Goal: Information Seeking & Learning: Learn about a topic

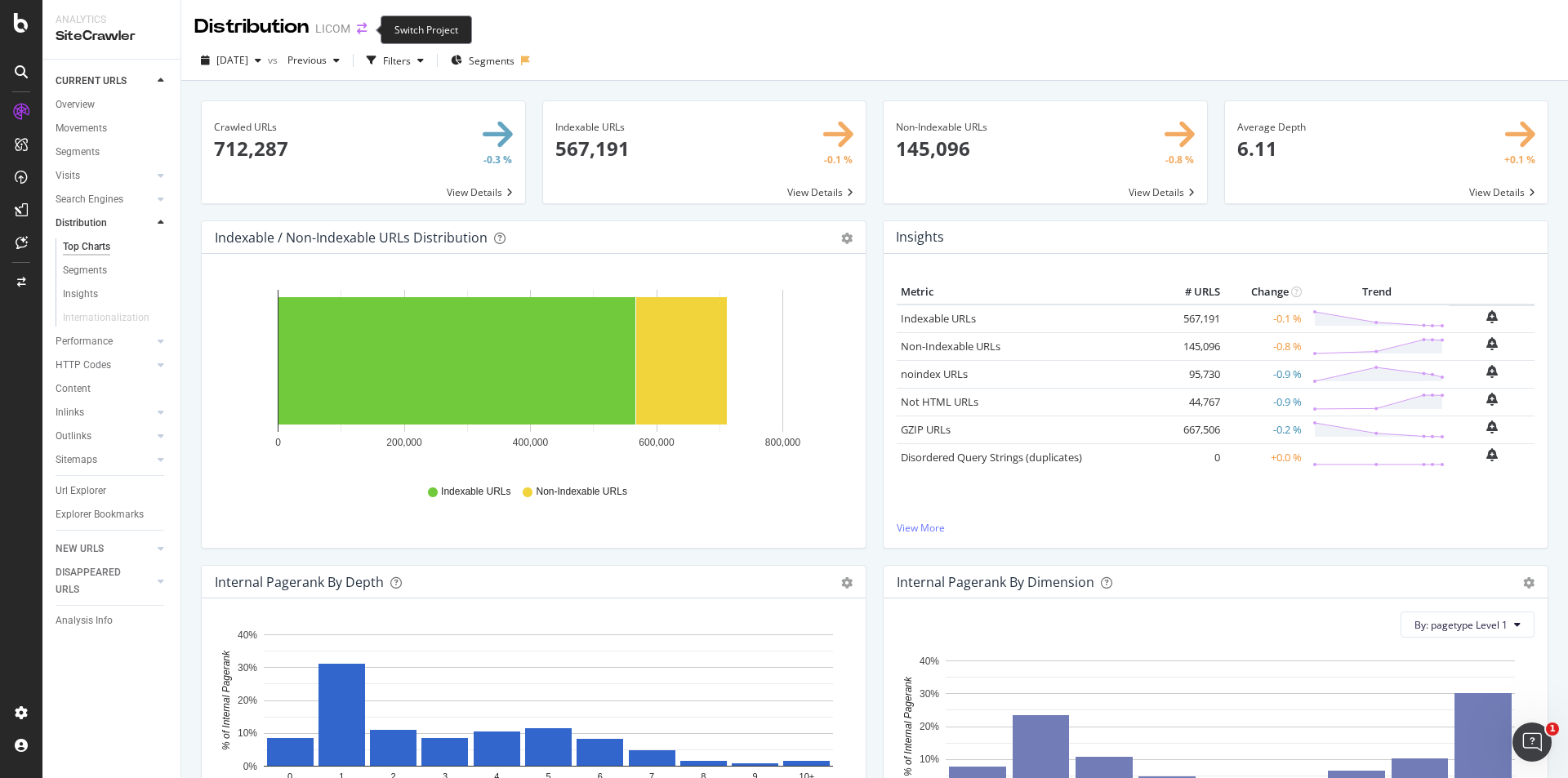
click at [365, 30] on icon "arrow-right-arrow-left" at bounding box center [361, 28] width 10 height 12
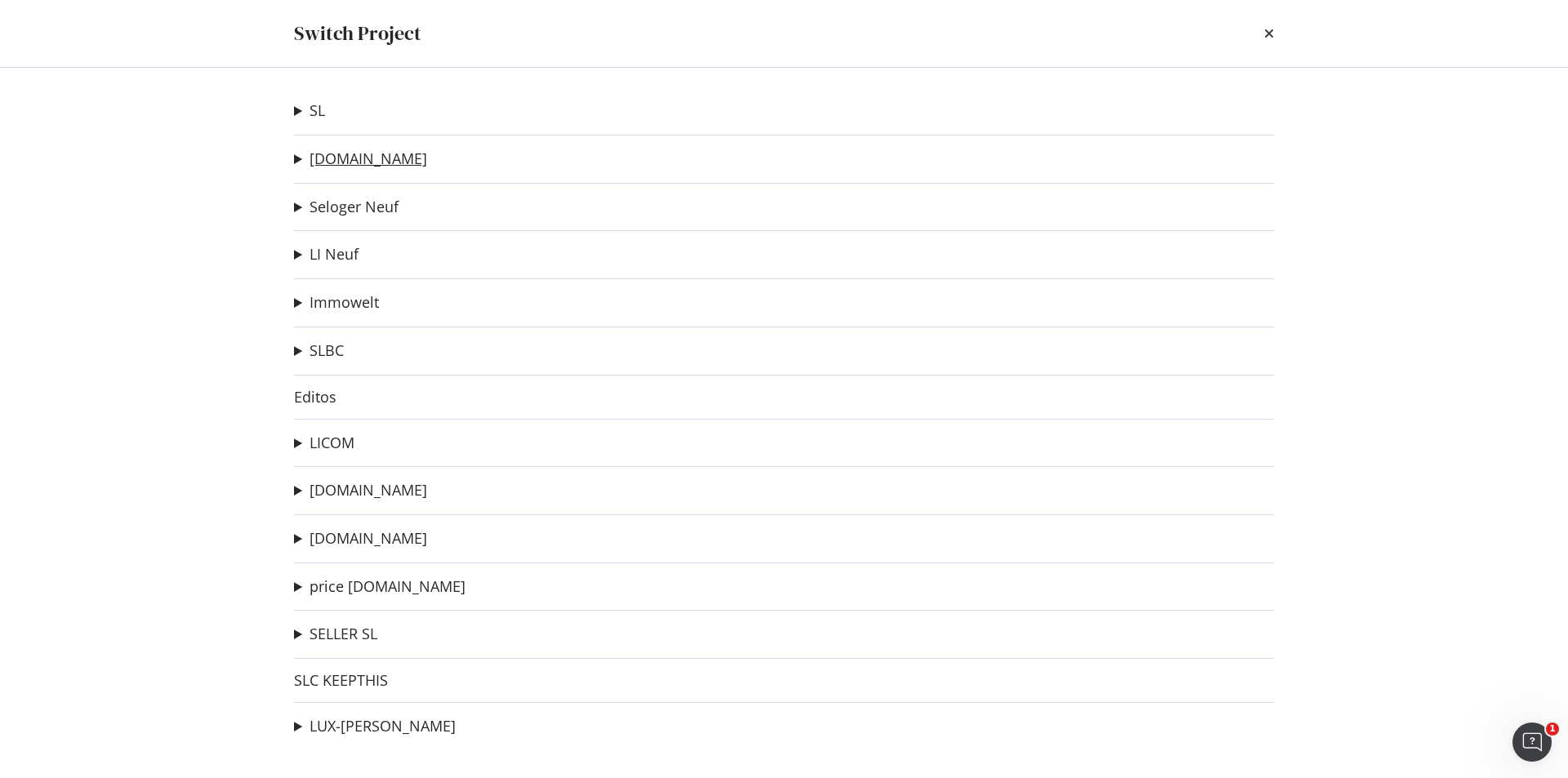
click at [368, 160] on link "[DOMAIN_NAME]" at bounding box center [368, 159] width 117 height 18
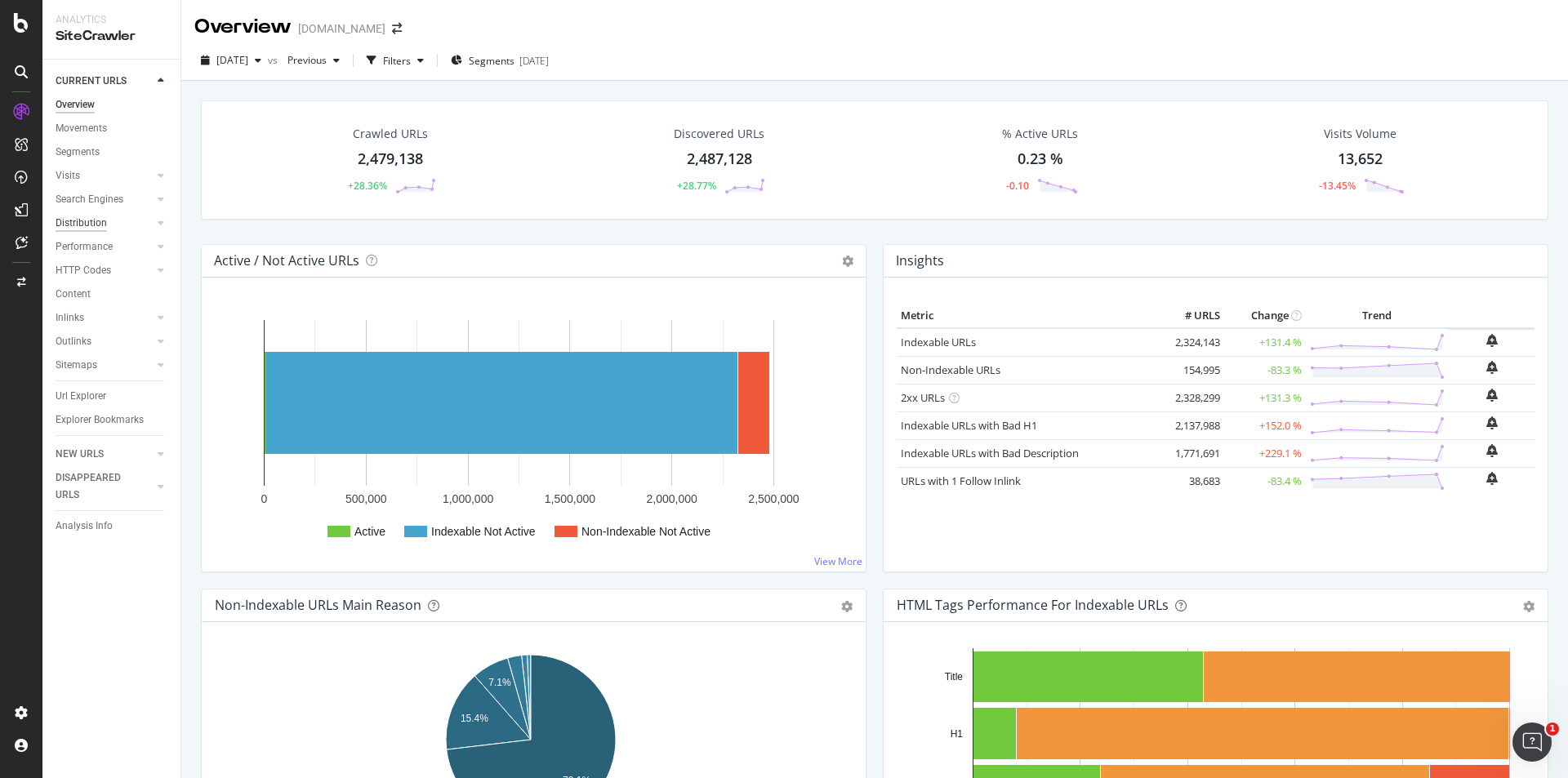
click at [87, 216] on div "Distribution" at bounding box center [81, 224] width 52 height 18
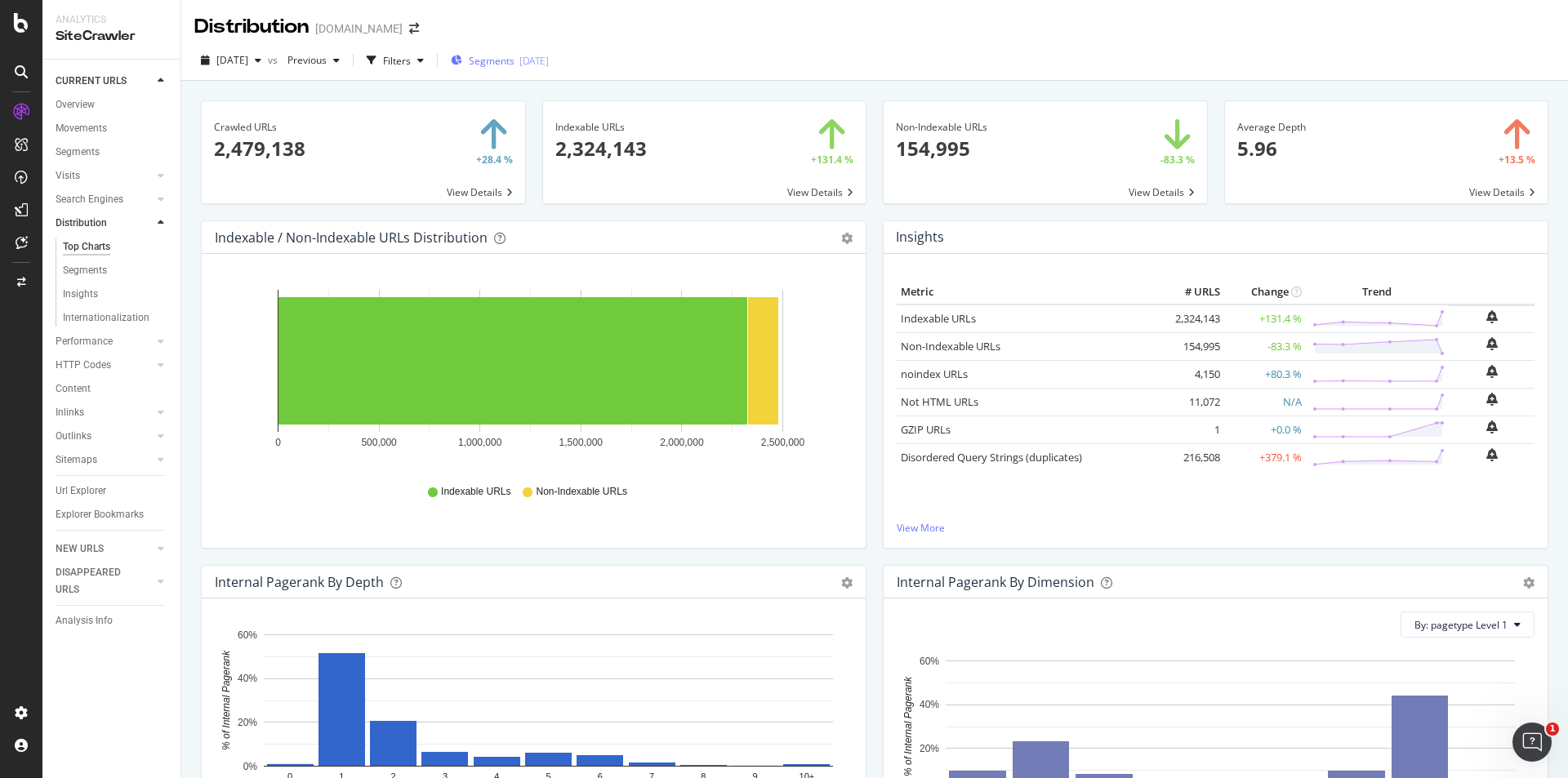
click at [545, 63] on div "2025-09-08" at bounding box center [534, 61] width 29 height 14
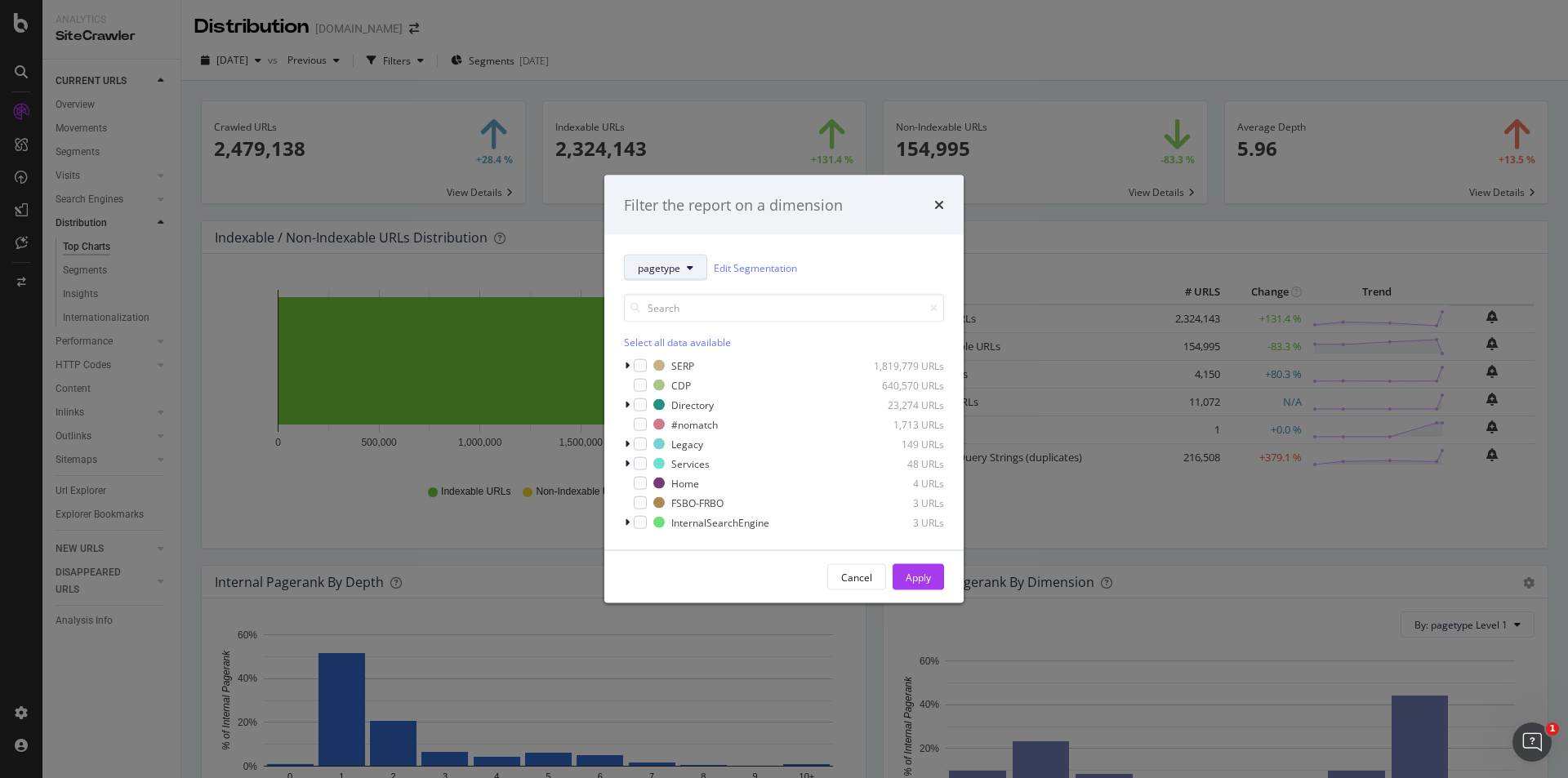
click at [688, 267] on icon "modal" at bounding box center [690, 268] width 7 height 10
click at [773, 62] on div "Filter the report on a dimension pagetype Edit Segmentation Select all data ava…" at bounding box center [784, 389] width 1568 height 778
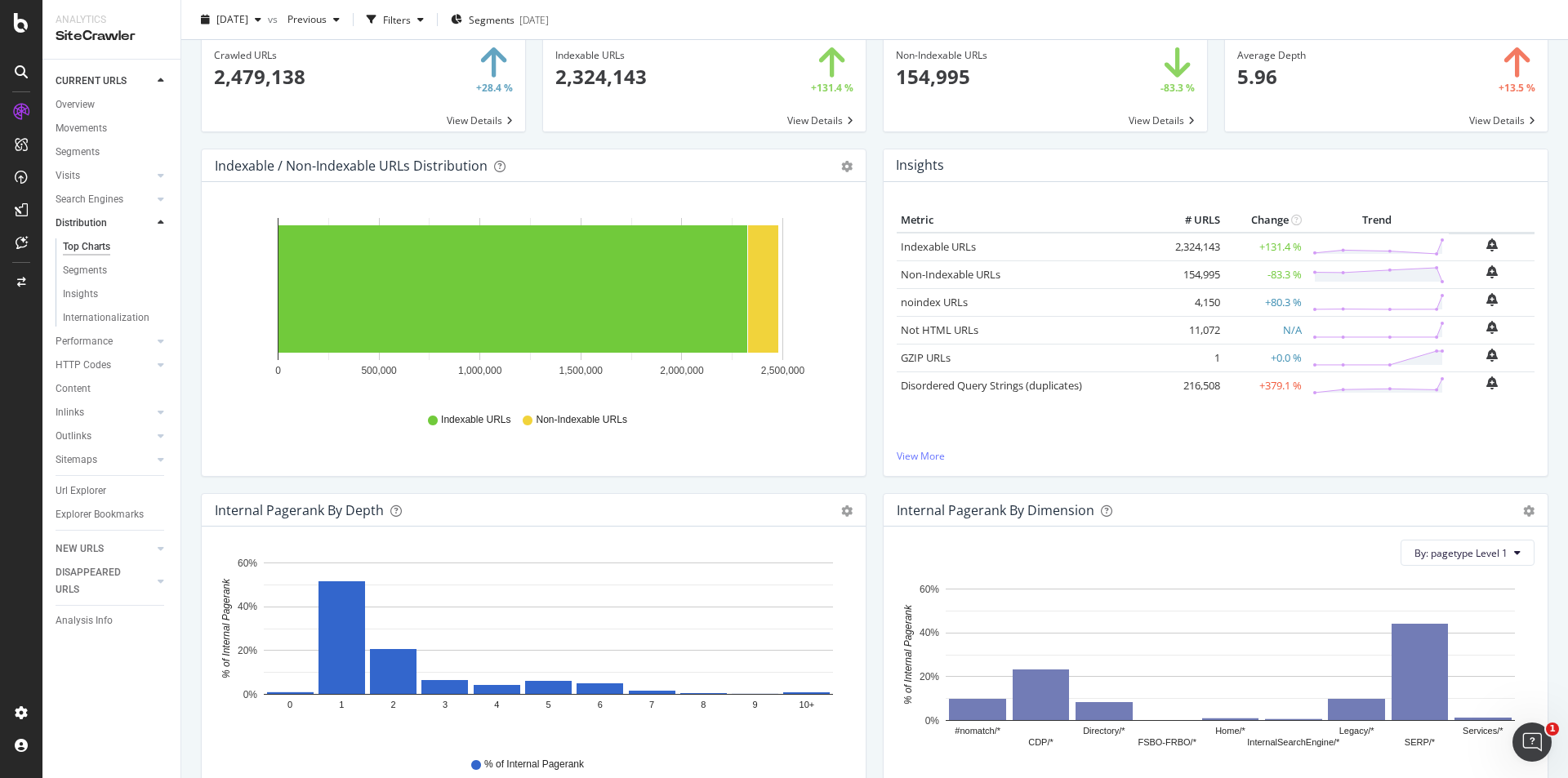
scroll to position [326, 0]
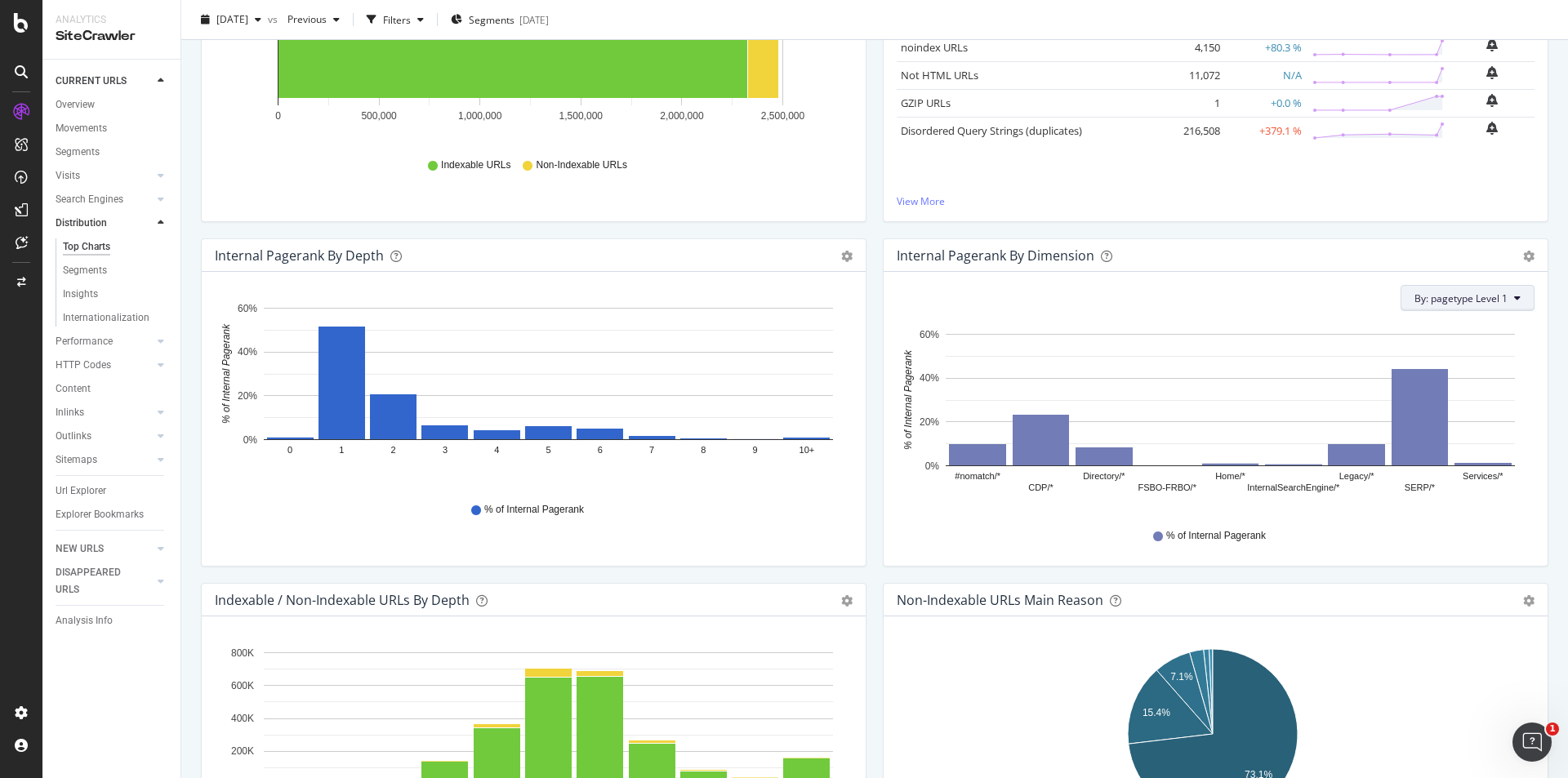
click at [1514, 301] on icon at bounding box center [1517, 298] width 7 height 10
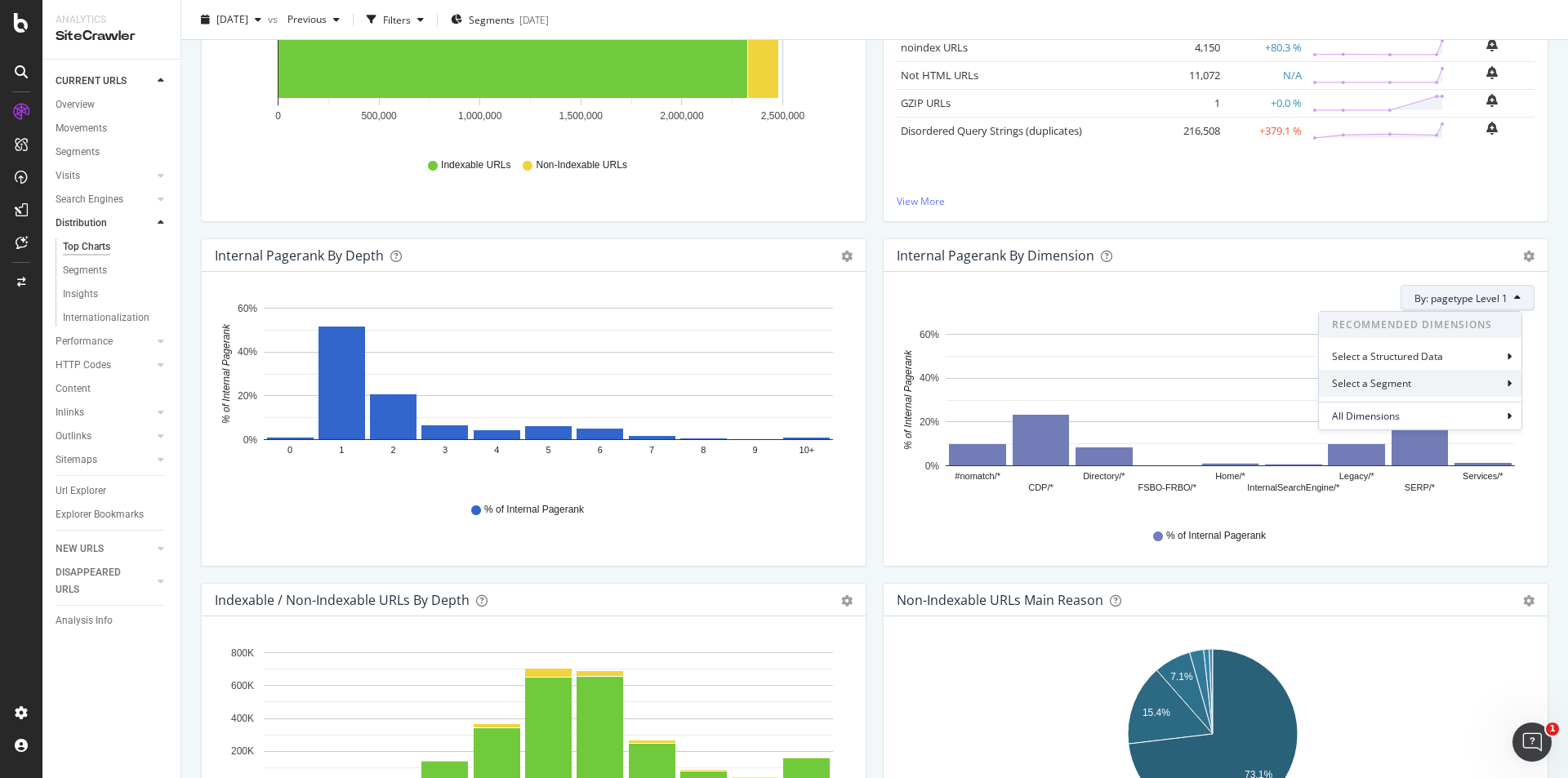
click at [1497, 385] on div "Select a Segment" at bounding box center [1420, 384] width 202 height 27
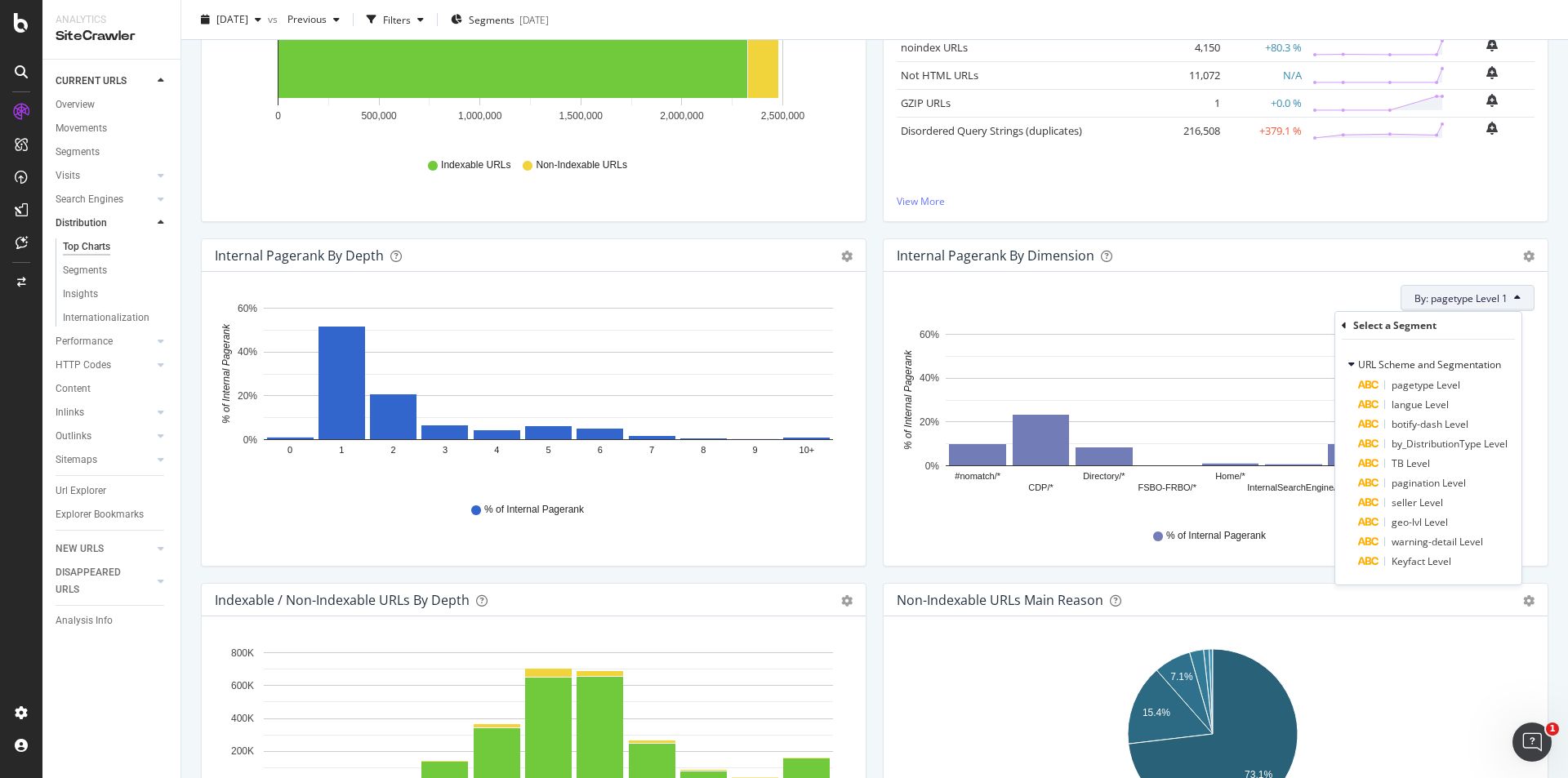
click at [1504, 289] on button "By: pagetype Level 1" at bounding box center [1466, 298] width 134 height 26
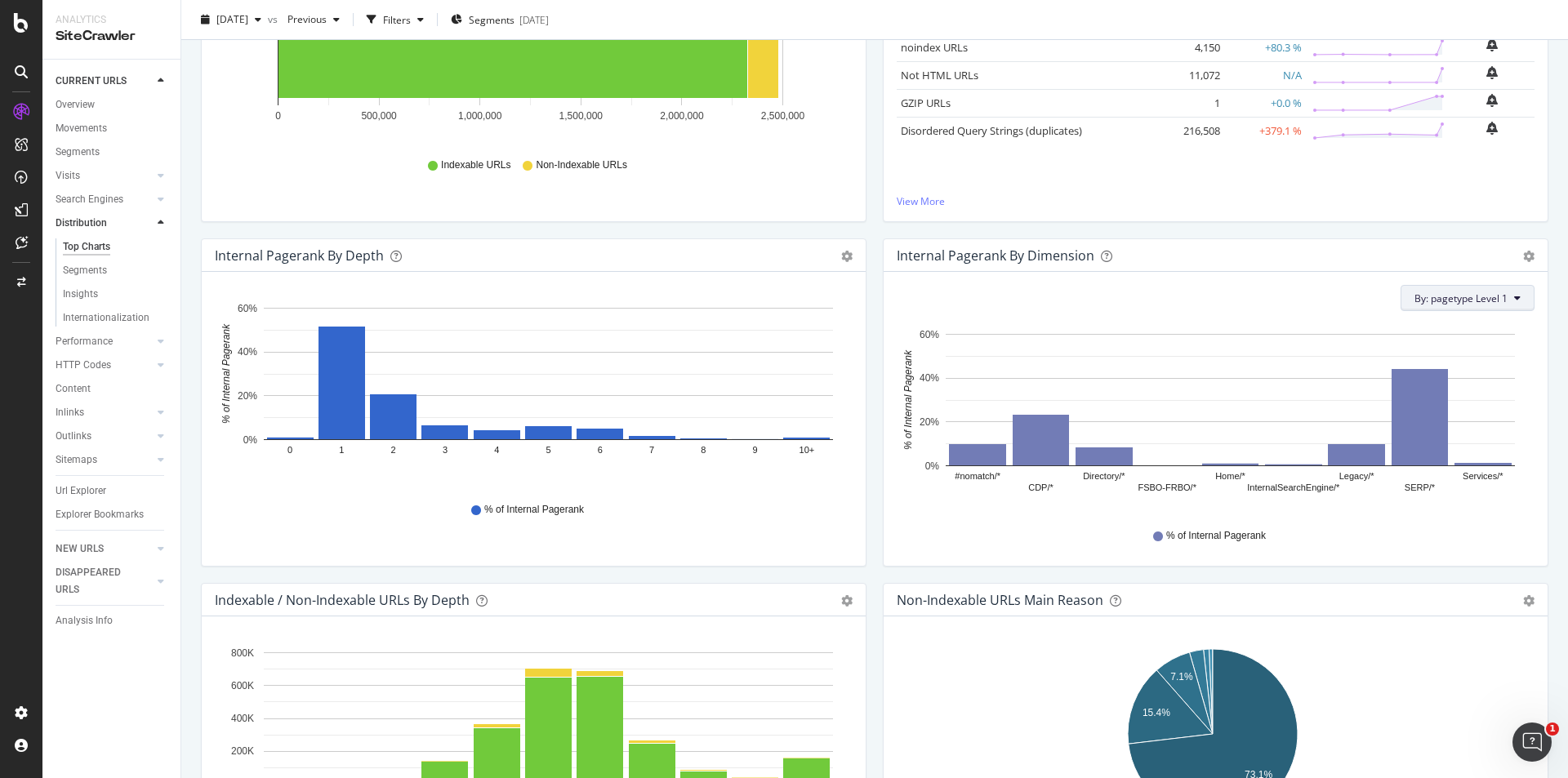
click at [1514, 298] on icon at bounding box center [1517, 298] width 7 height 10
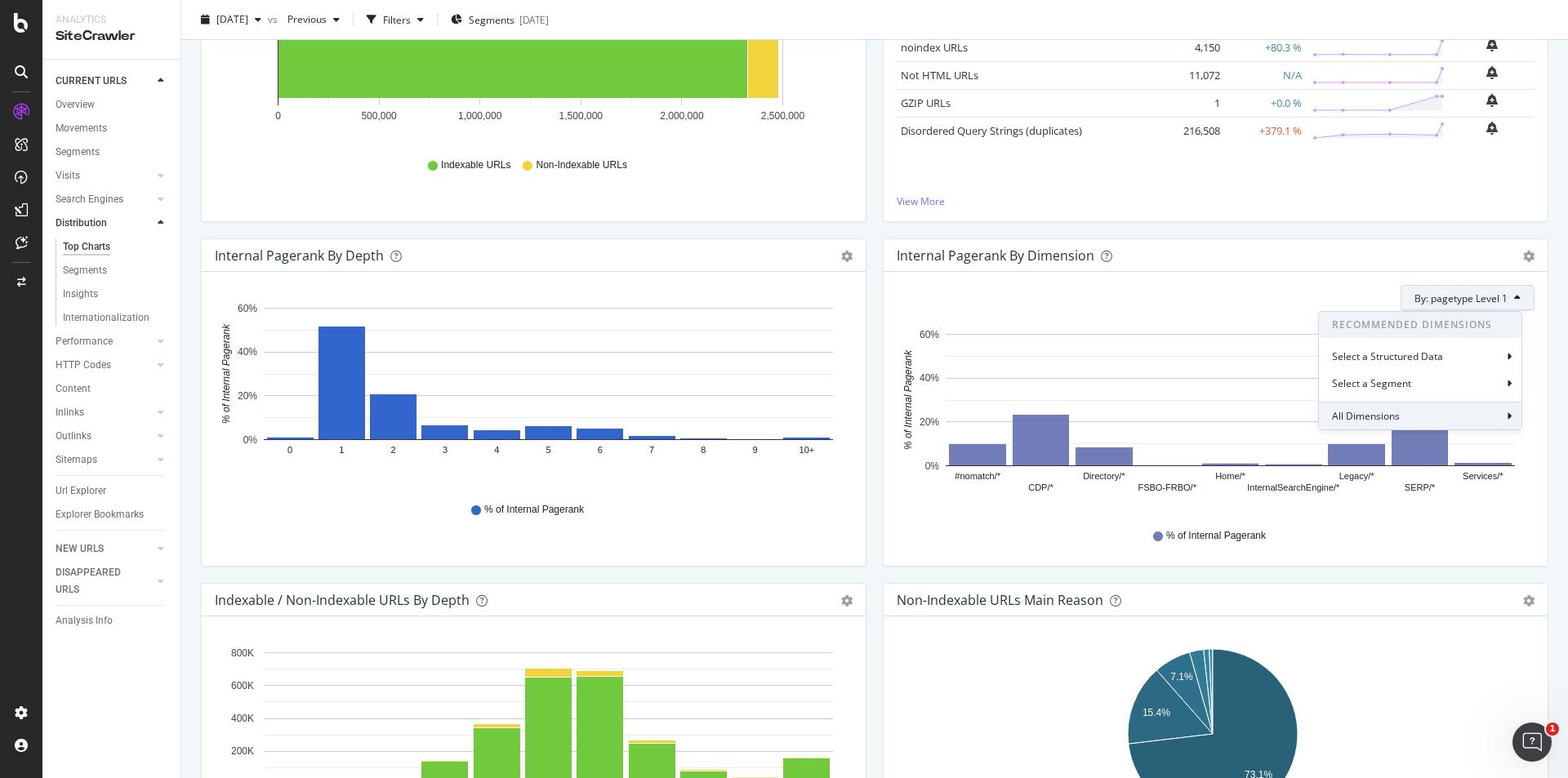
click at [1503, 419] on div "All Dimensions" at bounding box center [1420, 415] width 202 height 27
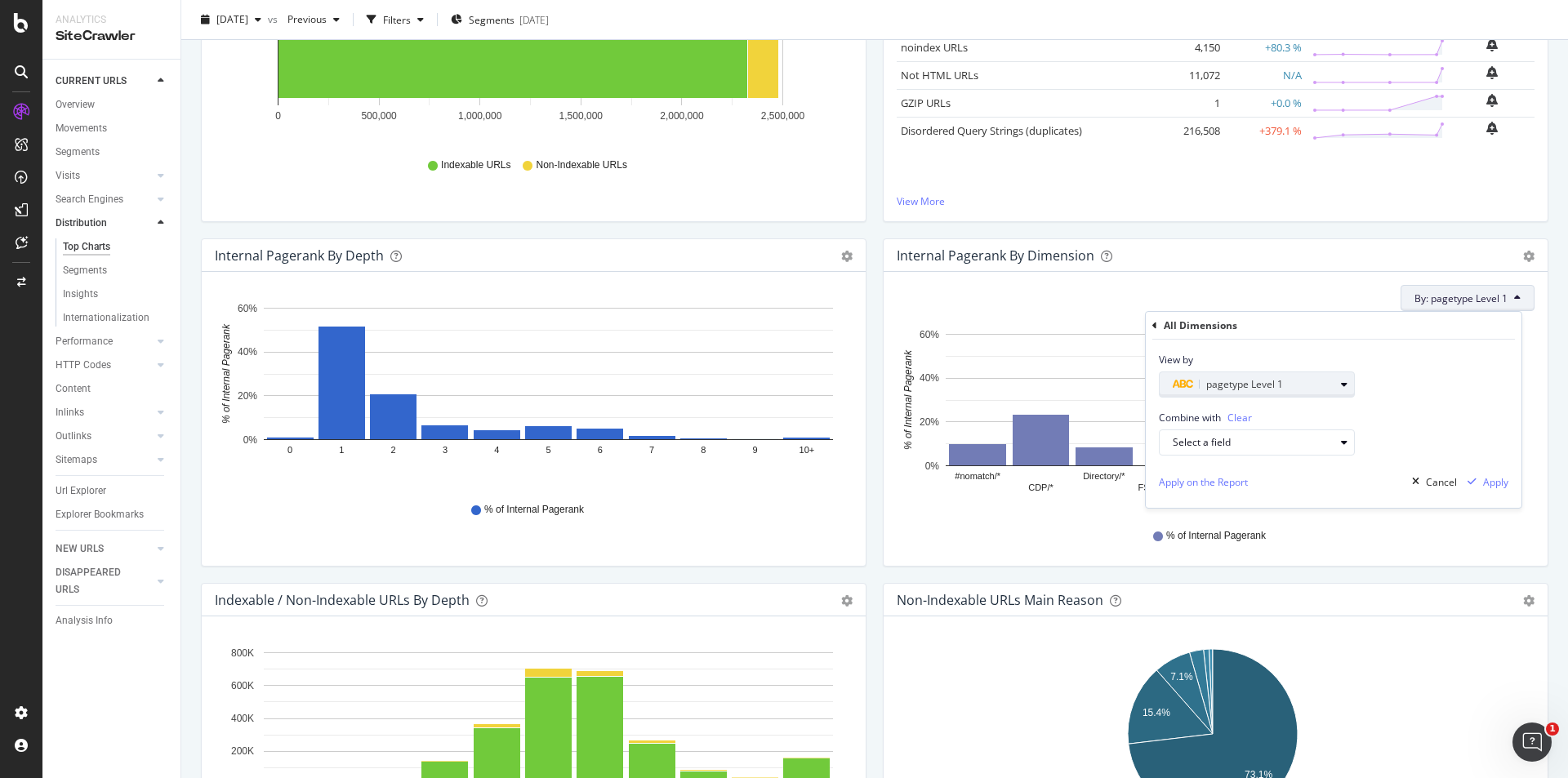
click at [1335, 382] on div "button" at bounding box center [1344, 385] width 20 height 10
click at [1231, 513] on div "Level 2" at bounding box center [1263, 507] width 175 height 22
click at [1335, 488] on div "Validate" at bounding box center [1334, 487] width 37 height 14
click at [1345, 445] on icon "button" at bounding box center [1343, 443] width 7 height 10
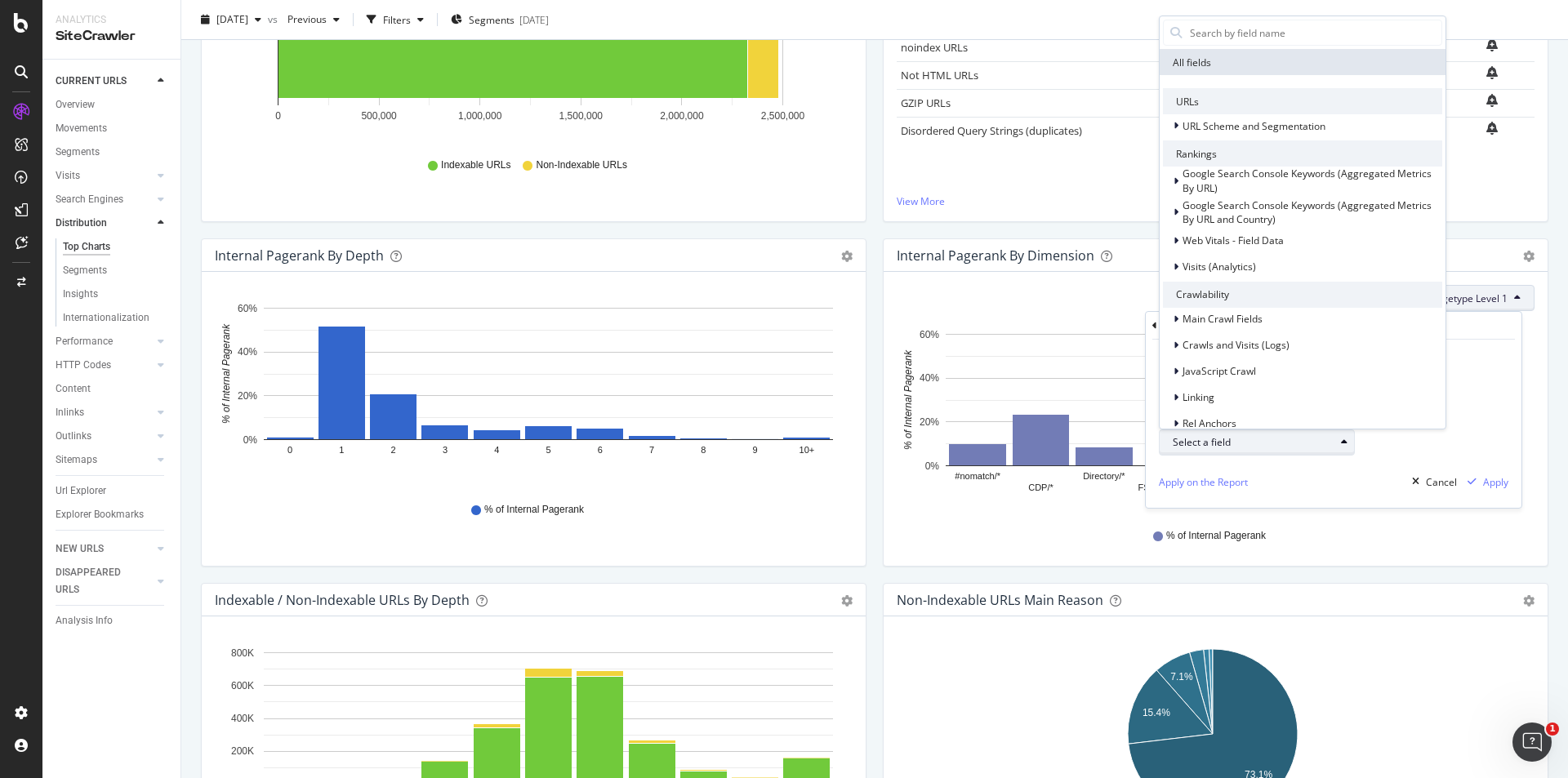
click at [1345, 445] on icon "button" at bounding box center [1343, 443] width 7 height 10
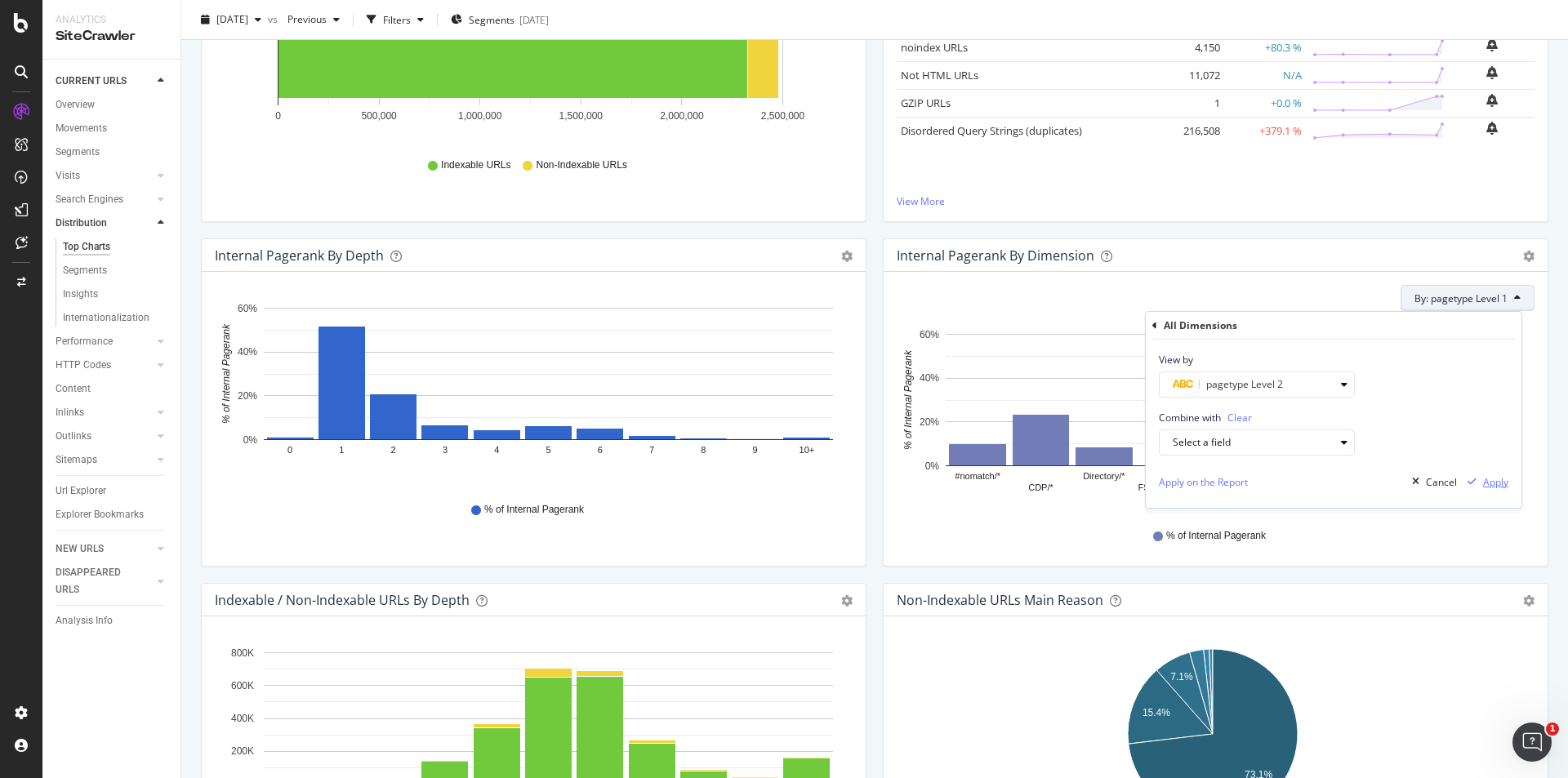
click at [1498, 490] on div "Apply" at bounding box center [1484, 482] width 47 height 24
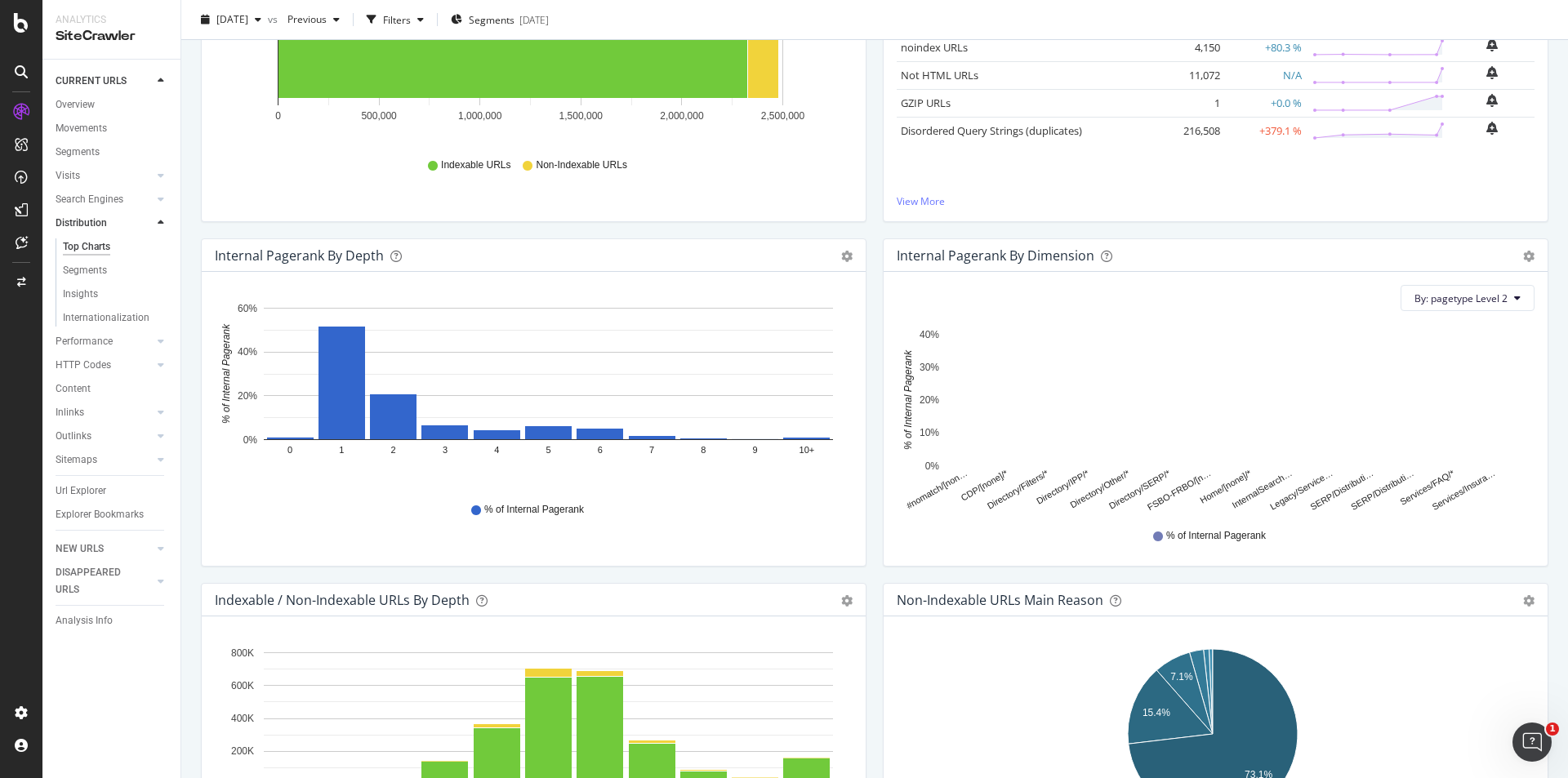
scroll to position [0, 0]
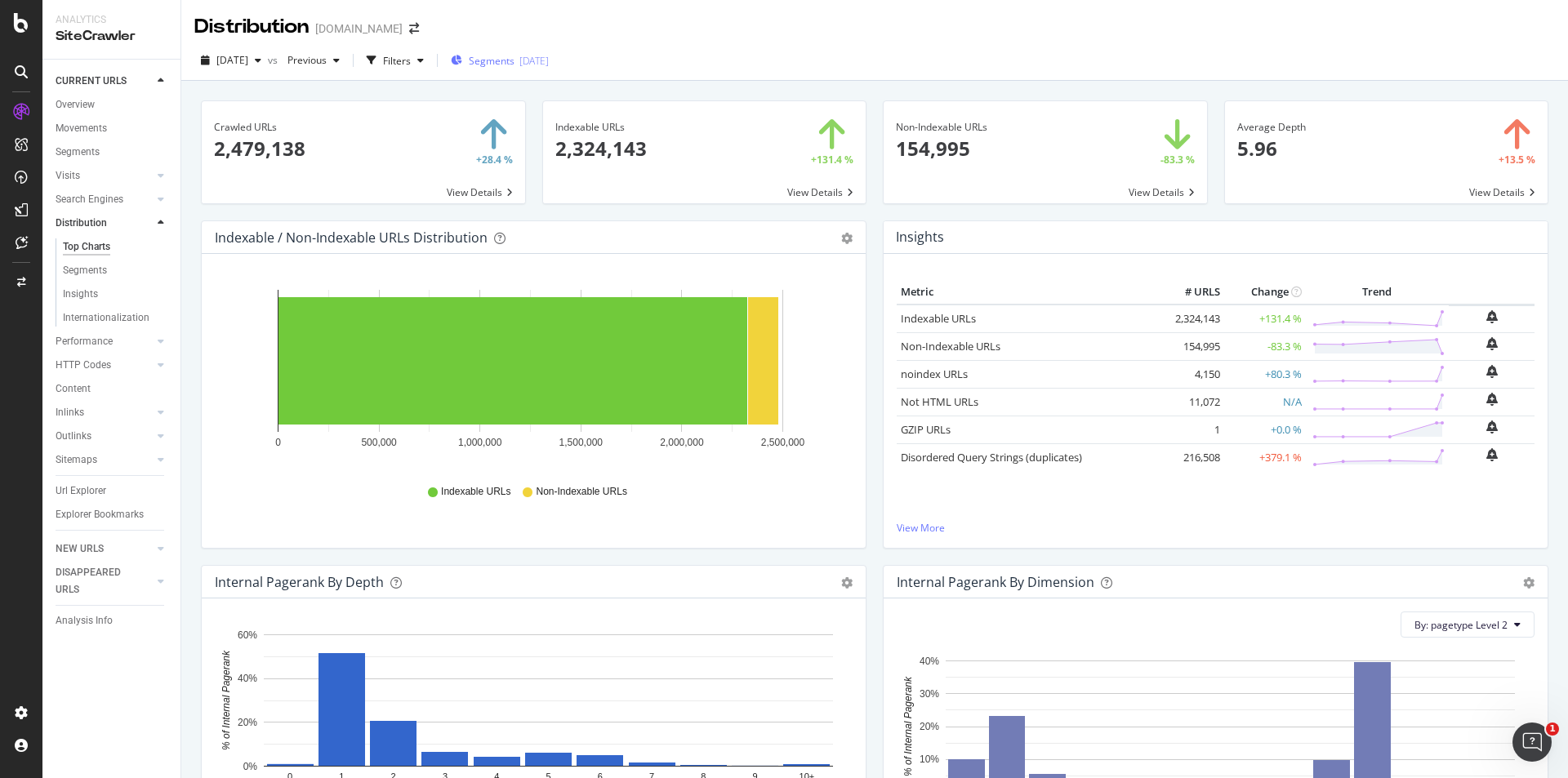
click at [515, 65] on span "Segments" at bounding box center [491, 61] width 46 height 14
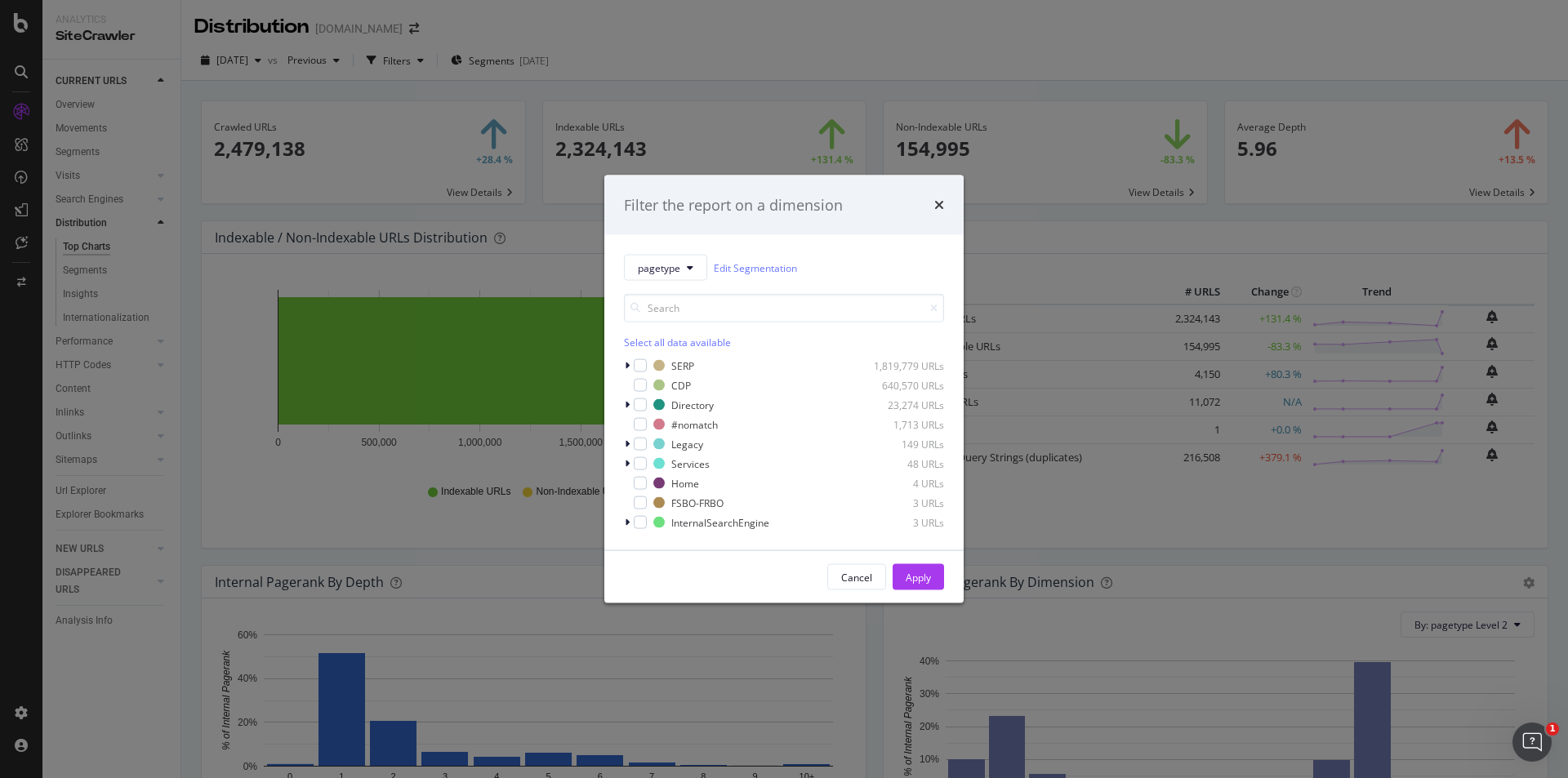
click at [744, 35] on div "Filter the report on a dimension pagetype Edit Segmentation Select all data ava…" at bounding box center [784, 389] width 1568 height 778
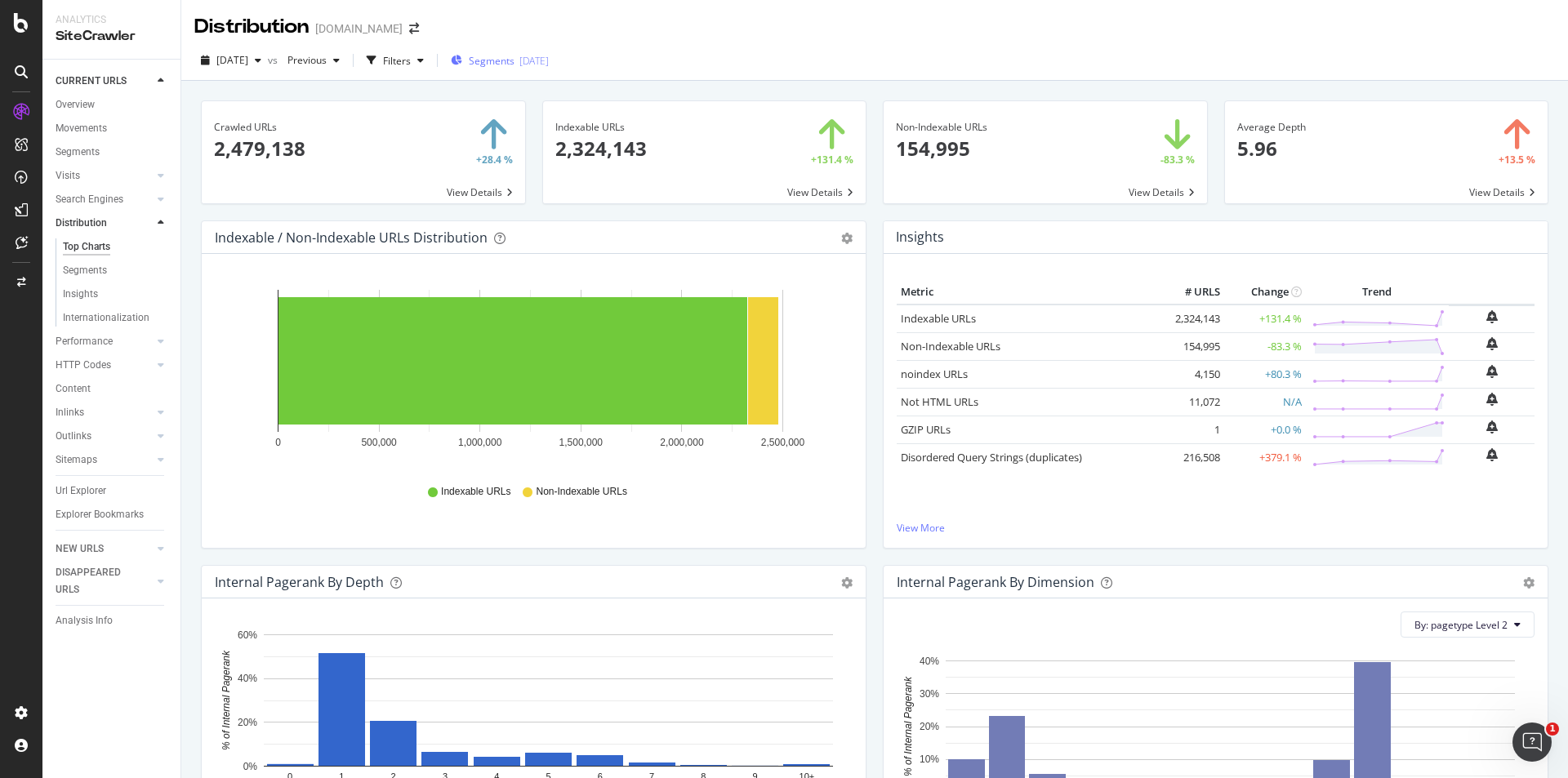
click at [549, 56] on div "2025-09-08" at bounding box center [534, 61] width 29 height 14
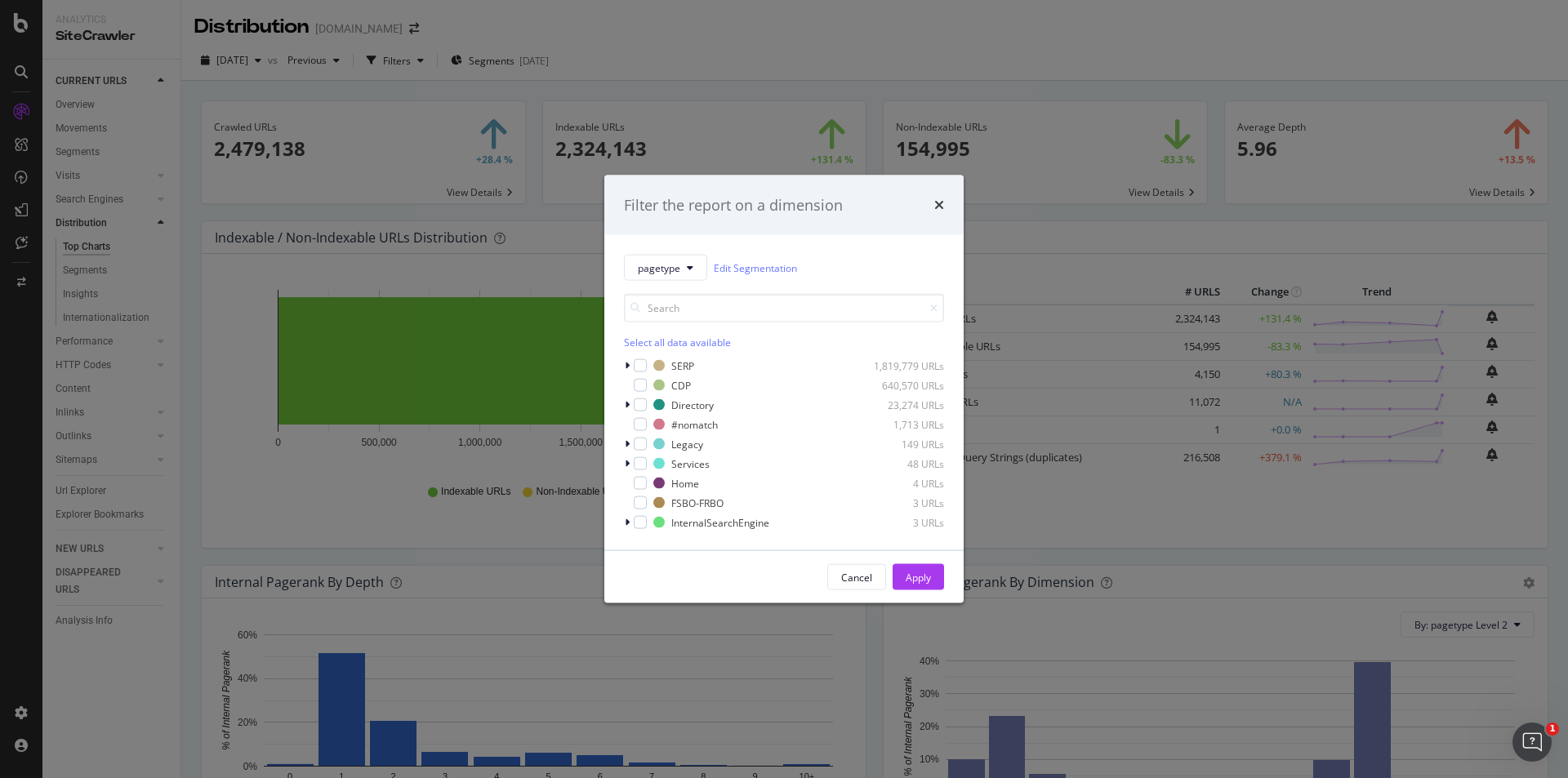
click at [659, 343] on div "Select all data available" at bounding box center [784, 343] width 320 height 14
click at [642, 425] on icon "modal" at bounding box center [641, 424] width 8 height 8
click at [932, 581] on button "Apply" at bounding box center [918, 578] width 52 height 26
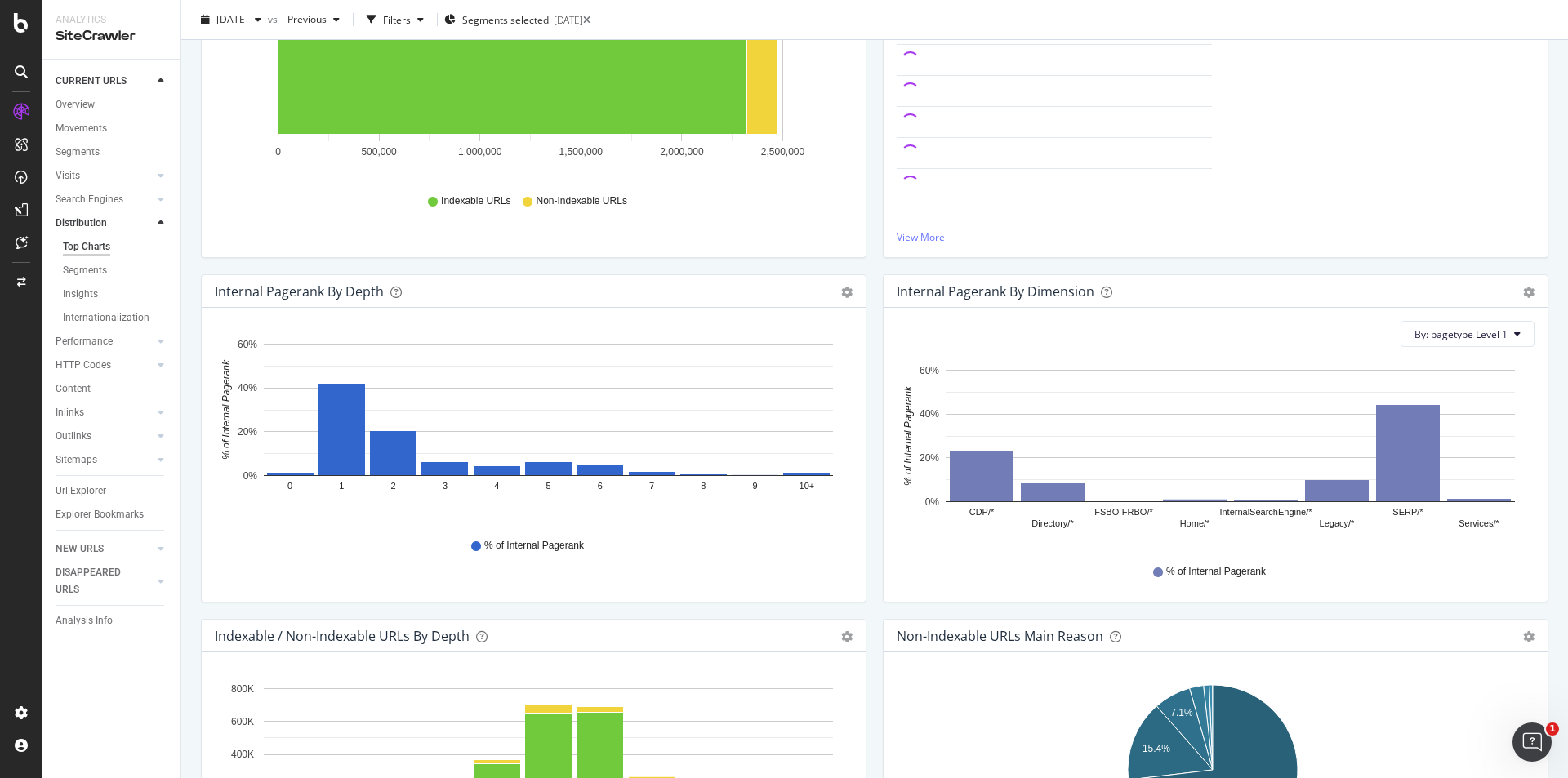
scroll to position [326, 0]
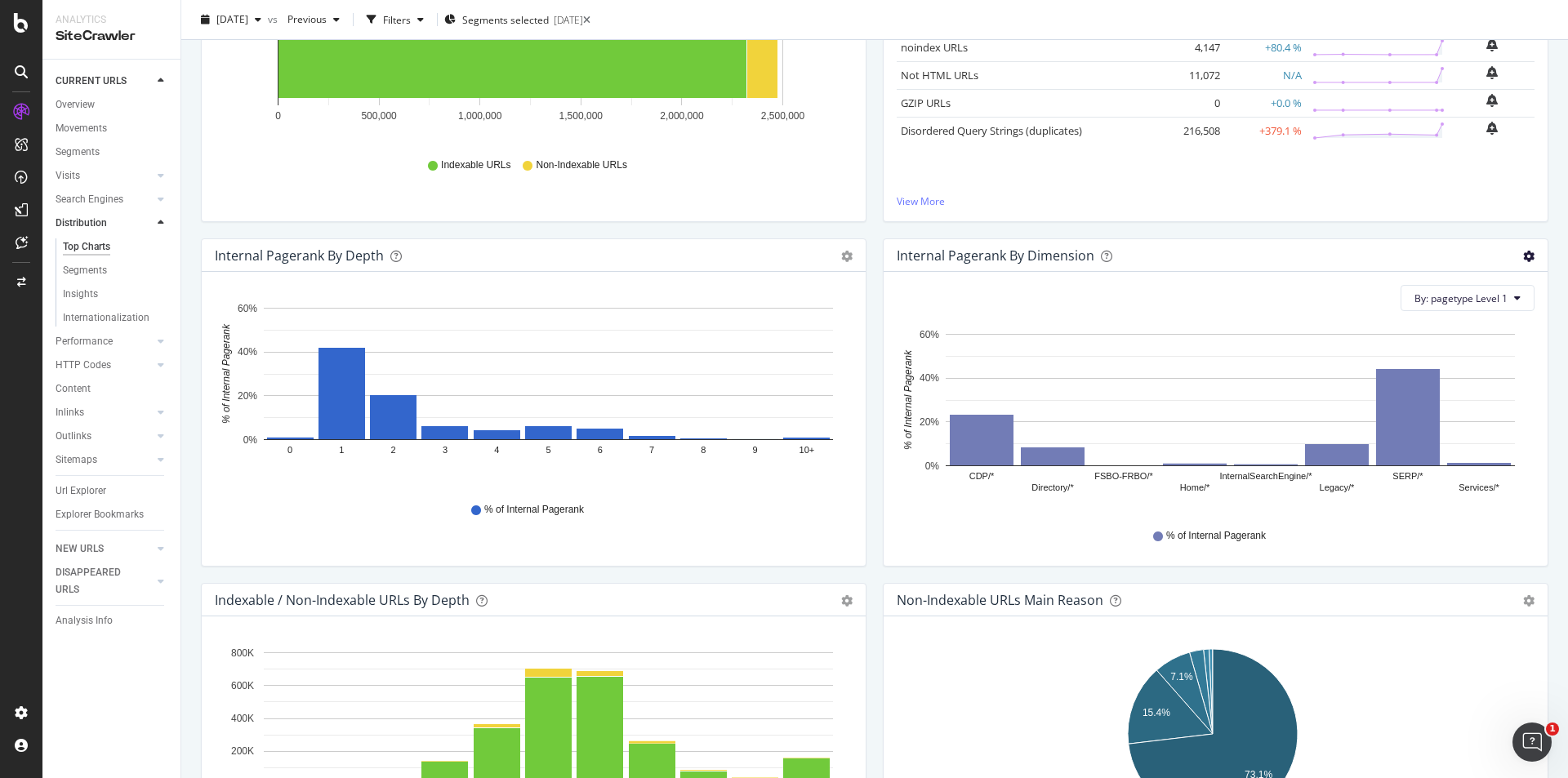
click at [1523, 258] on icon "gear" at bounding box center [1529, 257] width 12 height 12
click at [1446, 381] on span "Export as CSV" at bounding box center [1472, 379] width 148 height 22
click at [1500, 301] on button "By: pagetype Level 1" at bounding box center [1466, 298] width 134 height 26
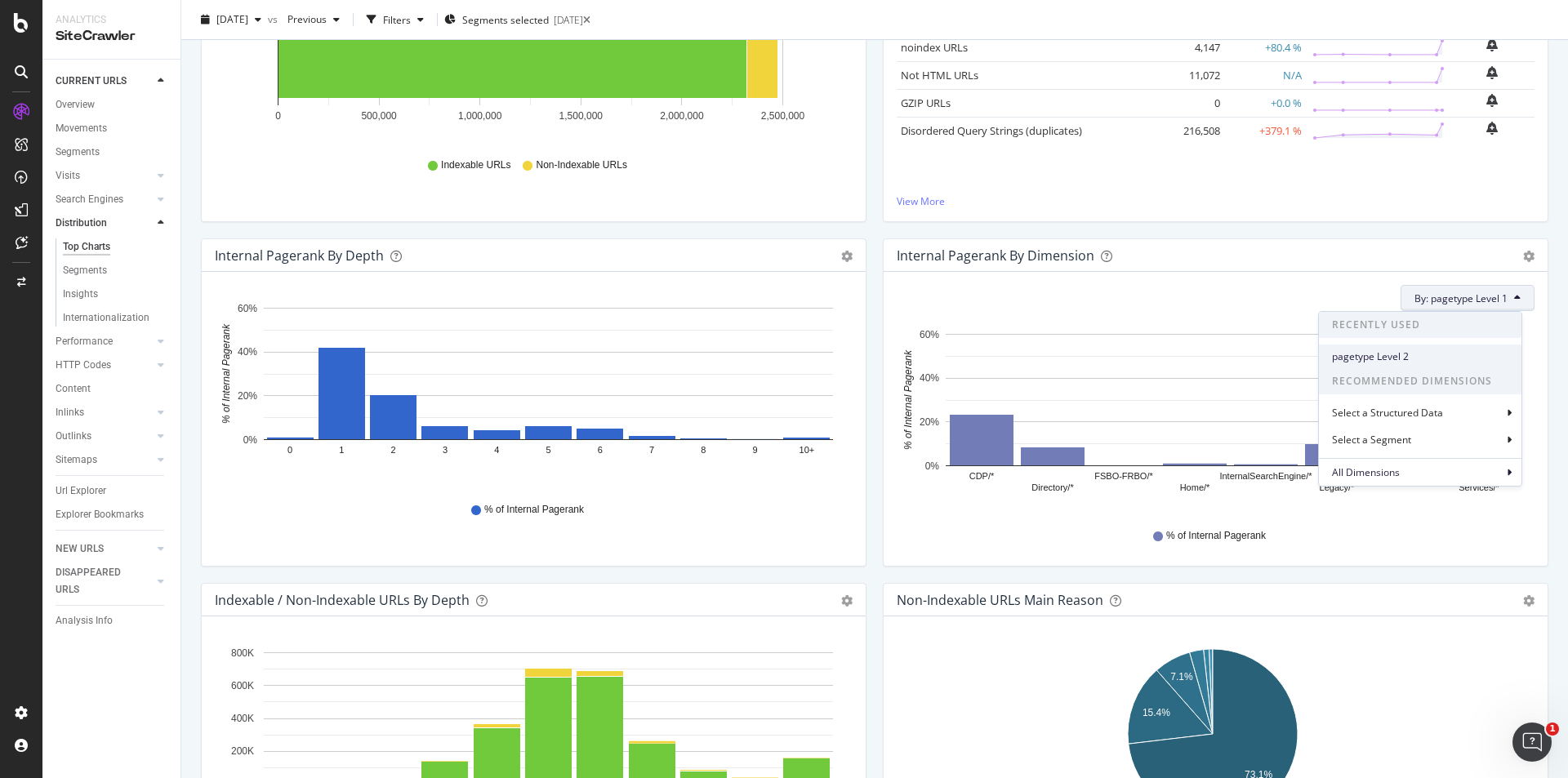
click at [1373, 351] on span "pagetype Level 2" at bounding box center [1420, 357] width 177 height 15
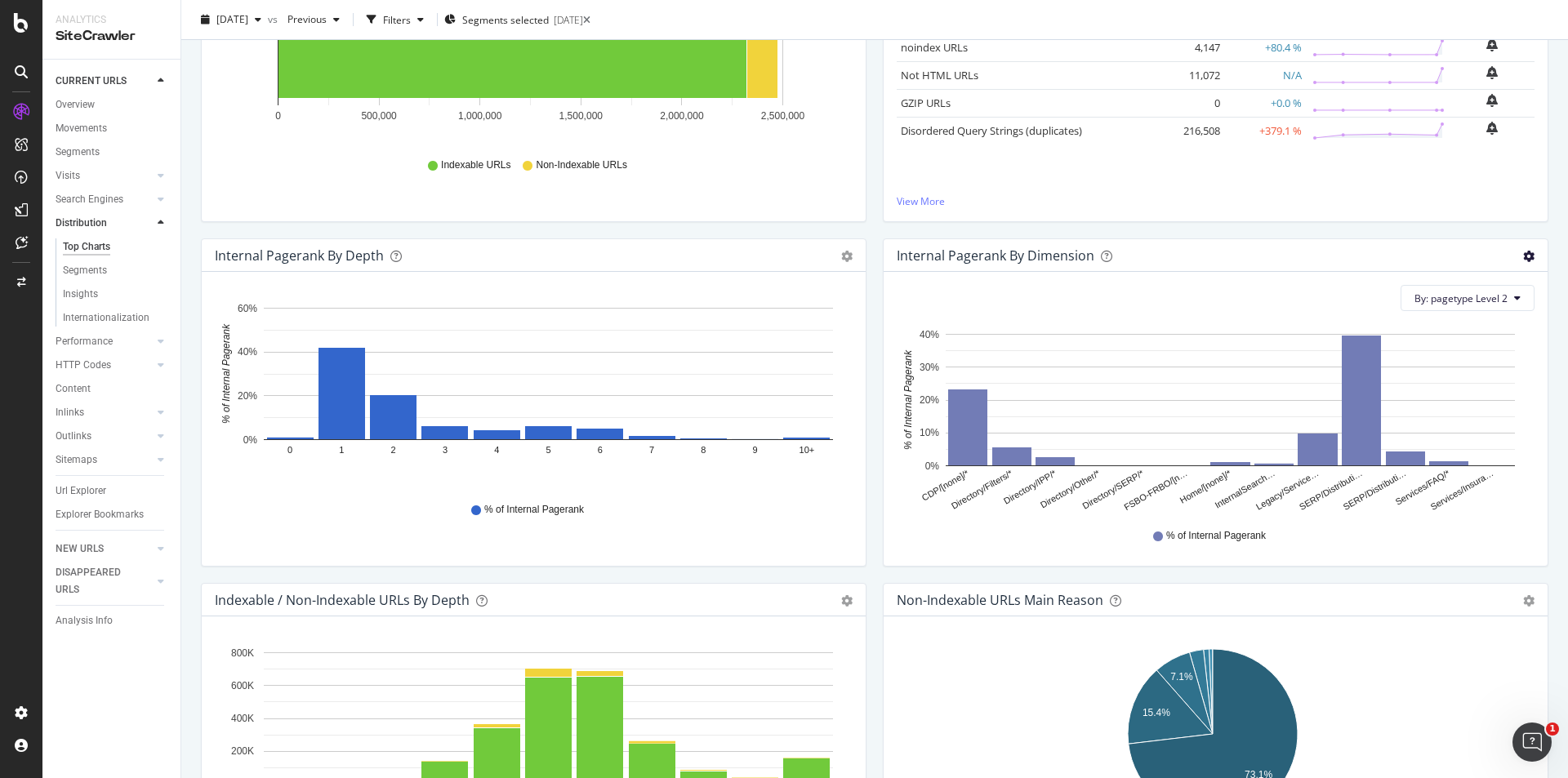
click at [1523, 251] on icon "gear" at bounding box center [1529, 257] width 12 height 12
click at [1448, 380] on span "Export as CSV" at bounding box center [1472, 379] width 148 height 22
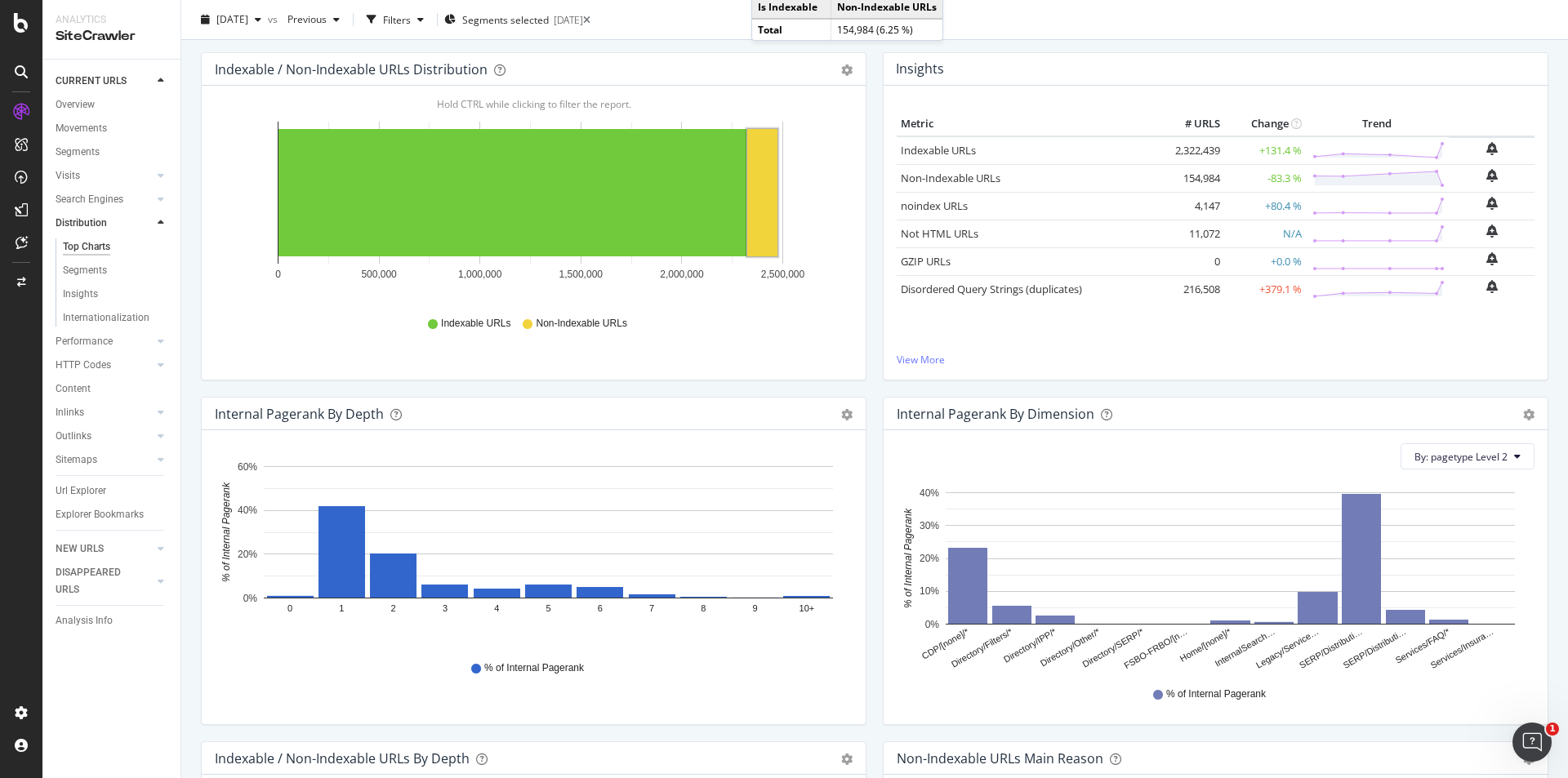
scroll to position [0, 0]
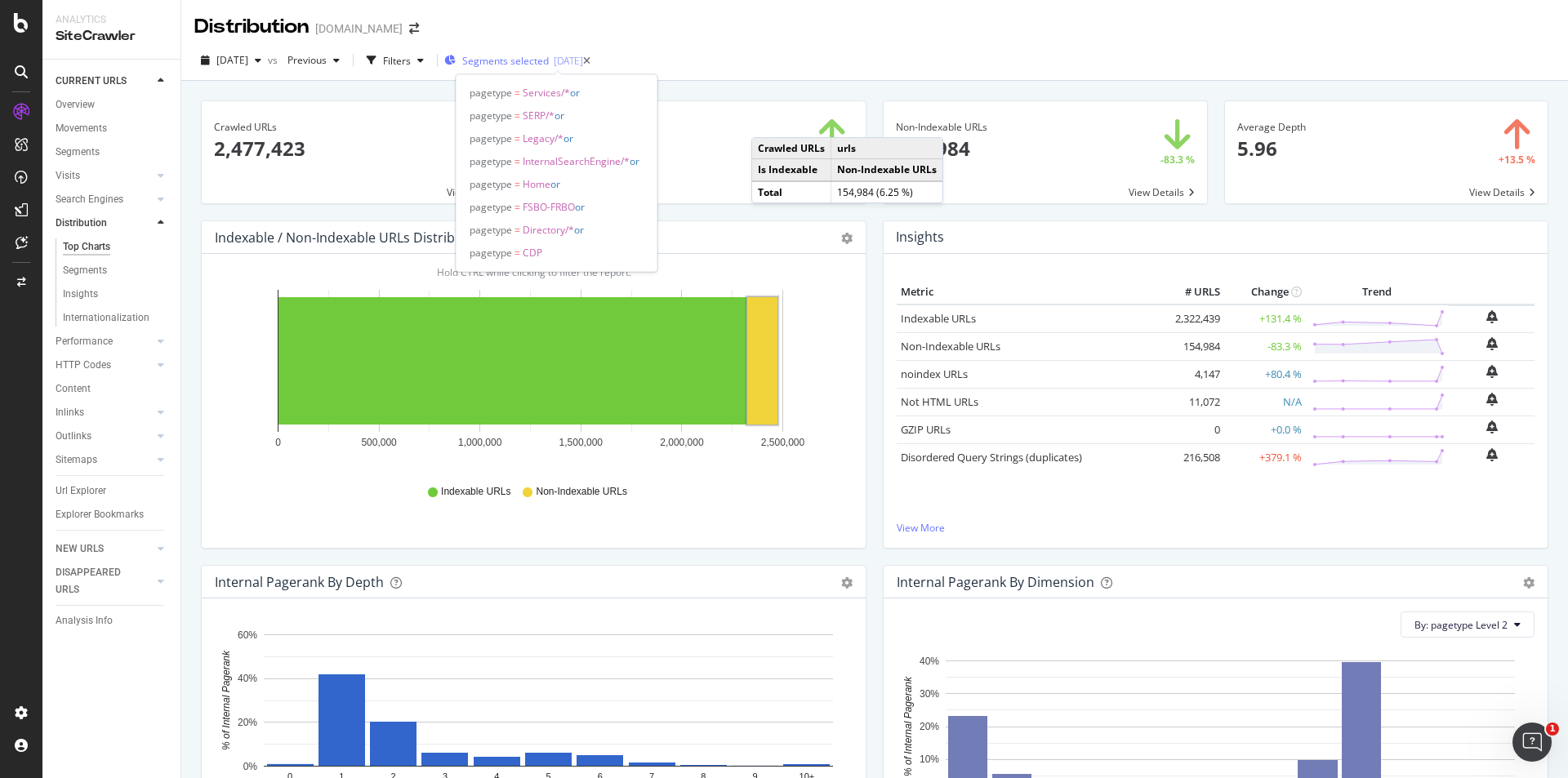
click at [524, 55] on span "Segments selected" at bounding box center [505, 61] width 87 height 14
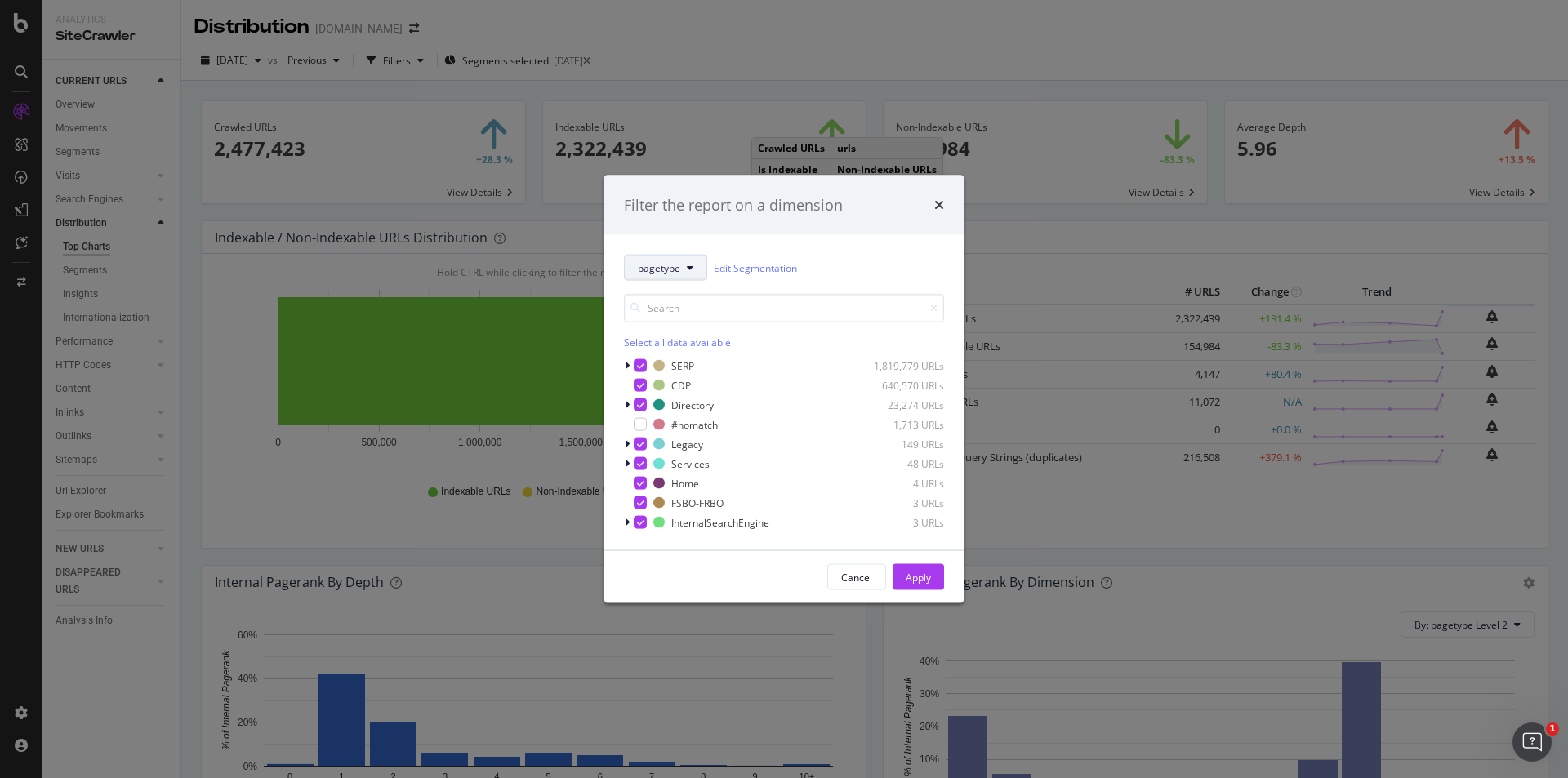
click at [687, 275] on button "pagetype" at bounding box center [665, 268] width 83 height 26
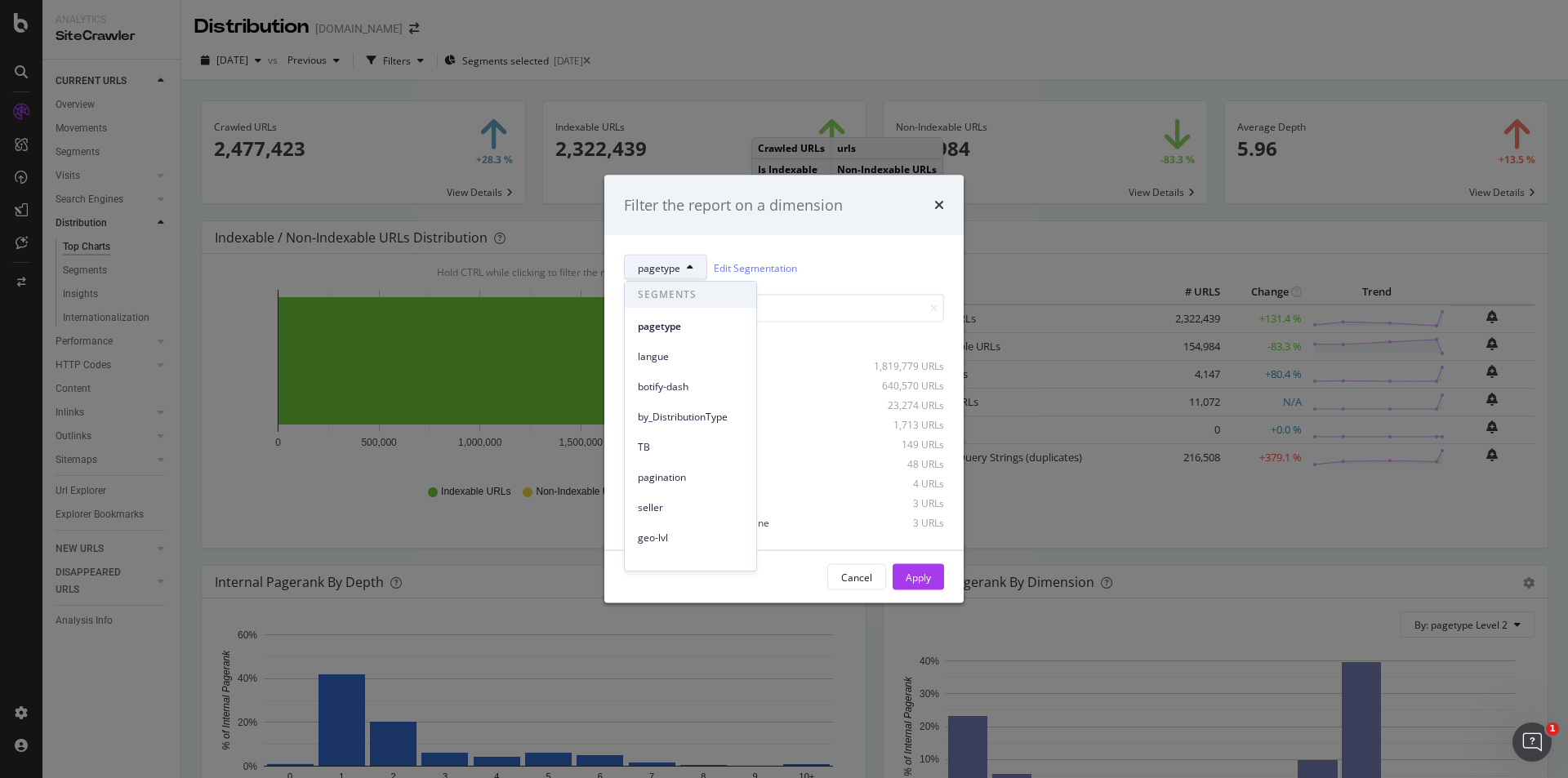
click at [914, 55] on div "Filter the report on a dimension pagetype Edit Segmentation Select all data ava…" at bounding box center [784, 389] width 1568 height 778
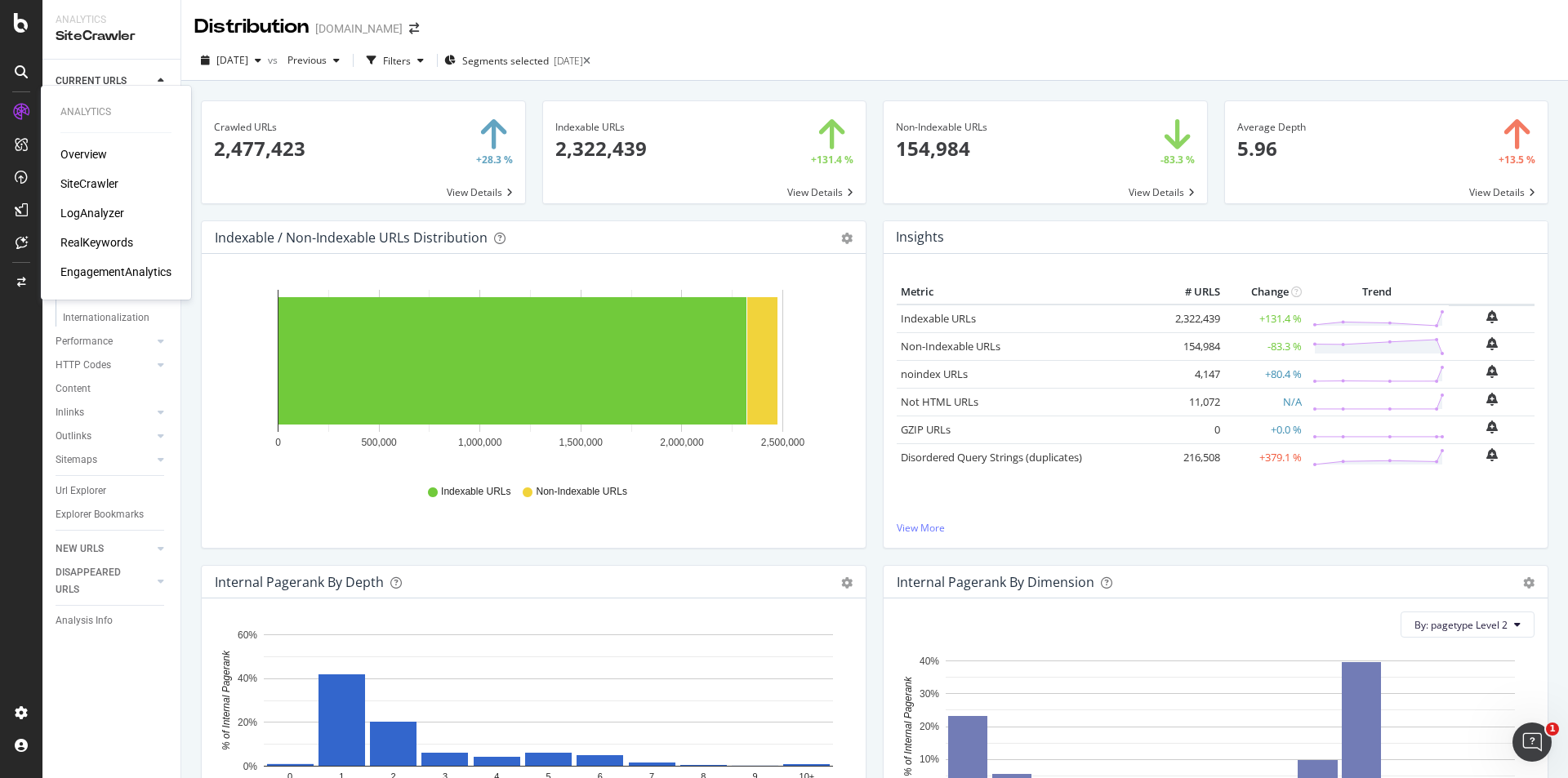
click at [103, 243] on div "RealKeywords" at bounding box center [97, 242] width 72 height 17
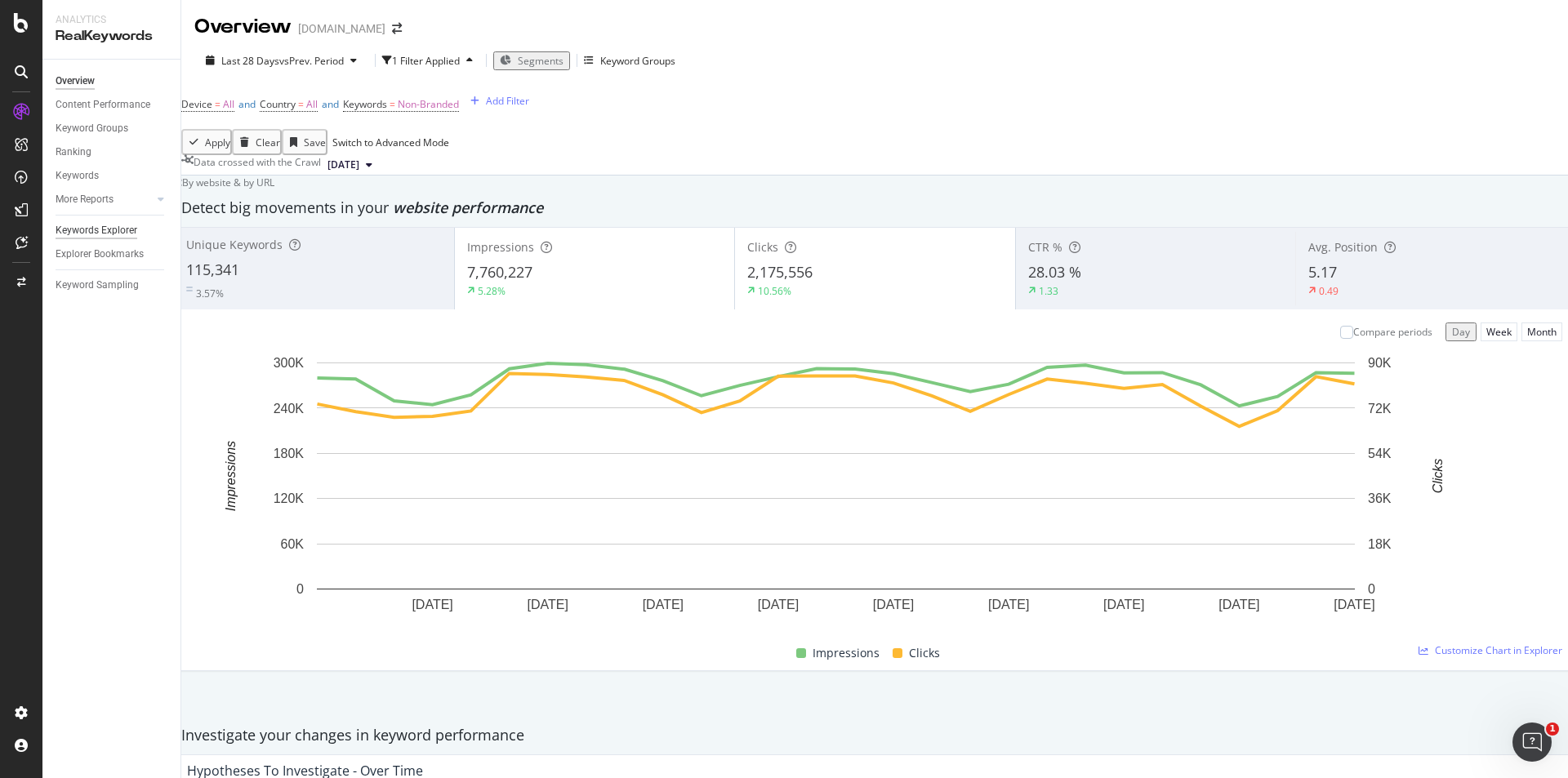
click at [112, 230] on div "Keywords Explorer" at bounding box center [97, 231] width 82 height 18
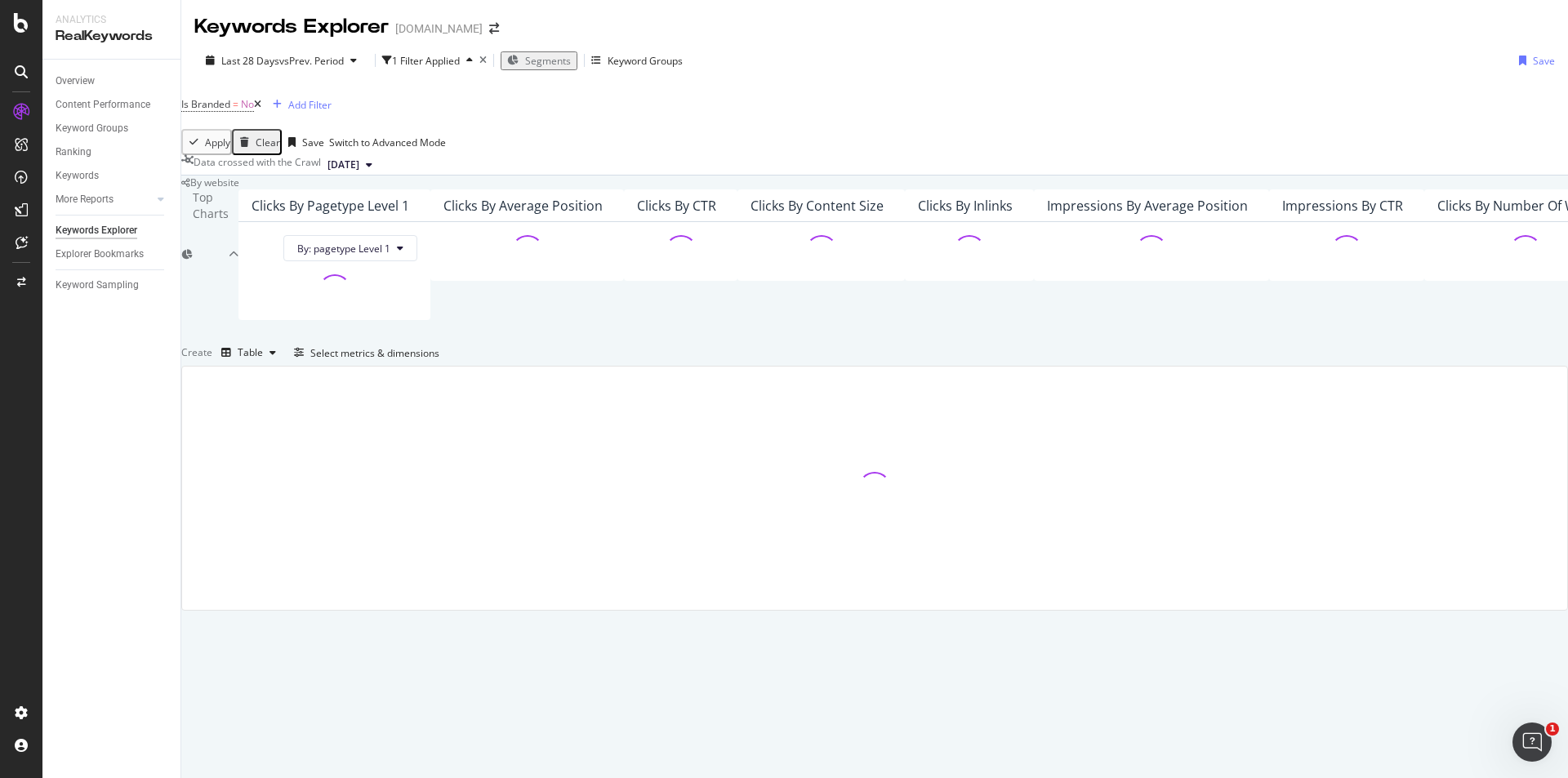
click at [570, 60] on span "Segments" at bounding box center [547, 61] width 46 height 14
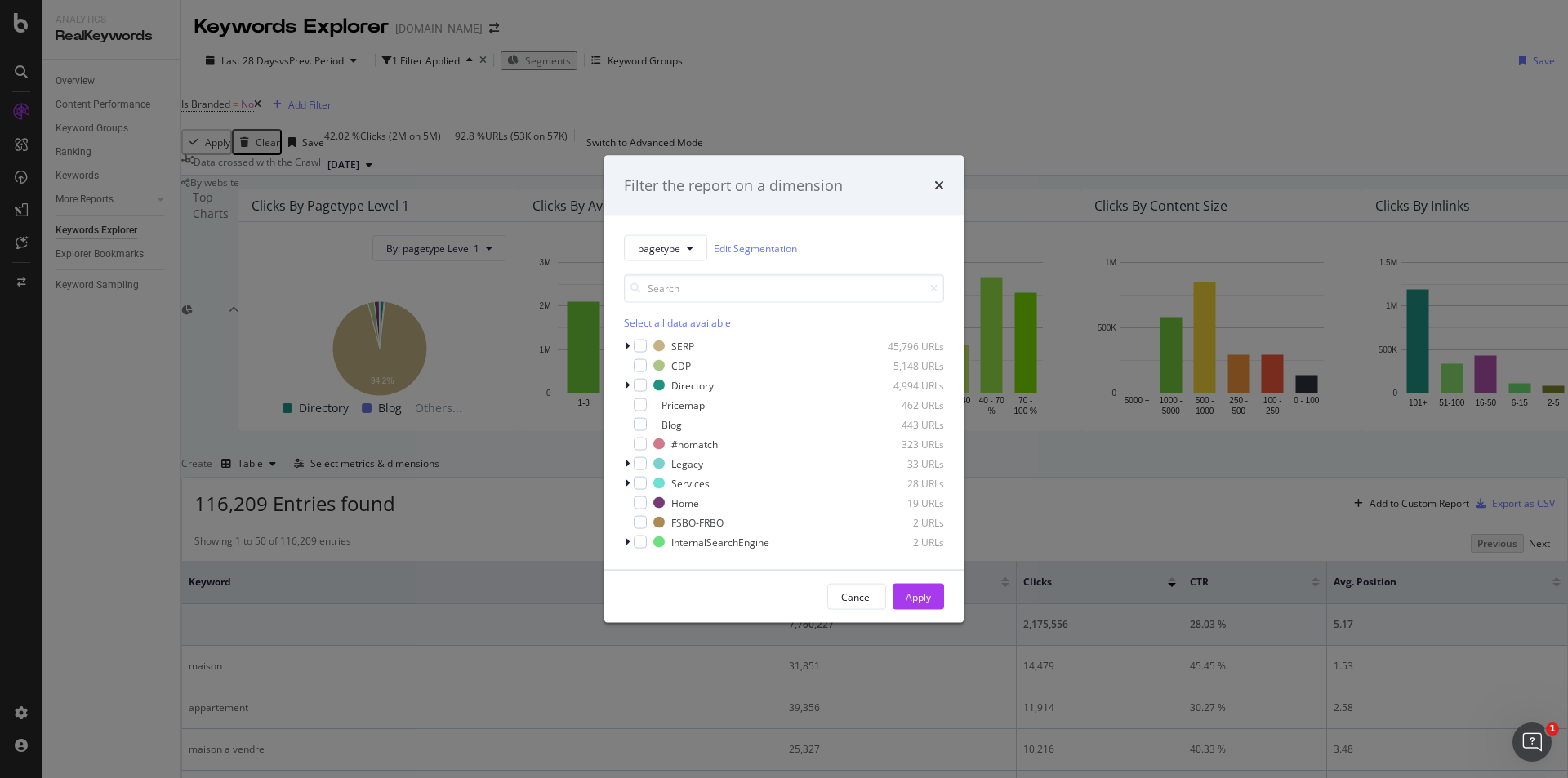
click at [713, 326] on div "Select all data available" at bounding box center [784, 323] width 320 height 14
click at [637, 443] on icon "modal" at bounding box center [641, 444] width 8 height 8
click at [927, 596] on div "Apply" at bounding box center [918, 596] width 25 height 14
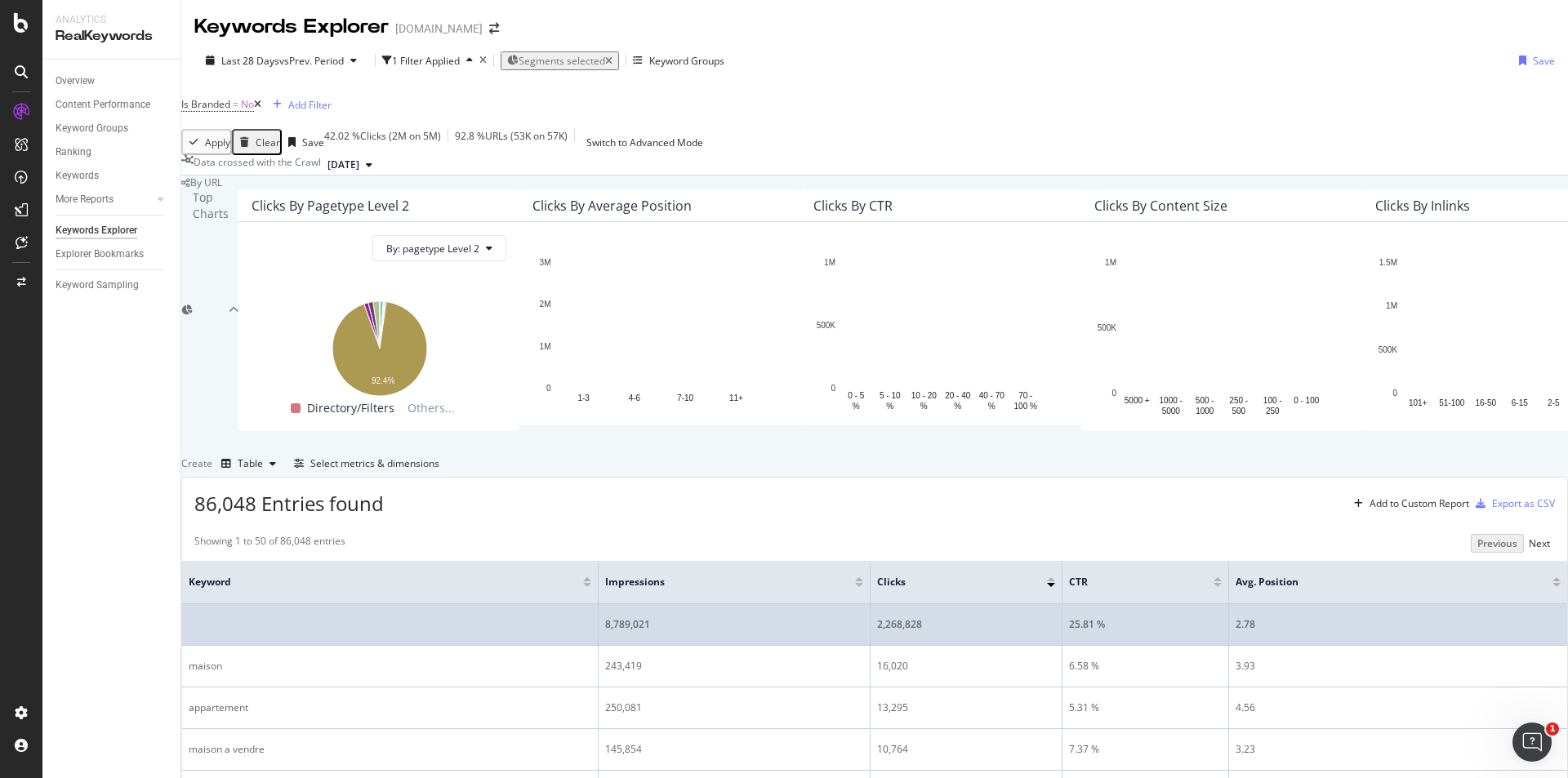
scroll to position [326, 0]
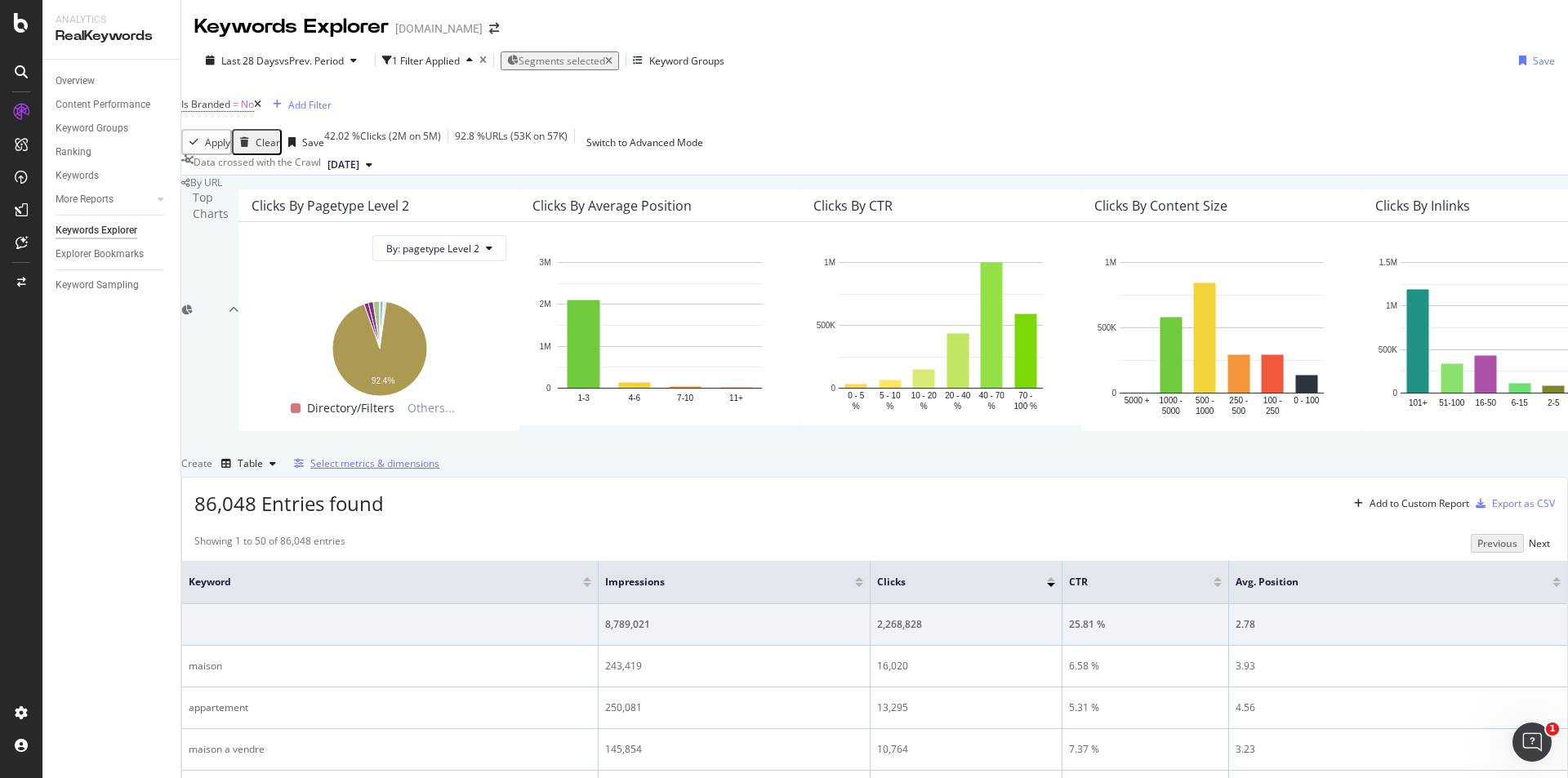
click at [440, 456] on div "Select metrics & dimensions" at bounding box center [375, 463] width 129 height 14
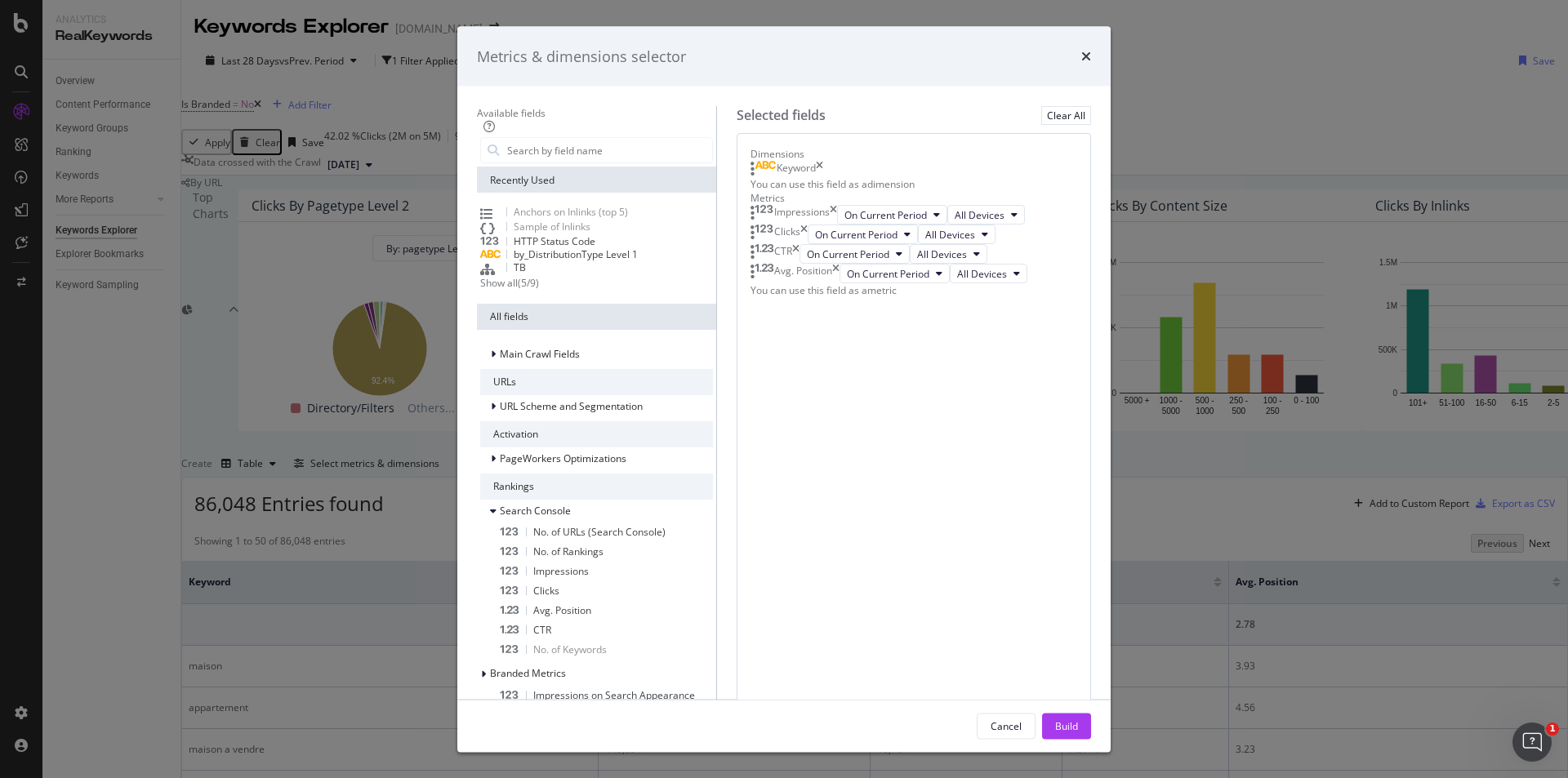
click at [823, 177] on icon "times" at bounding box center [820, 169] width 8 height 17
click at [633, 162] on input "modal" at bounding box center [608, 150] width 206 height 24
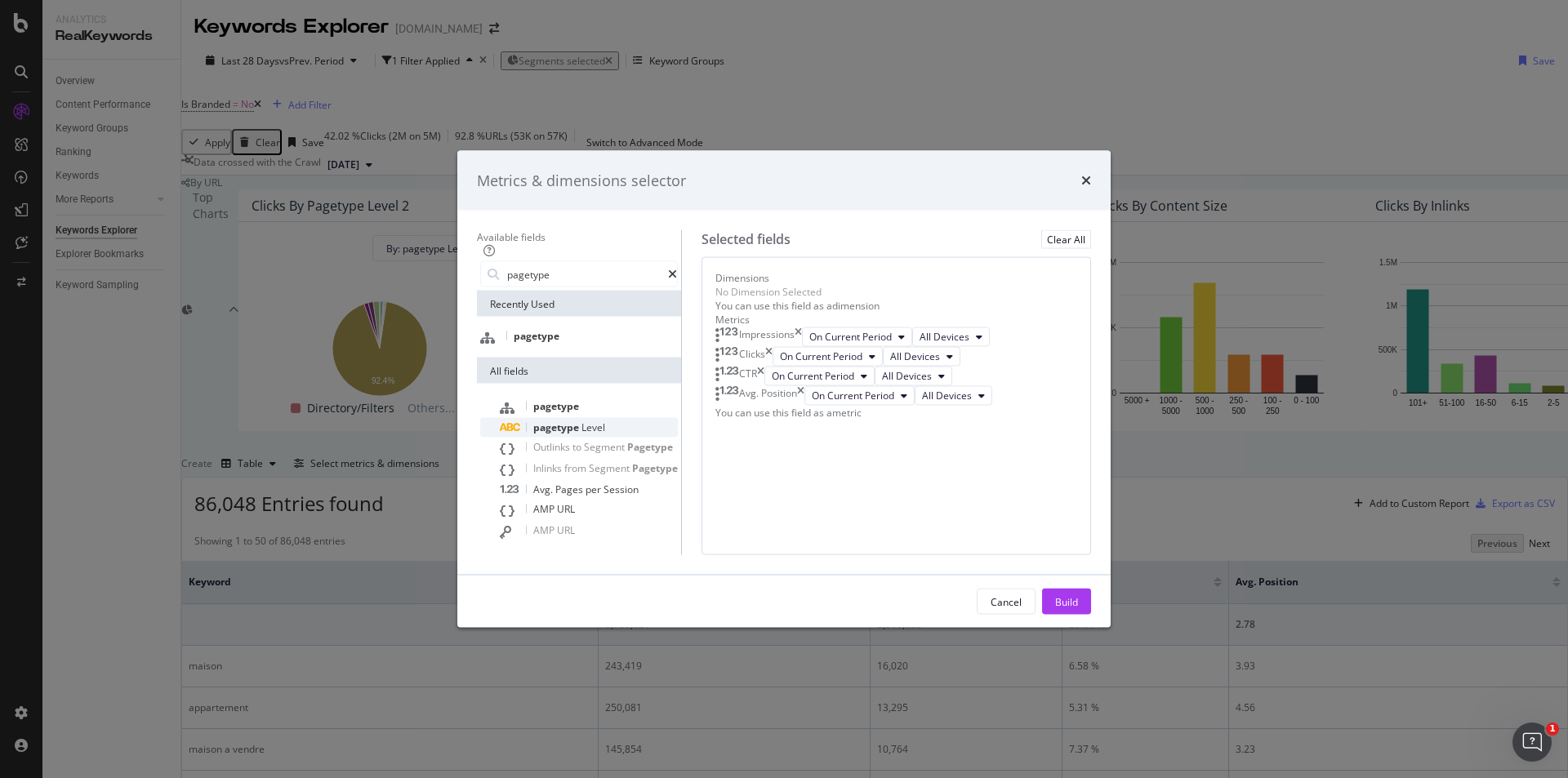
click at [535, 420] on span "pagetype" at bounding box center [557, 427] width 48 height 14
click at [877, 285] on div "Level 1" at bounding box center [847, 295] width 60 height 20
click at [873, 285] on button "Level 1" at bounding box center [847, 295] width 60 height 20
click at [868, 303] on span "Level 2" at bounding box center [852, 308] width 32 height 15
click at [794, 338] on div "Impressions" at bounding box center [766, 342] width 56 height 20
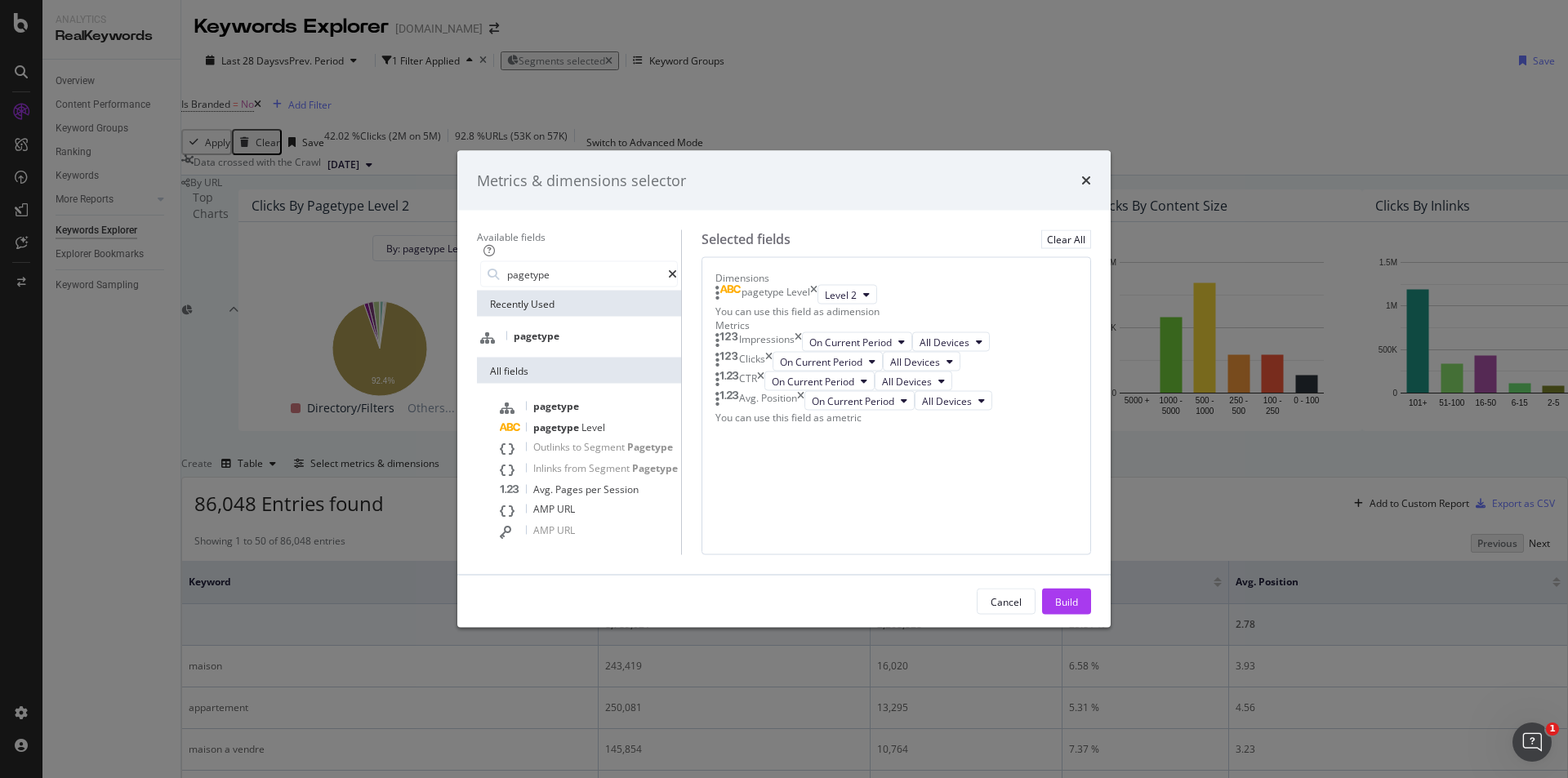
click at [802, 341] on icon "times" at bounding box center [798, 342] width 8 height 20
click at [764, 371] on icon "times" at bounding box center [761, 362] width 8 height 20
click at [804, 371] on icon "times" at bounding box center [801, 362] width 8 height 20
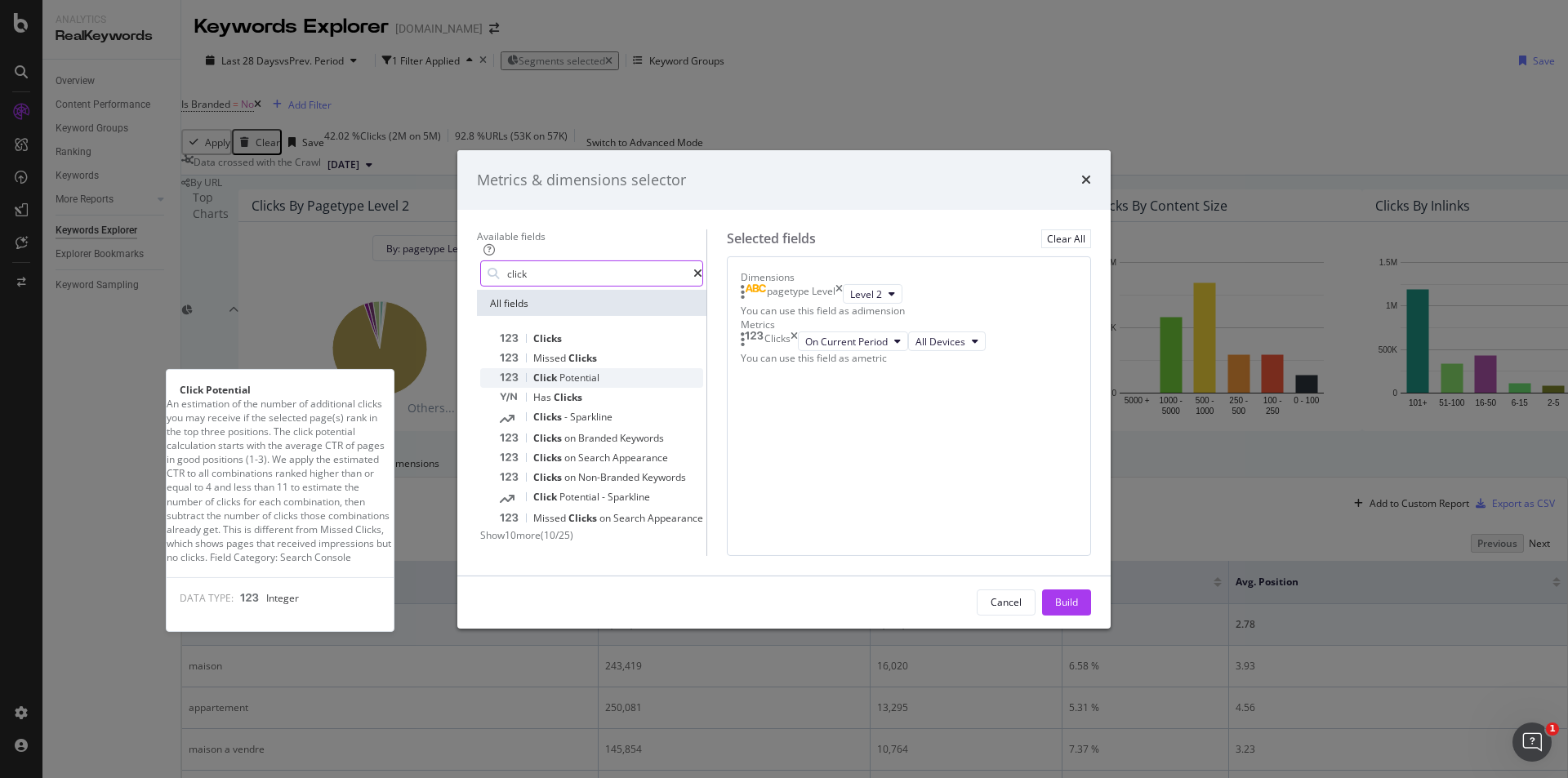
type input "click"
click at [560, 370] on span "Potential" at bounding box center [579, 377] width 40 height 14
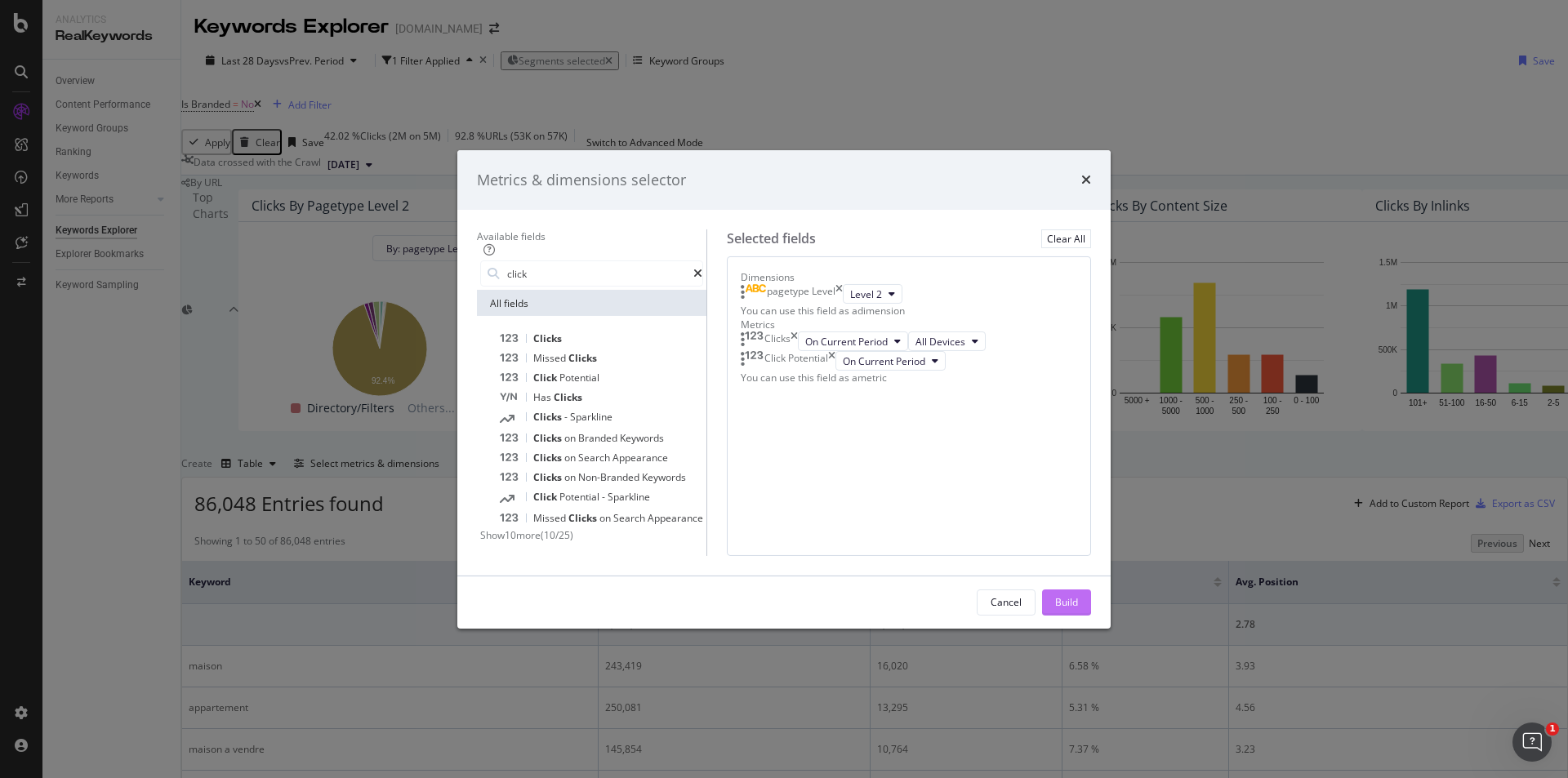
click at [1078, 609] on div "Build" at bounding box center [1066, 602] width 22 height 14
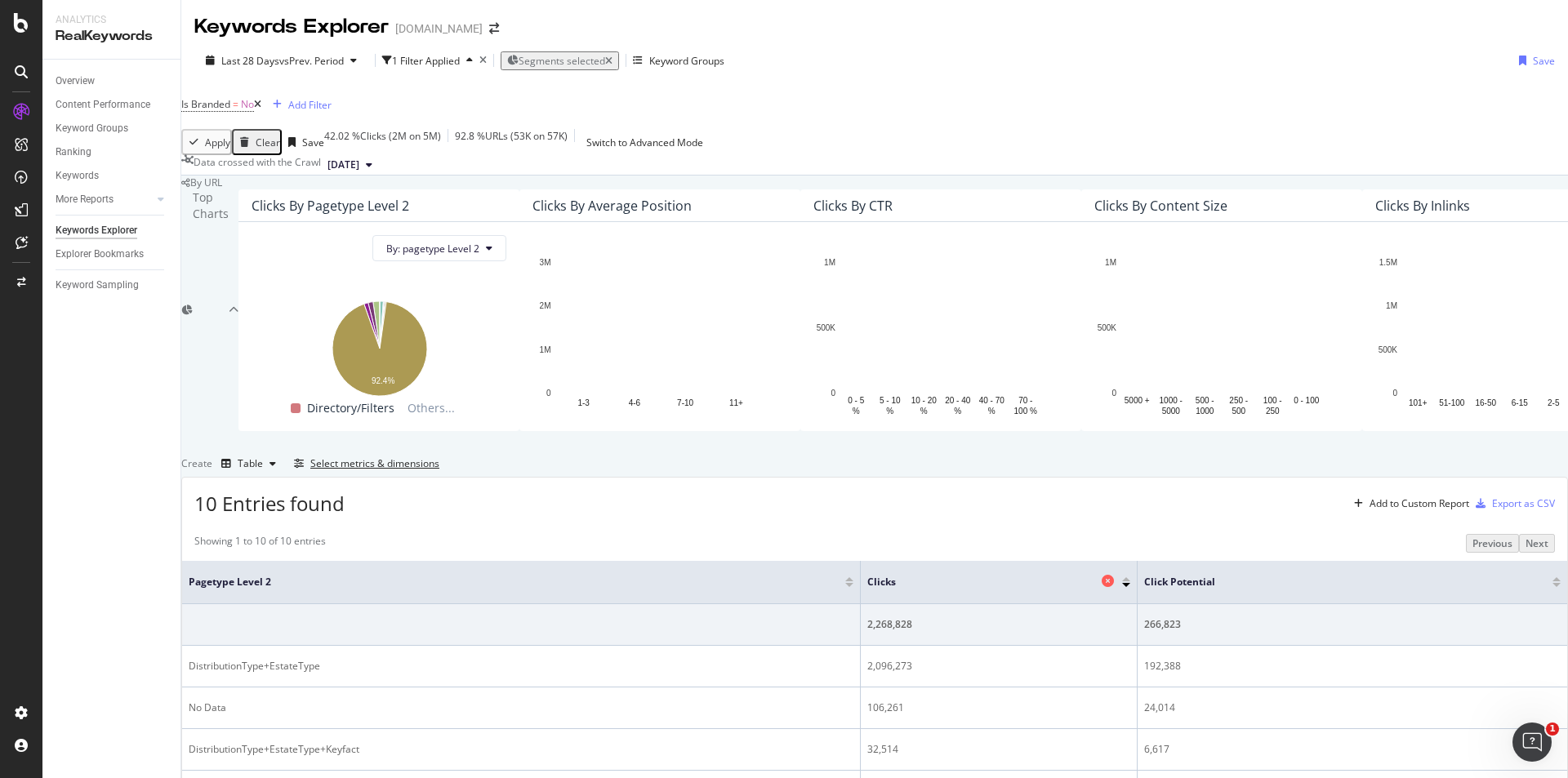
scroll to position [475, 0]
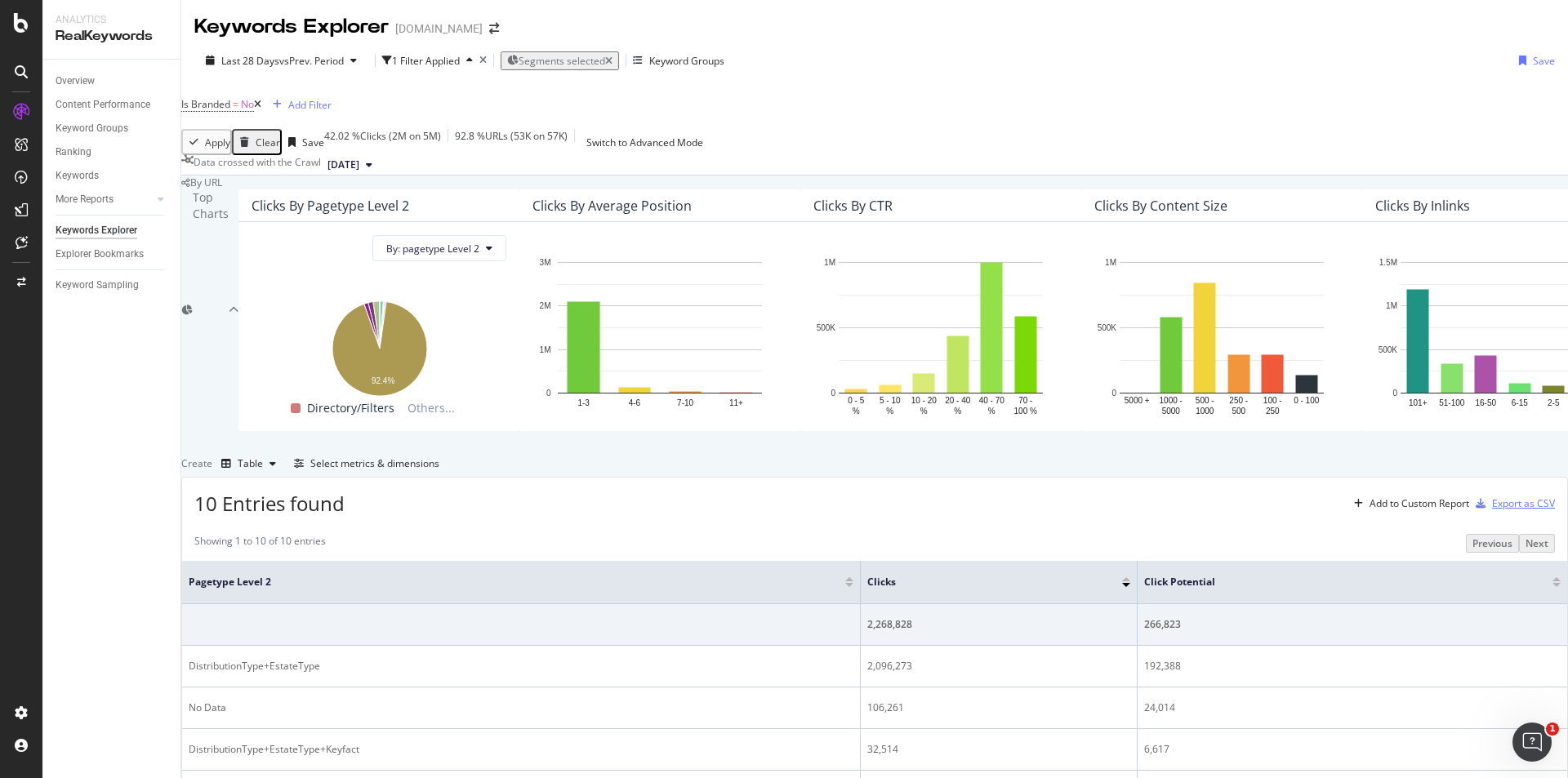
click at [1492, 497] on div "Export as CSV" at bounding box center [1523, 503] width 63 height 14
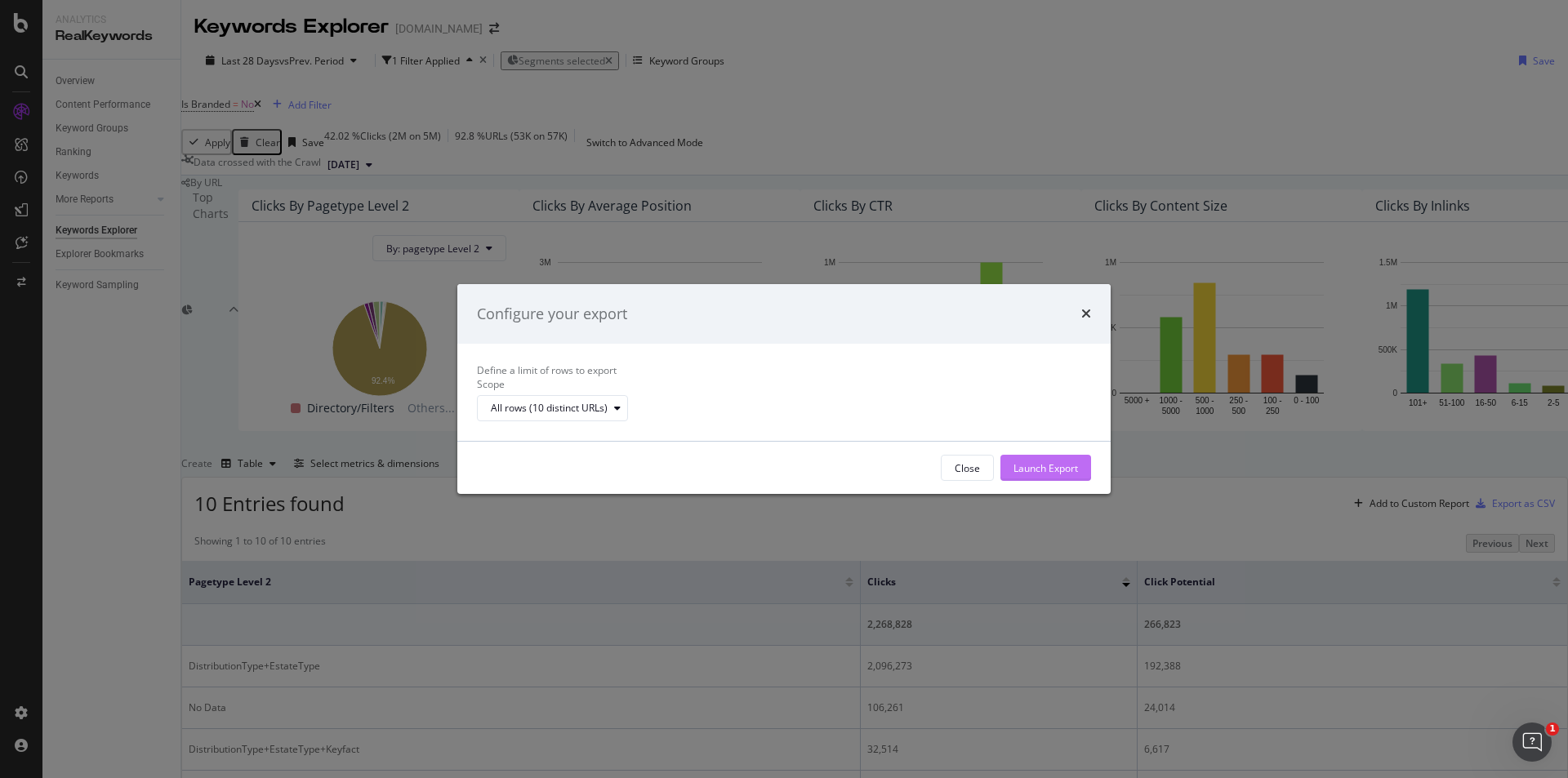
click at [1049, 475] on div "Launch Export" at bounding box center [1045, 468] width 64 height 14
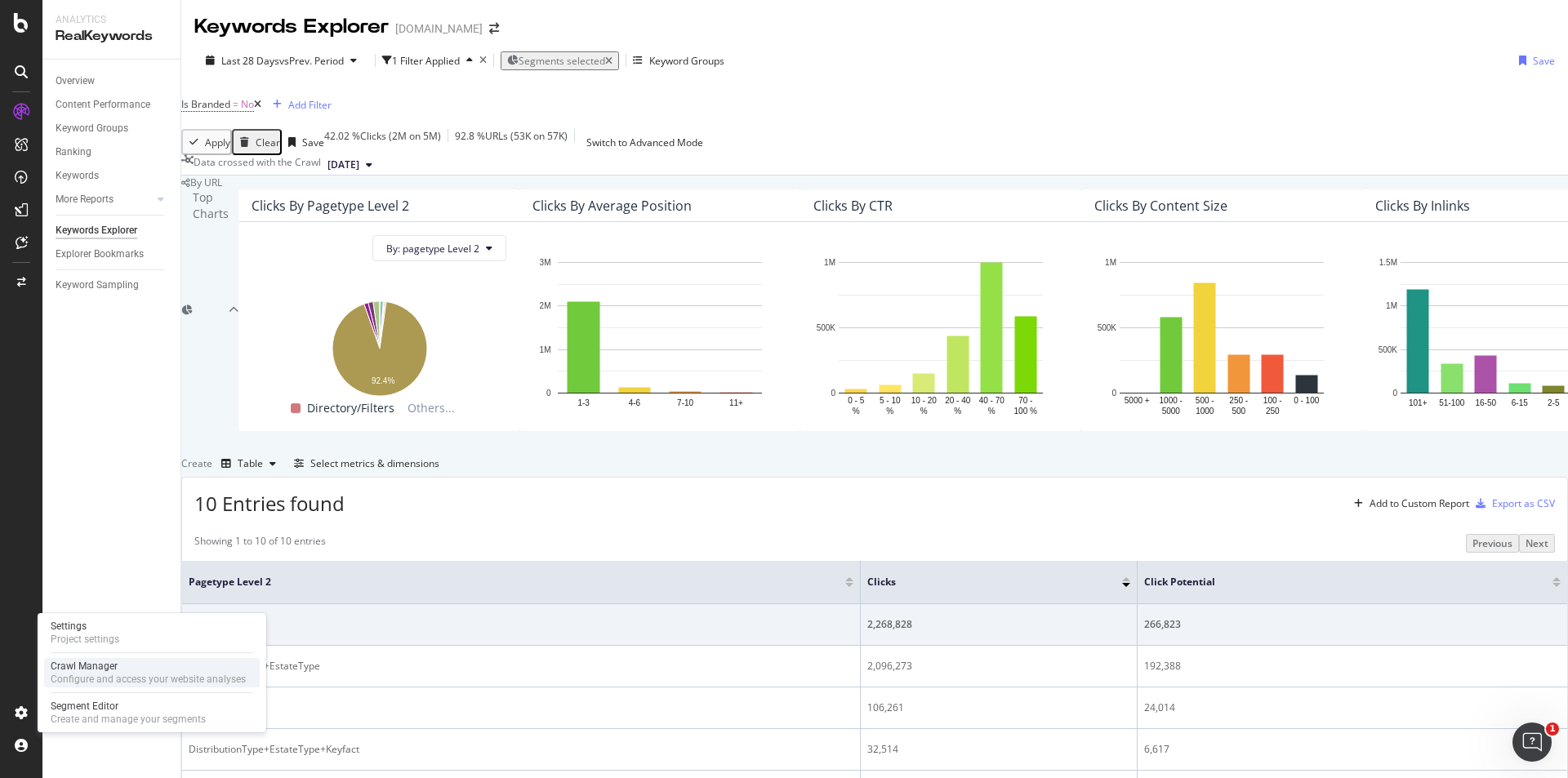
click at [107, 672] on div "Crawl Manager" at bounding box center [148, 666] width 195 height 13
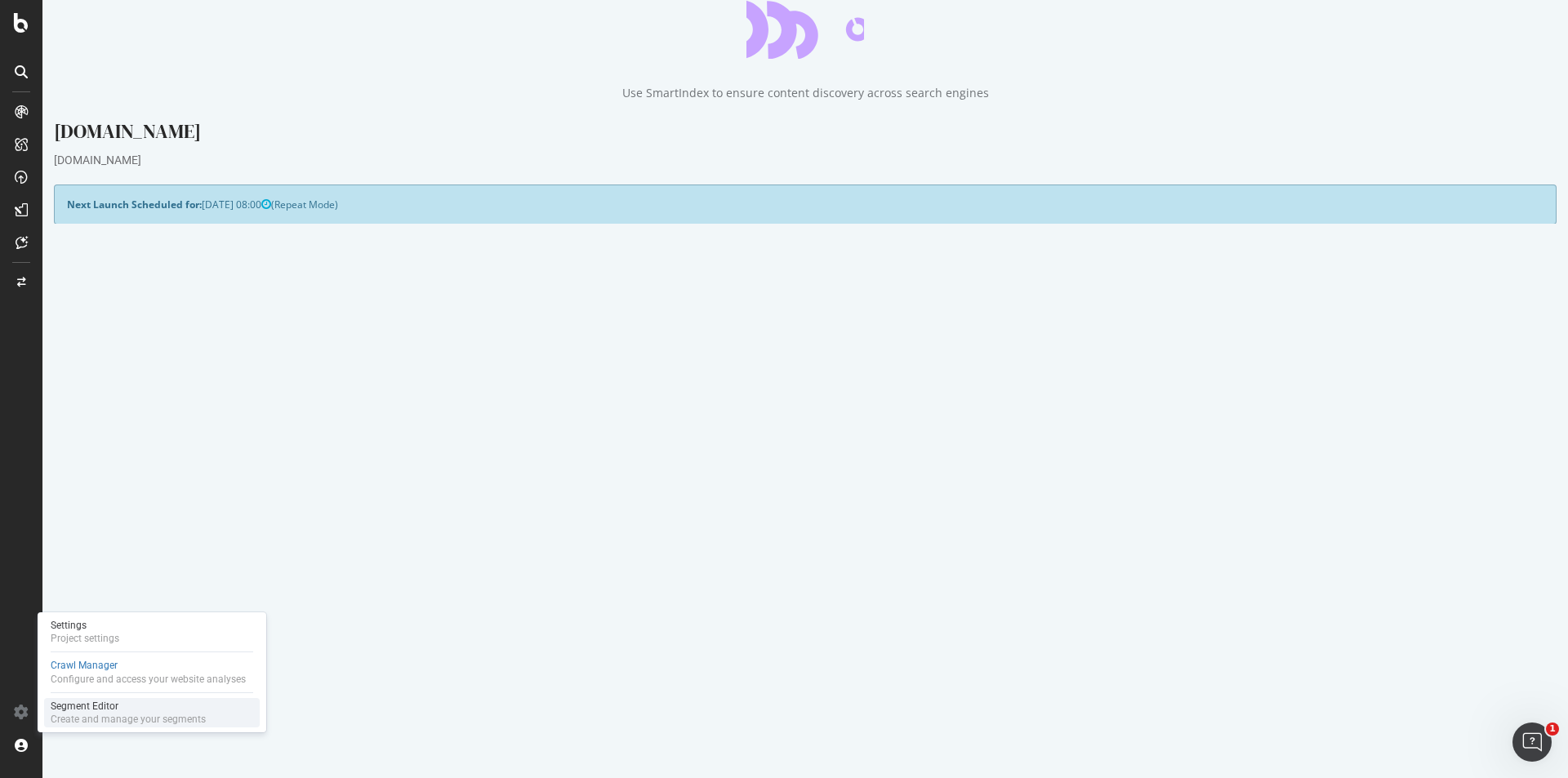
click at [93, 718] on div "Create and manage your segments" at bounding box center [128, 719] width 155 height 13
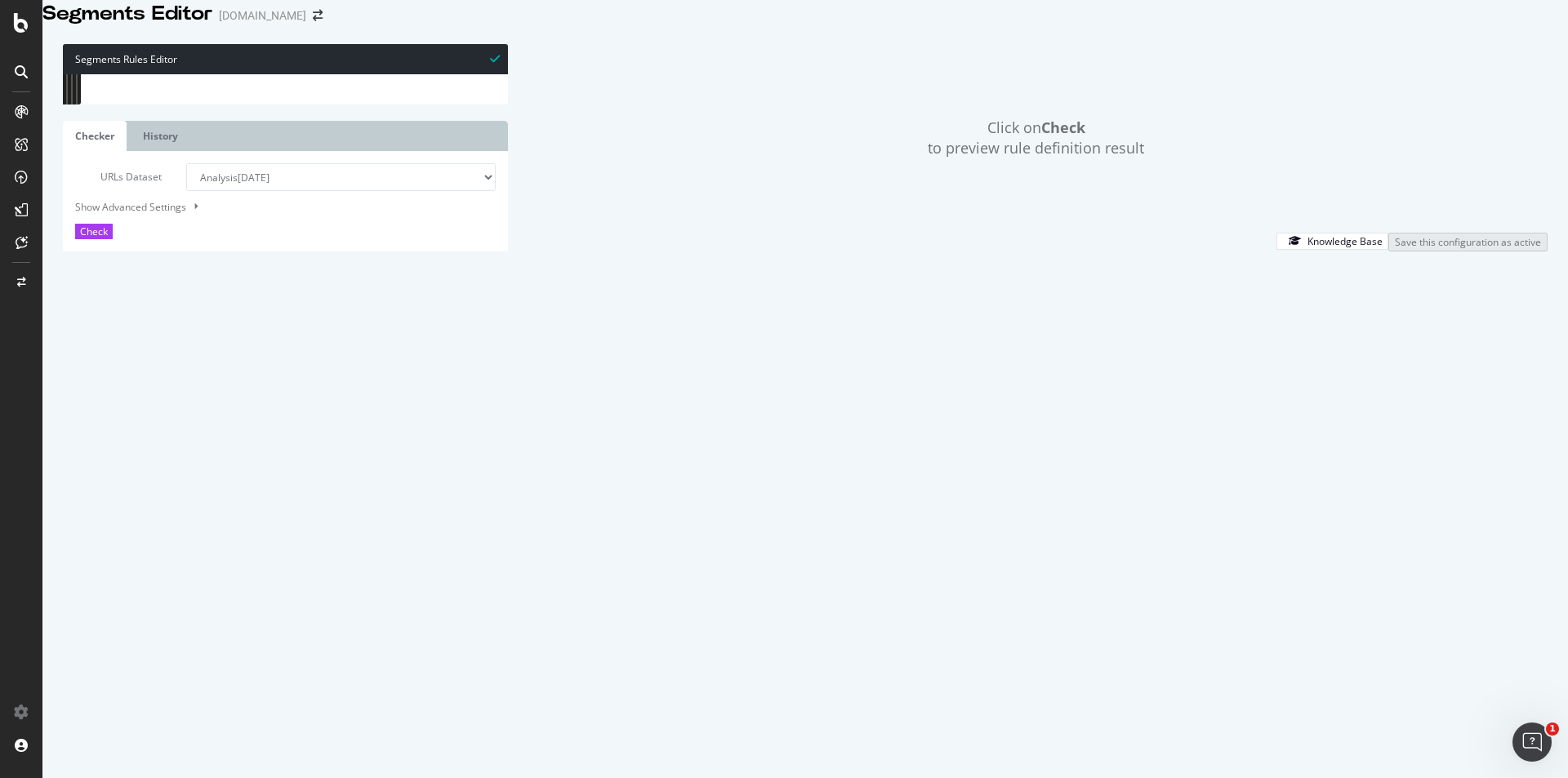
scroll to position [490, 0]
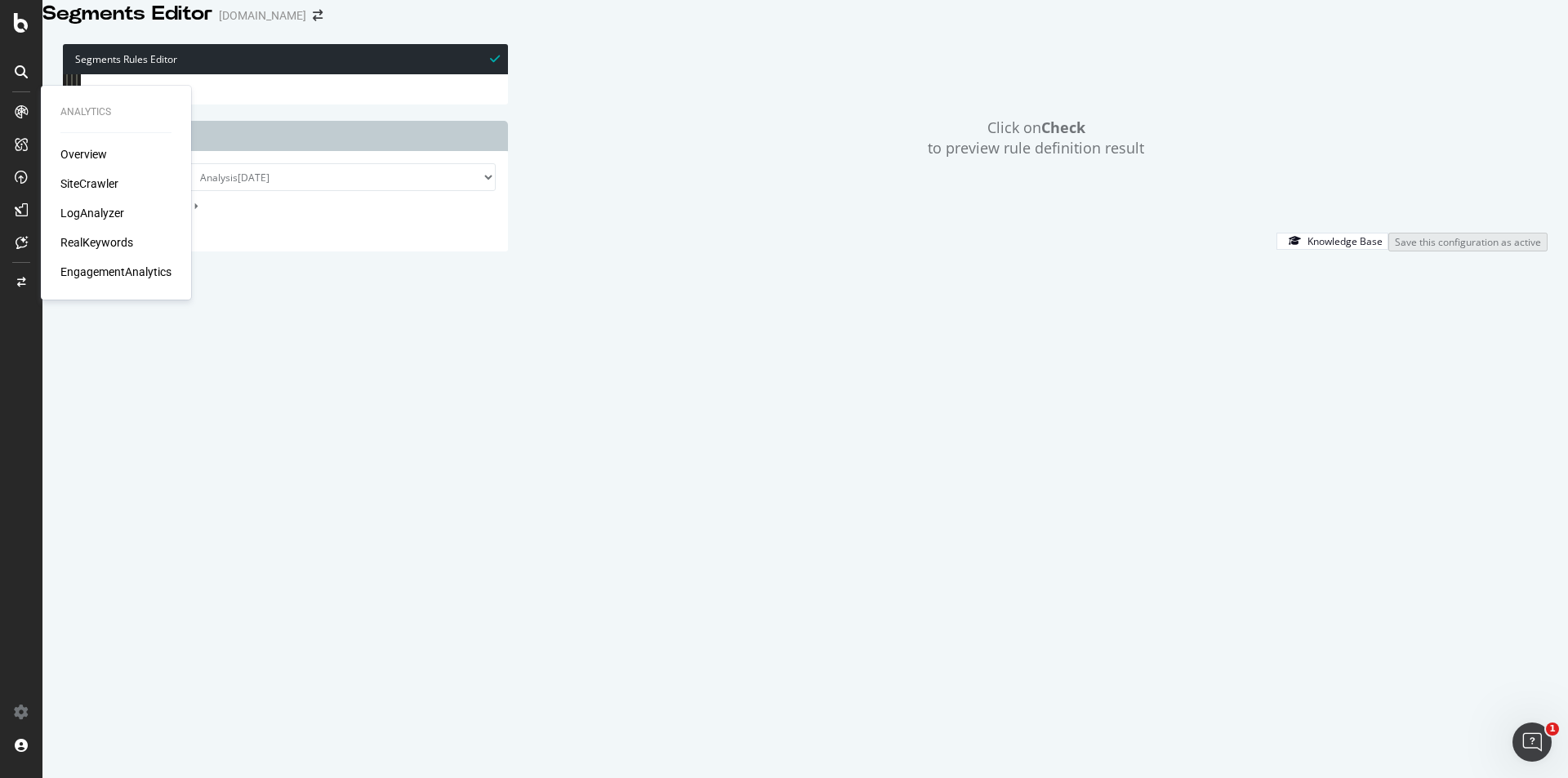
click at [104, 182] on div "SiteCrawler" at bounding box center [89, 184] width 58 height 17
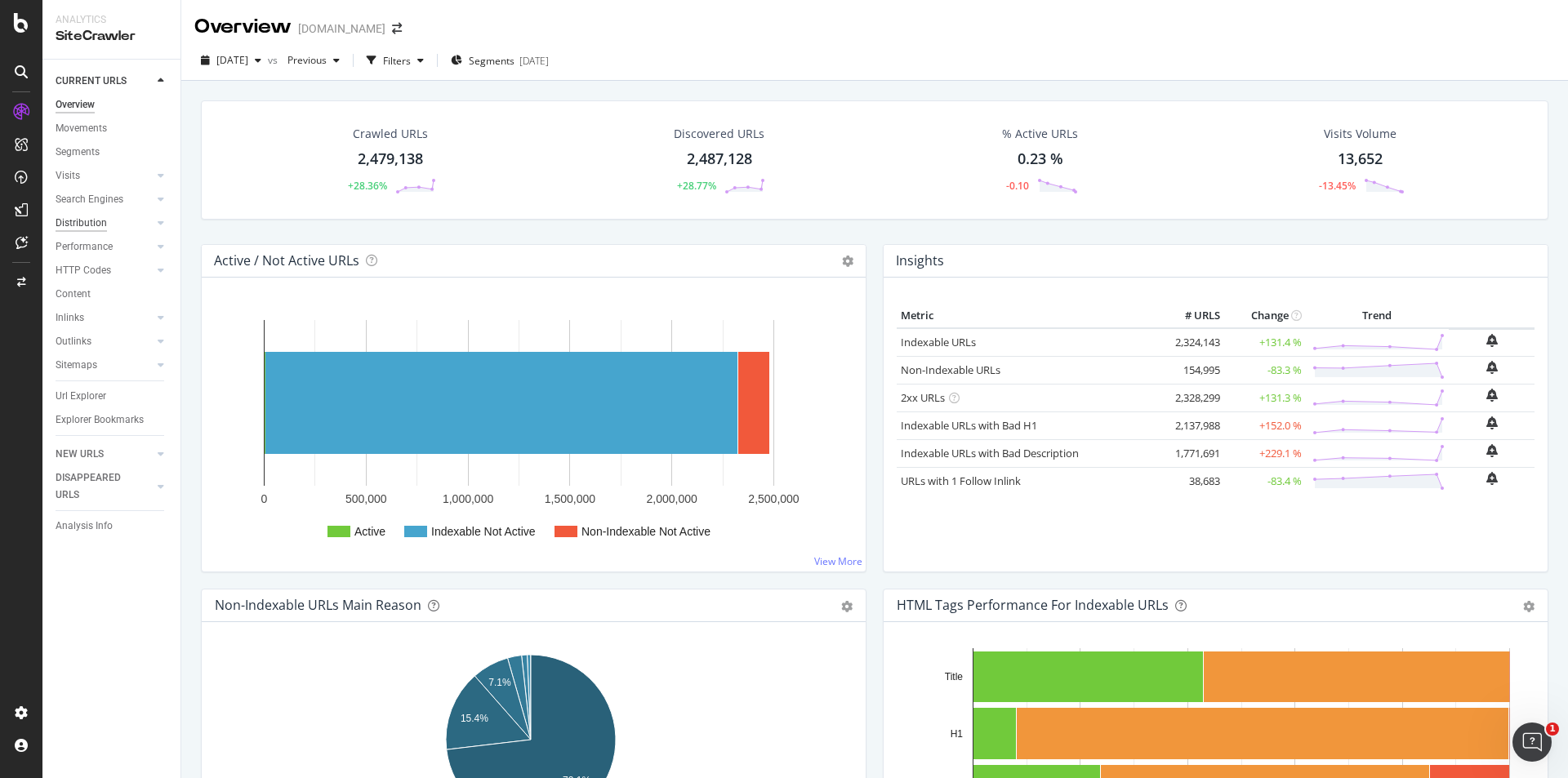
click at [88, 222] on div "Distribution" at bounding box center [81, 224] width 52 height 18
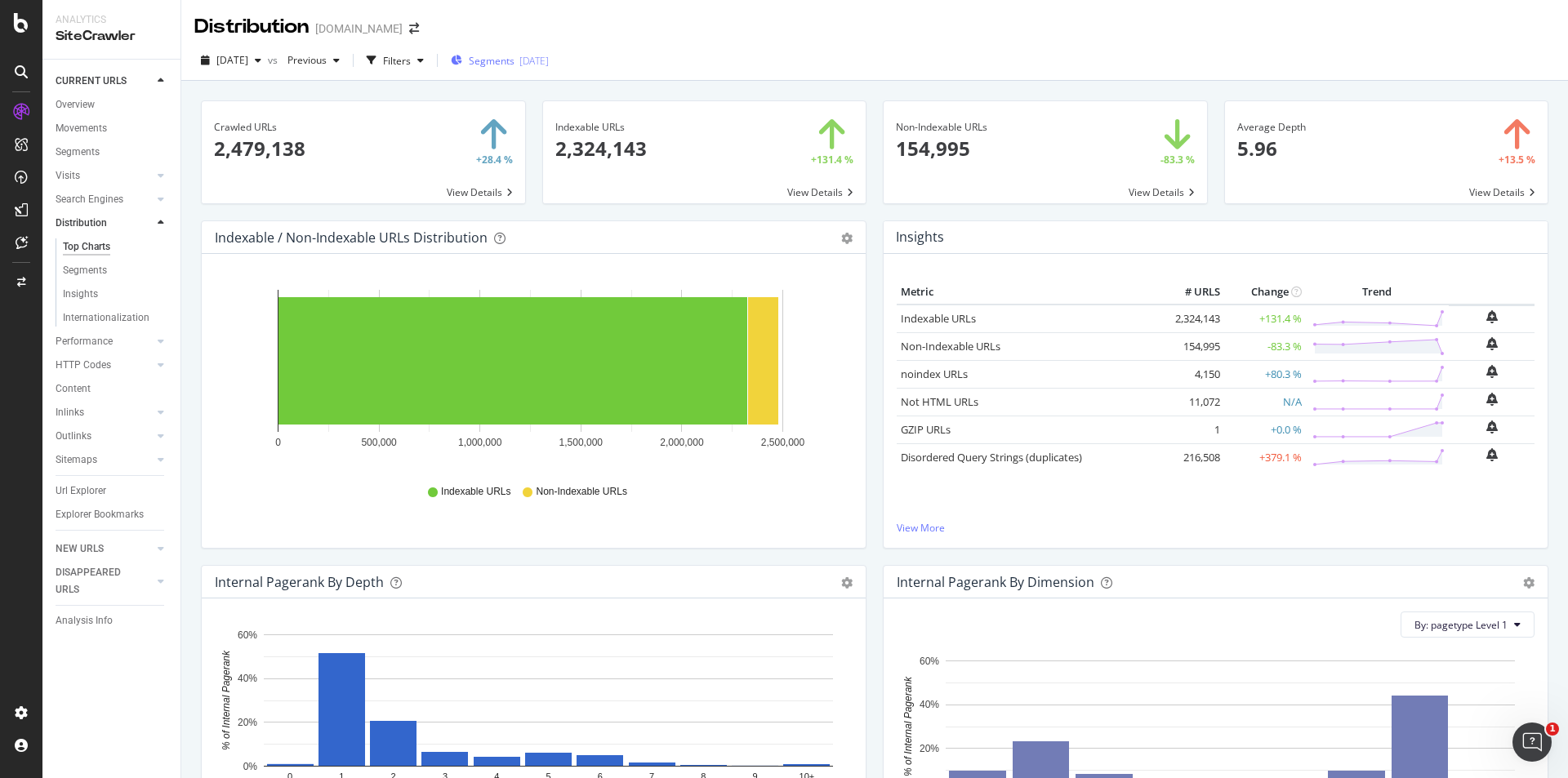
click at [549, 56] on div "2025-09-08" at bounding box center [534, 61] width 29 height 14
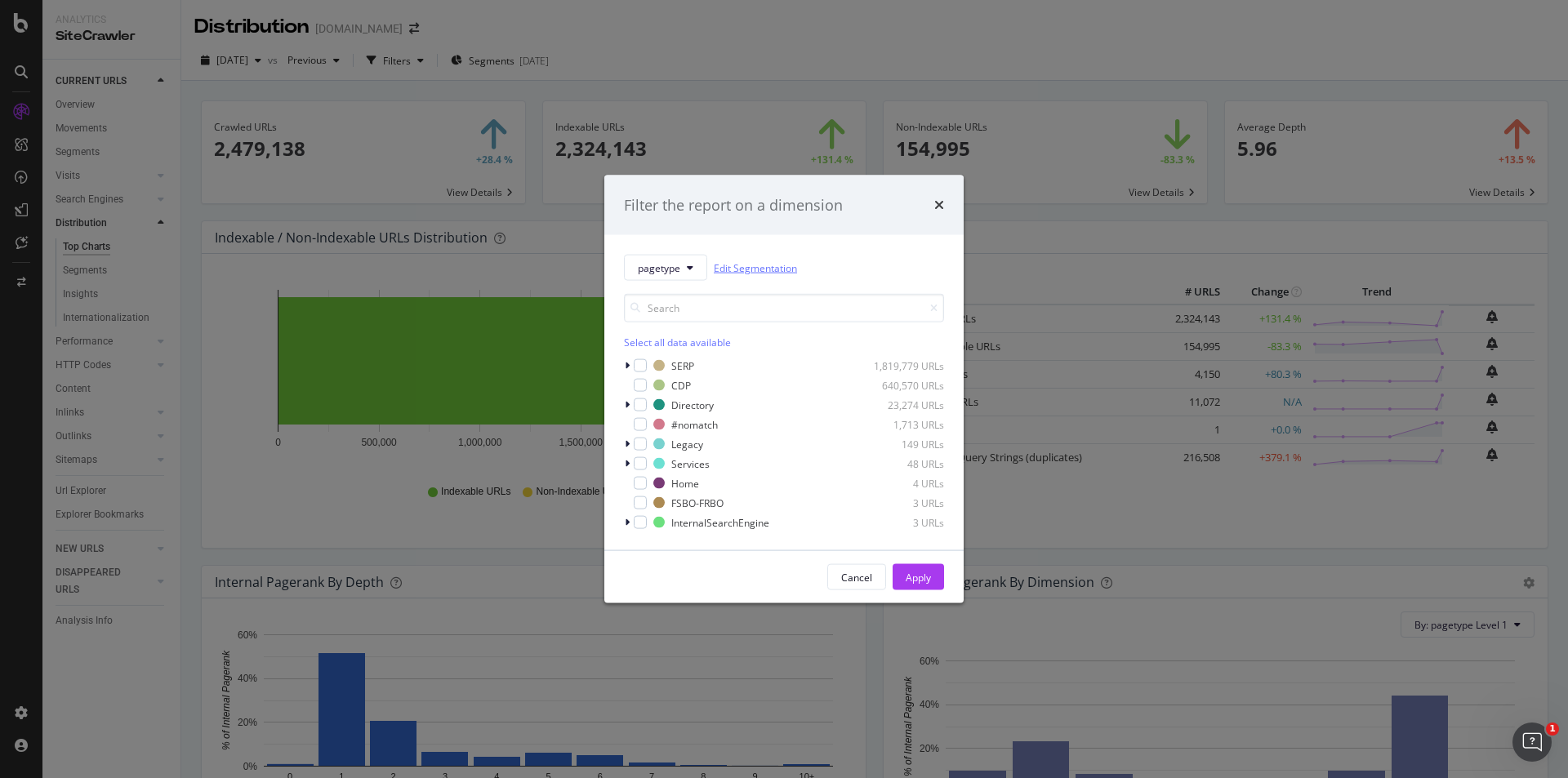
click at [756, 268] on link "Edit Segmentation" at bounding box center [754, 268] width 83 height 18
click at [693, 339] on div "Select all data available" at bounding box center [784, 343] width 320 height 14
click at [625, 366] on icon "modal" at bounding box center [626, 366] width 5 height 10
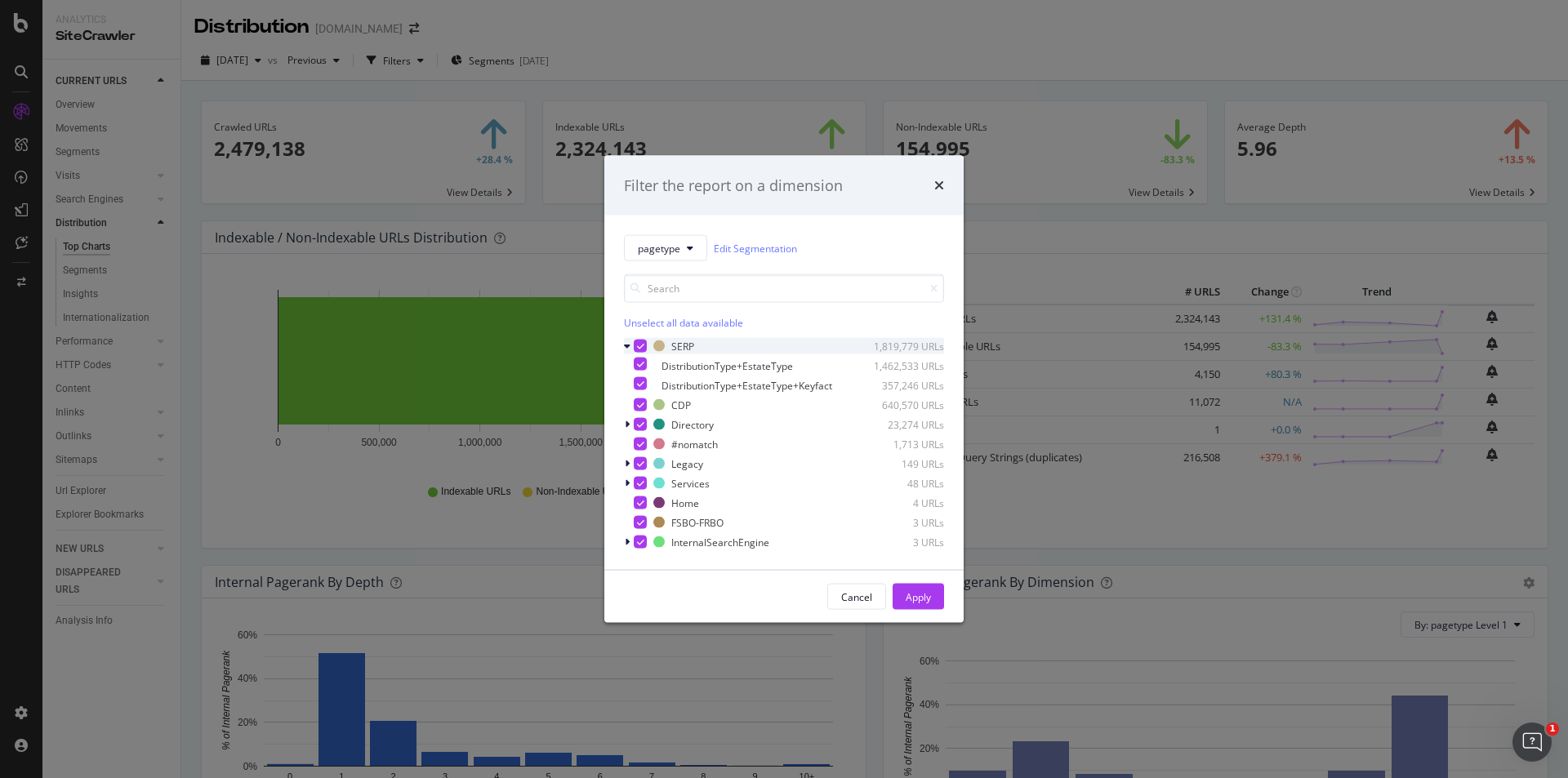
click at [628, 341] on icon "modal" at bounding box center [627, 346] width 7 height 10
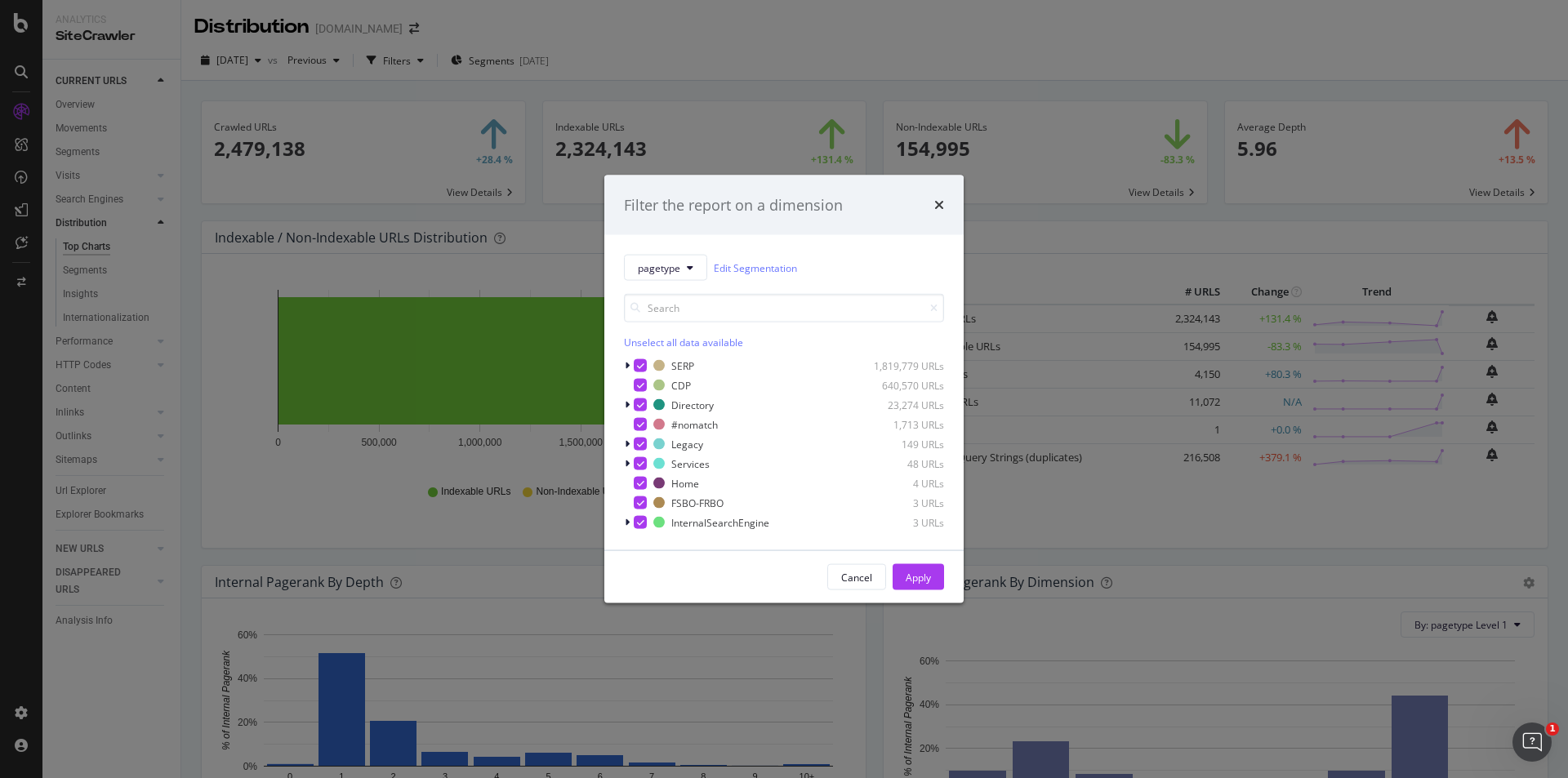
click at [947, 199] on div "Filter the report on a dimension" at bounding box center [784, 205] width 360 height 61
click at [936, 202] on icon "times" at bounding box center [939, 204] width 10 height 13
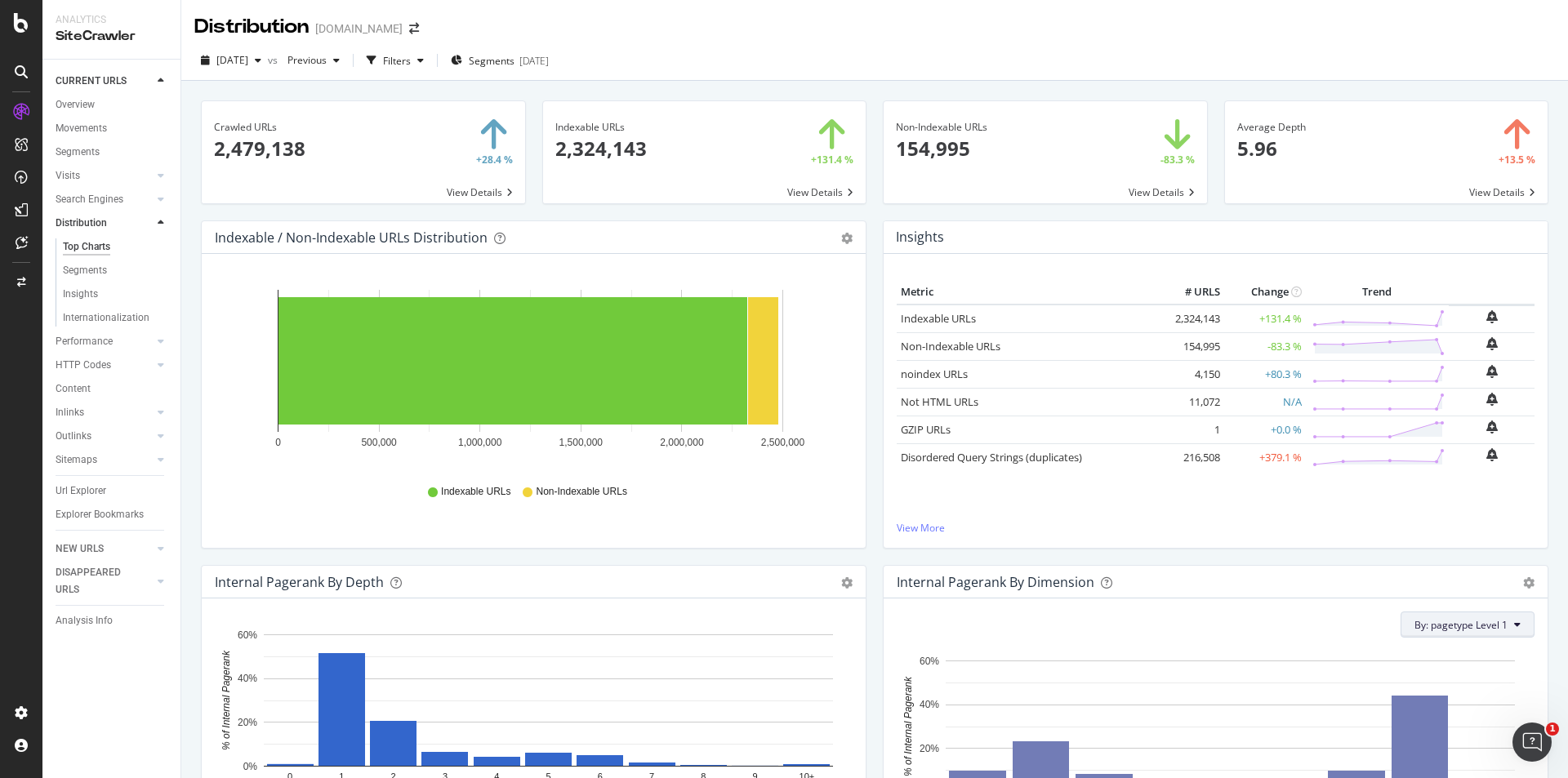
click at [1507, 619] on button "By: pagetype Level 1" at bounding box center [1466, 625] width 134 height 26
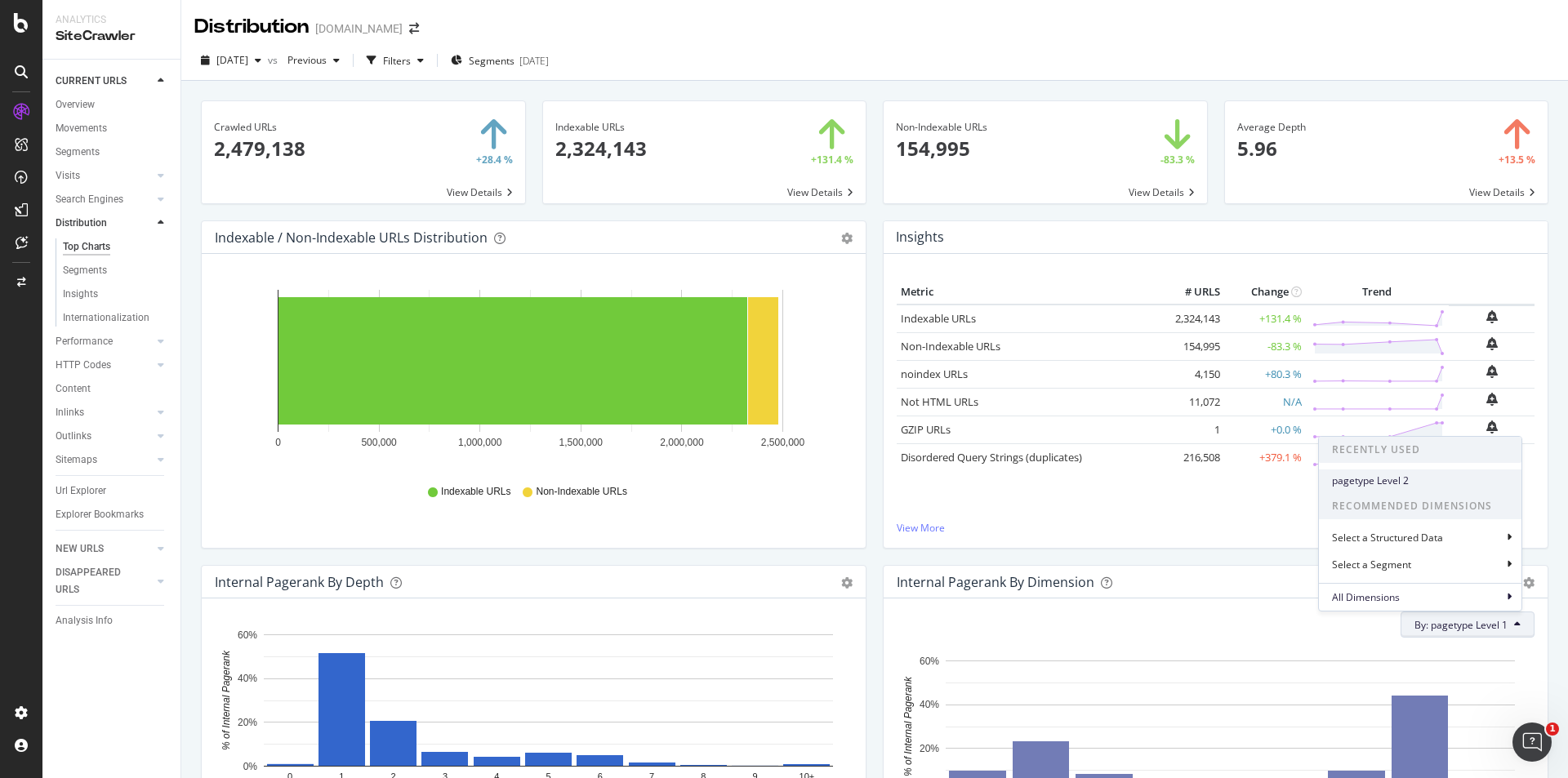
click at [1422, 479] on span "pagetype Level 2" at bounding box center [1420, 481] width 177 height 15
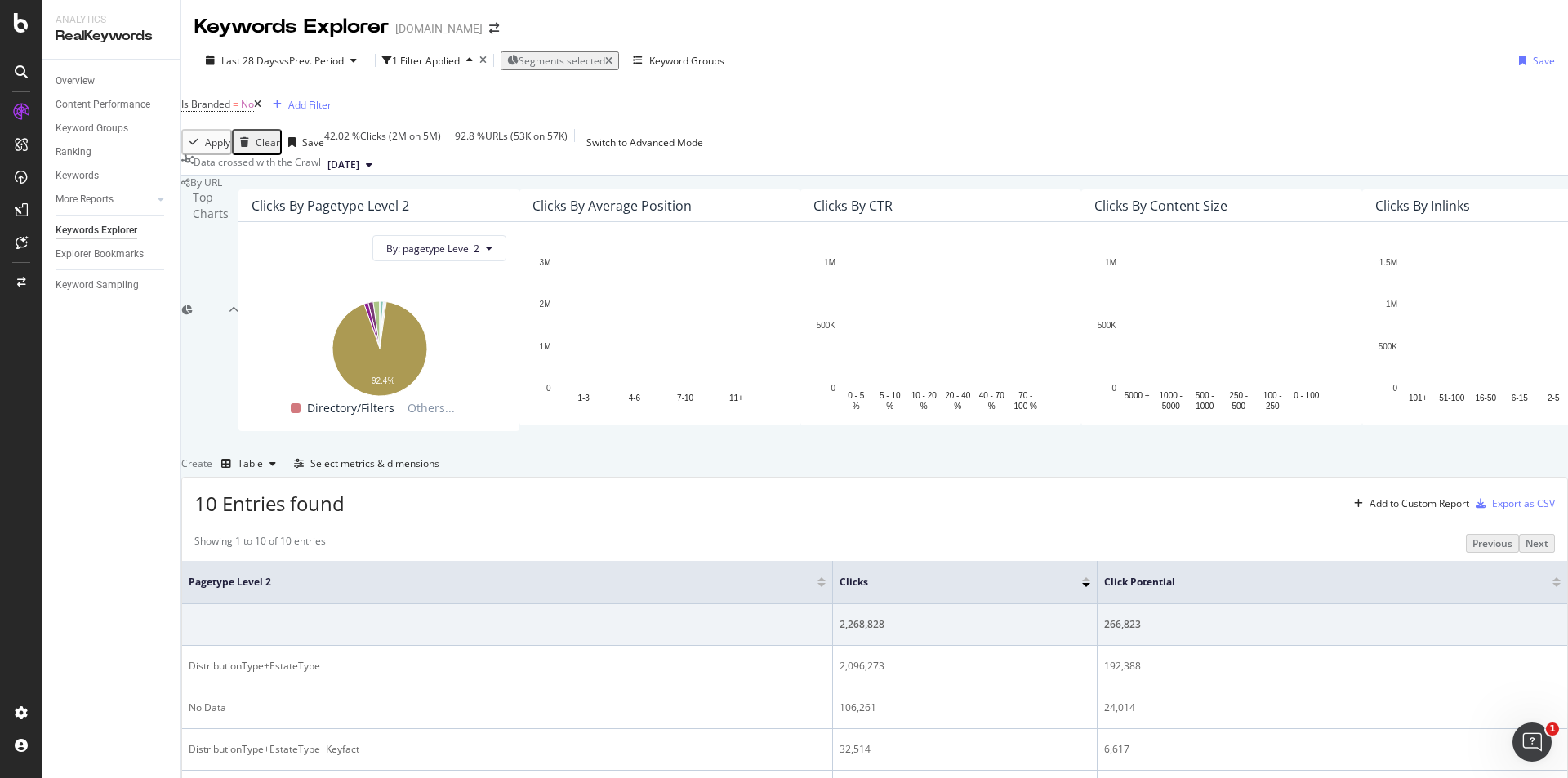
scroll to position [364, 0]
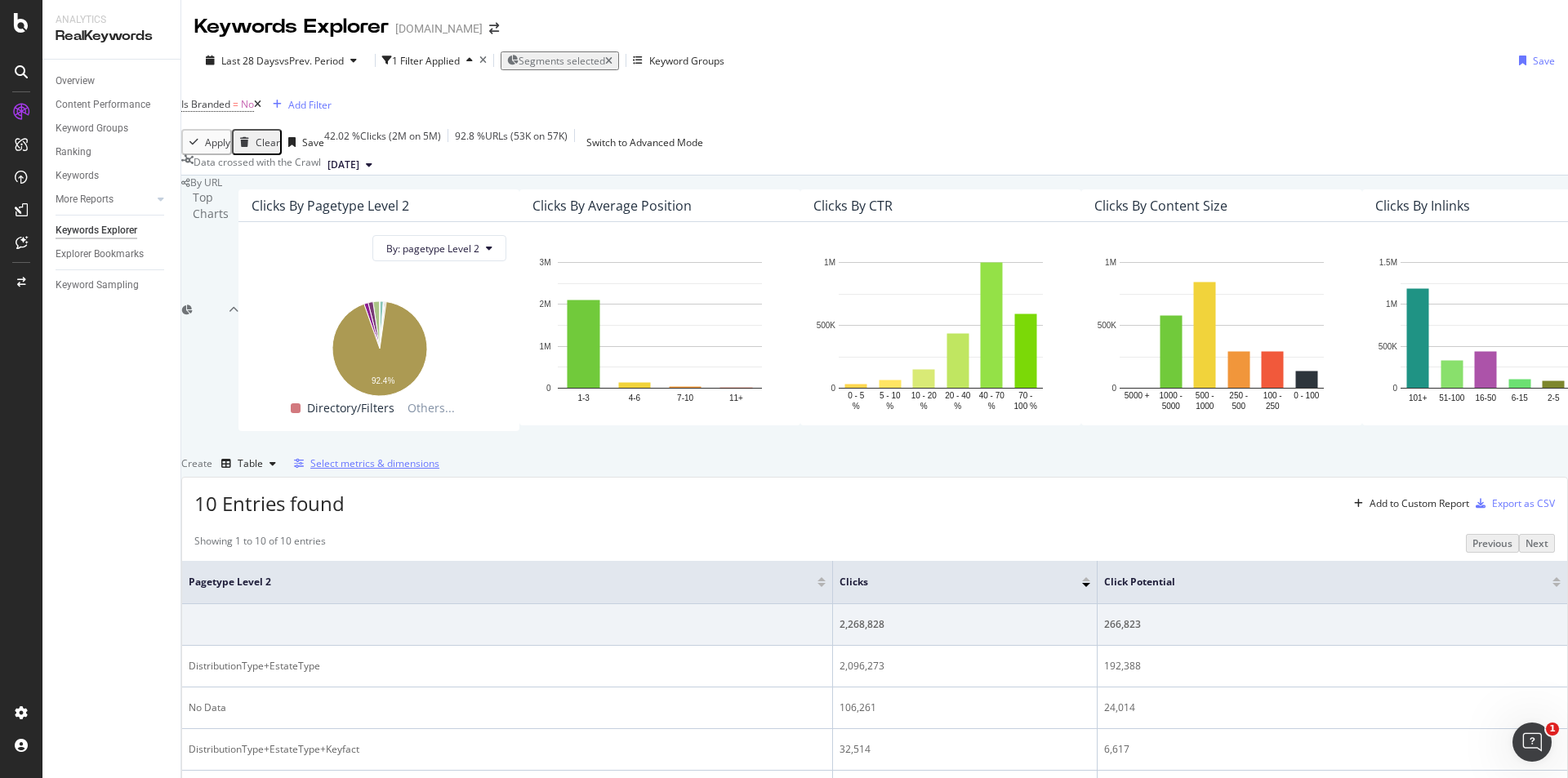
click at [440, 456] on div "Select metrics & dimensions" at bounding box center [375, 463] width 129 height 14
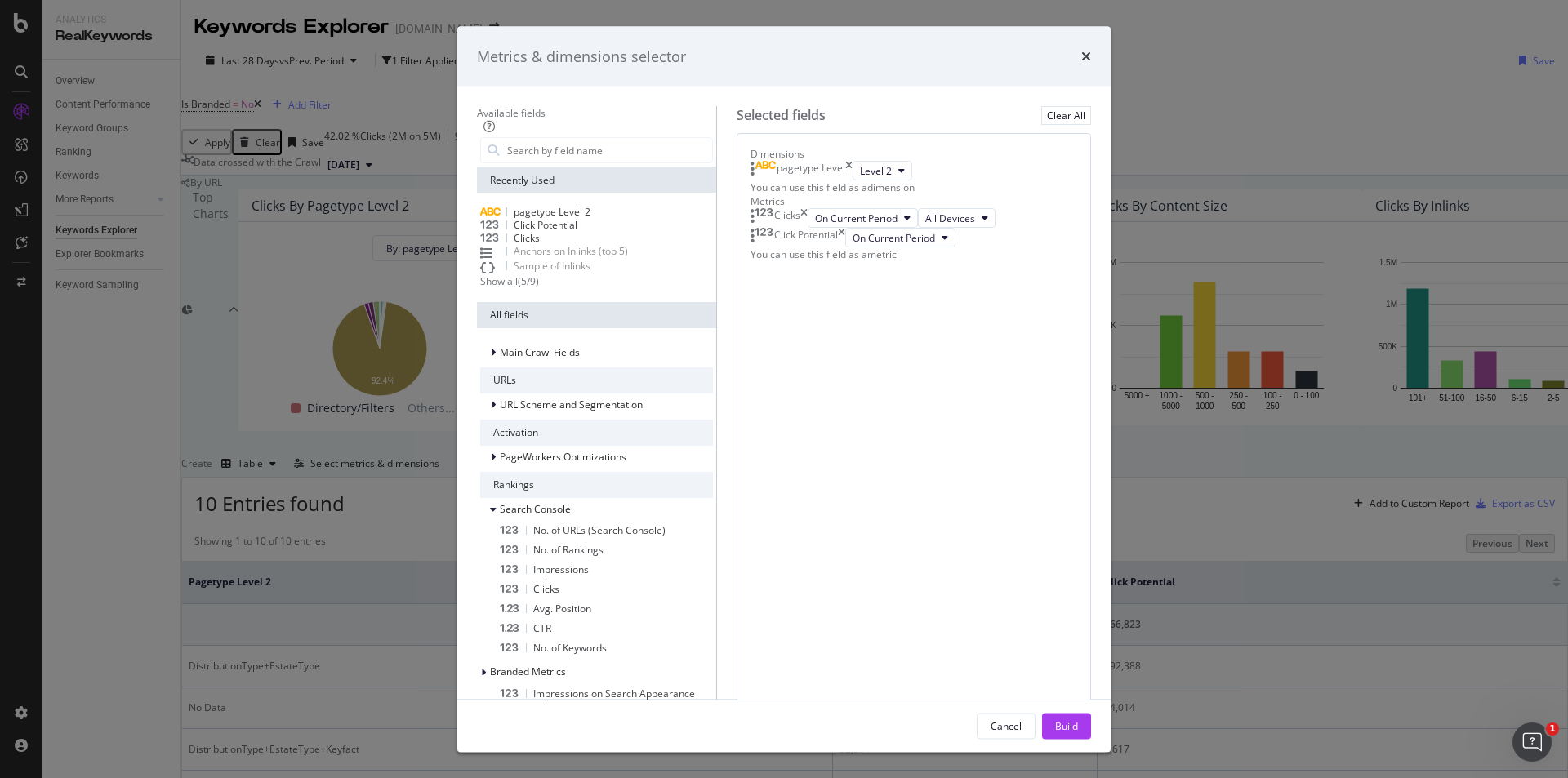
drag, startPoint x: 1123, startPoint y: 92, endPoint x: 969, endPoint y: 137, distance: 160.4
click at [1015, 133] on div "Metrics & dimensions selector Available fields Recently Used pagetype Level 2 C…" at bounding box center [784, 389] width 654 height 726
click at [574, 162] on input "modal" at bounding box center [608, 150] width 206 height 24
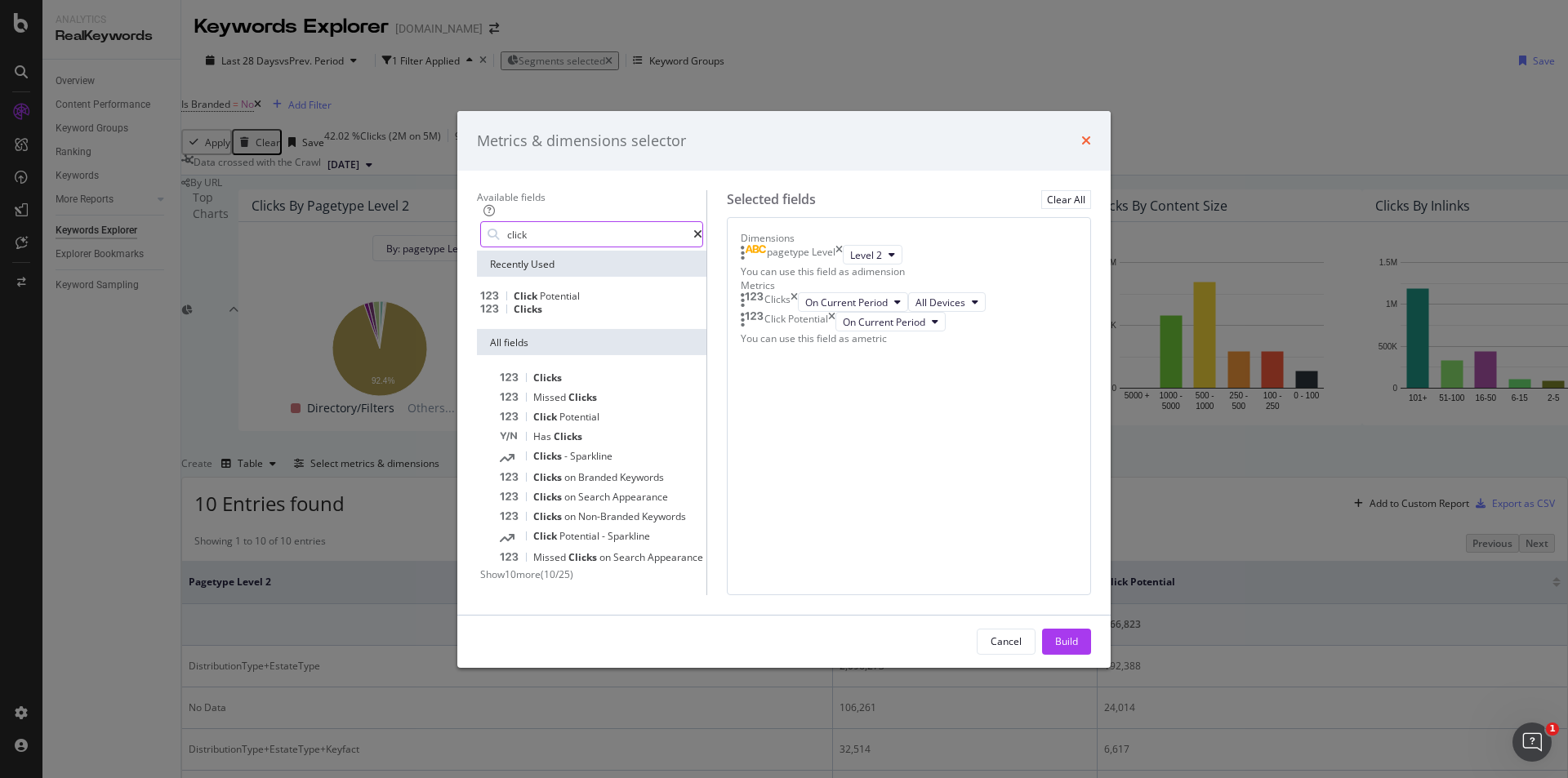
type input "click"
click at [1091, 134] on icon "times" at bounding box center [1086, 140] width 10 height 13
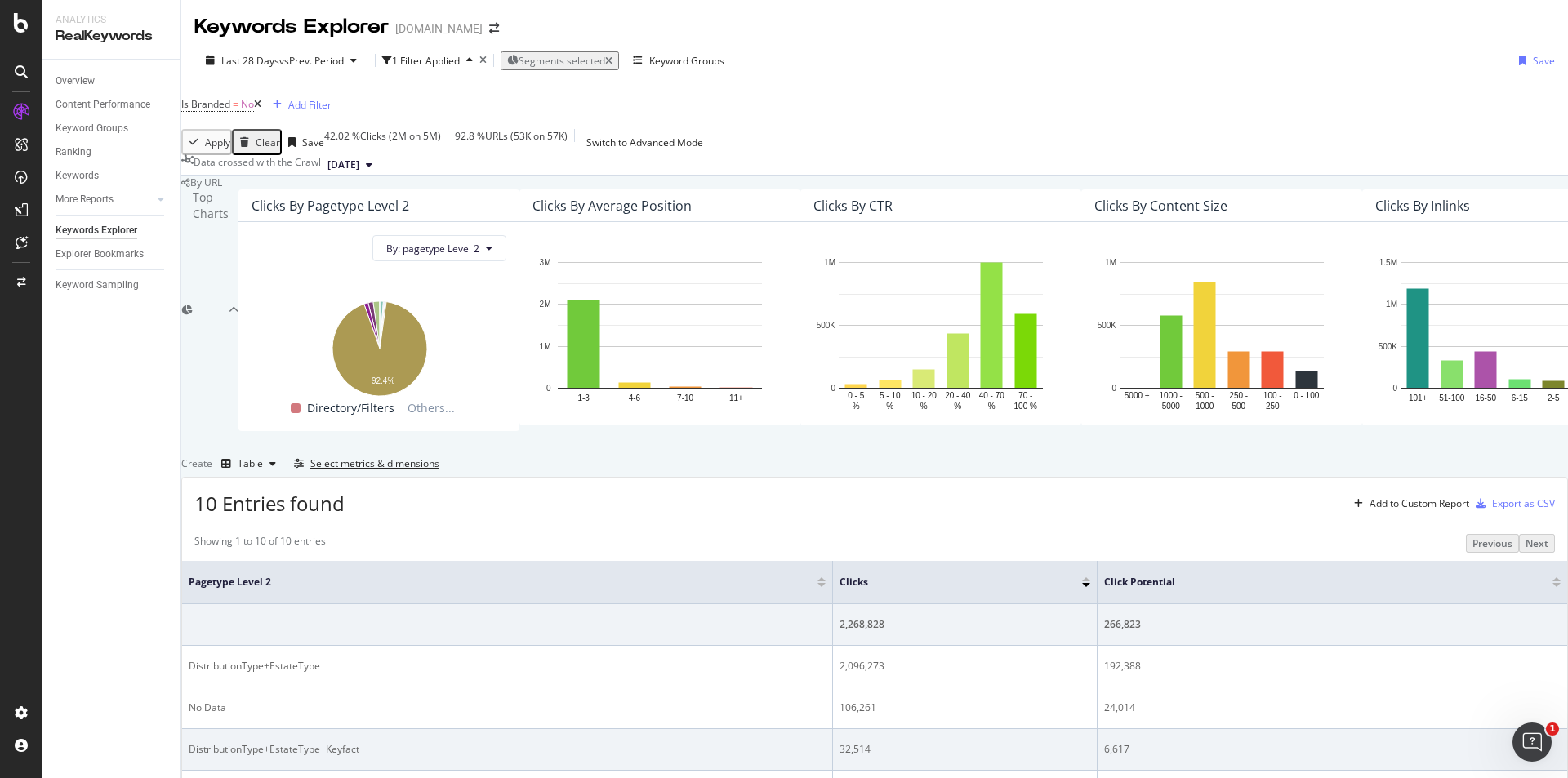
scroll to position [200, 0]
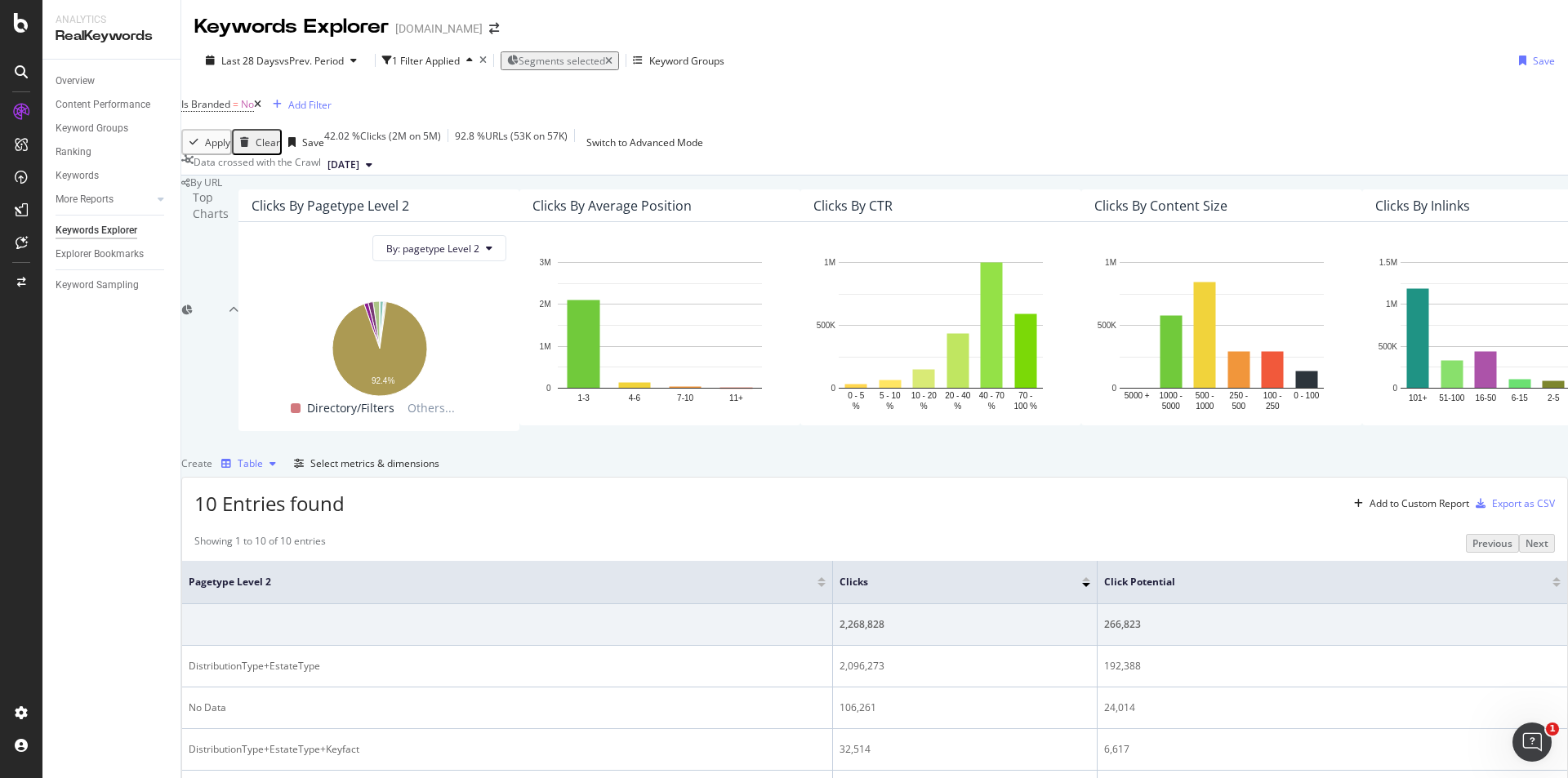
click at [282, 452] on div "Table" at bounding box center [248, 463] width 67 height 24
click at [544, 451] on div "Create Table Select metrics & dimensions" at bounding box center [874, 463] width 1386 height 26
click at [440, 470] on div "Select metrics & dimensions" at bounding box center [375, 463] width 129 height 14
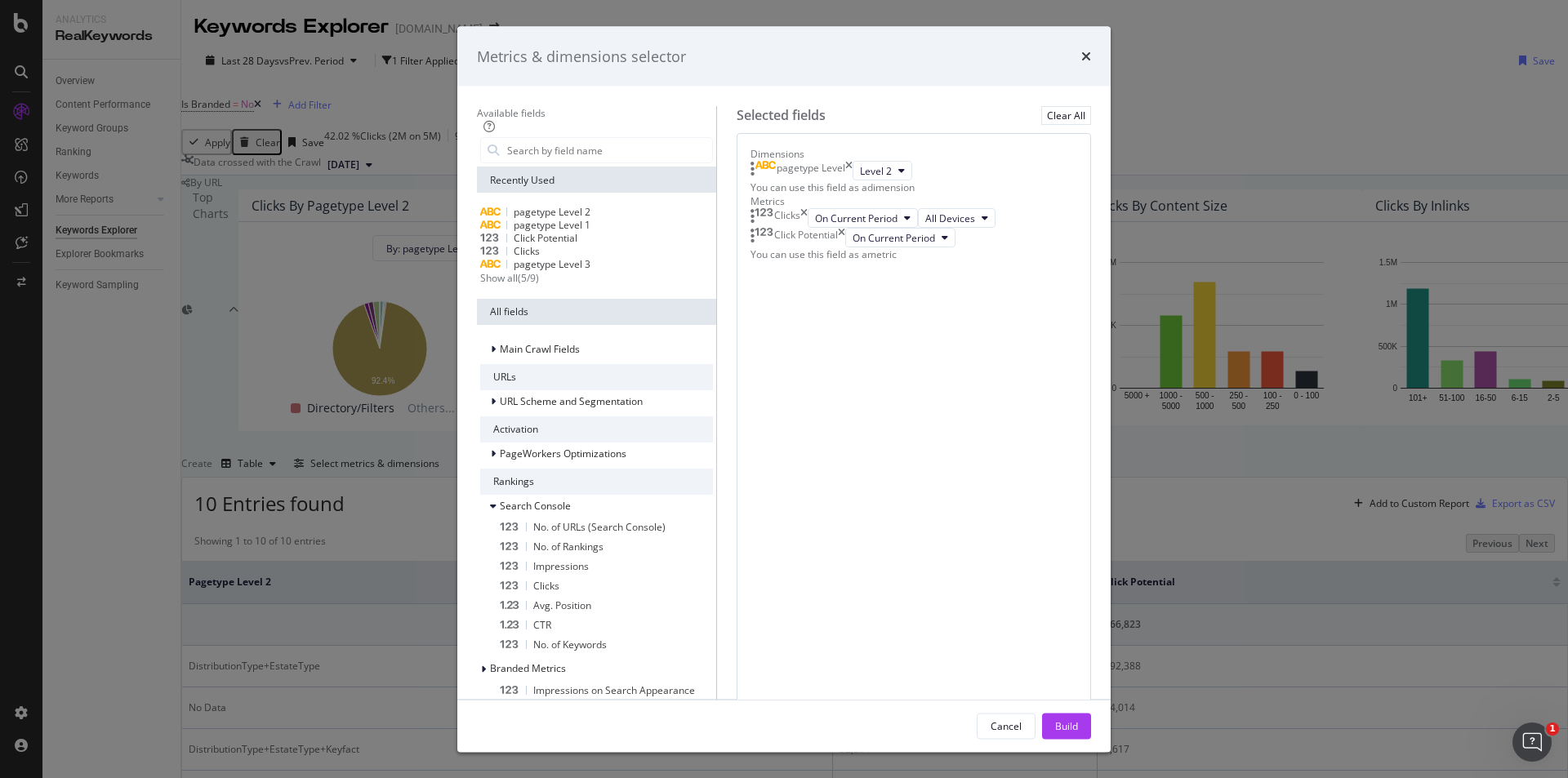
click at [853, 181] on icon "times" at bounding box center [849, 171] width 8 height 20
click at [480, 285] on div "Show all" at bounding box center [498, 278] width 37 height 14
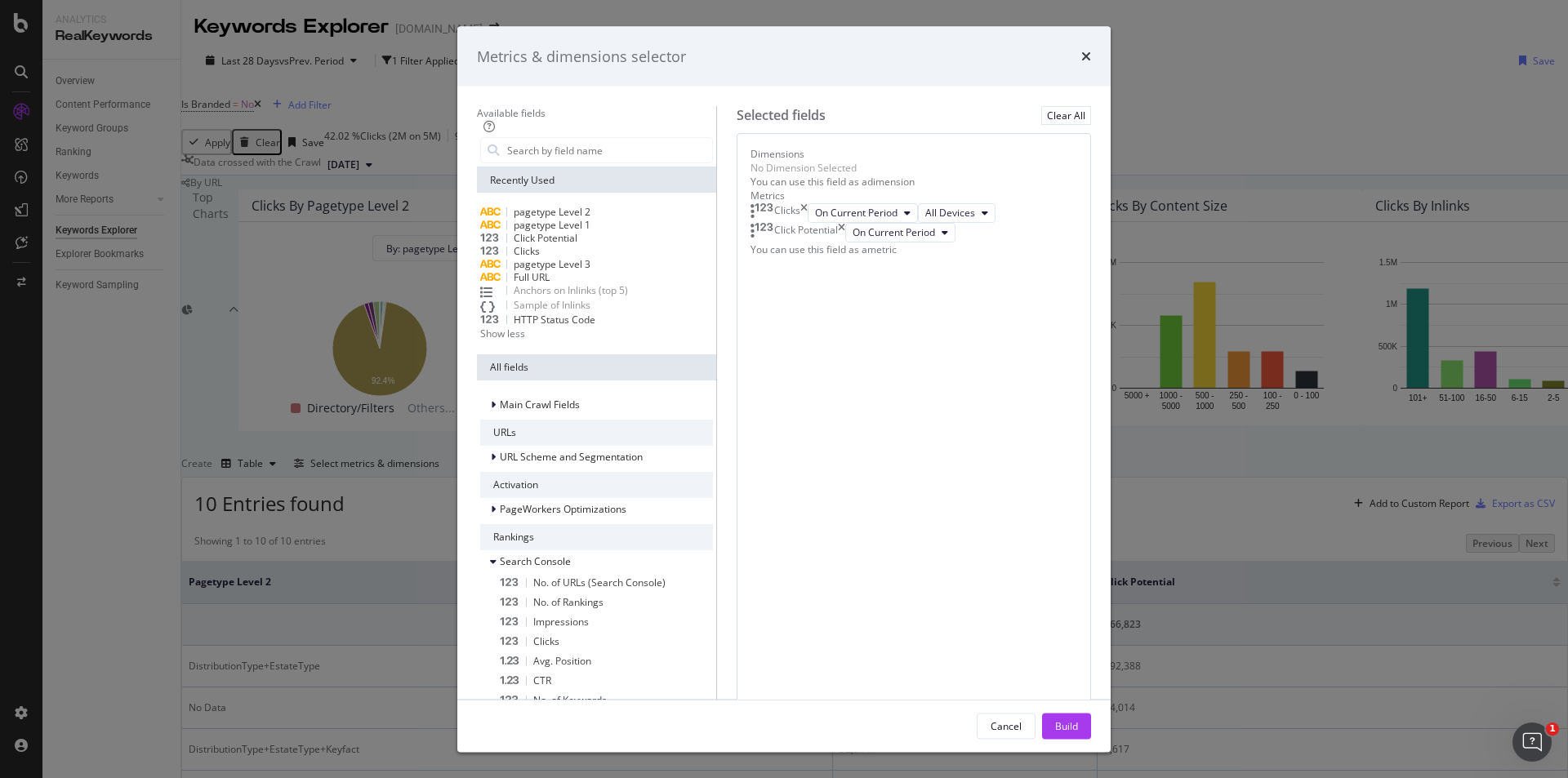
click at [851, 175] on div "No Dimension Selected" at bounding box center [913, 168] width 326 height 14
click at [592, 162] on input "modal" at bounding box center [608, 150] width 206 height 24
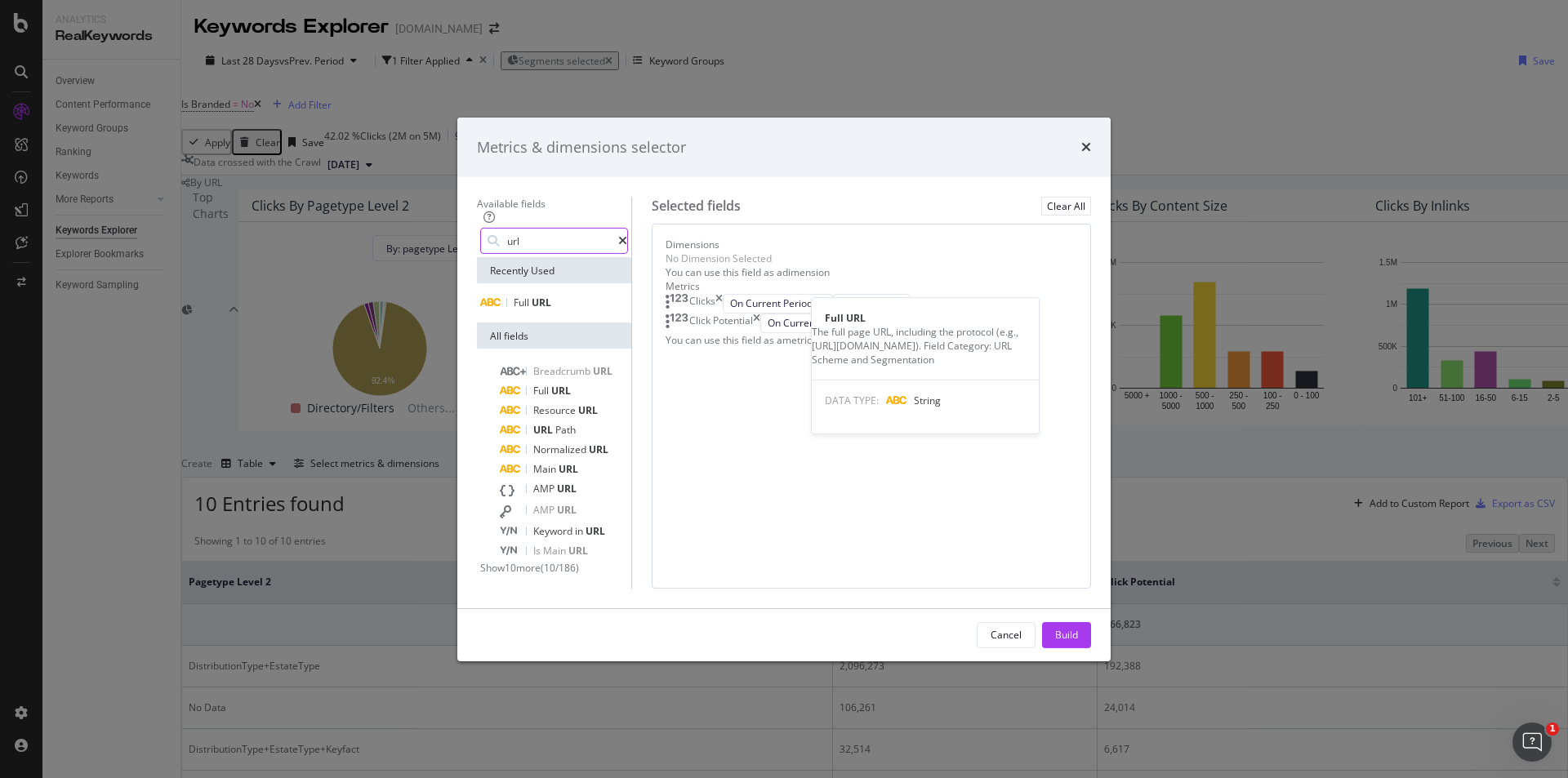
type input "url"
click at [525, 296] on div "Full URL" at bounding box center [553, 302] width 148 height 13
click at [1091, 649] on button "Build" at bounding box center [1066, 635] width 49 height 26
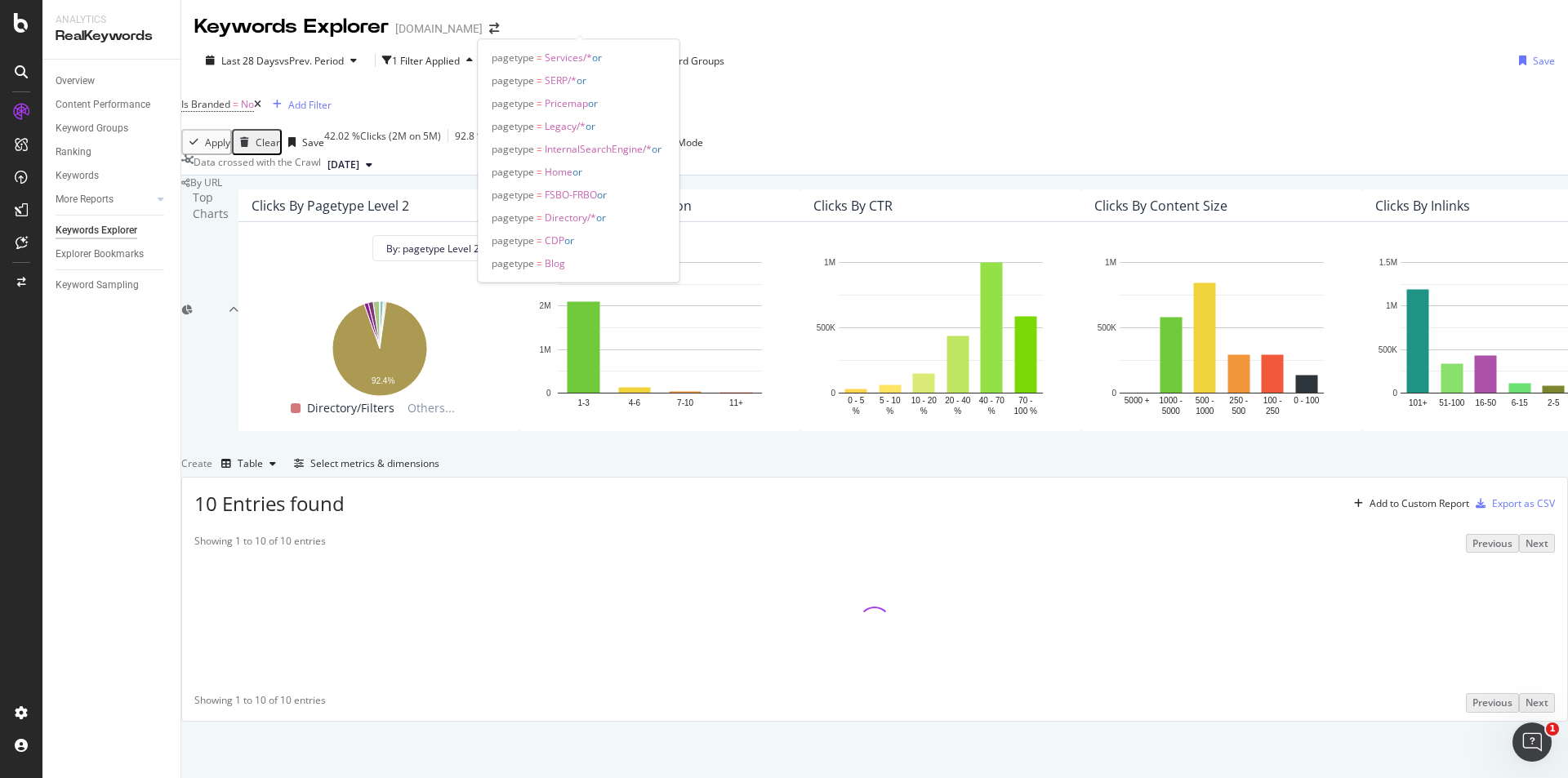
click at [599, 54] on span "Segments selected" at bounding box center [562, 61] width 87 height 14
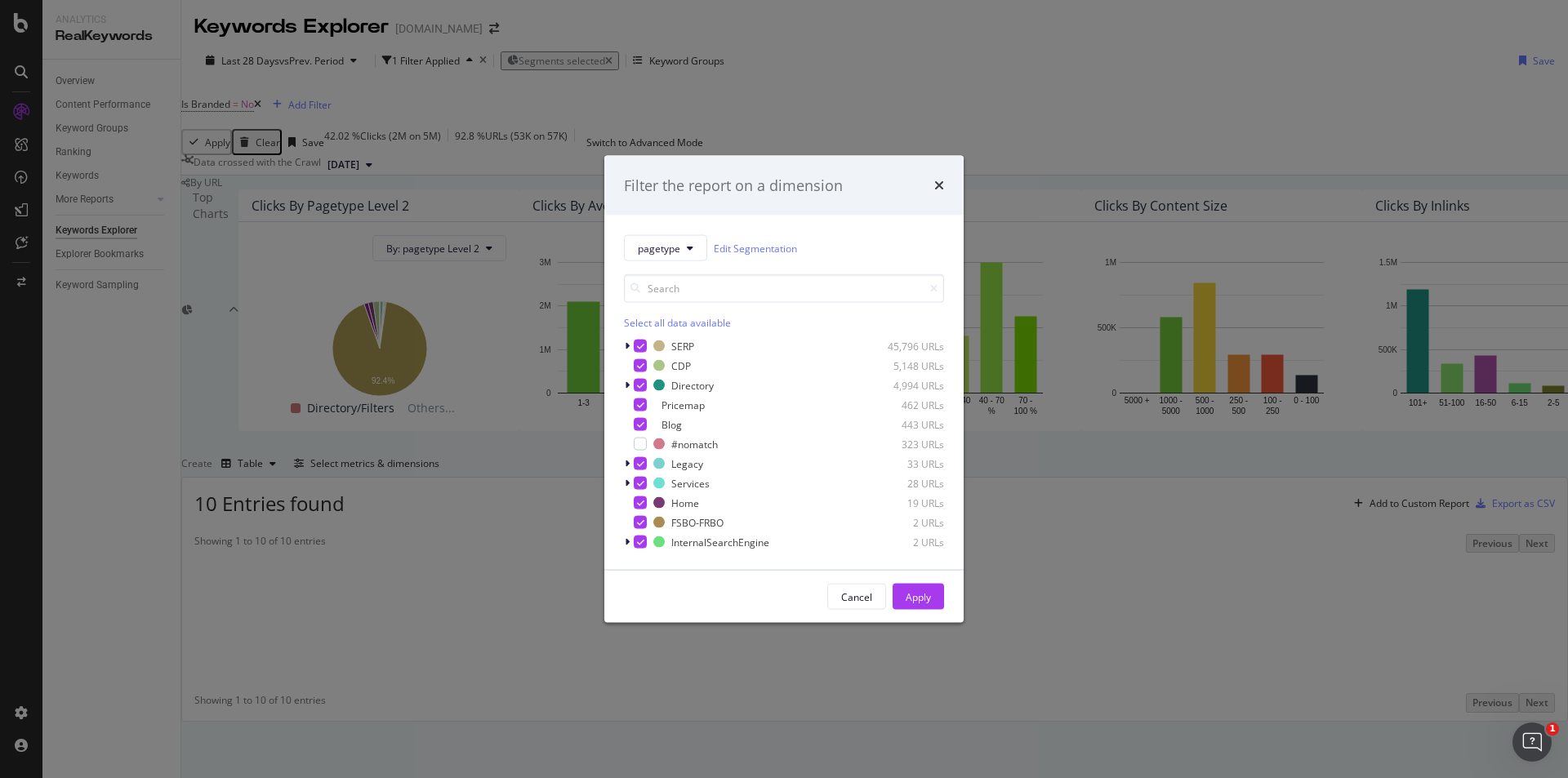
click at [658, 322] on div "Select all data available" at bounding box center [784, 323] width 320 height 14
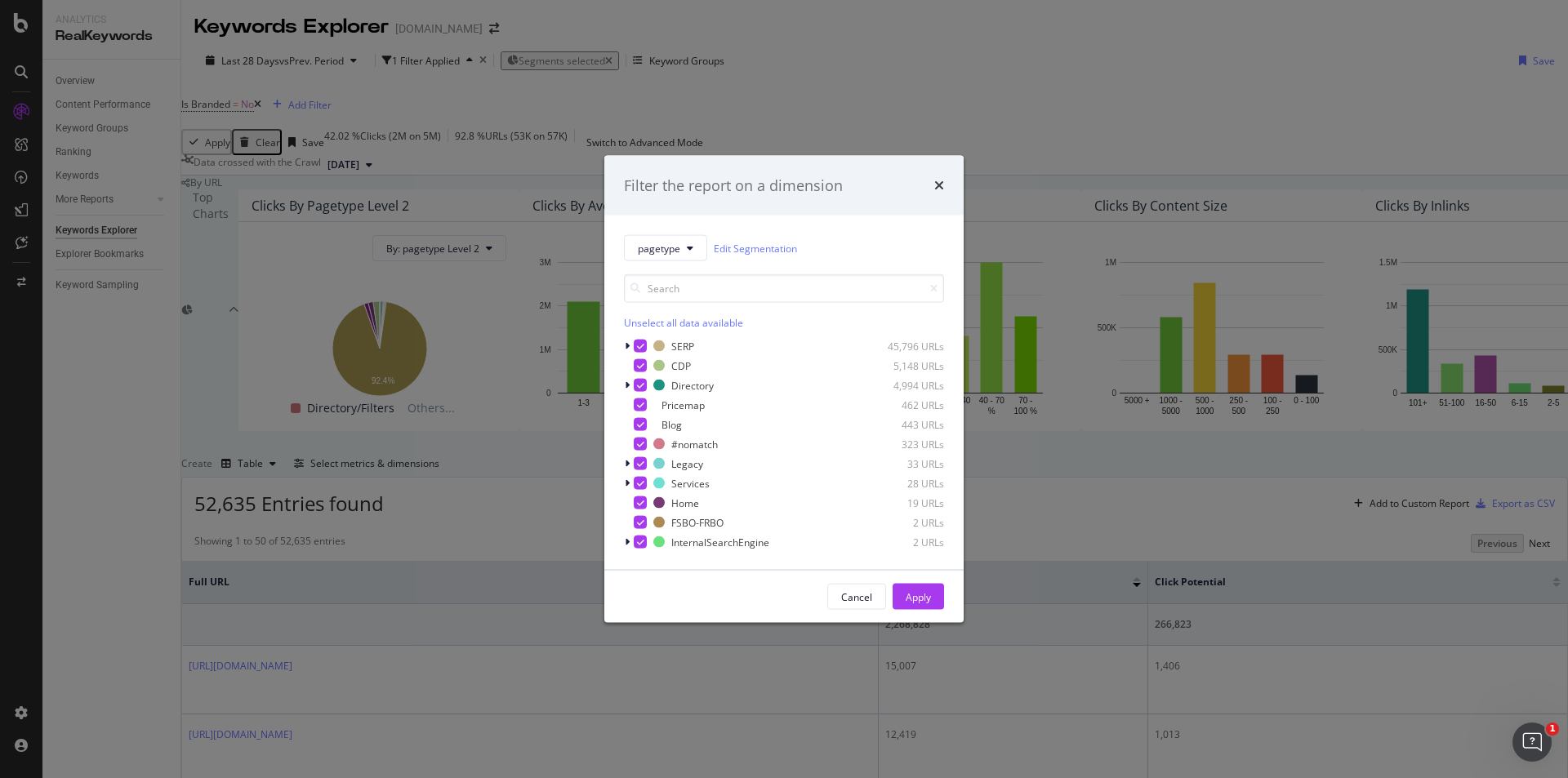
click at [689, 325] on div "Unselect all data available" at bounding box center [784, 323] width 320 height 14
click at [625, 384] on icon "modal" at bounding box center [626, 385] width 5 height 10
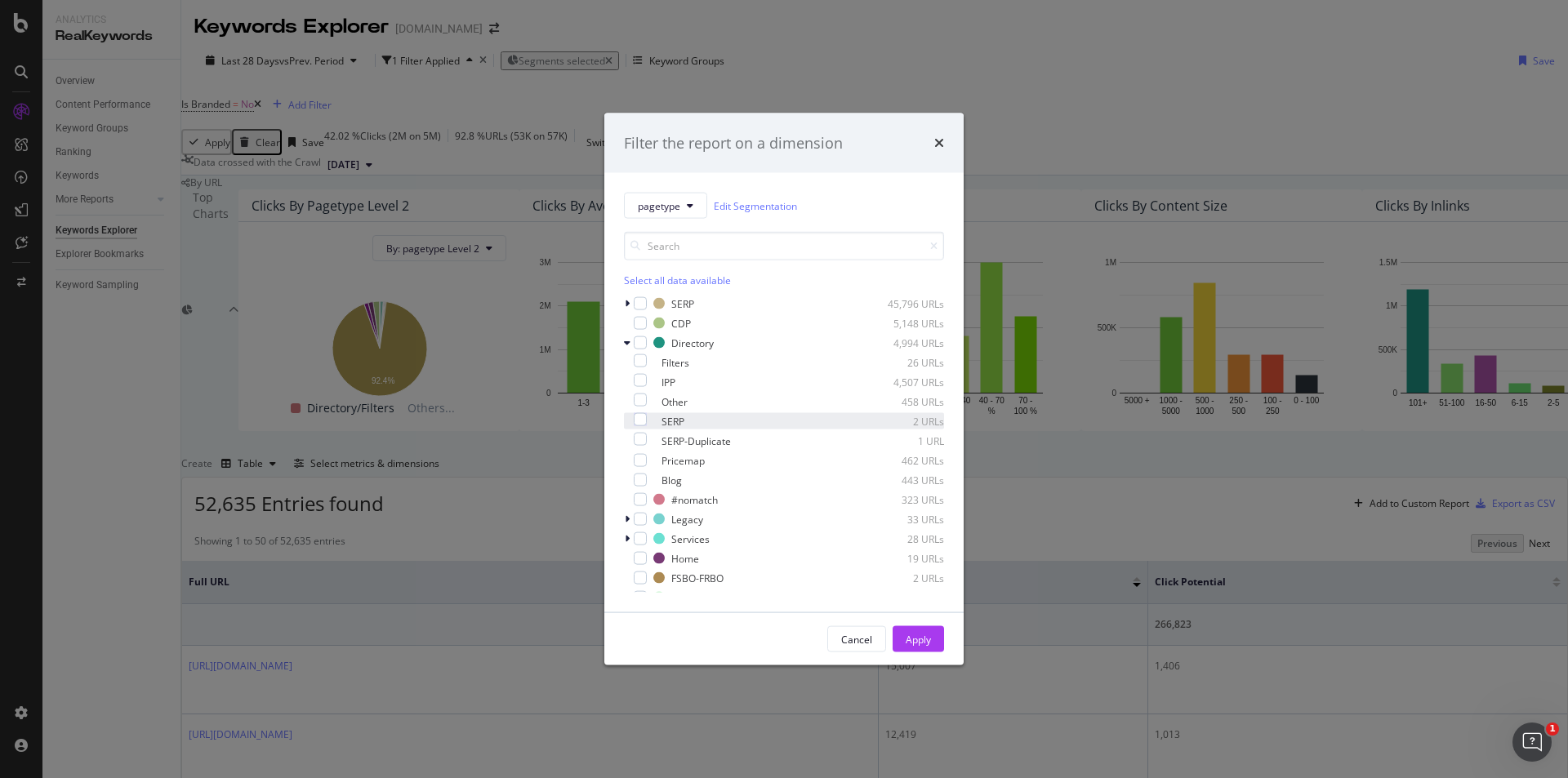
click at [657, 422] on div "SERP 2 URLs" at bounding box center [784, 421] width 320 height 17
click at [906, 638] on div "Apply" at bounding box center [918, 639] width 25 height 14
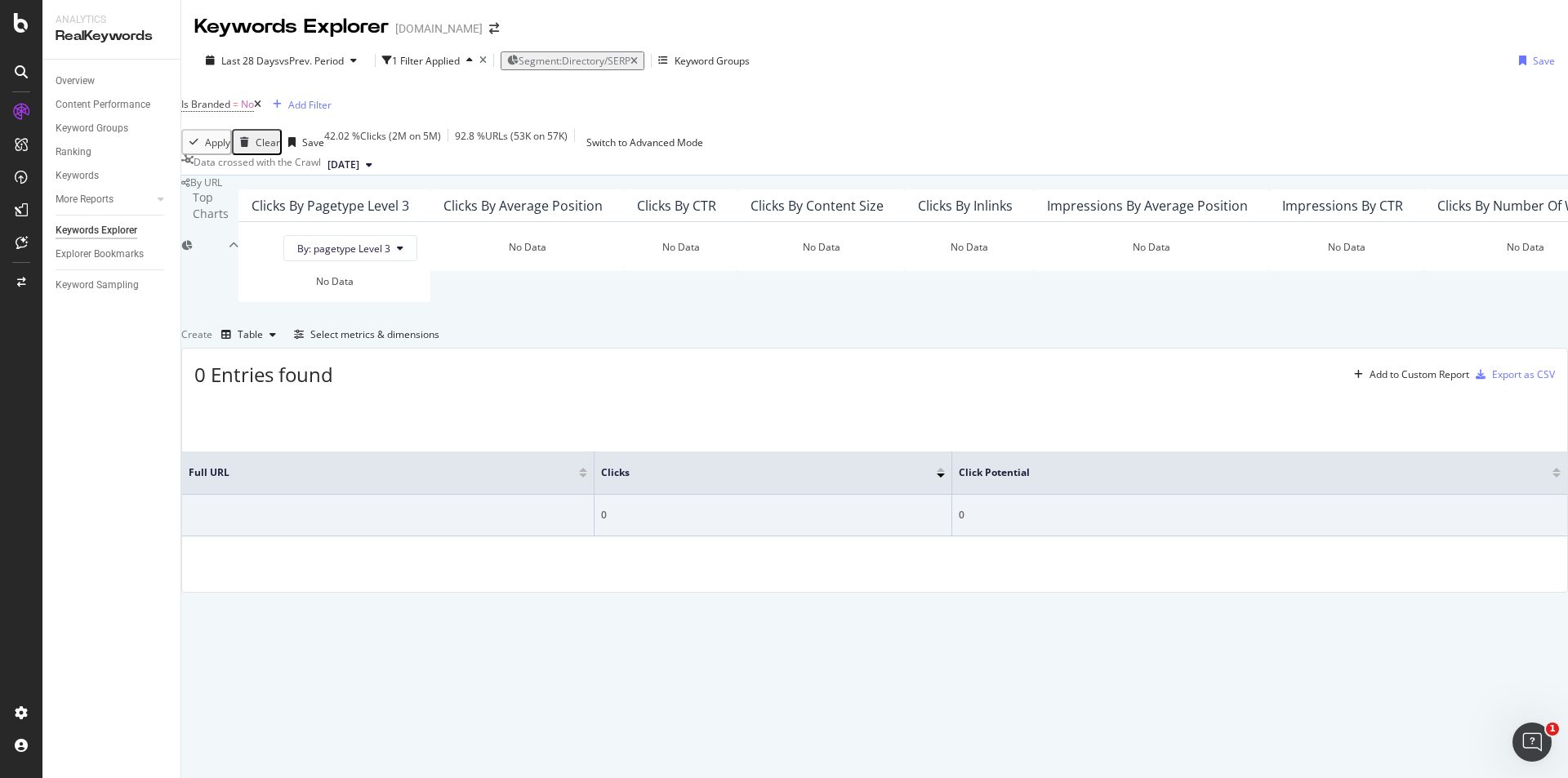
scroll to position [148, 0]
click at [440, 341] on div "Select metrics & dimensions" at bounding box center [375, 334] width 129 height 14
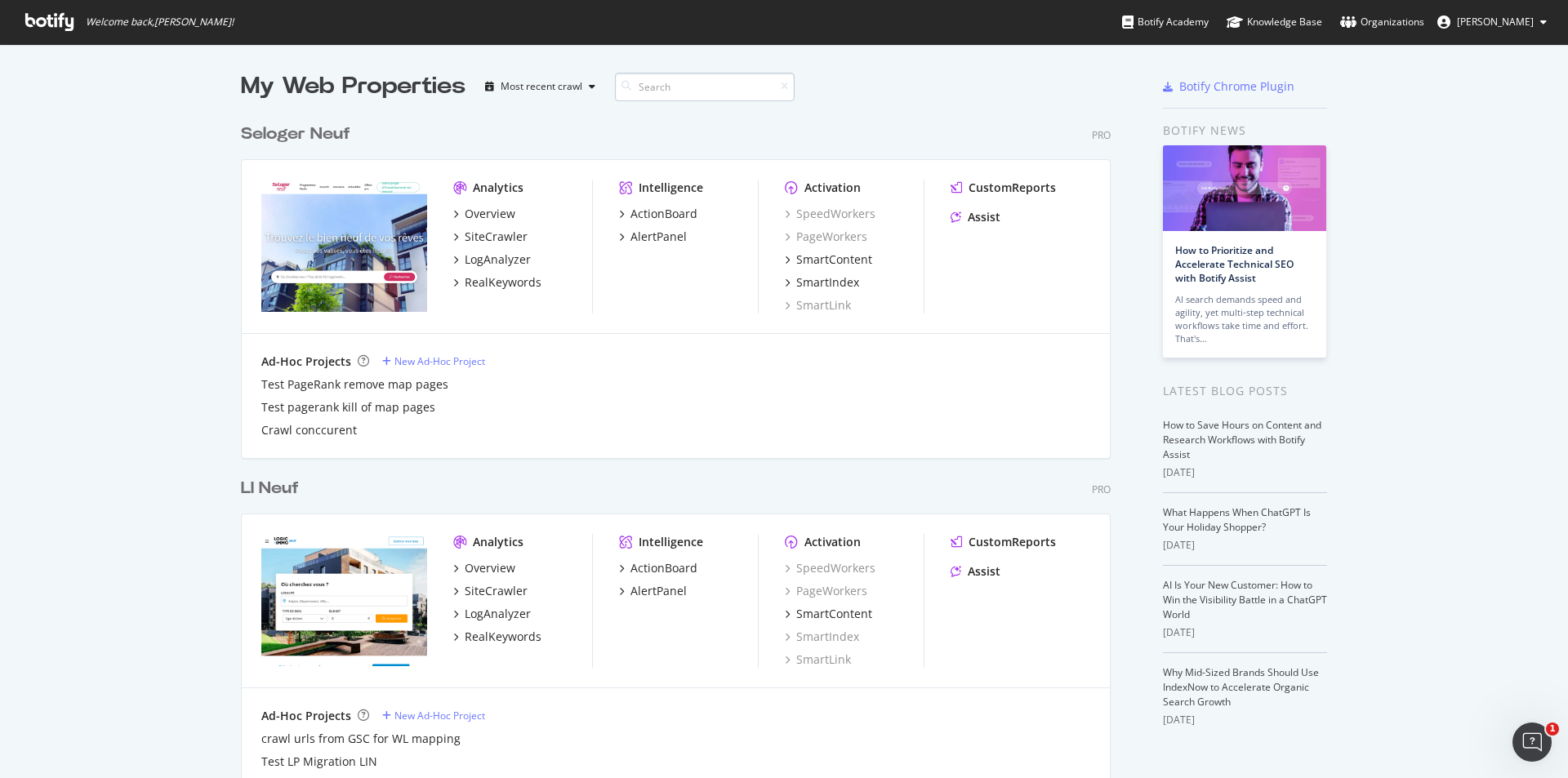
click at [700, 94] on input at bounding box center [704, 86] width 180 height 28
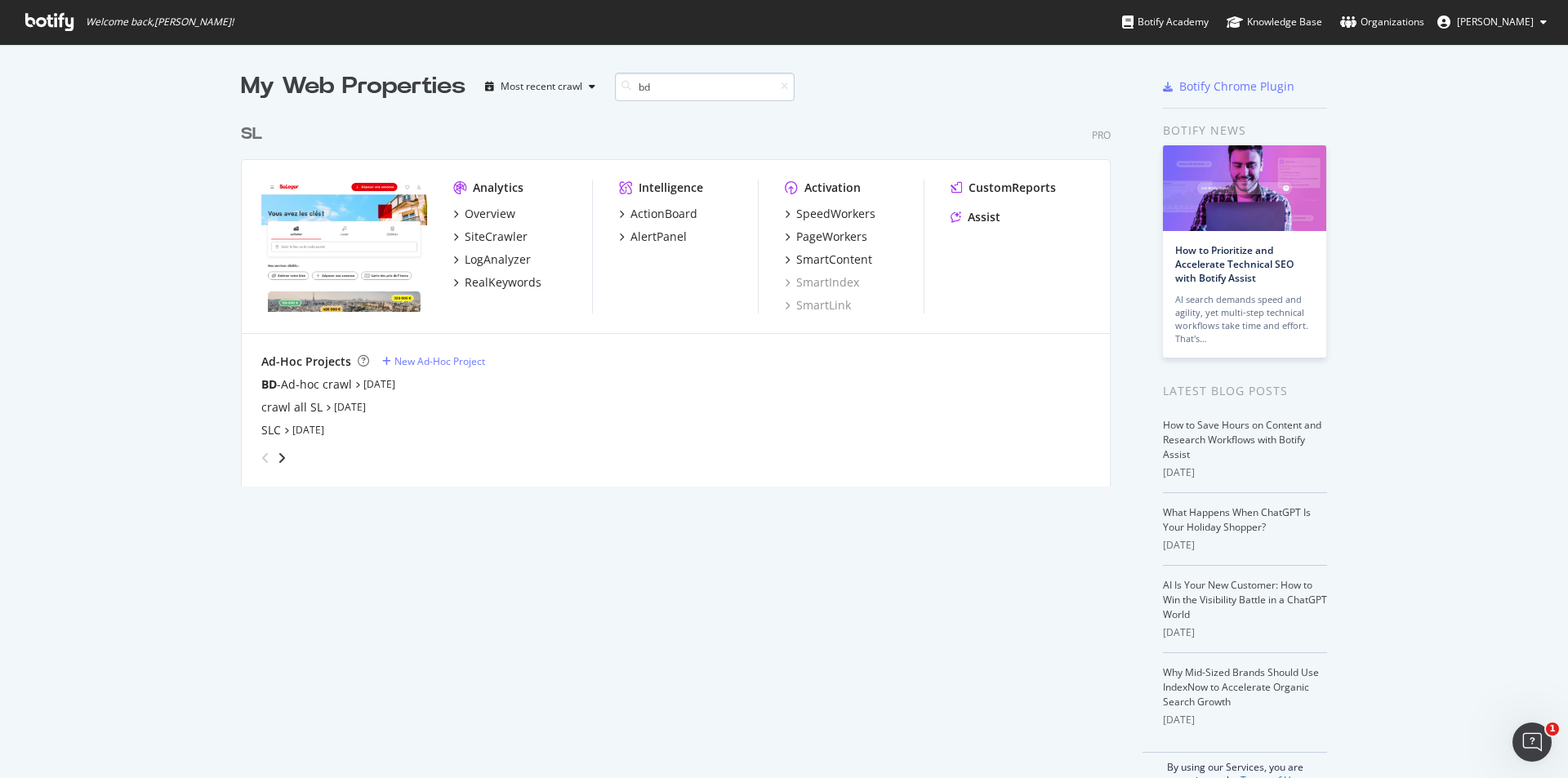
scroll to position [371, 870]
type input "bd"
click at [315, 382] on div "BD -Ad-hoc crawl" at bounding box center [306, 384] width 91 height 17
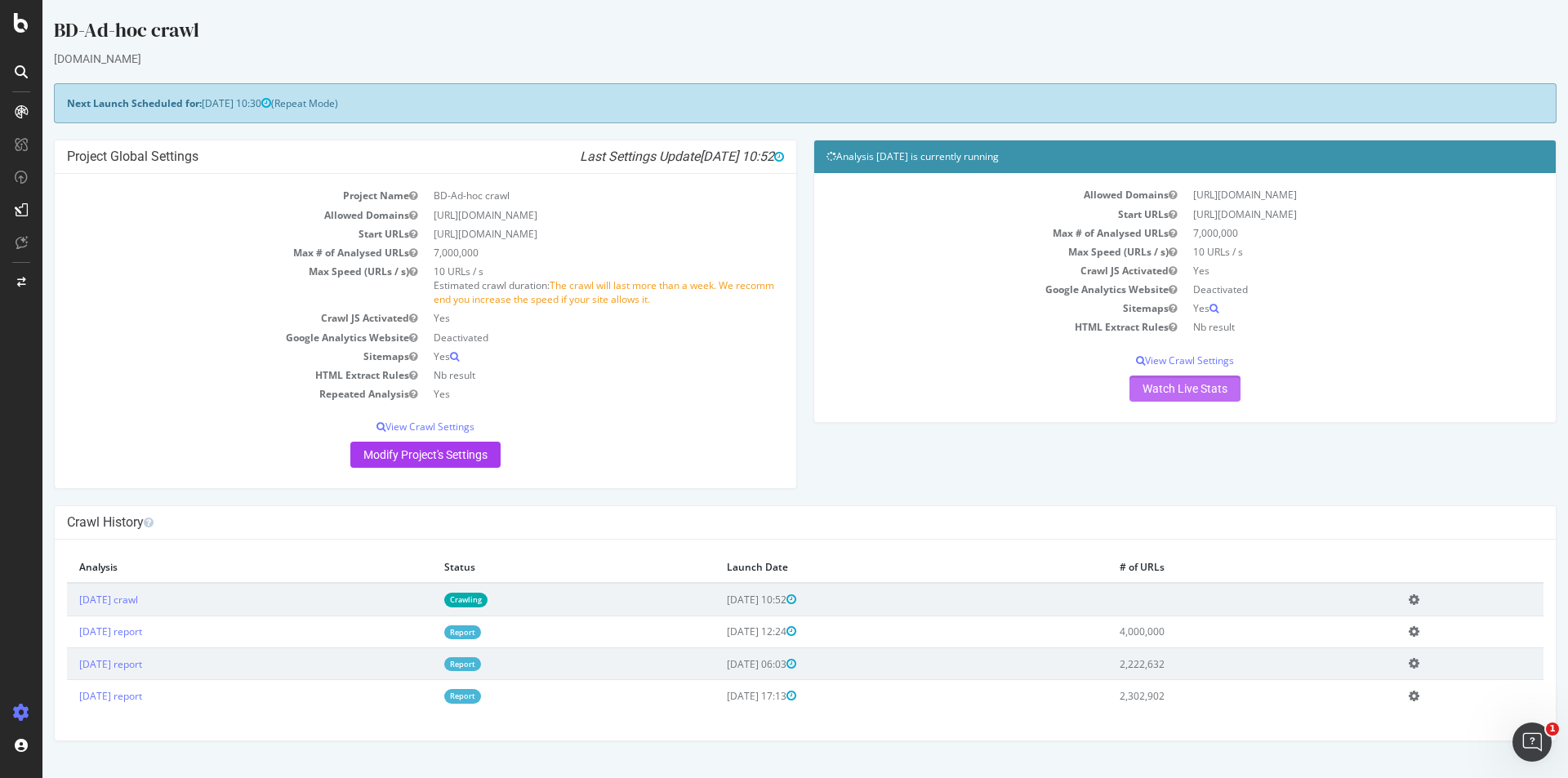
click at [1163, 389] on link "Watch Live Stats" at bounding box center [1185, 388] width 111 height 26
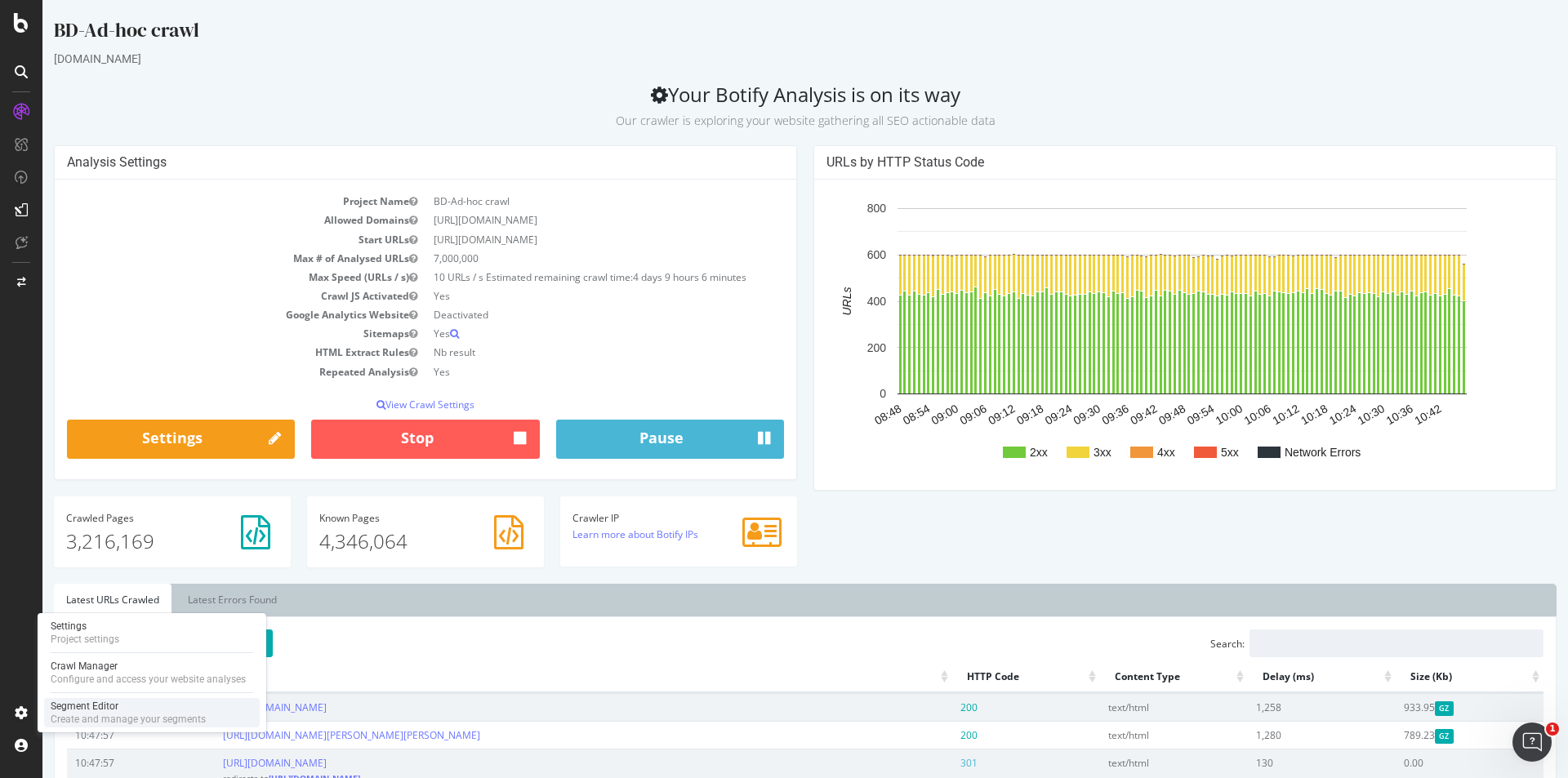
click at [93, 709] on div "Segment Editor" at bounding box center [128, 706] width 155 height 13
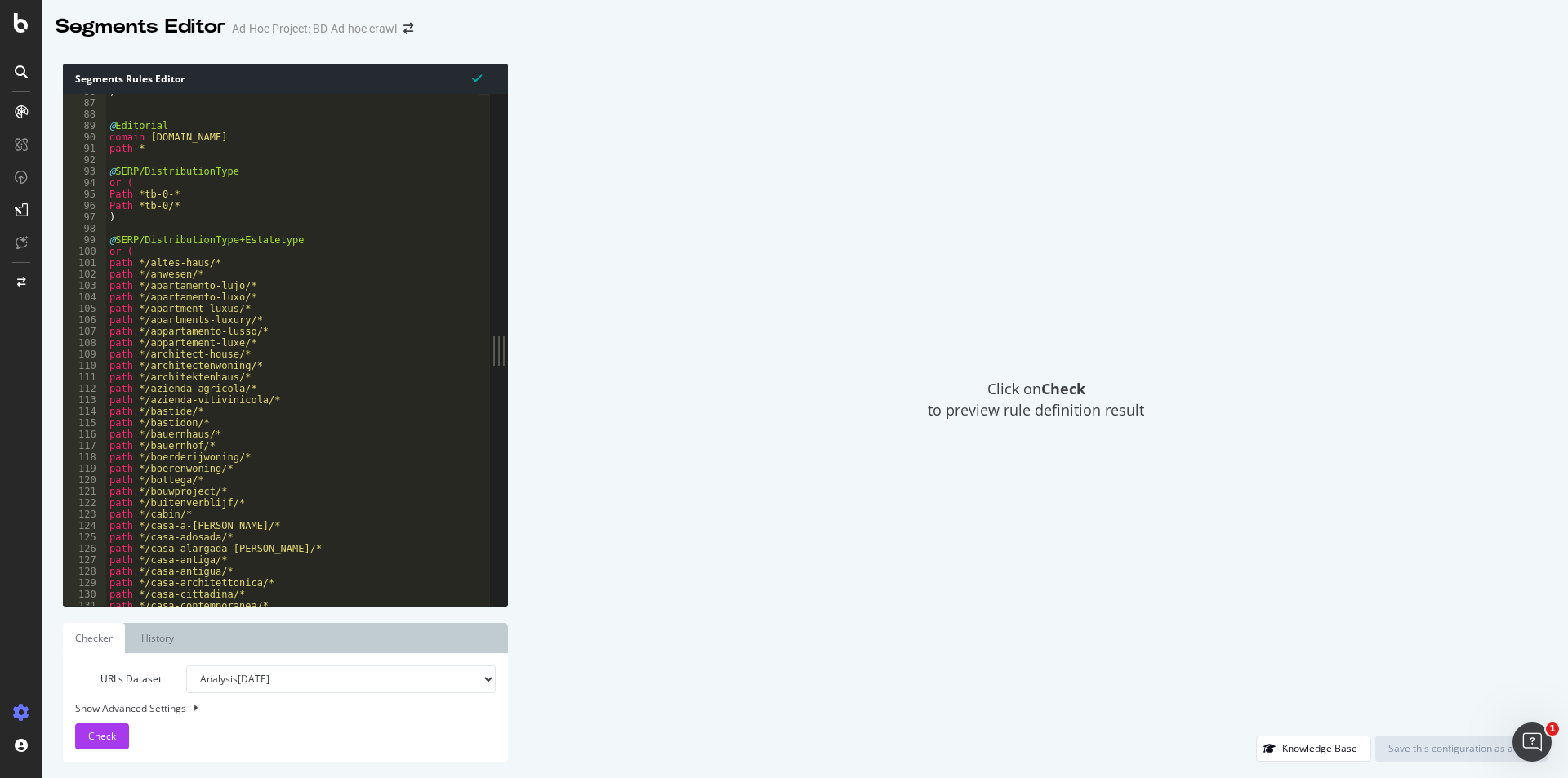
scroll to position [980, 0]
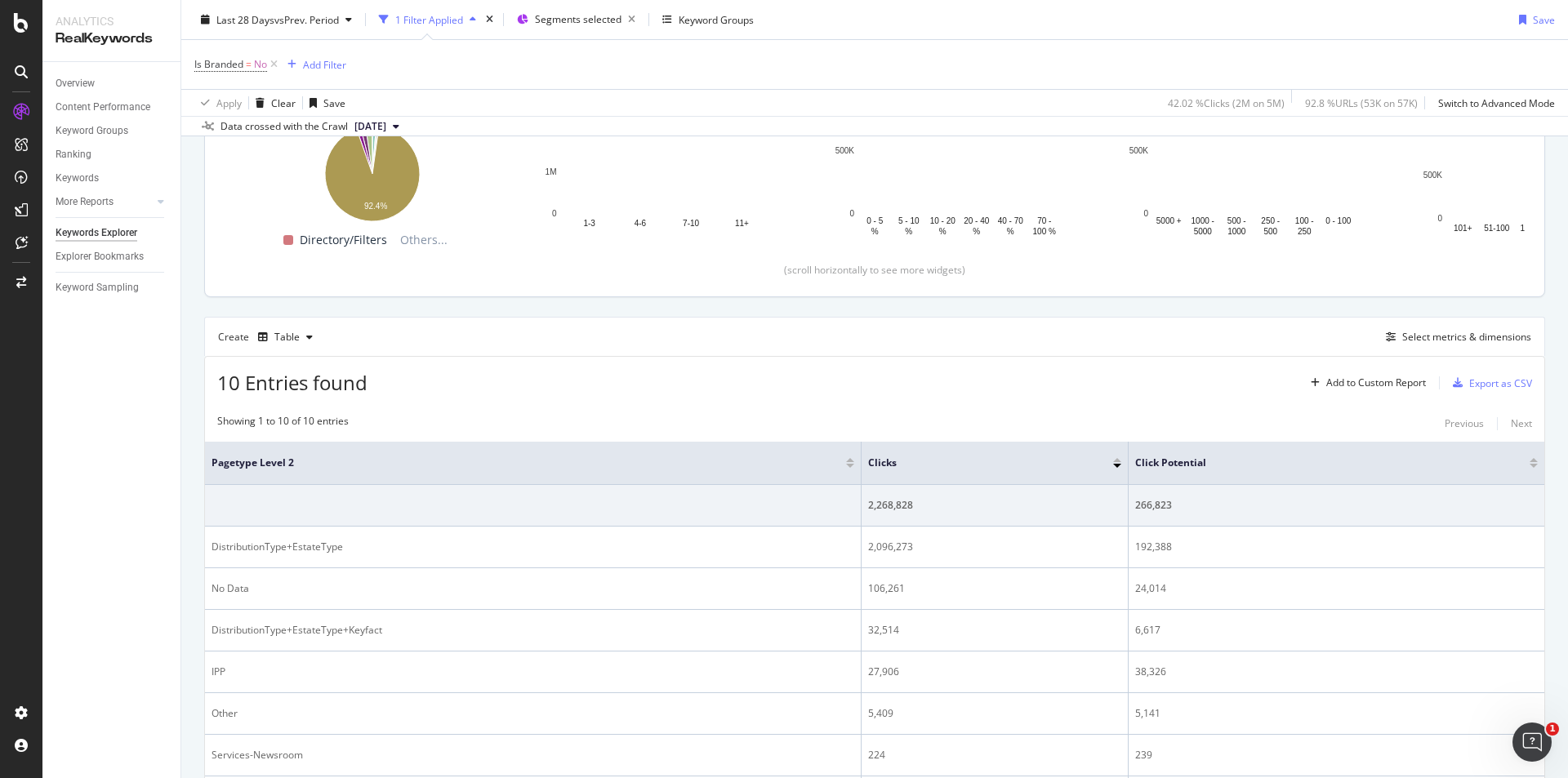
scroll to position [409, 0]
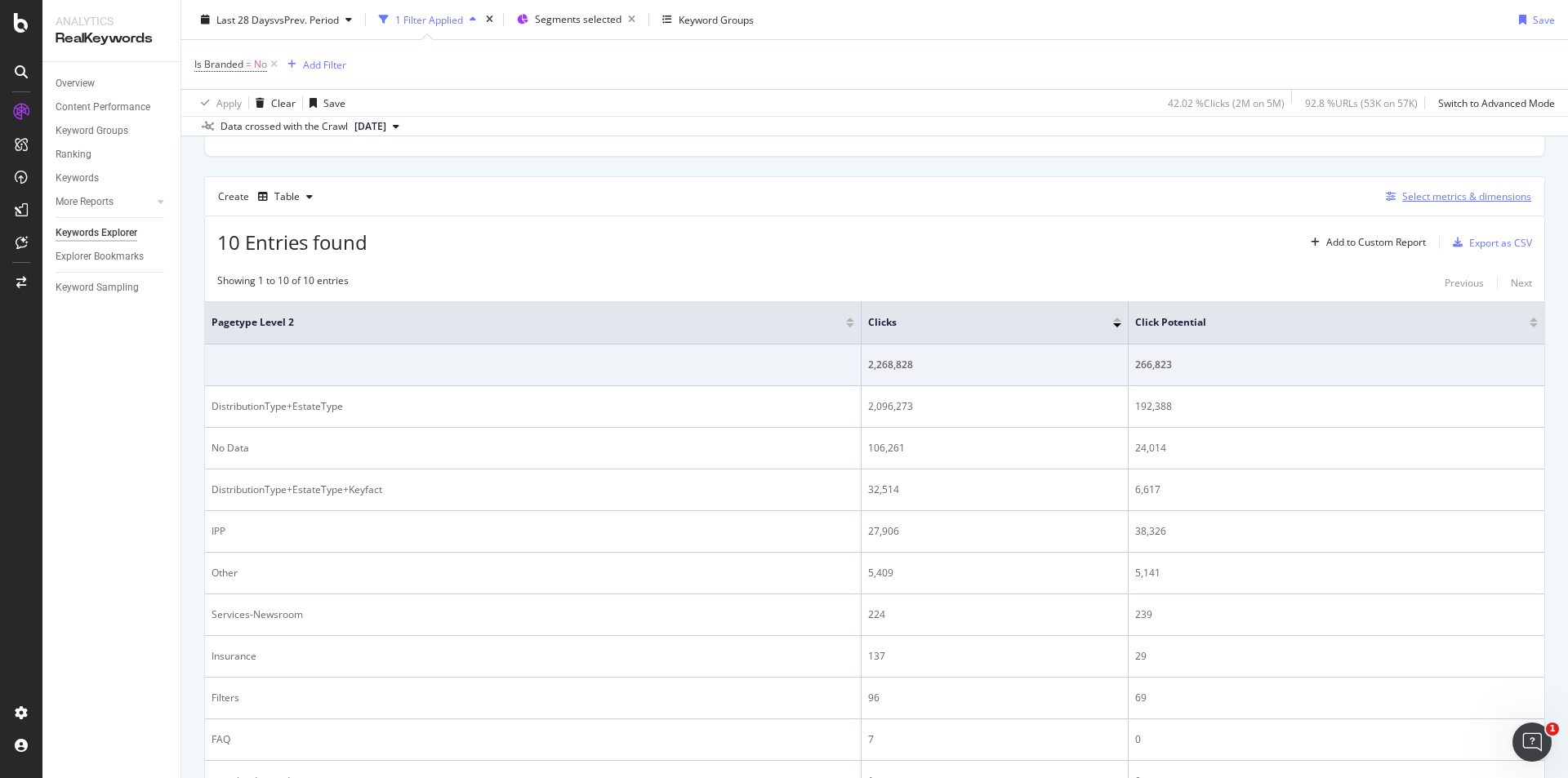
click at [1480, 196] on div "Select metrics & dimensions" at bounding box center [1466, 196] width 129 height 14
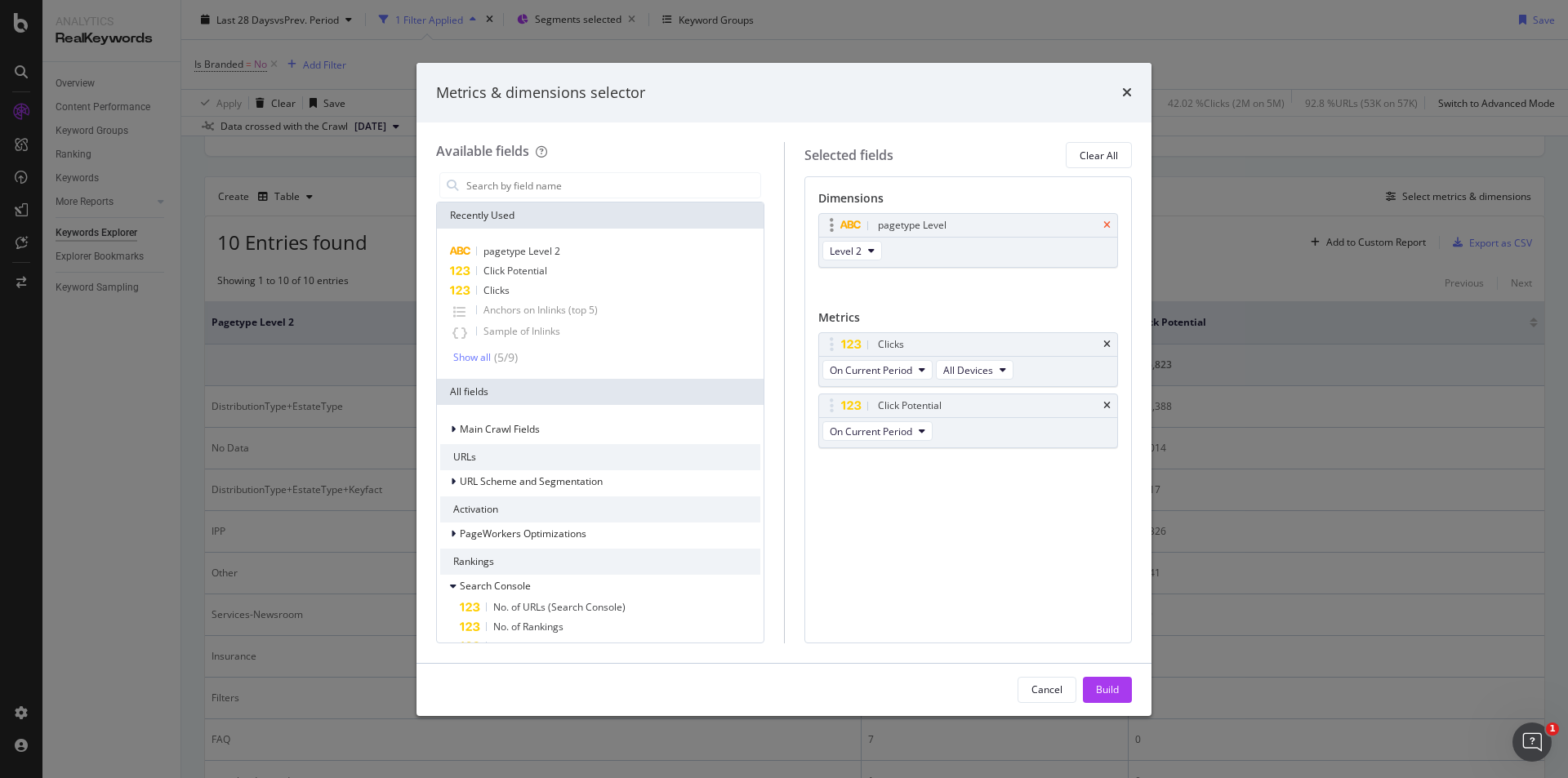
click at [1103, 223] on icon "times" at bounding box center [1107, 226] width 8 height 10
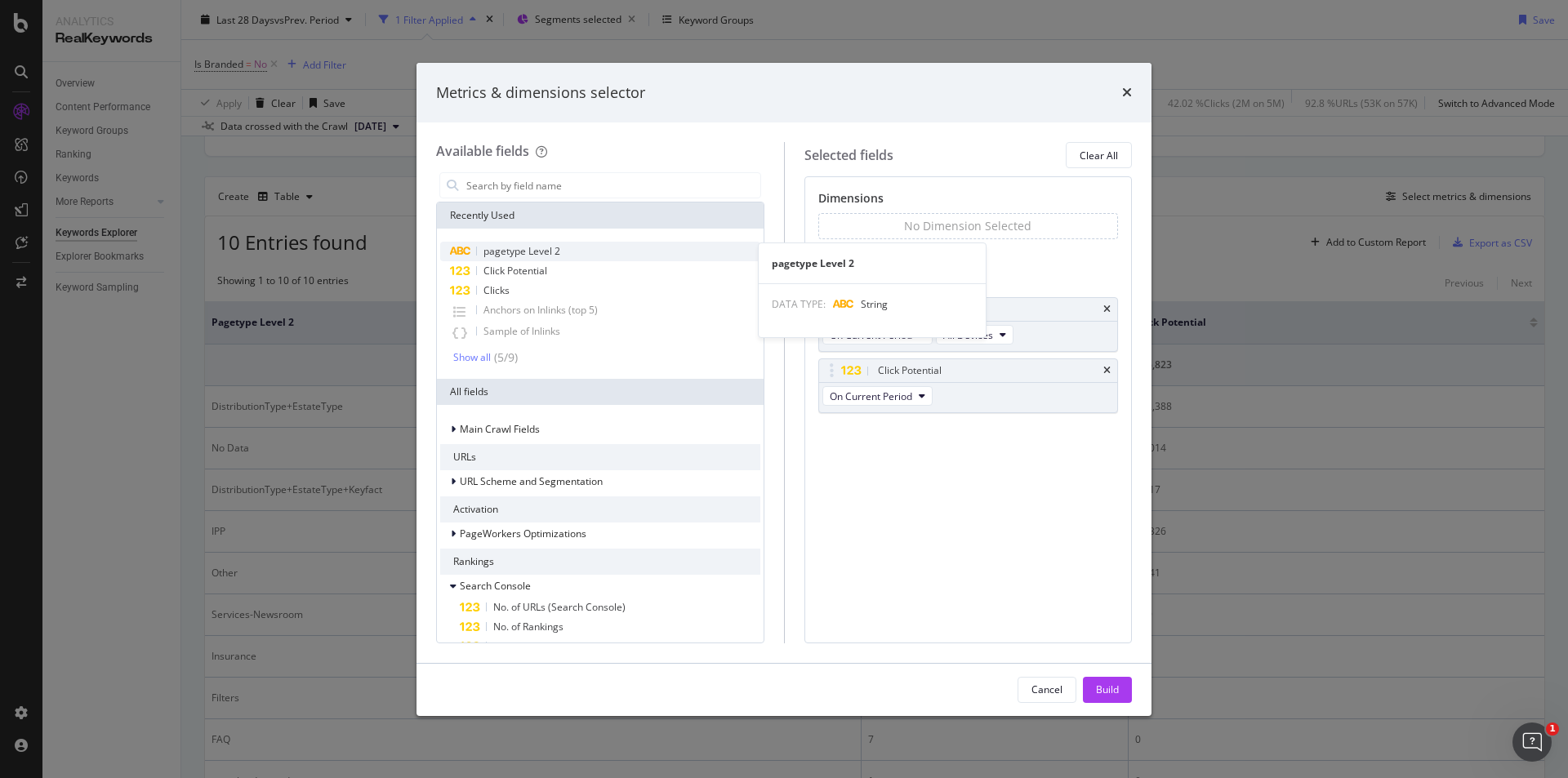
click at [549, 252] on span "pagetype Level 2" at bounding box center [522, 251] width 77 height 14
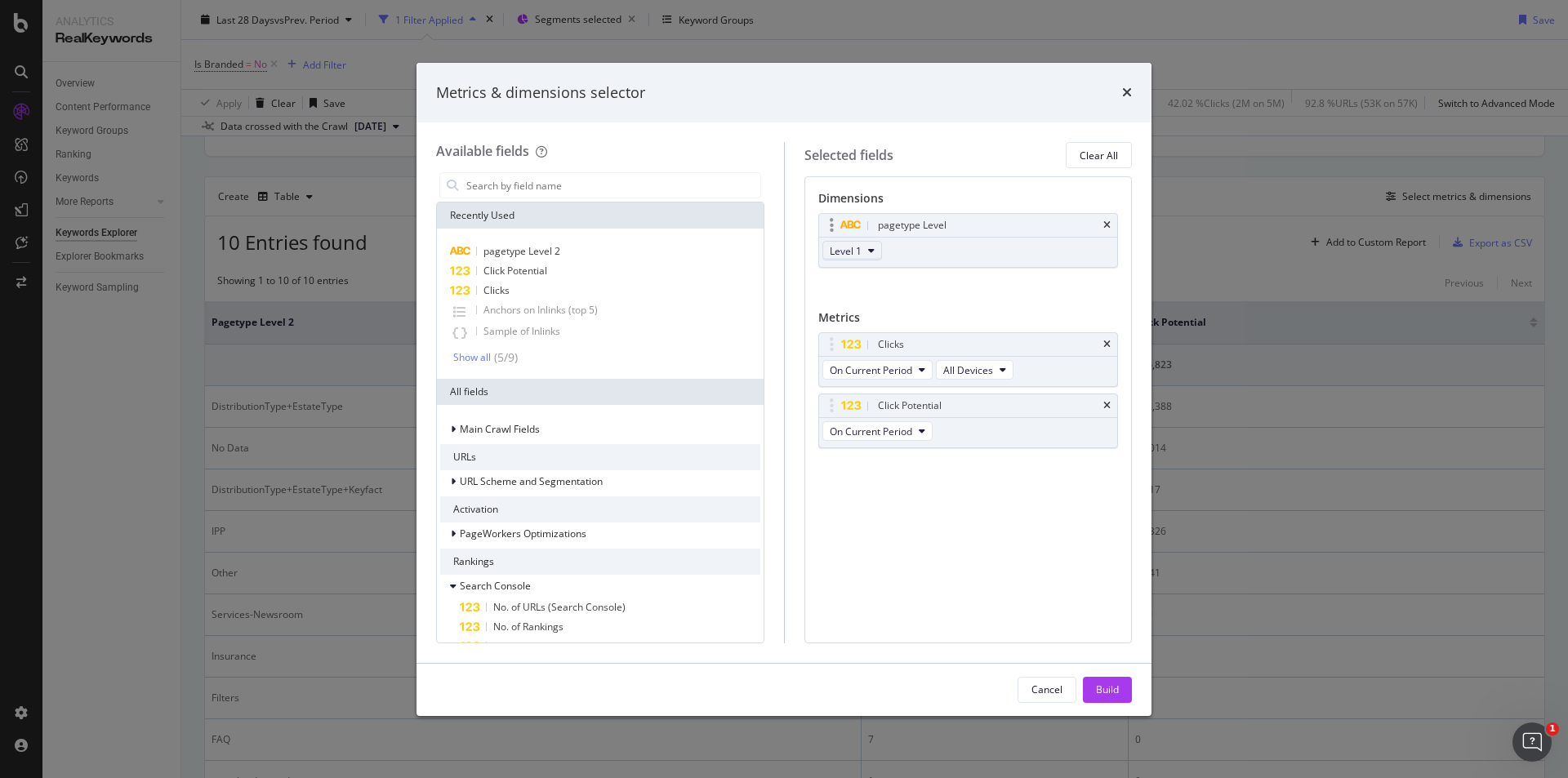
click at [868, 247] on button "Level 1" at bounding box center [852, 251] width 60 height 20
click at [862, 340] on span "Level 3" at bounding box center [852, 340] width 32 height 15
click at [1103, 686] on div "Build" at bounding box center [1107, 690] width 22 height 14
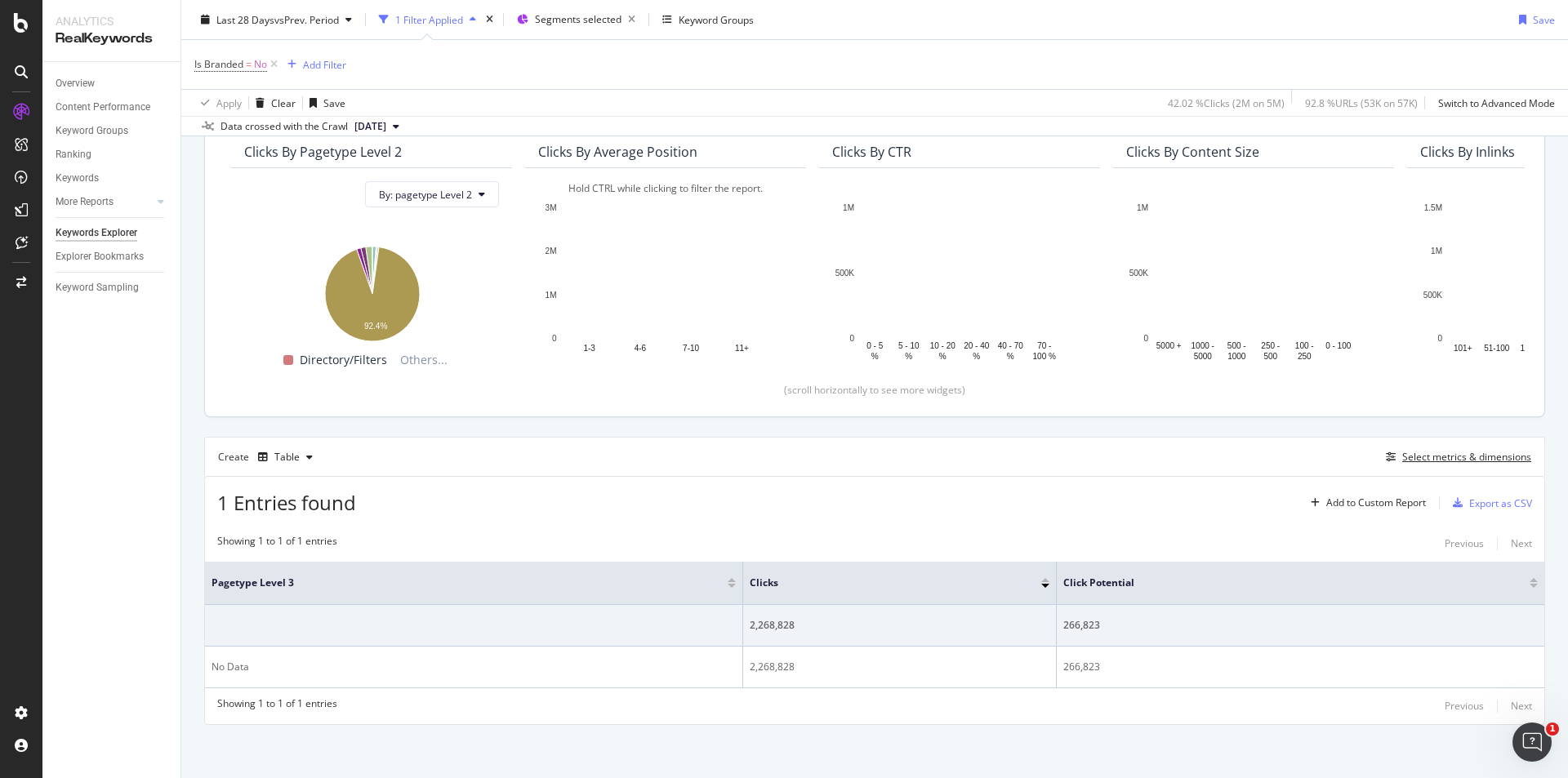
scroll to position [151, 0]
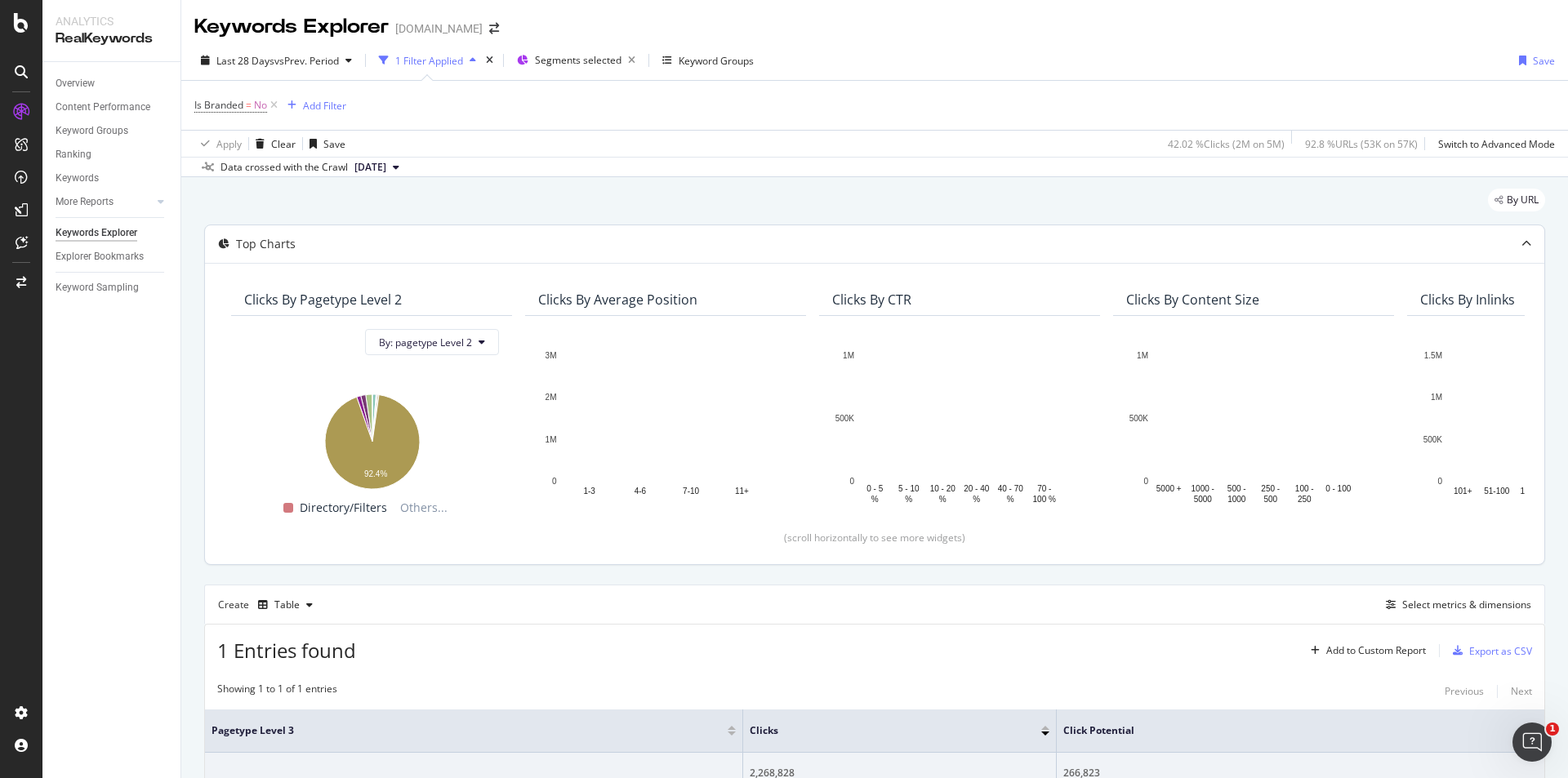
scroll to position [151, 0]
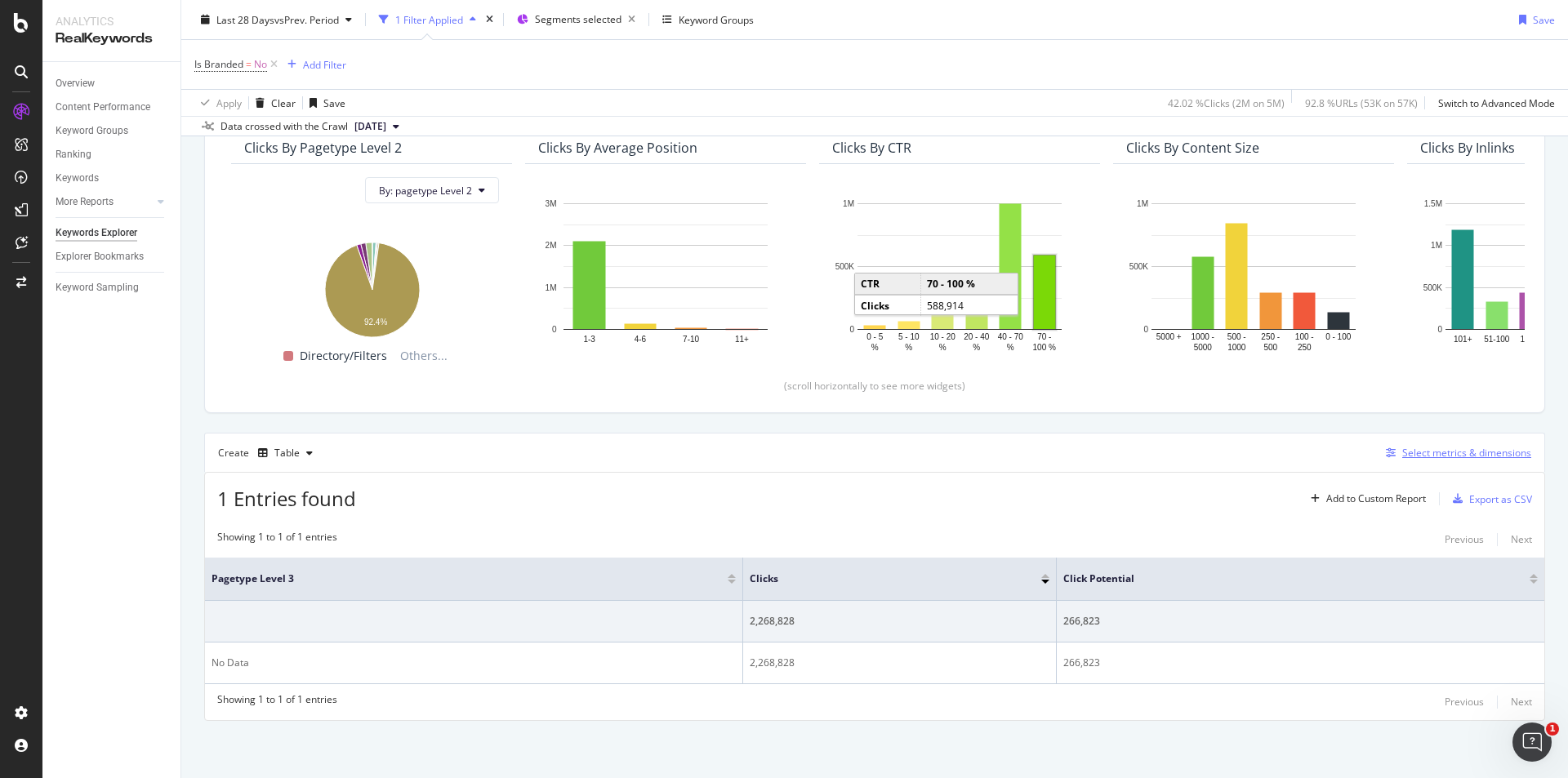
click at [1477, 455] on div "Select metrics & dimensions" at bounding box center [1466, 453] width 129 height 14
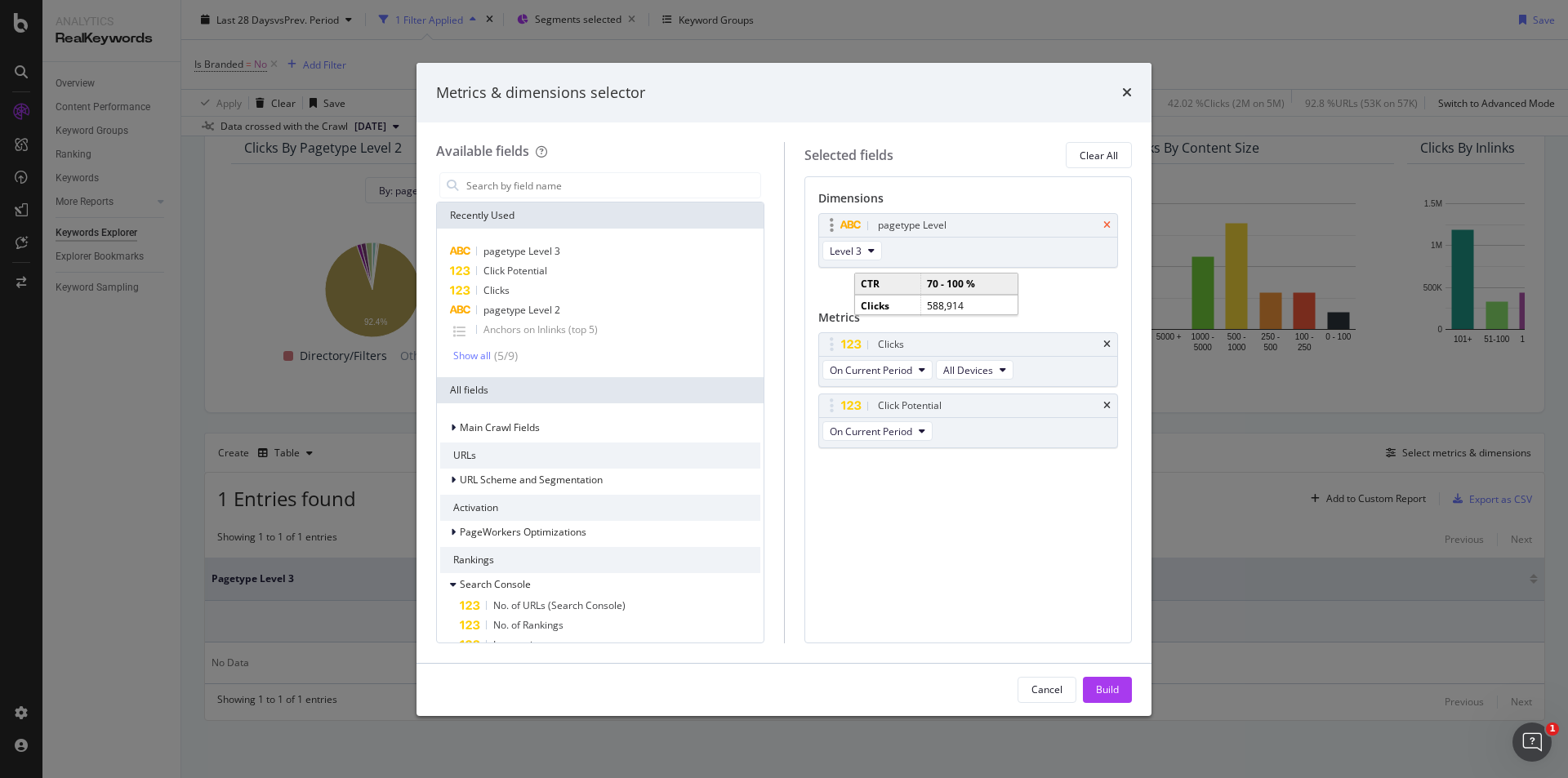
click at [1106, 223] on icon "times" at bounding box center [1107, 226] width 8 height 10
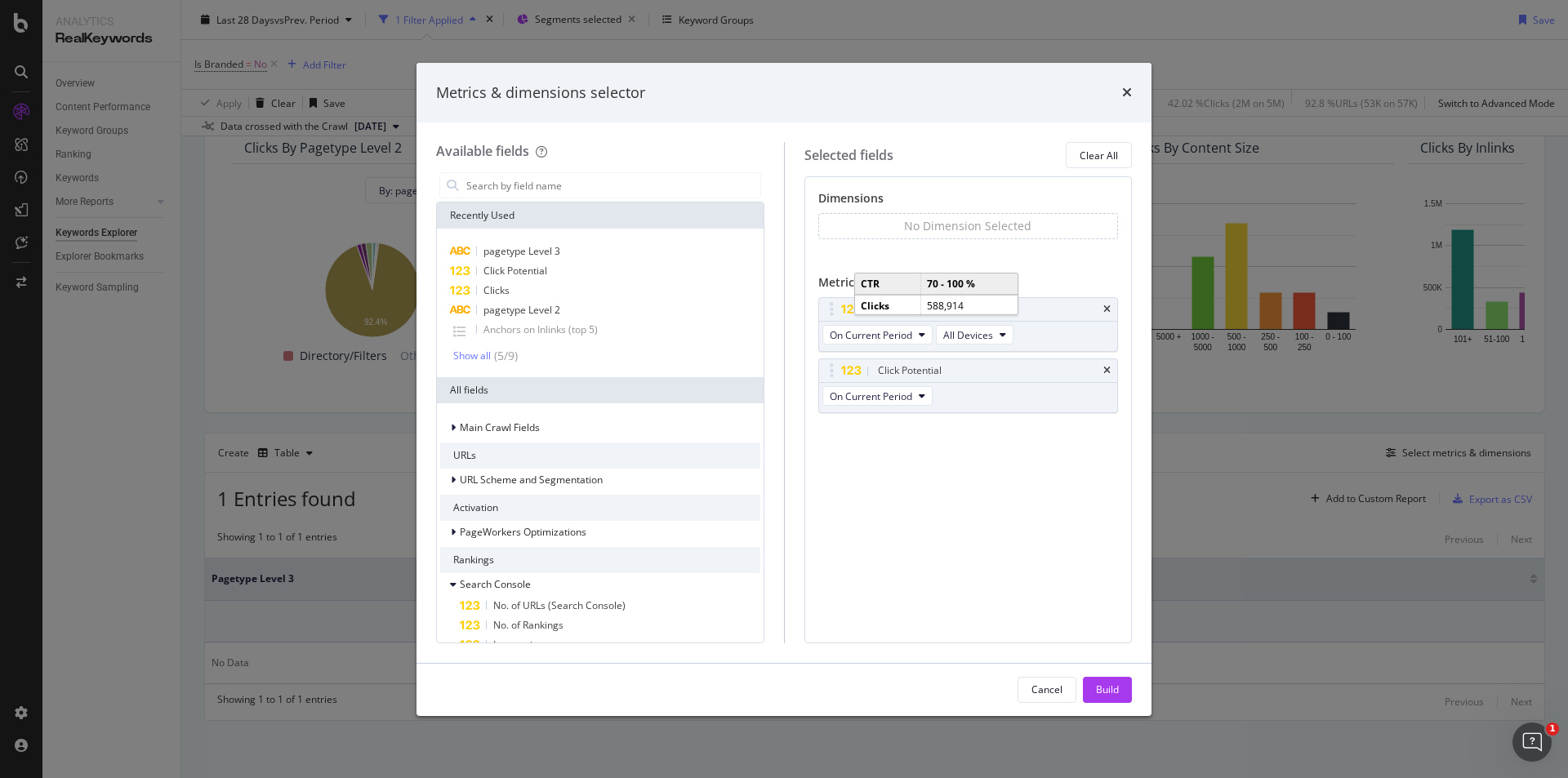
click at [907, 223] on div "No Dimension Selected" at bounding box center [967, 226] width 127 height 17
click at [463, 358] on div "Show all" at bounding box center [472, 357] width 37 height 12
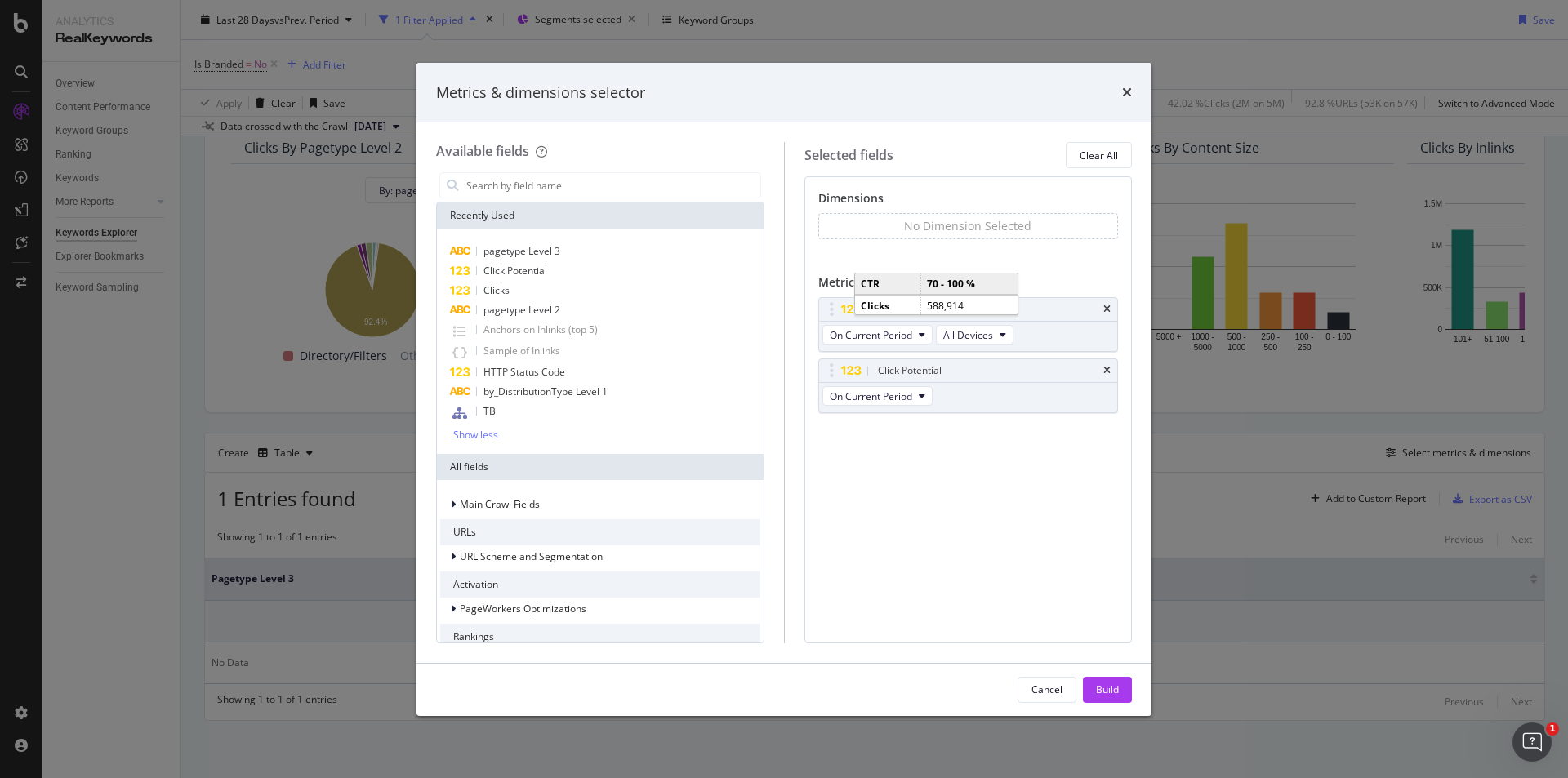
click at [887, 228] on div "No Dimension Selected" at bounding box center [968, 226] width 301 height 26
click at [613, 191] on input "modal" at bounding box center [613, 185] width 296 height 24
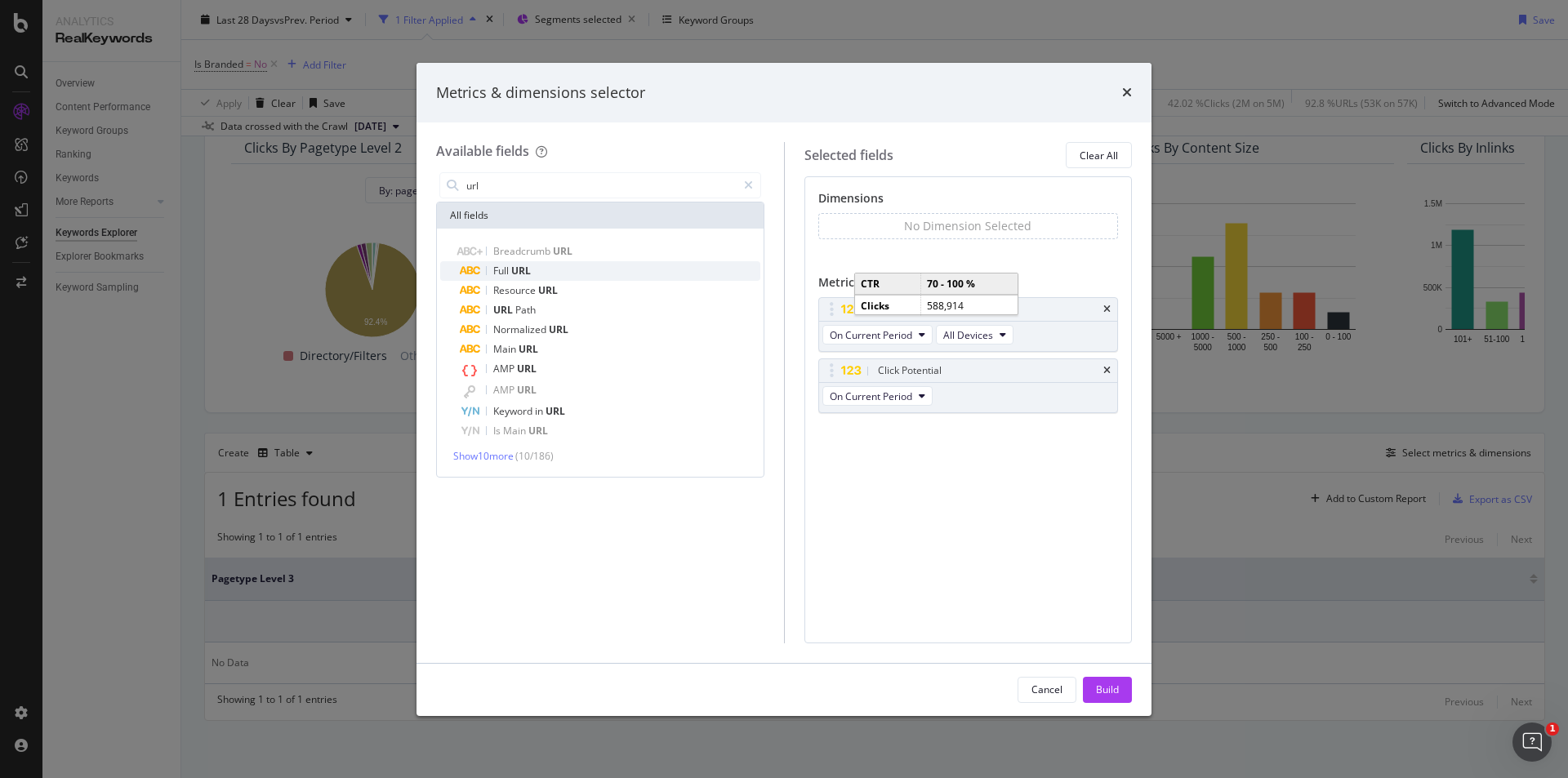
click at [554, 276] on div "Full URL" at bounding box center [611, 271] width 301 height 20
click at [565, 187] on input "url" at bounding box center [601, 185] width 272 height 24
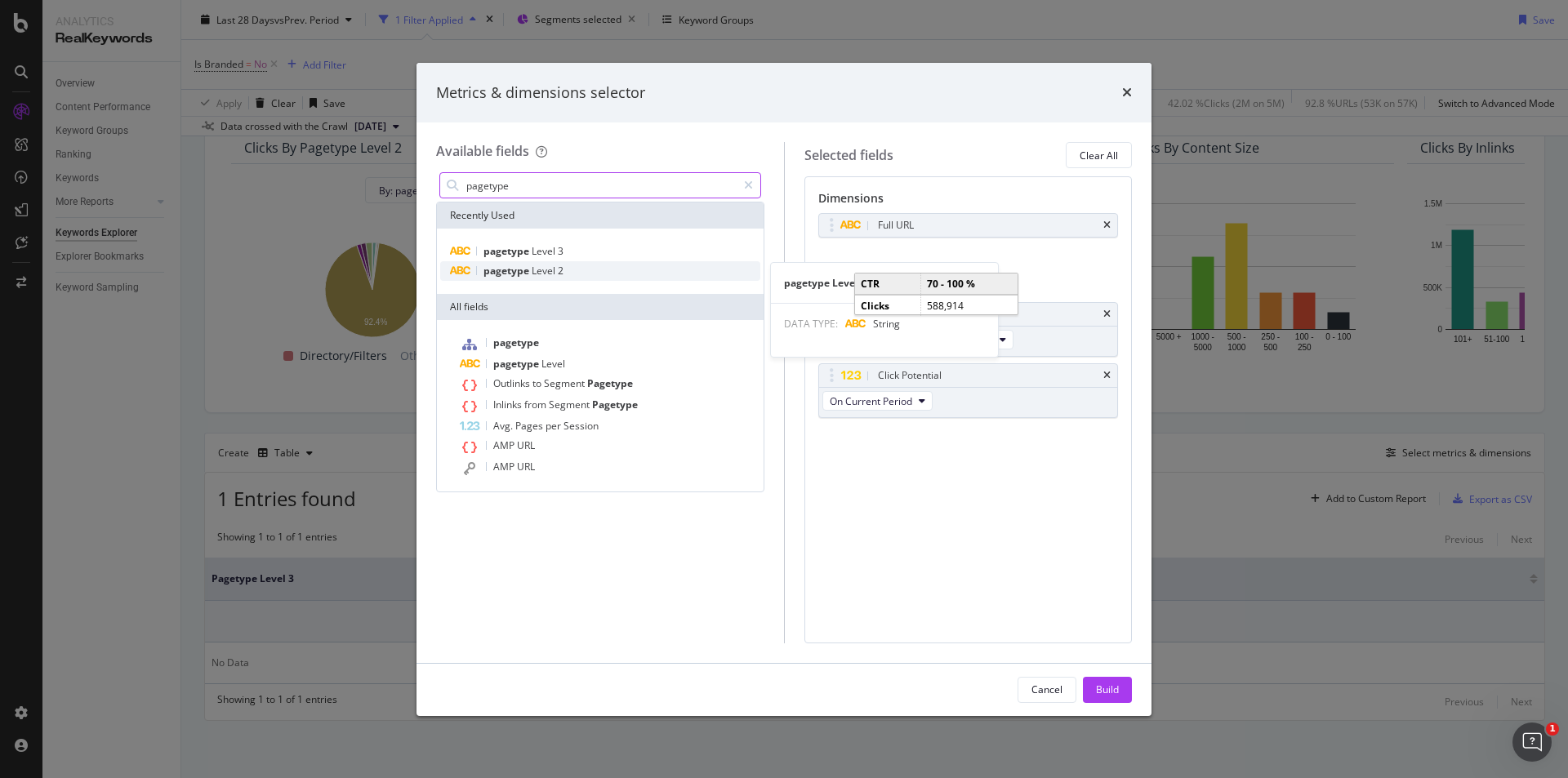
type input "pagetype"
click at [570, 270] on div "pagetype Level 2" at bounding box center [600, 271] width 320 height 20
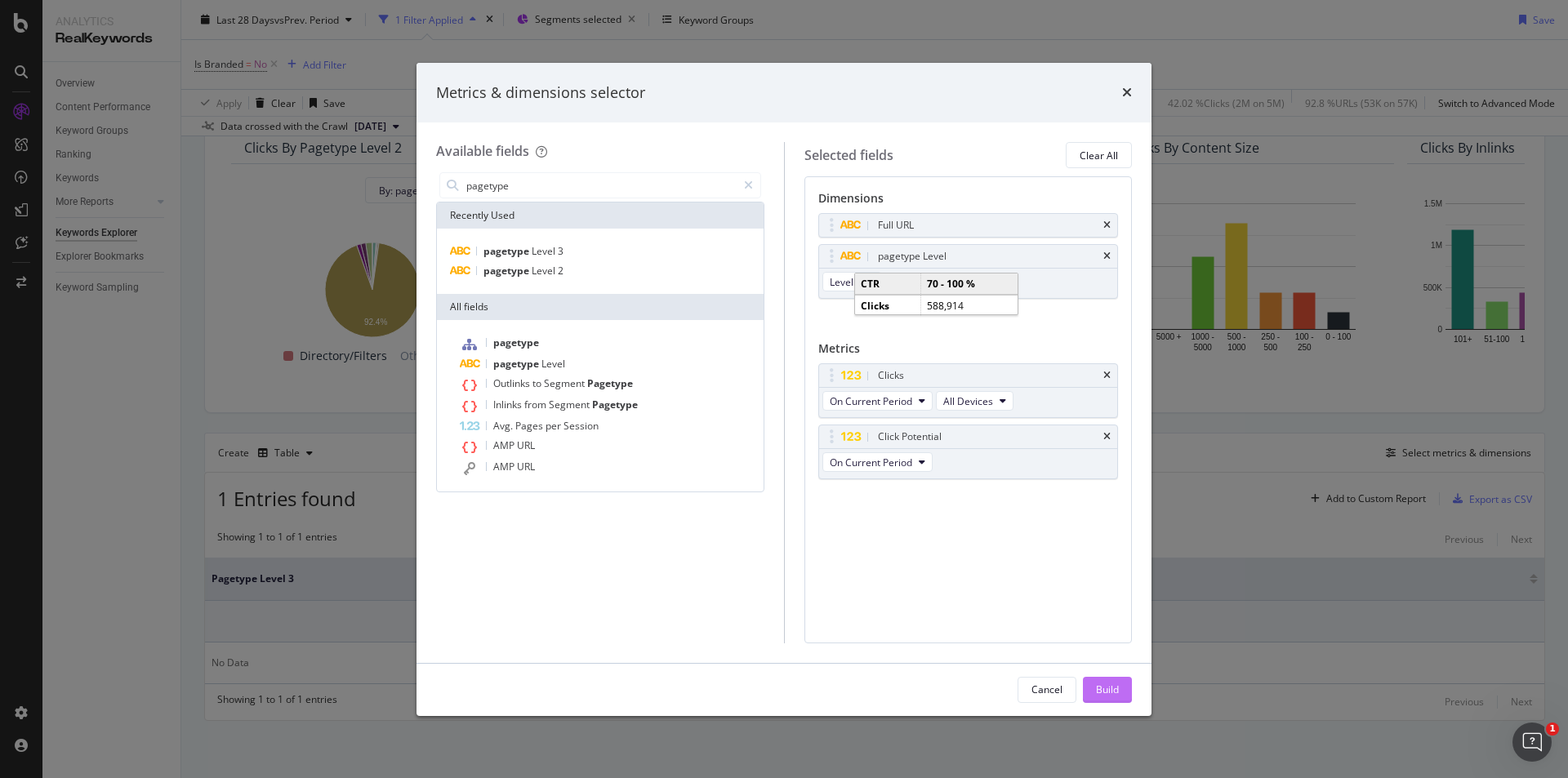
click at [1116, 689] on div "Build" at bounding box center [1107, 690] width 22 height 14
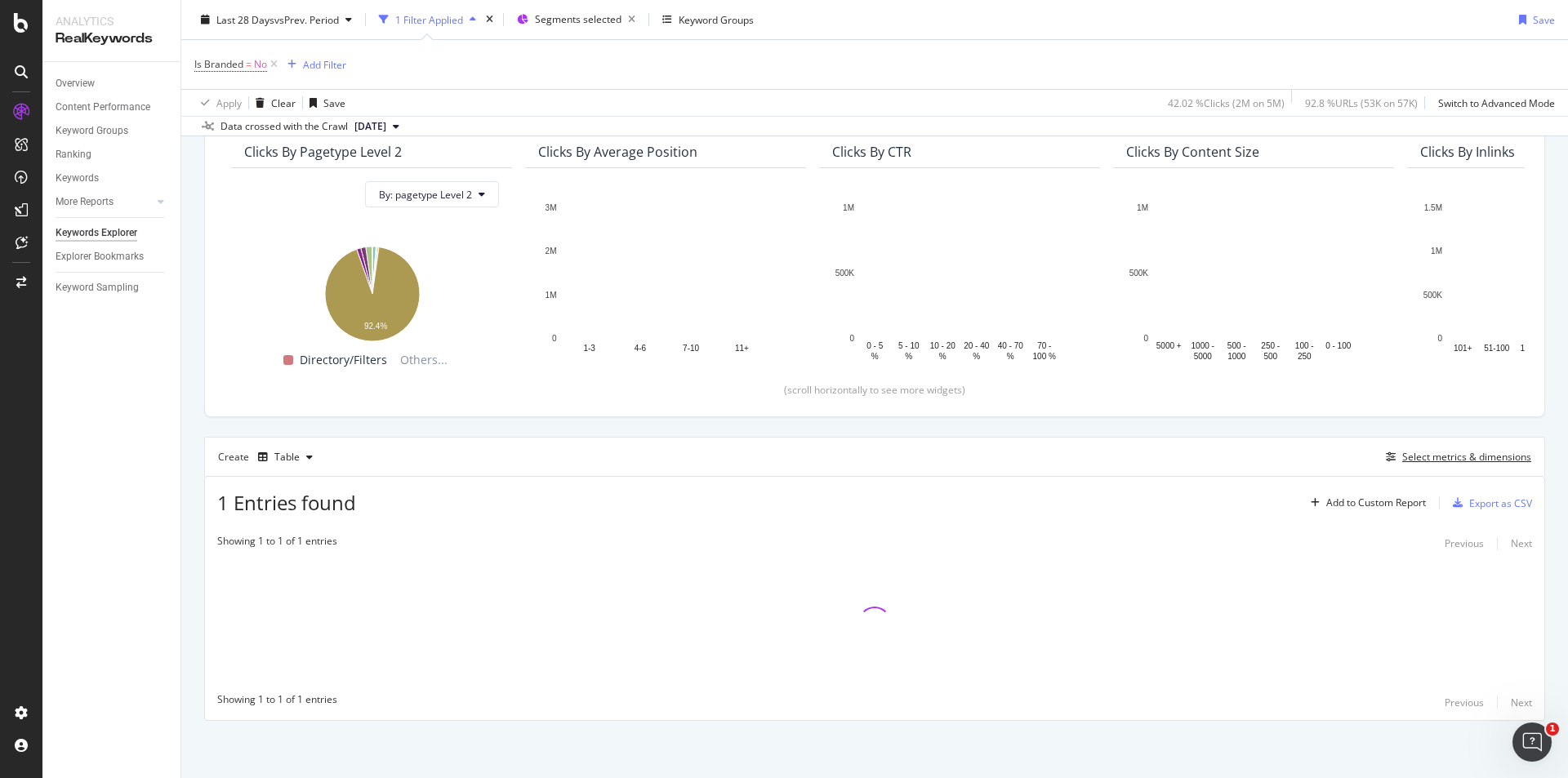
scroll to position [148, 0]
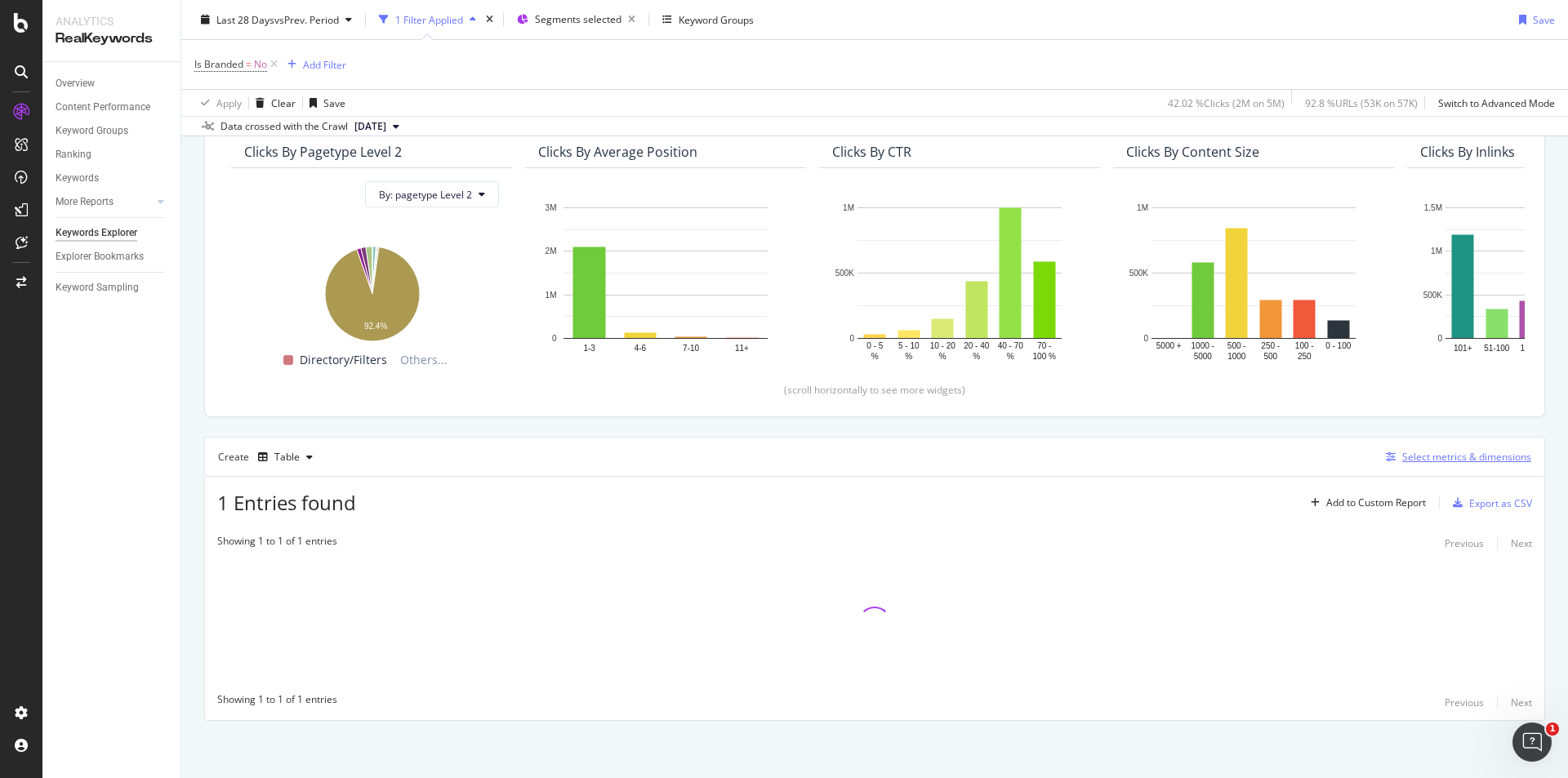
click at [1447, 455] on div "Select metrics & dimensions" at bounding box center [1466, 457] width 129 height 14
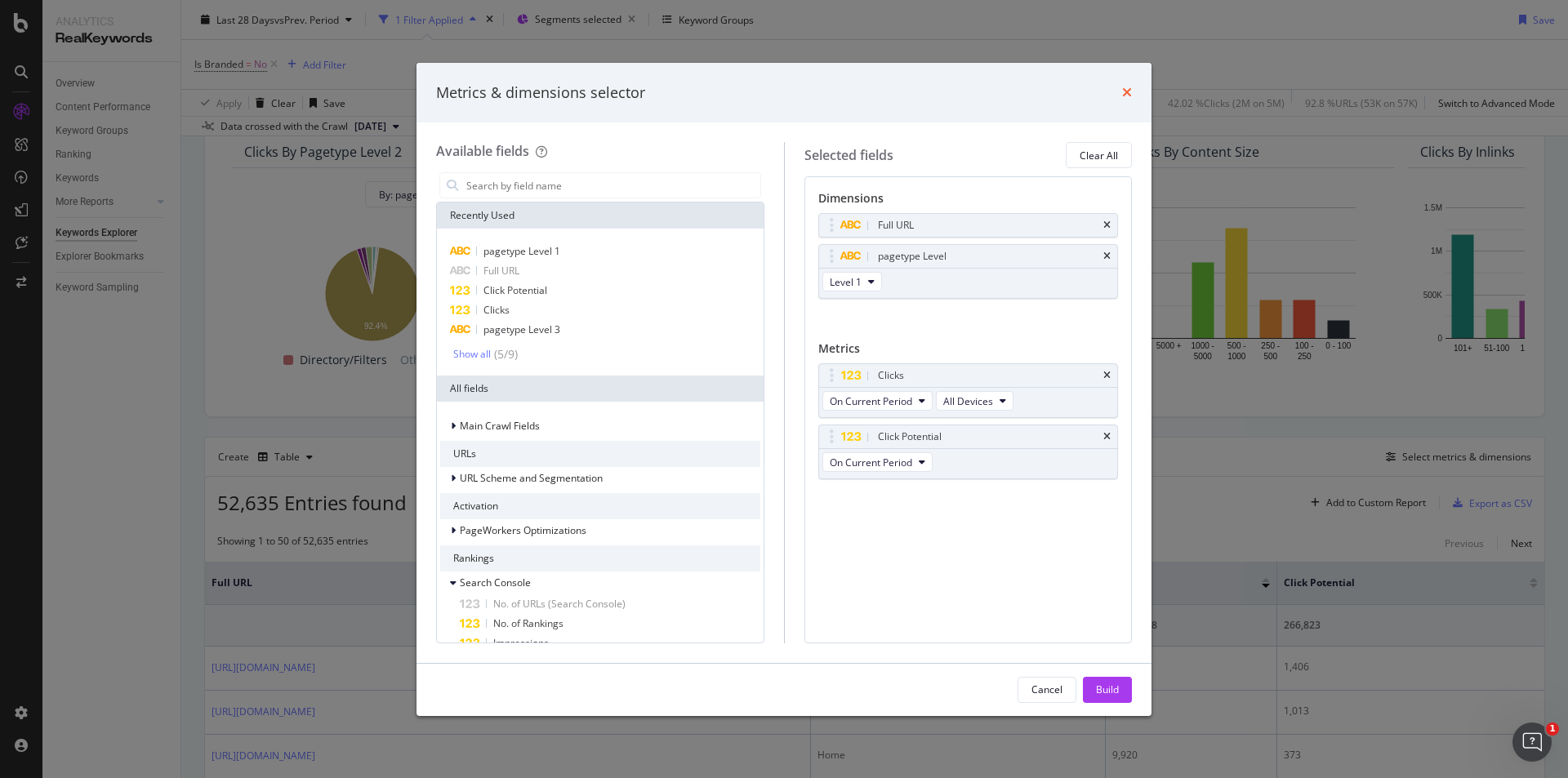
click at [1131, 92] on icon "times" at bounding box center [1126, 92] width 10 height 13
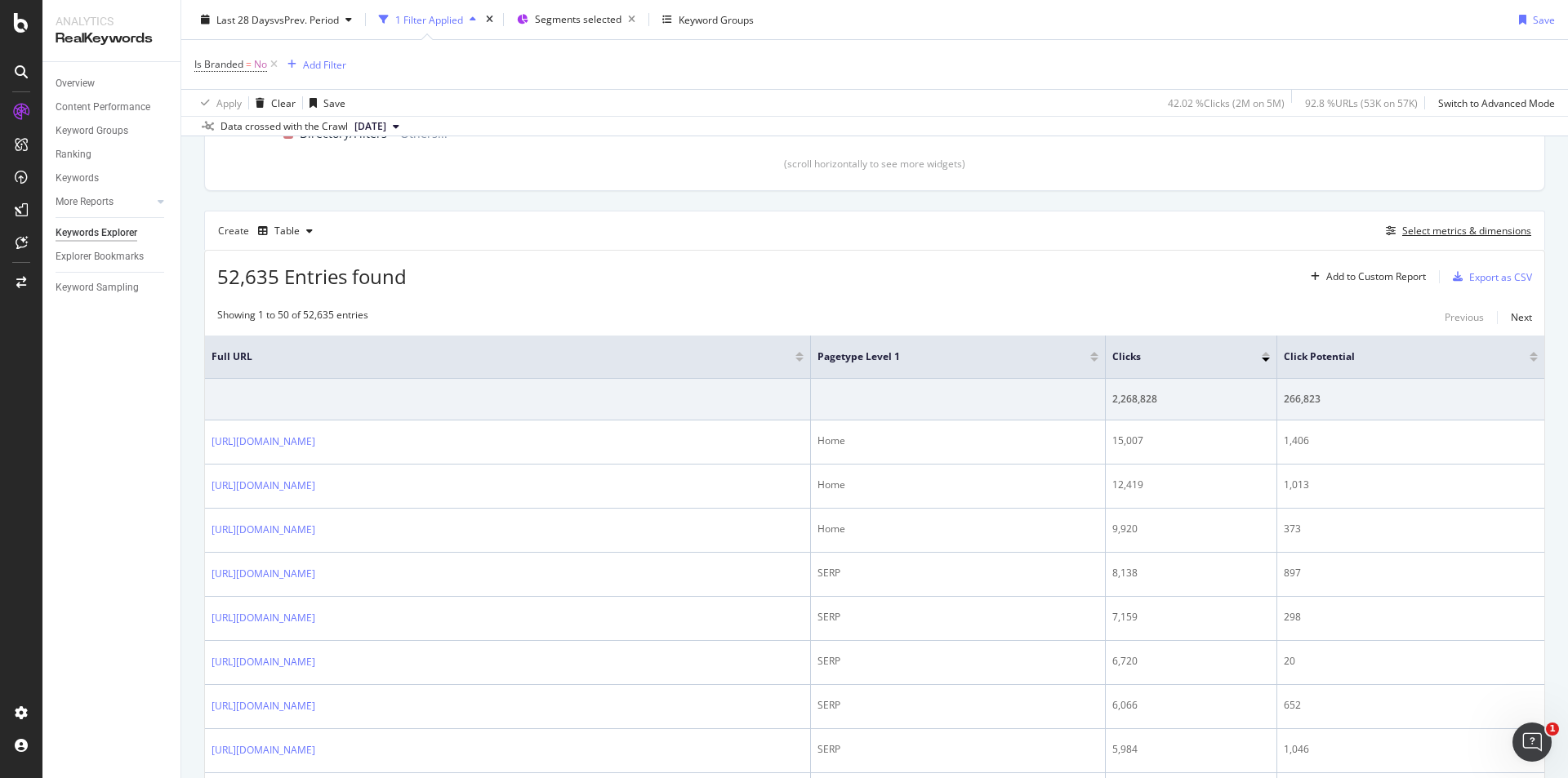
scroll to position [393, 0]
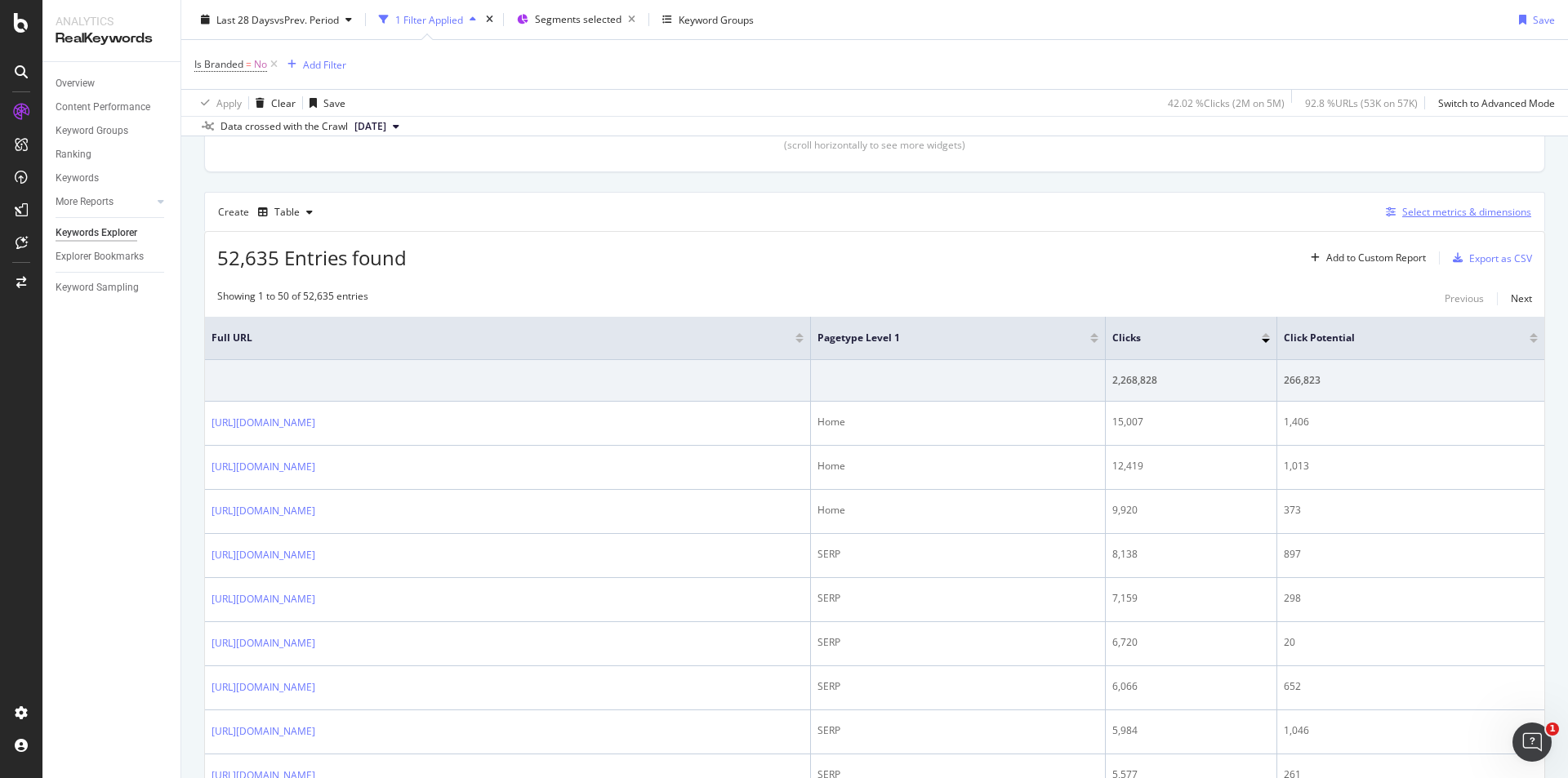
click at [1473, 204] on div "Select metrics & dimensions" at bounding box center [1455, 212] width 151 height 18
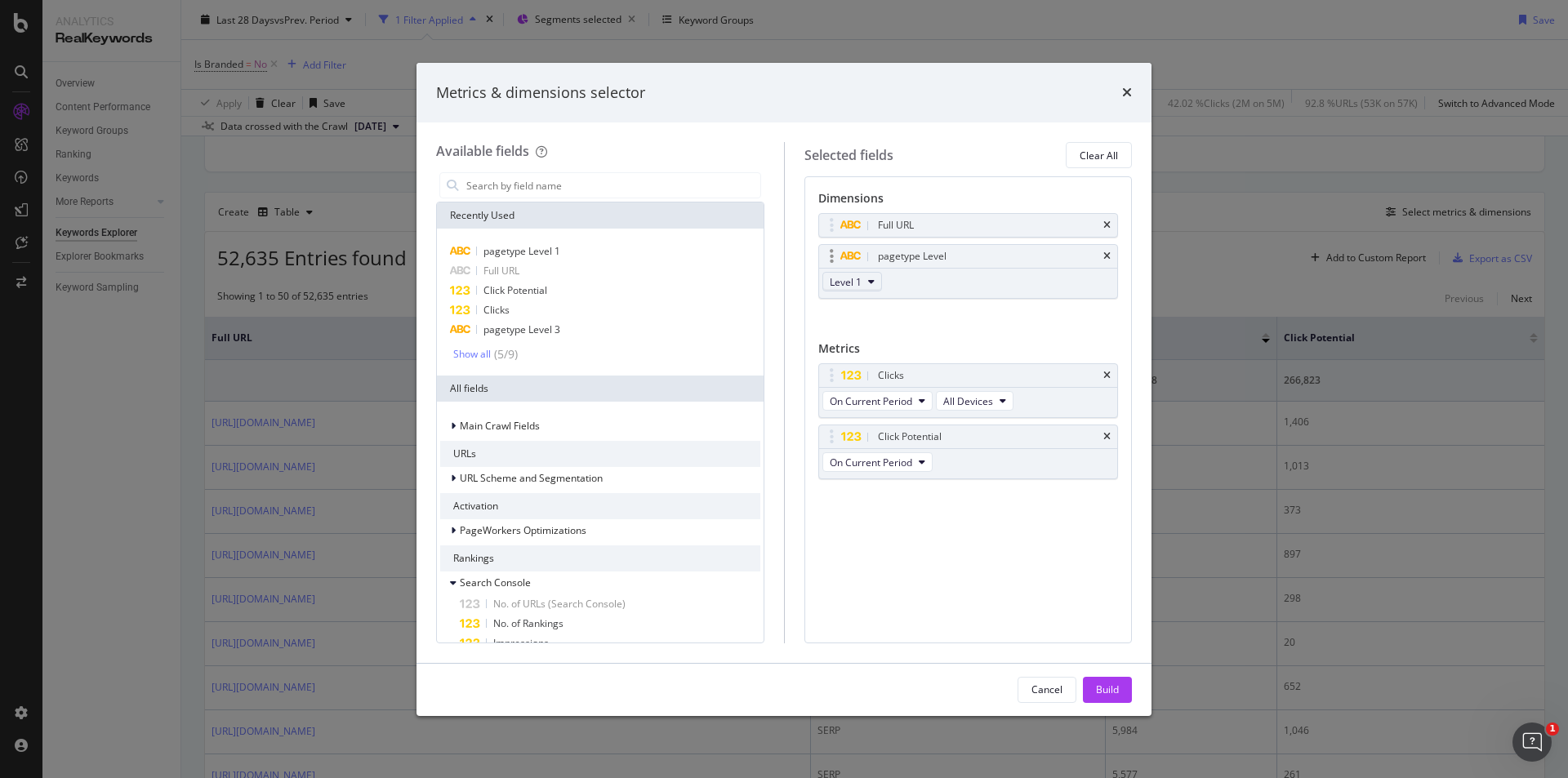
click at [871, 281] on icon "modal" at bounding box center [870, 281] width 7 height 10
click at [858, 336] on span "Level 2" at bounding box center [852, 341] width 32 height 15
click at [565, 254] on div "pagetype Level 1" at bounding box center [600, 251] width 320 height 20
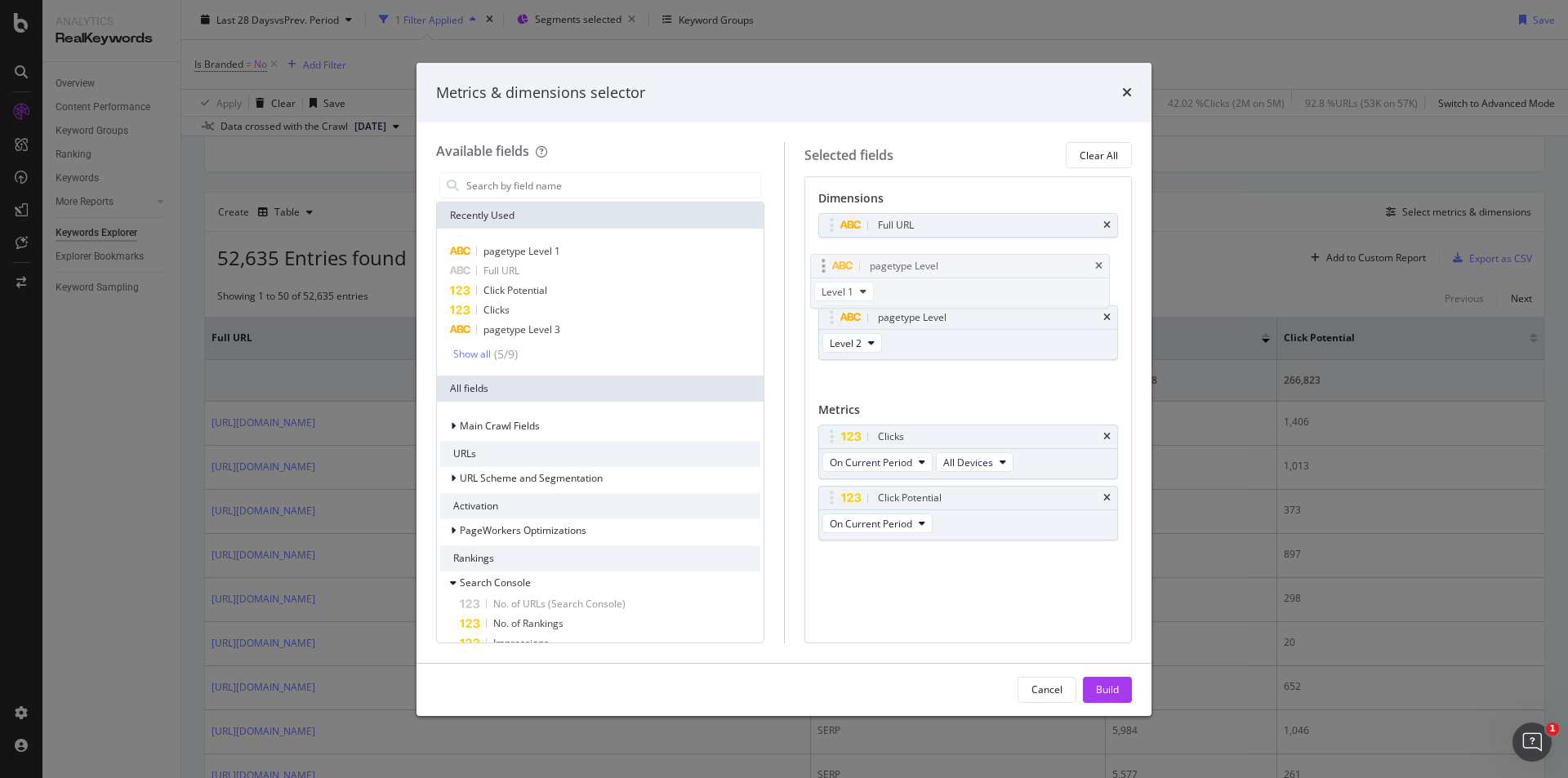
drag, startPoint x: 972, startPoint y: 314, endPoint x: 963, endPoint y: 262, distance: 52.8
click at [963, 261] on body "Analytics RealKeywords Overview Content Performance Keyword Groups Ranking Keyw…" at bounding box center [784, 389] width 1568 height 778
click at [1126, 694] on button "Build" at bounding box center [1107, 690] width 49 height 26
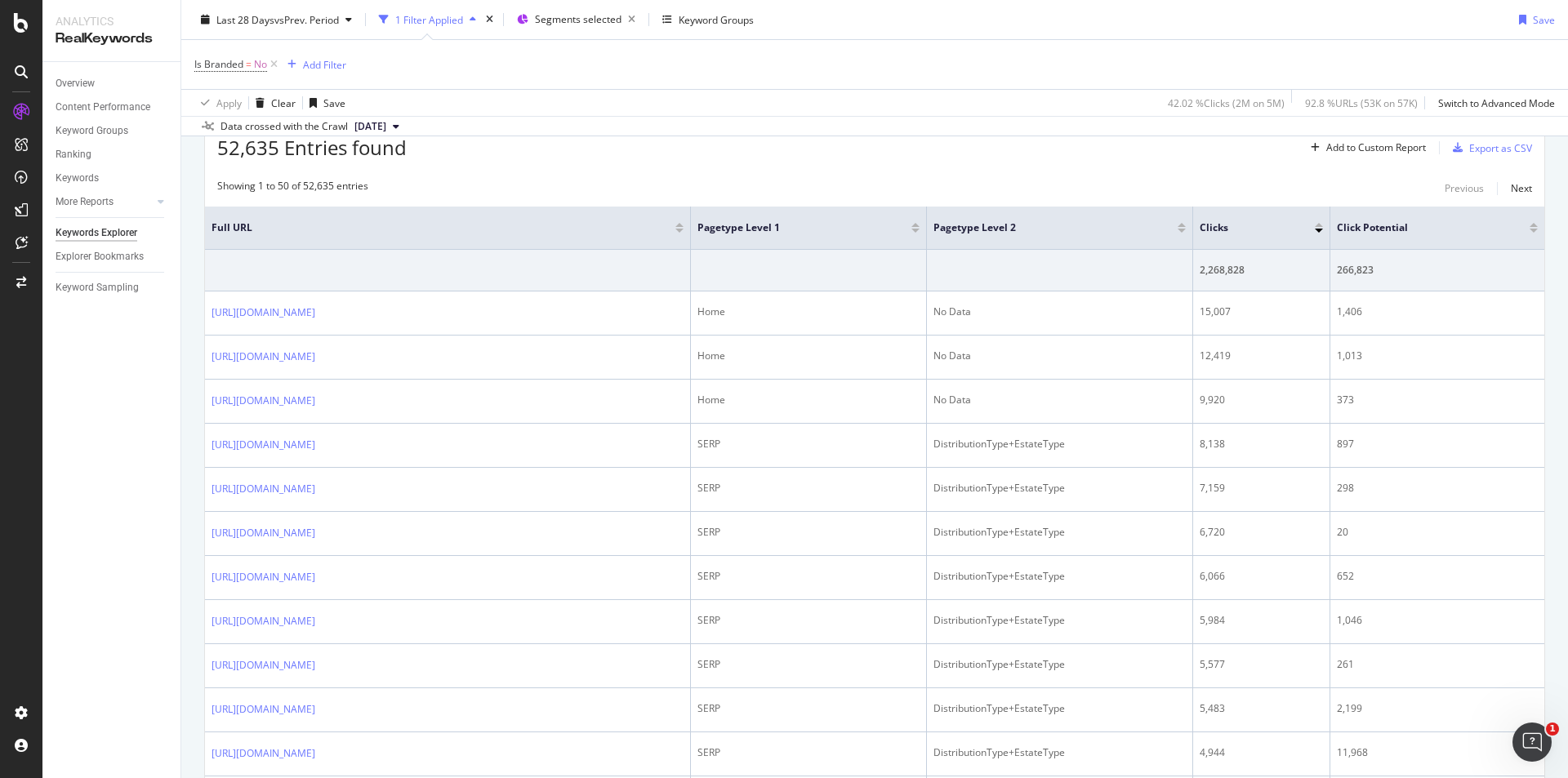
scroll to position [437, 0]
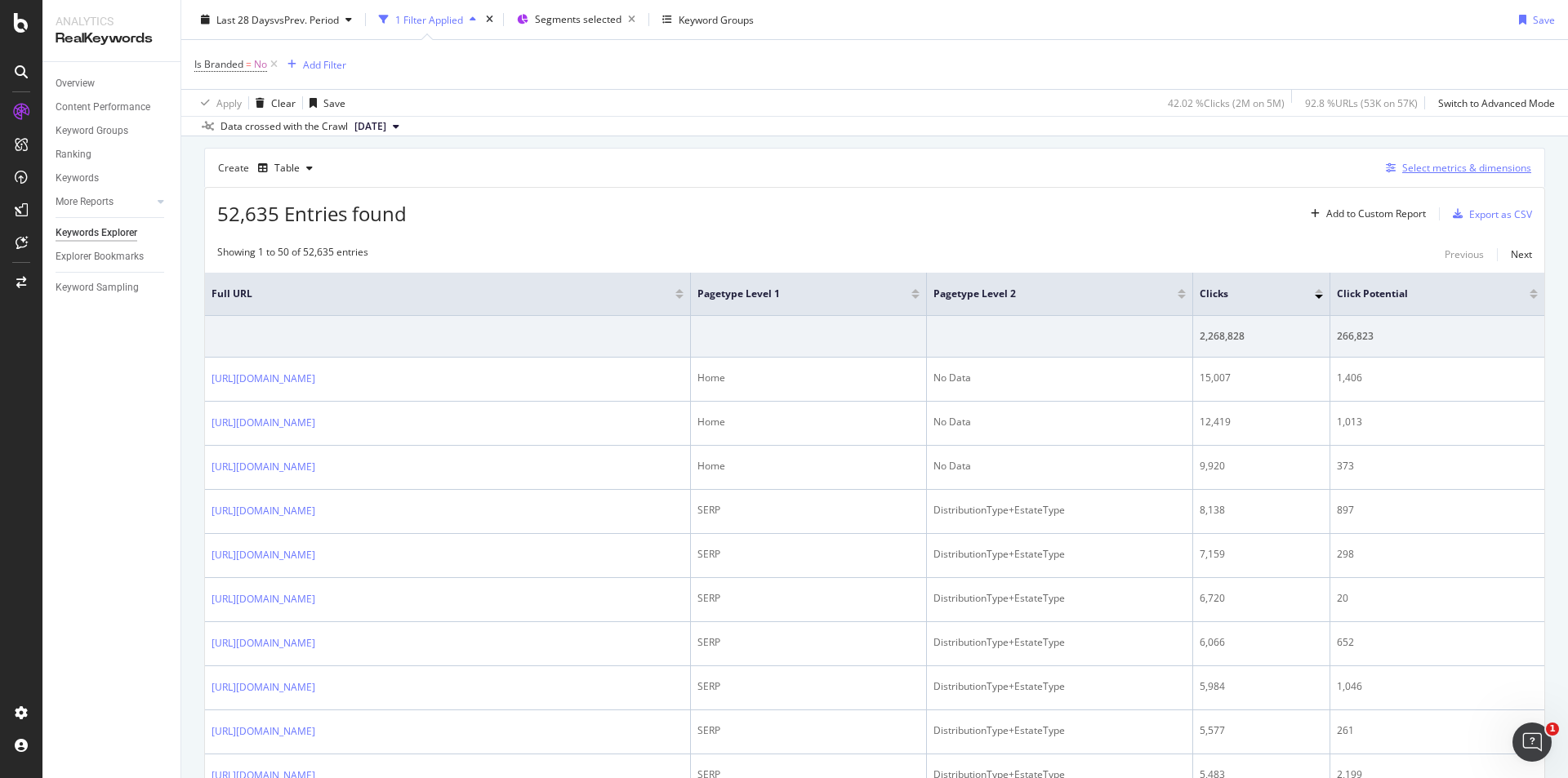
click at [1462, 167] on div "Select metrics & dimensions" at bounding box center [1466, 168] width 129 height 14
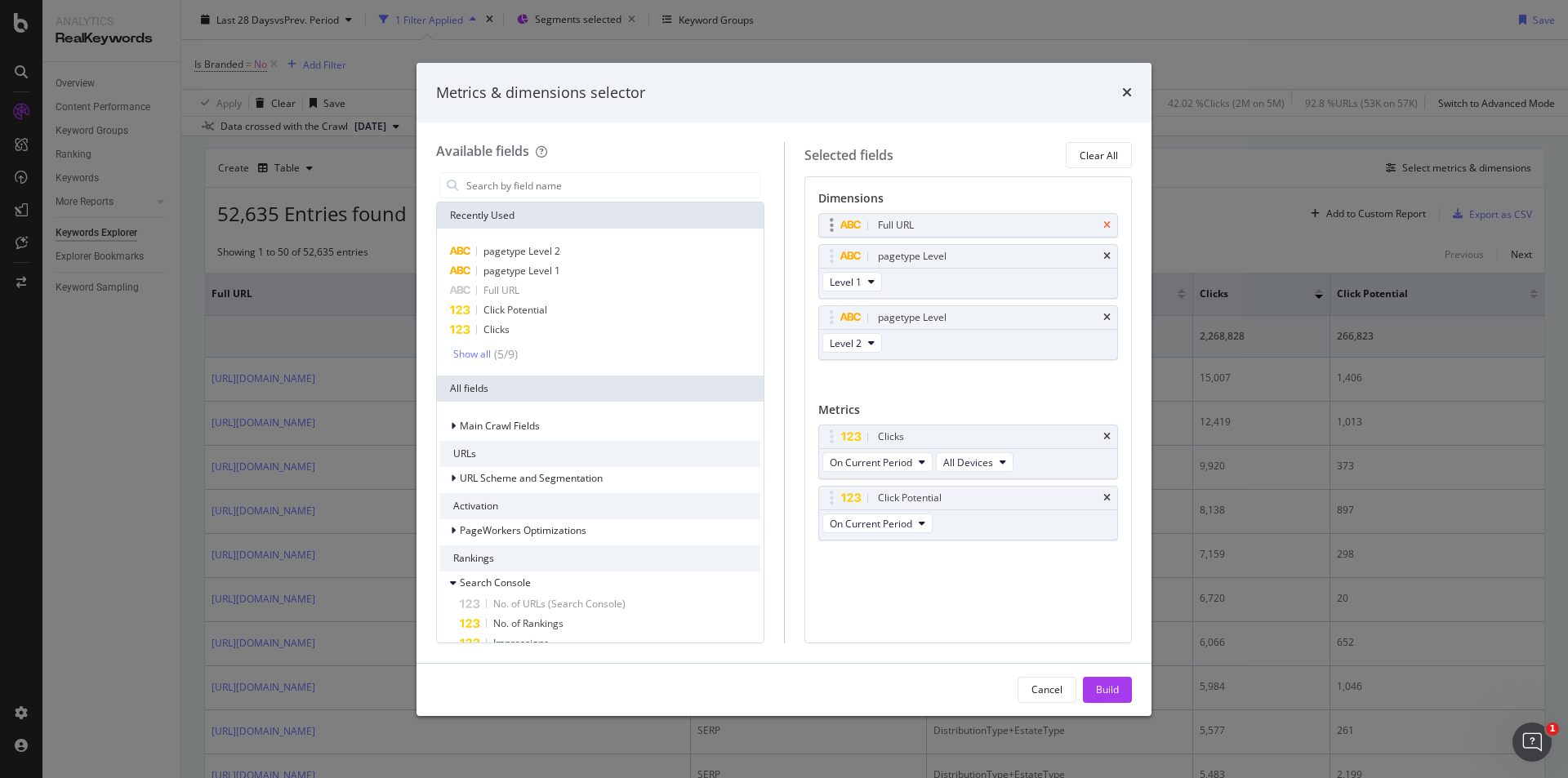
click at [1109, 225] on icon "times" at bounding box center [1107, 226] width 8 height 10
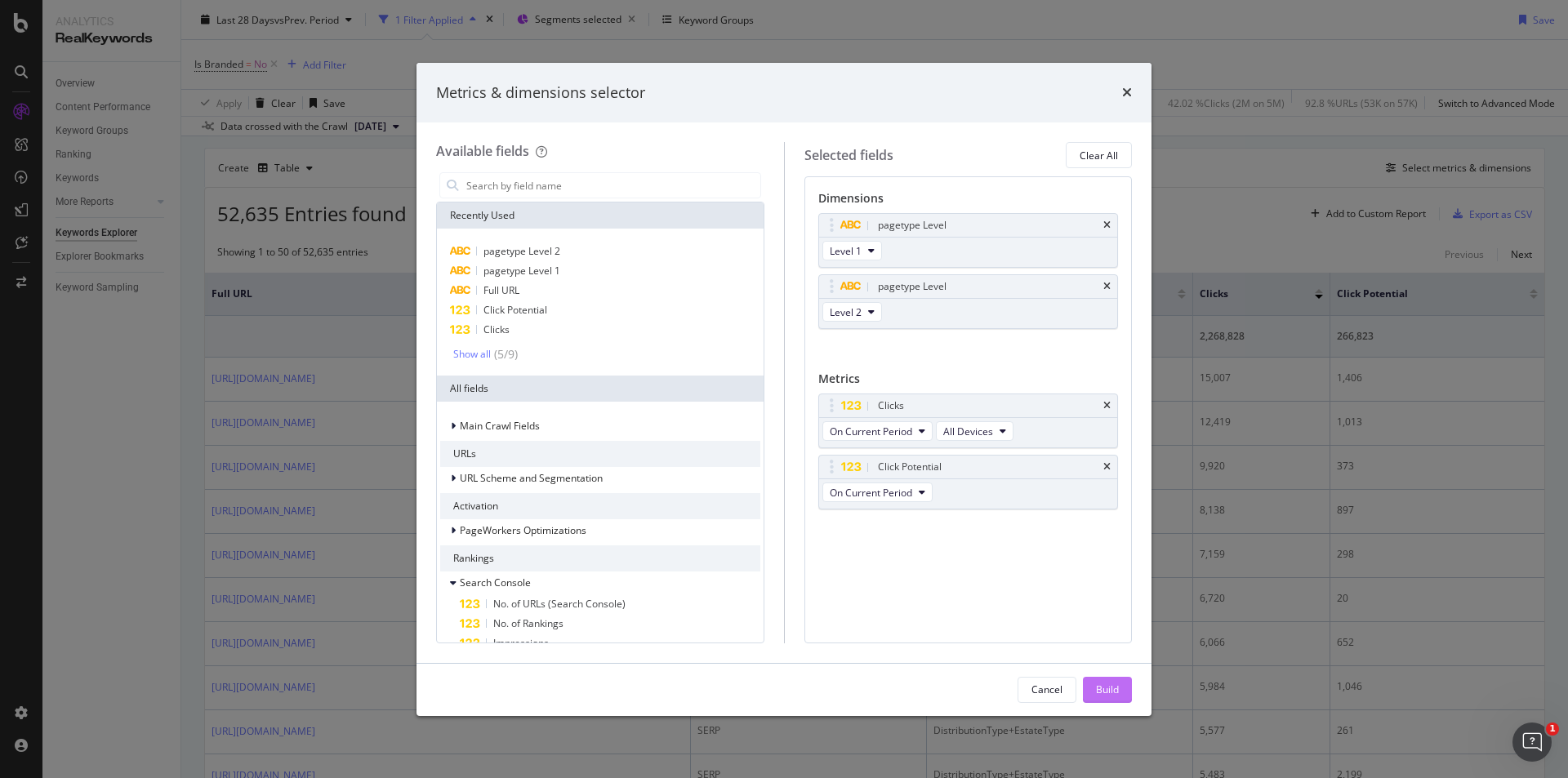
click at [1099, 686] on div "Build" at bounding box center [1107, 690] width 22 height 14
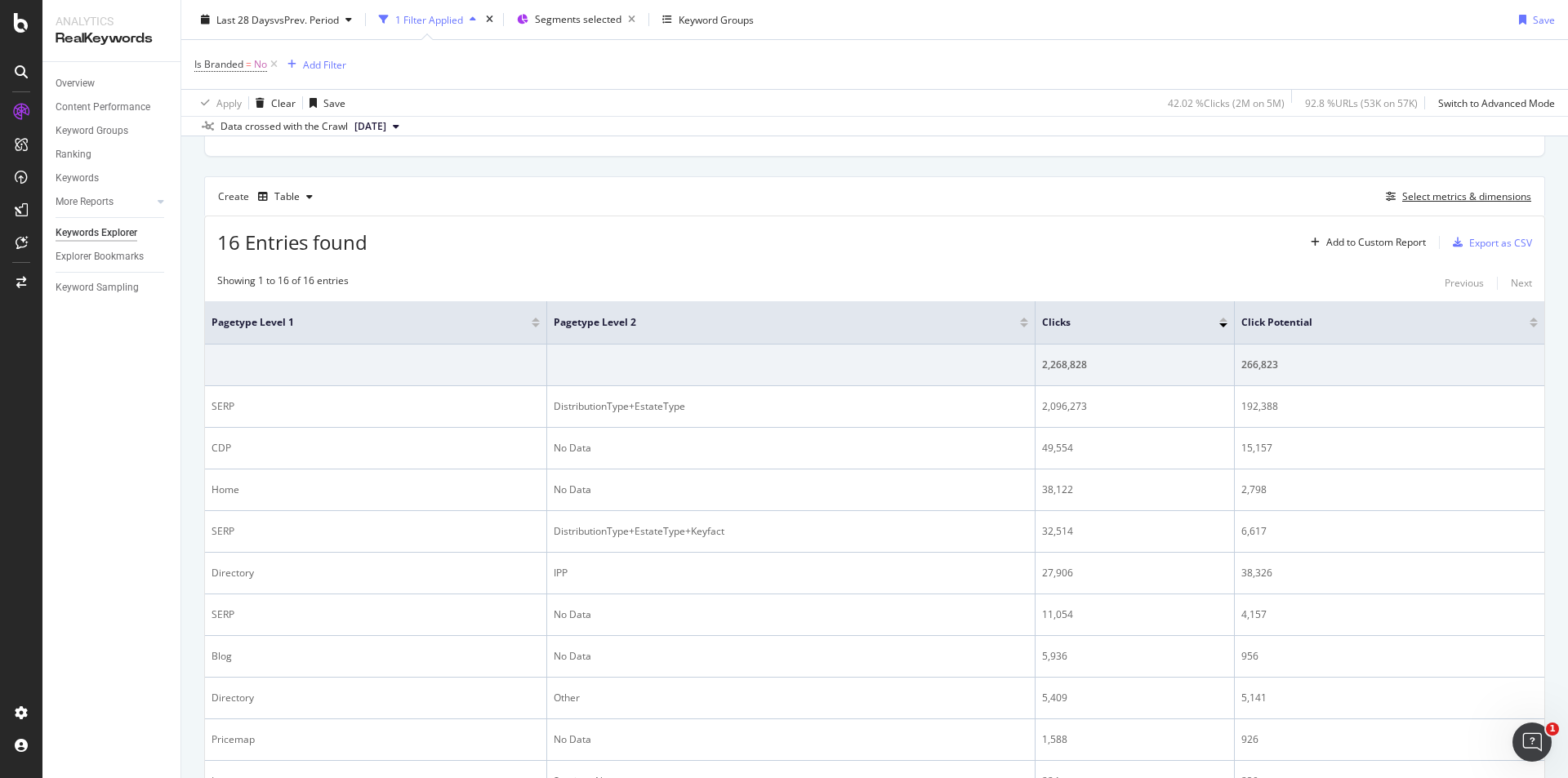
scroll to position [572, 0]
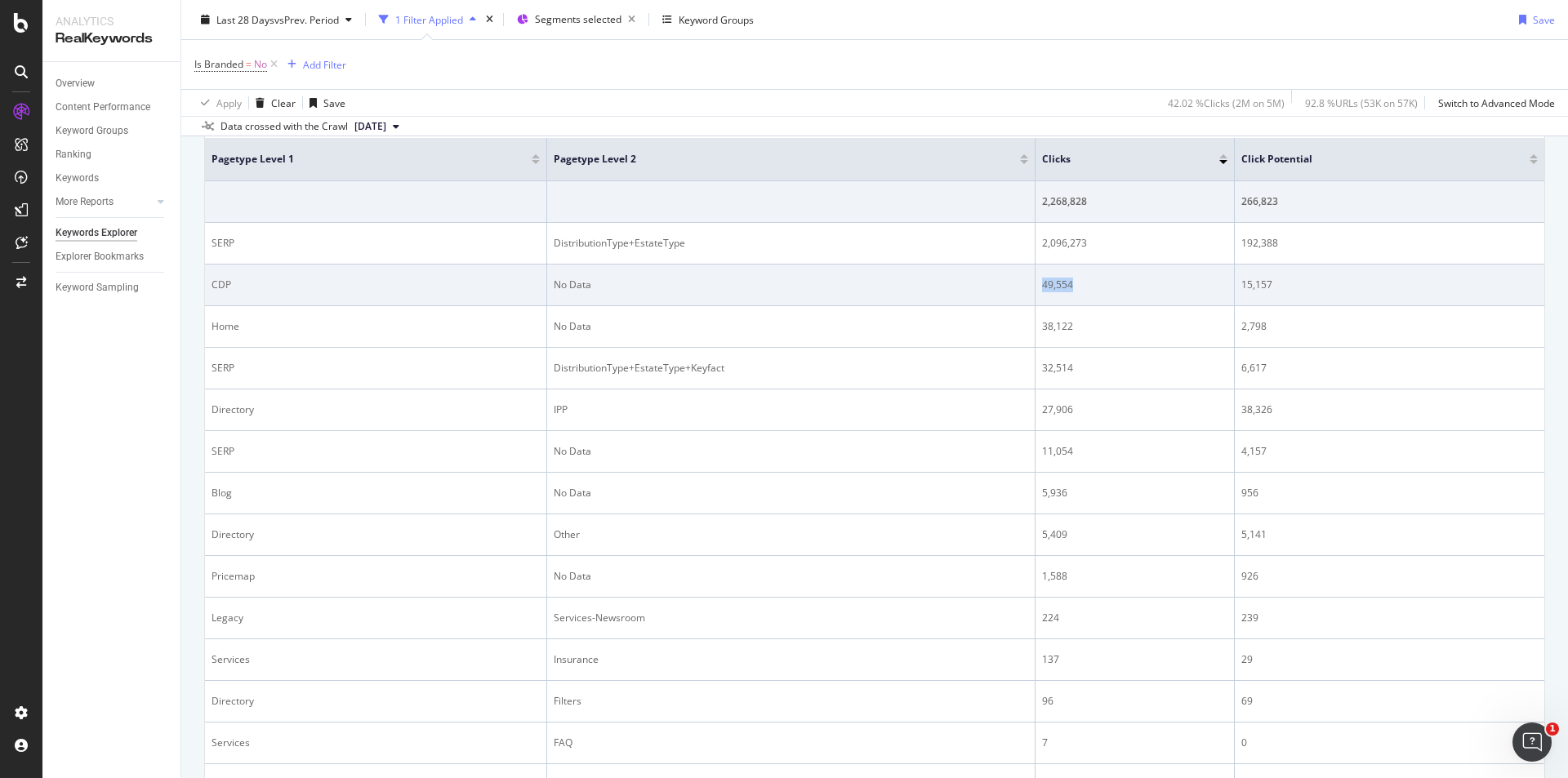
drag, startPoint x: 1094, startPoint y: 285, endPoint x: 1035, endPoint y: 287, distance: 59.0
click at [1041, 287] on div "49,554" at bounding box center [1134, 284] width 186 height 15
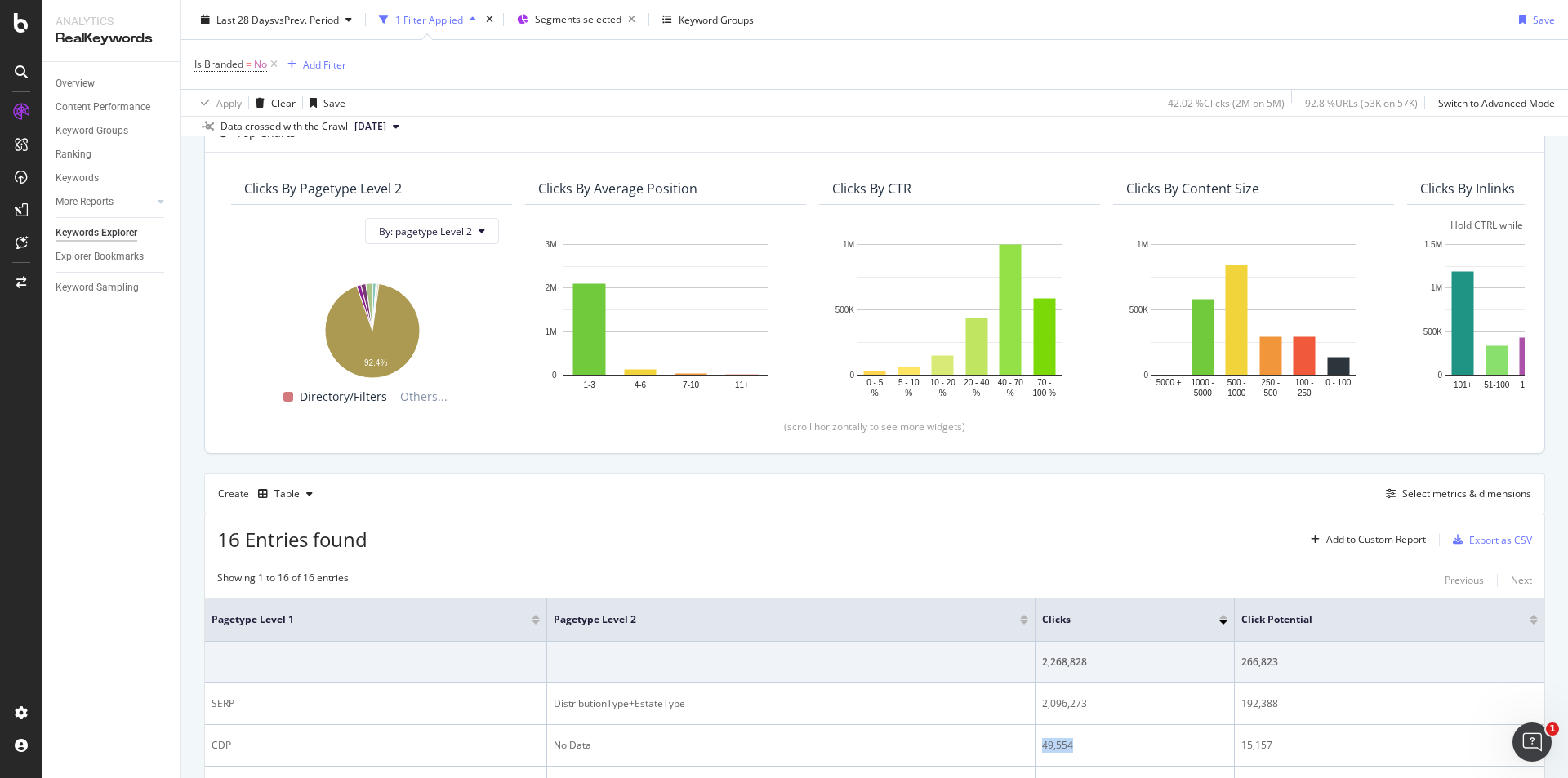
scroll to position [82, 0]
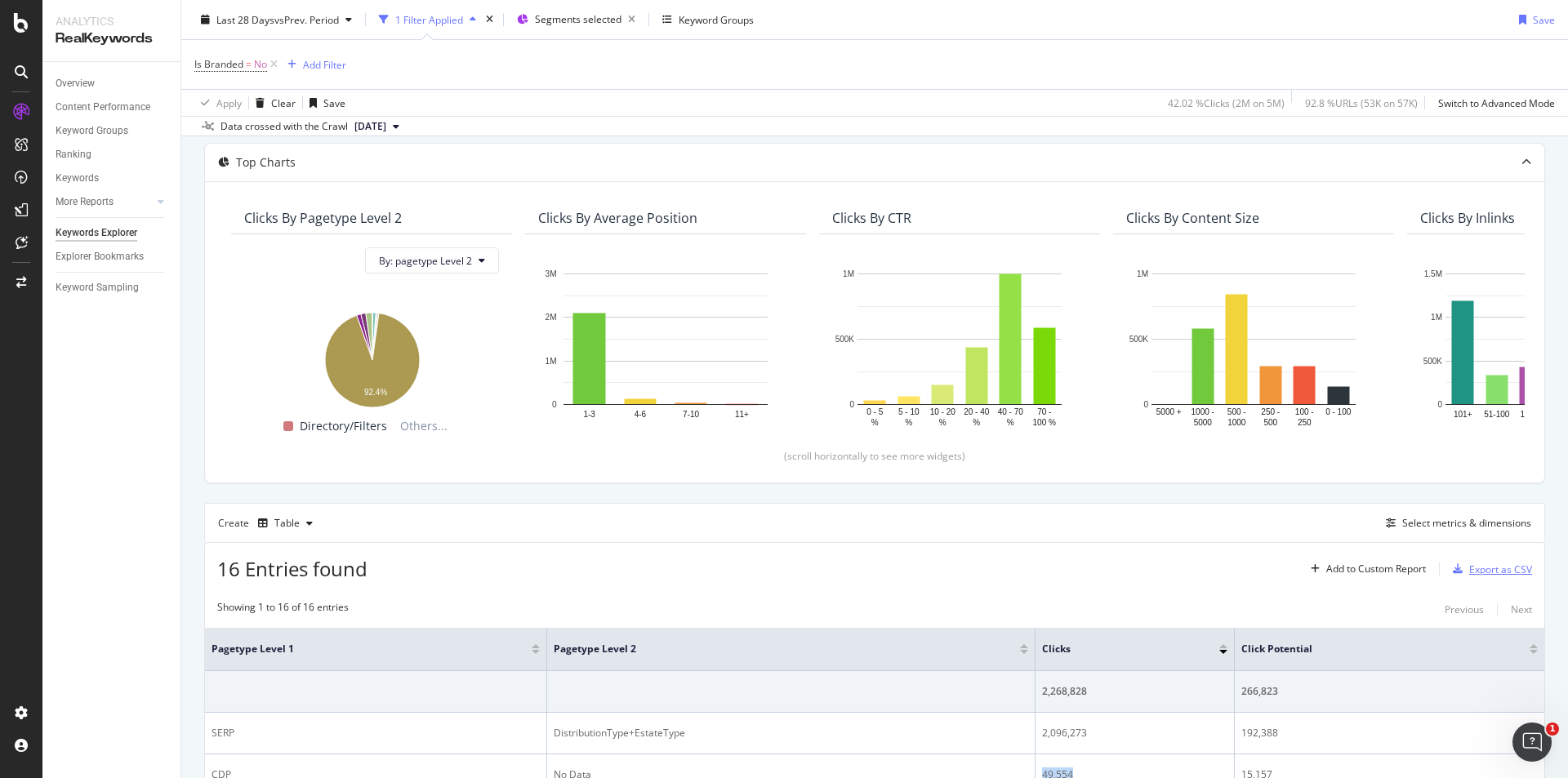
click at [1492, 571] on div "Export as CSV" at bounding box center [1501, 570] width 63 height 14
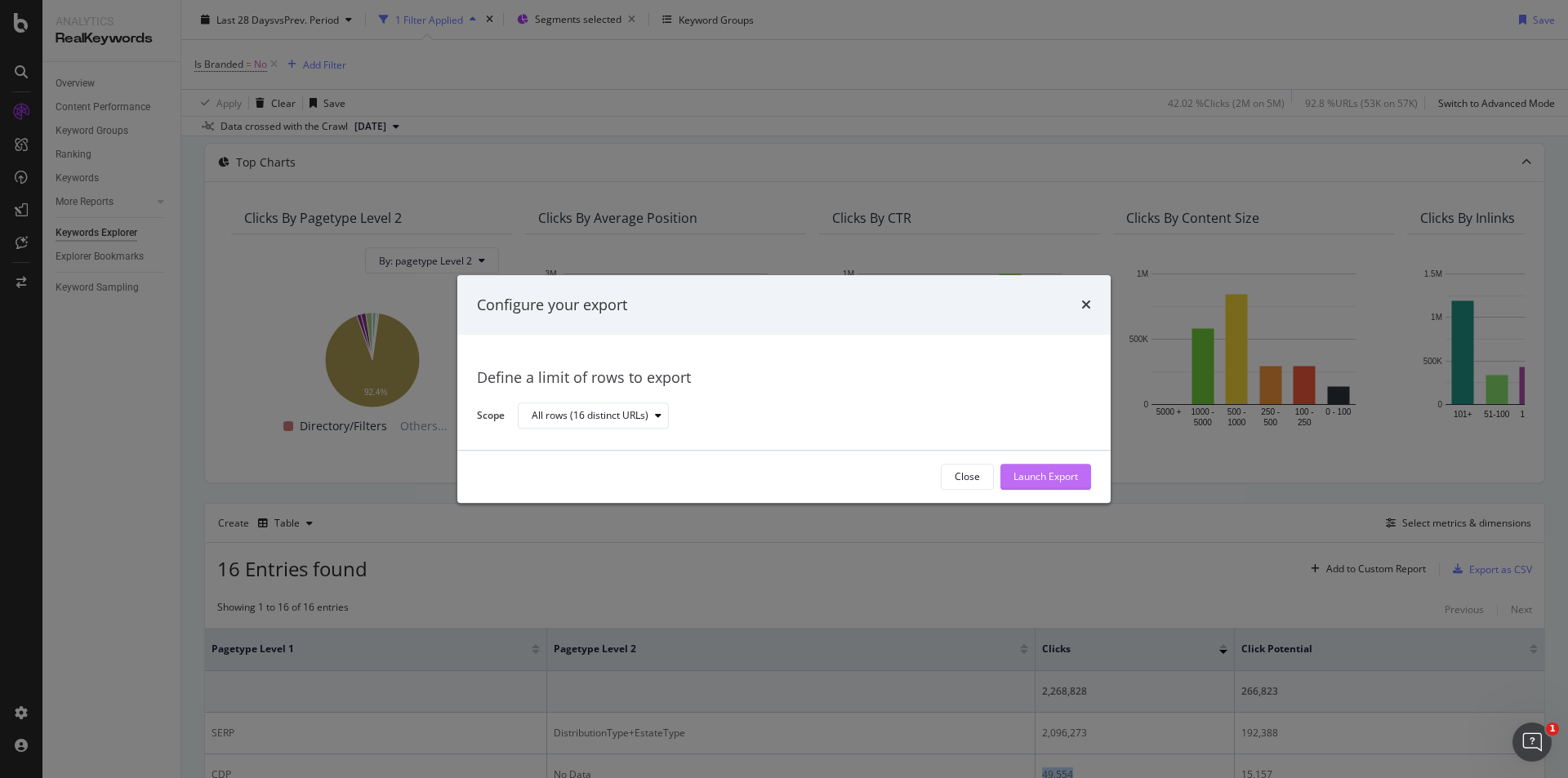
click at [1023, 480] on div "Launch Export" at bounding box center [1045, 477] width 64 height 14
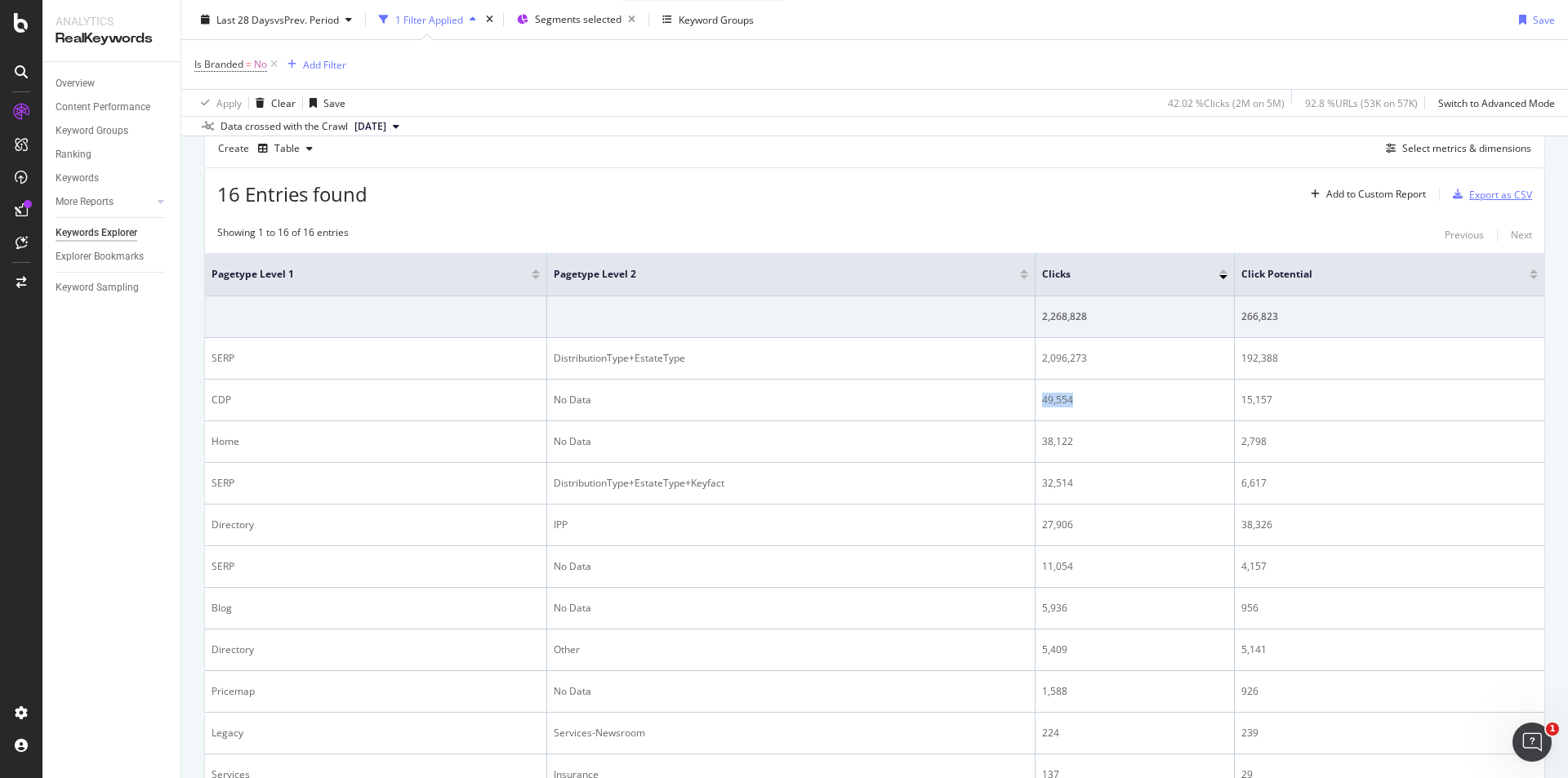
scroll to position [451, 0]
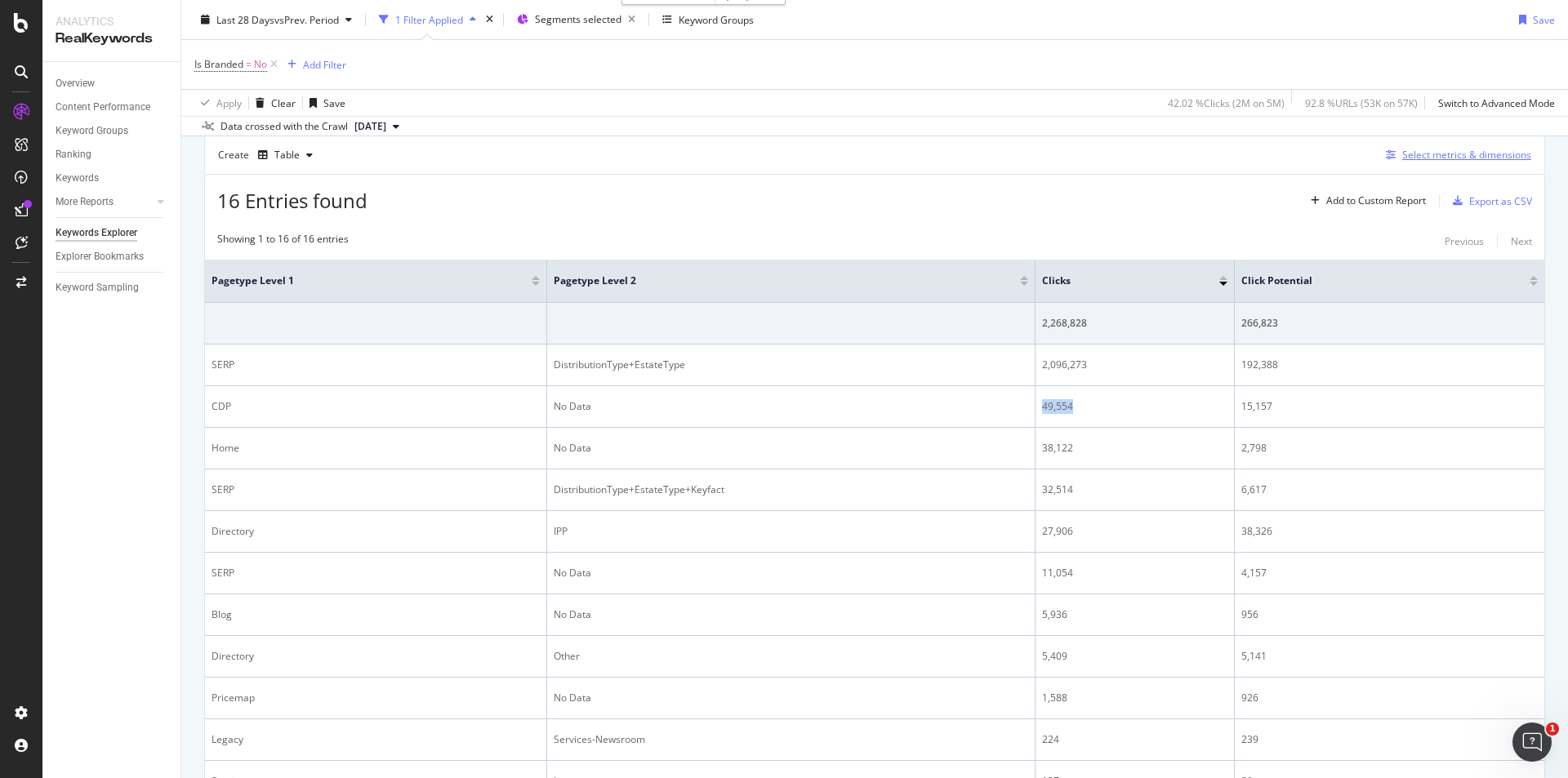
click at [1459, 153] on div "Select metrics & dimensions" at bounding box center [1466, 154] width 129 height 14
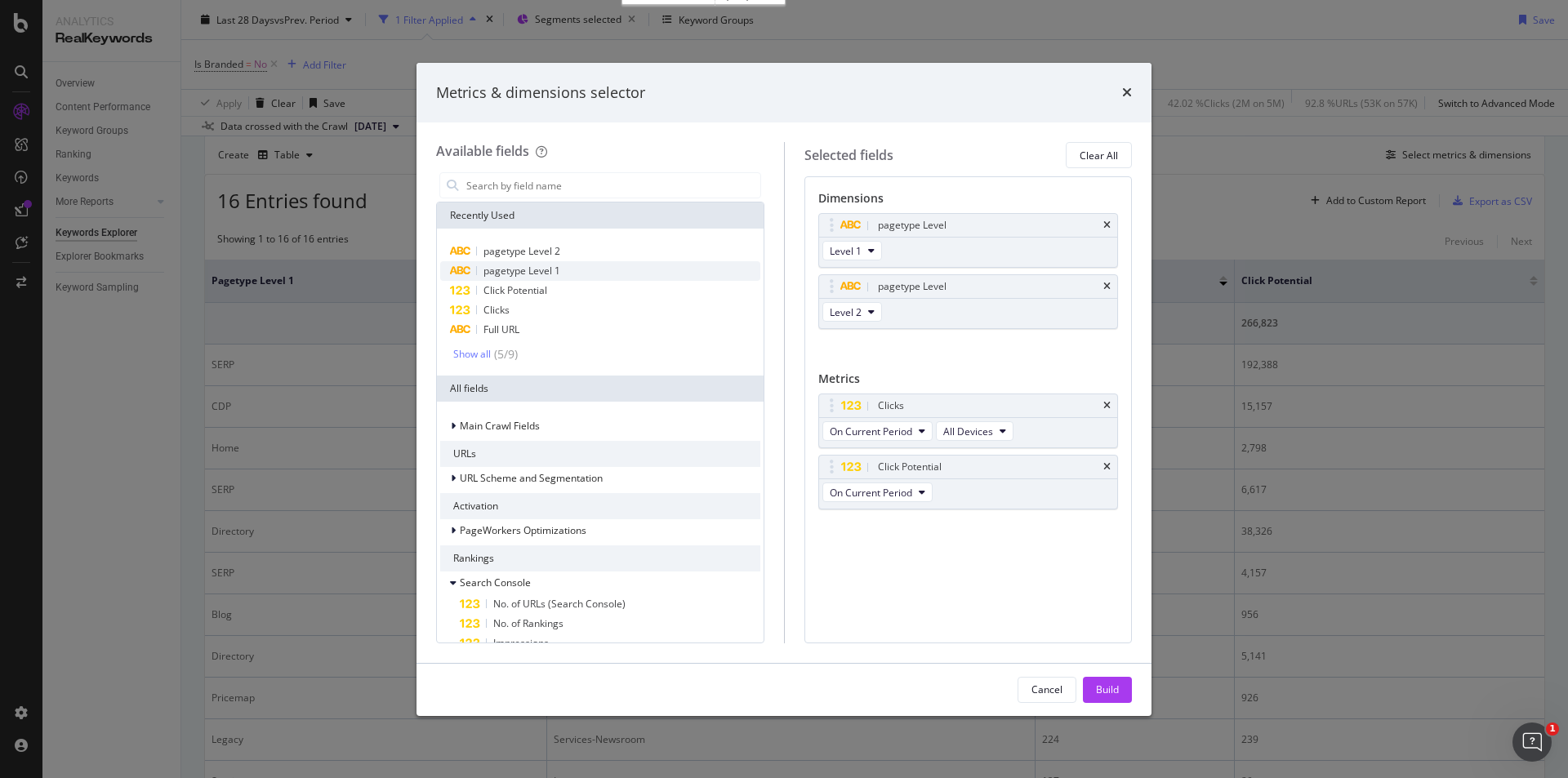
click at [577, 272] on div "pagetype Level 1" at bounding box center [600, 271] width 320 height 20
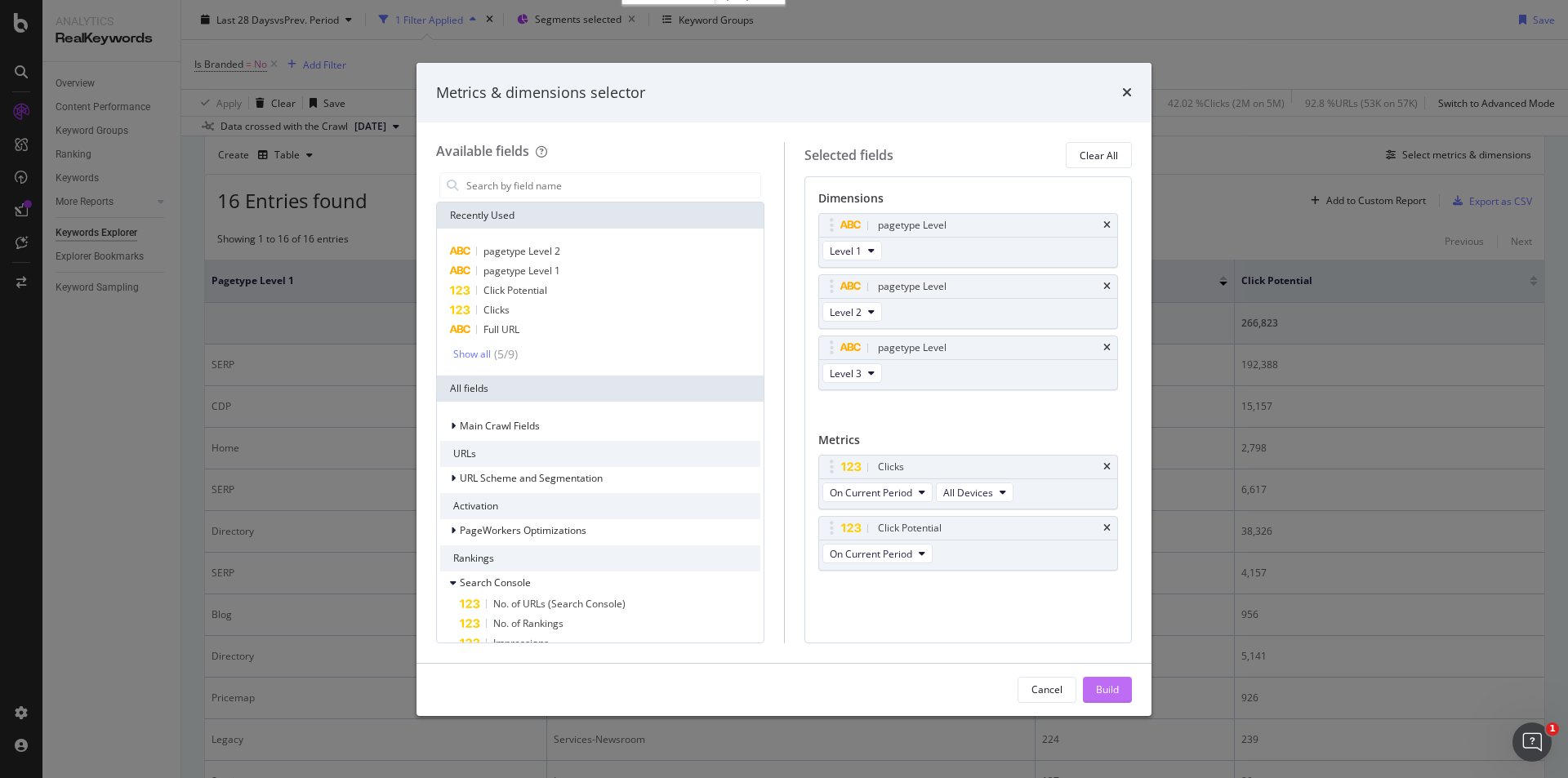
click at [1105, 687] on div "Build" at bounding box center [1107, 690] width 22 height 14
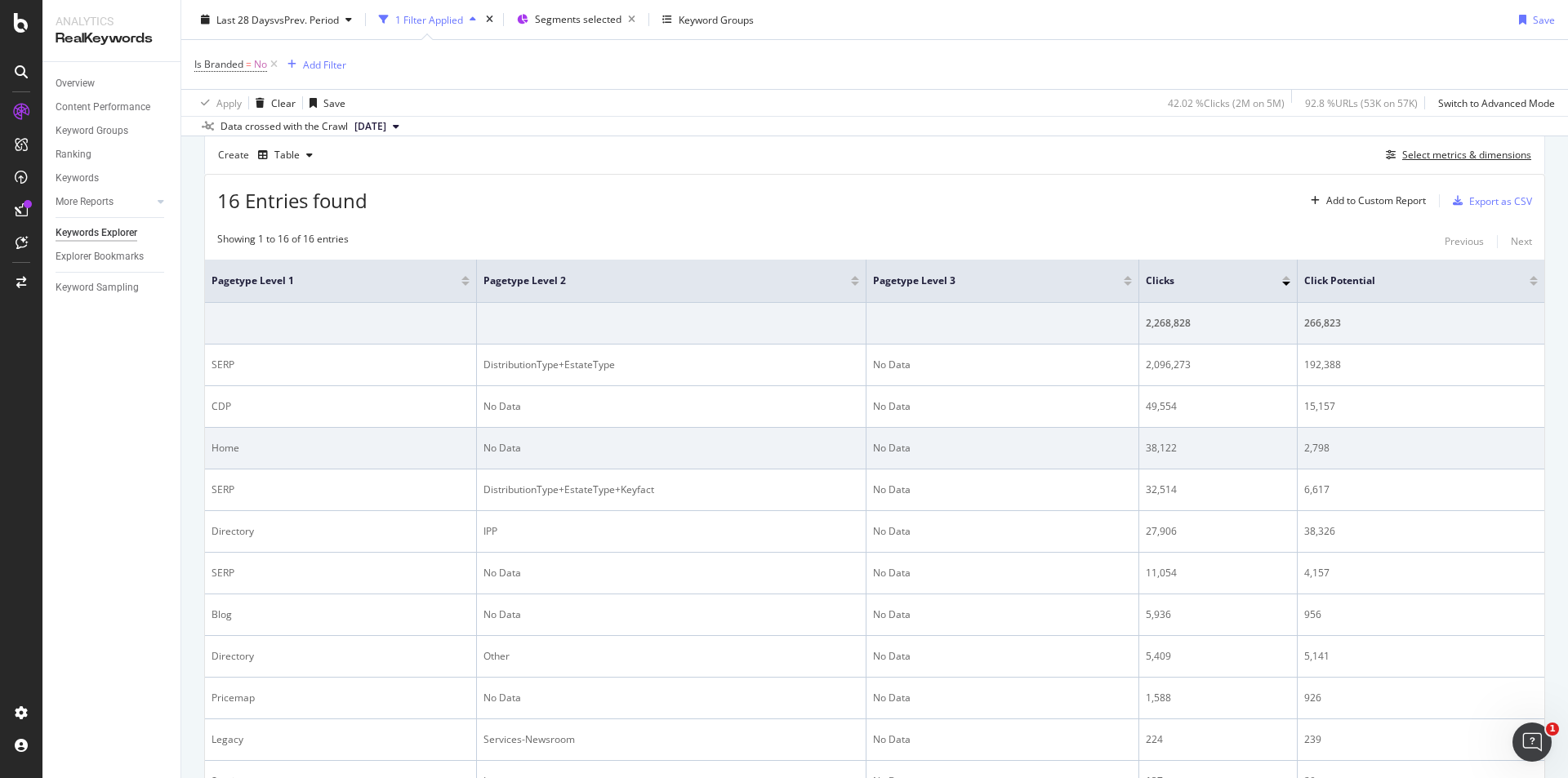
scroll to position [368, 0]
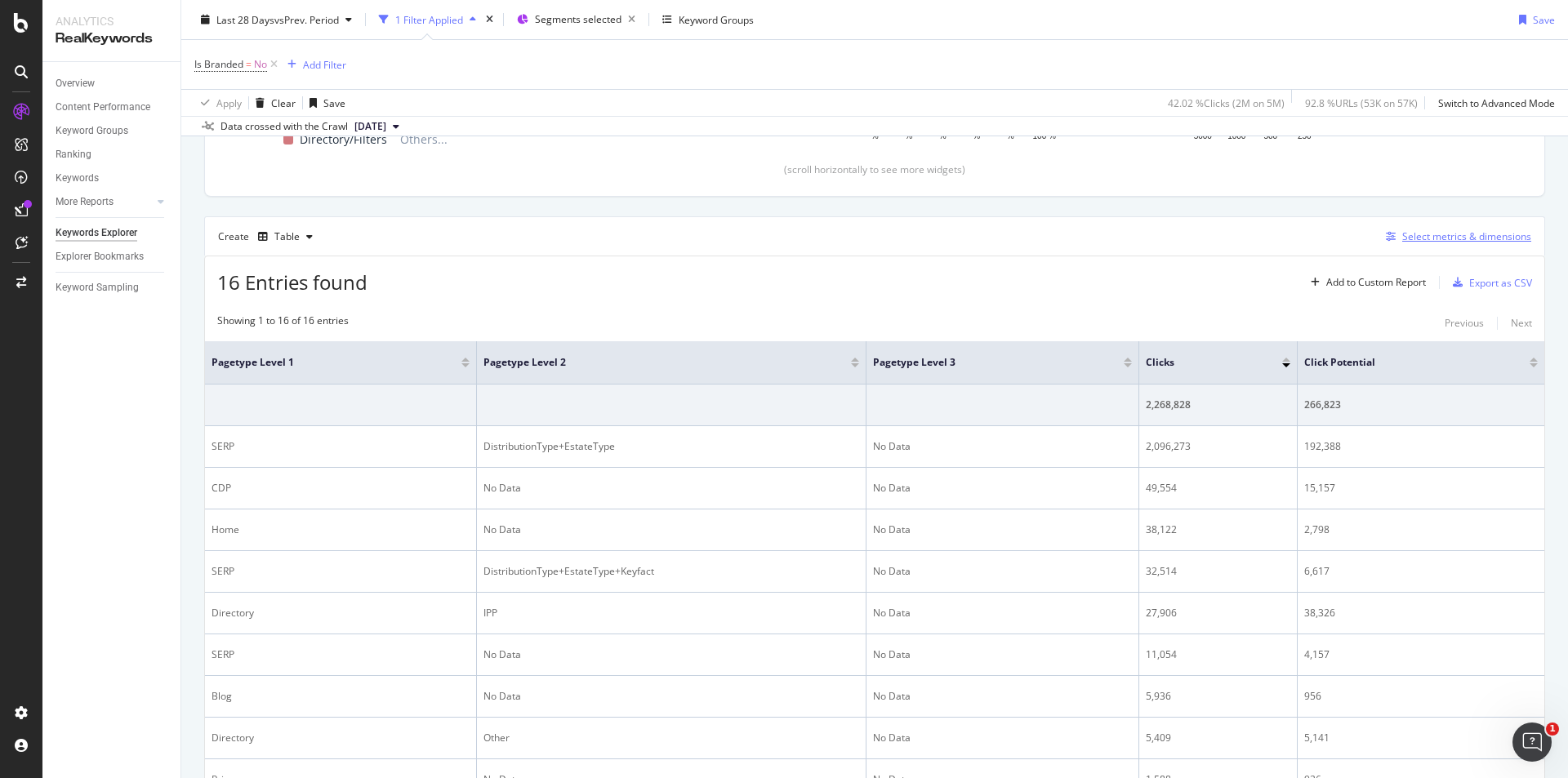
click at [1420, 236] on div "Select metrics & dimensions" at bounding box center [1466, 237] width 129 height 14
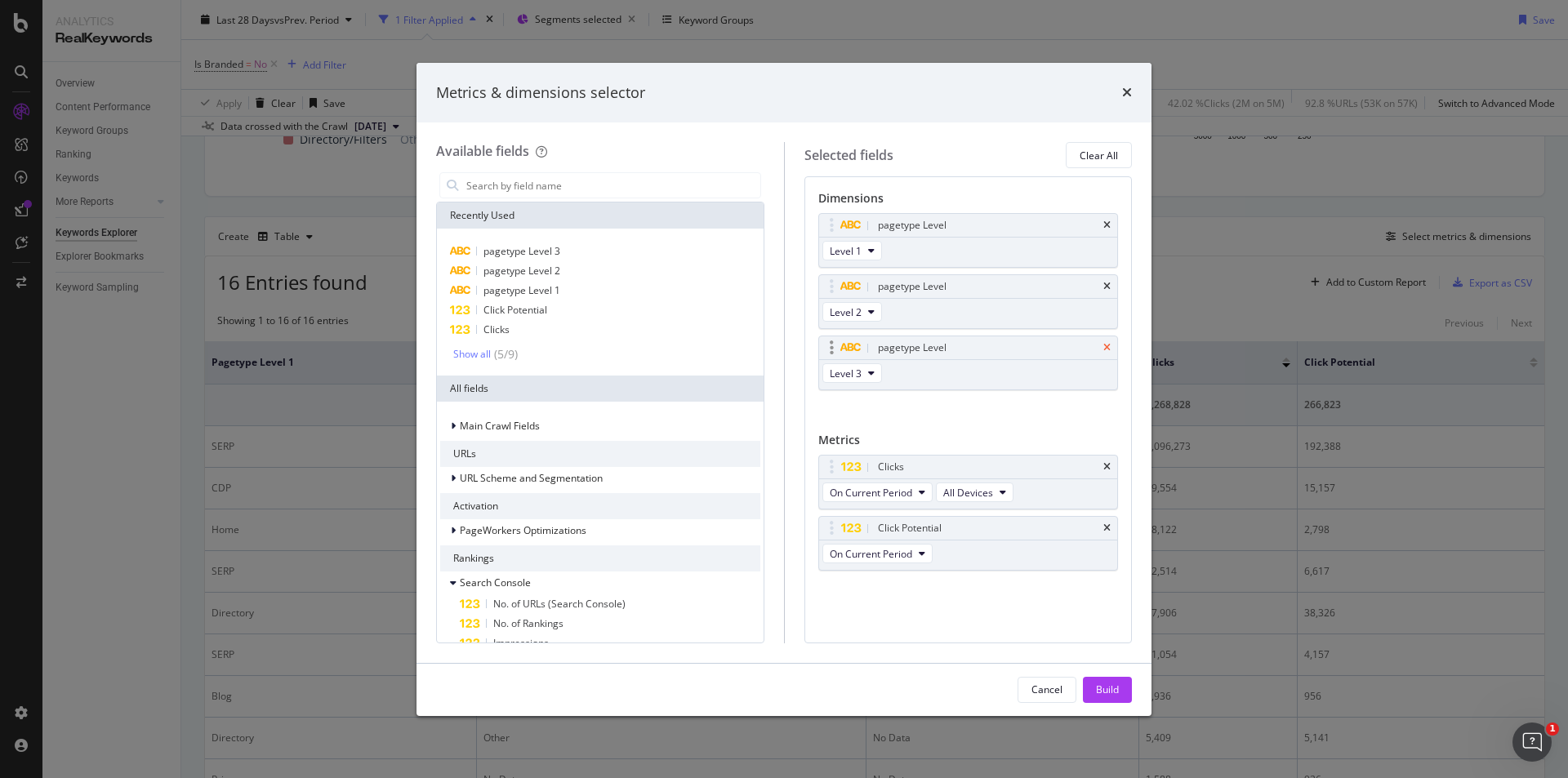
click at [1110, 345] on icon "times" at bounding box center [1107, 348] width 8 height 10
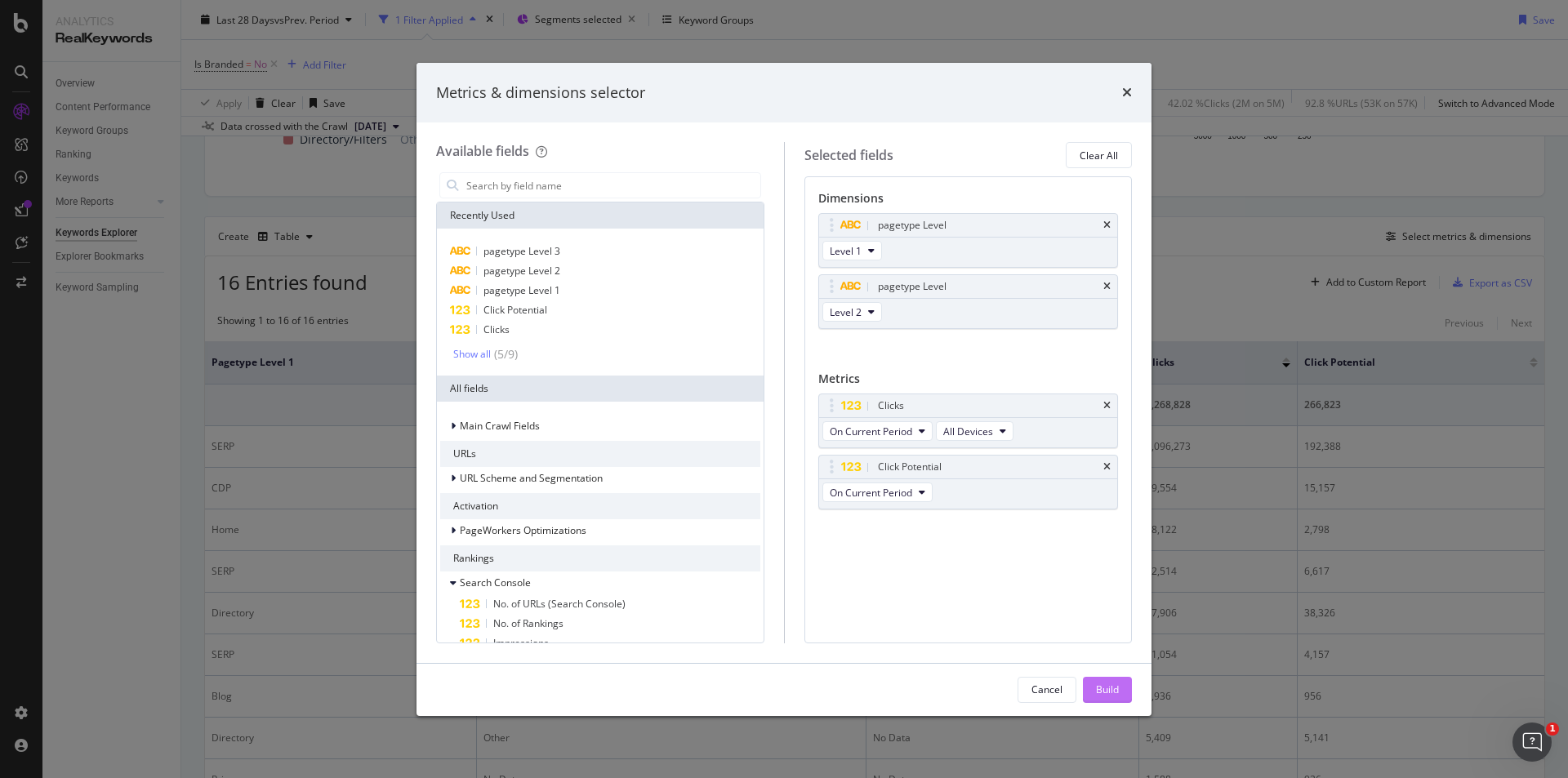
click at [1105, 695] on div "Build" at bounding box center [1107, 690] width 22 height 14
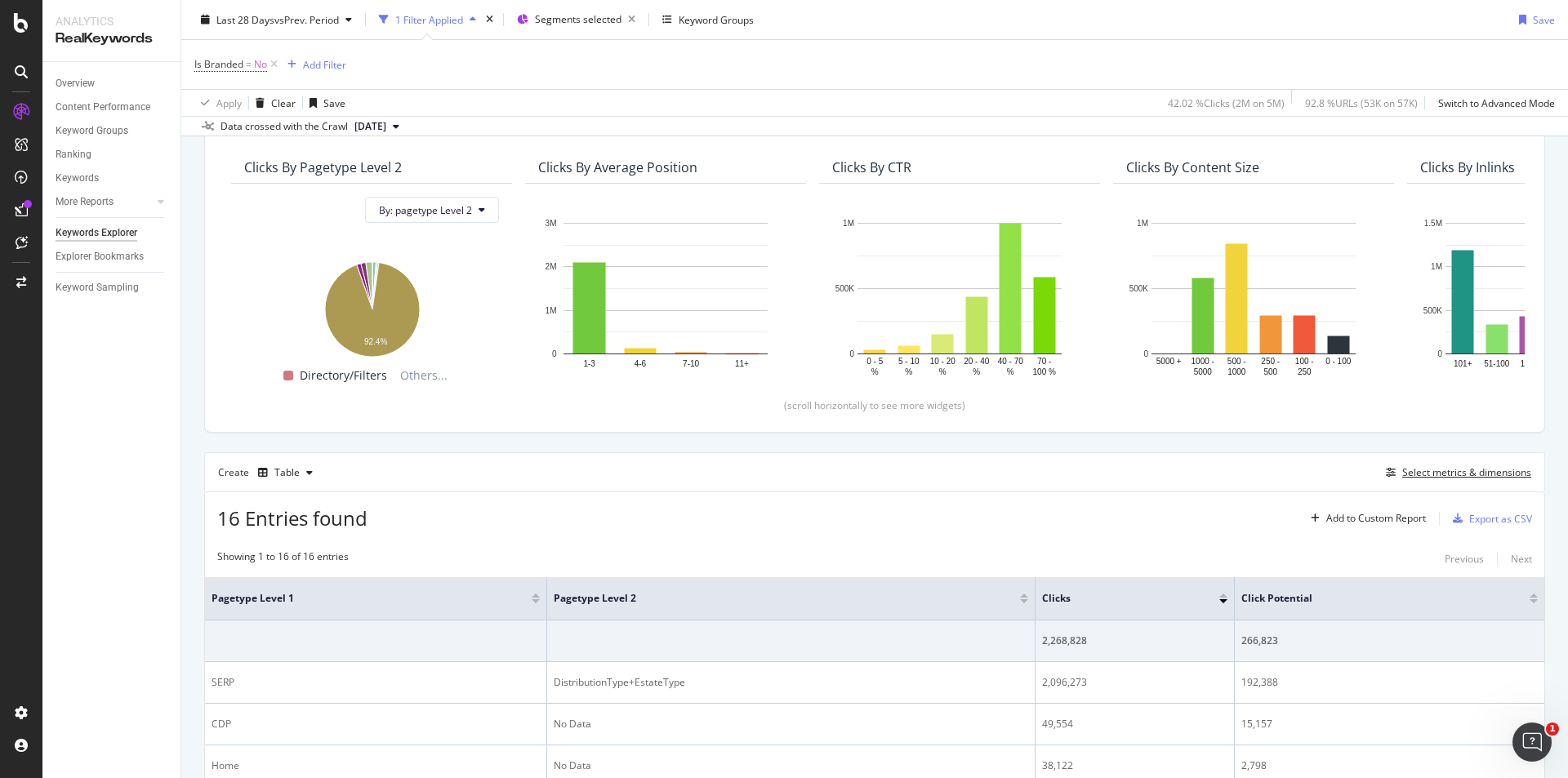
scroll to position [286, 0]
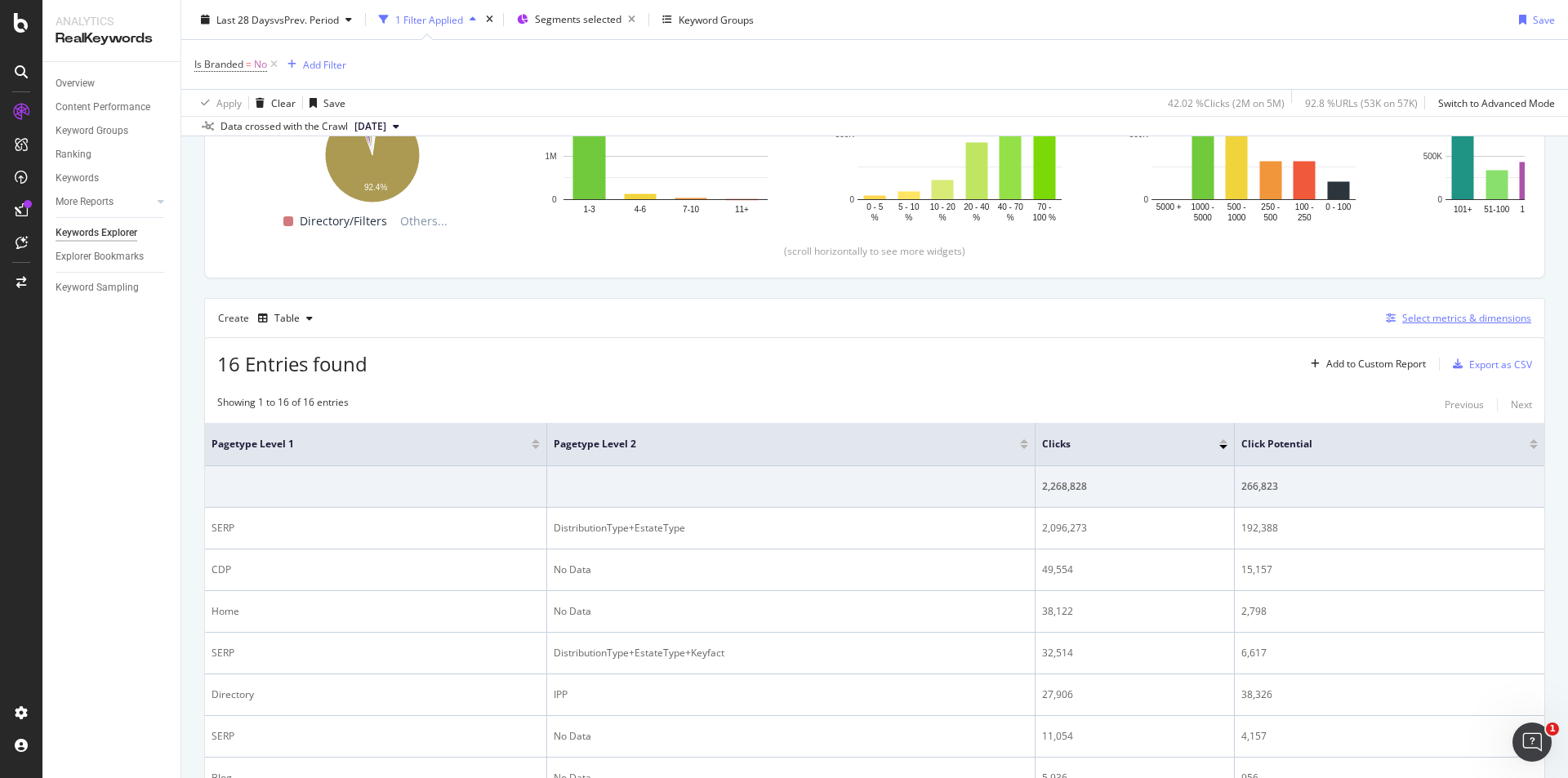
click at [1444, 320] on div "Select metrics & dimensions" at bounding box center [1466, 318] width 129 height 14
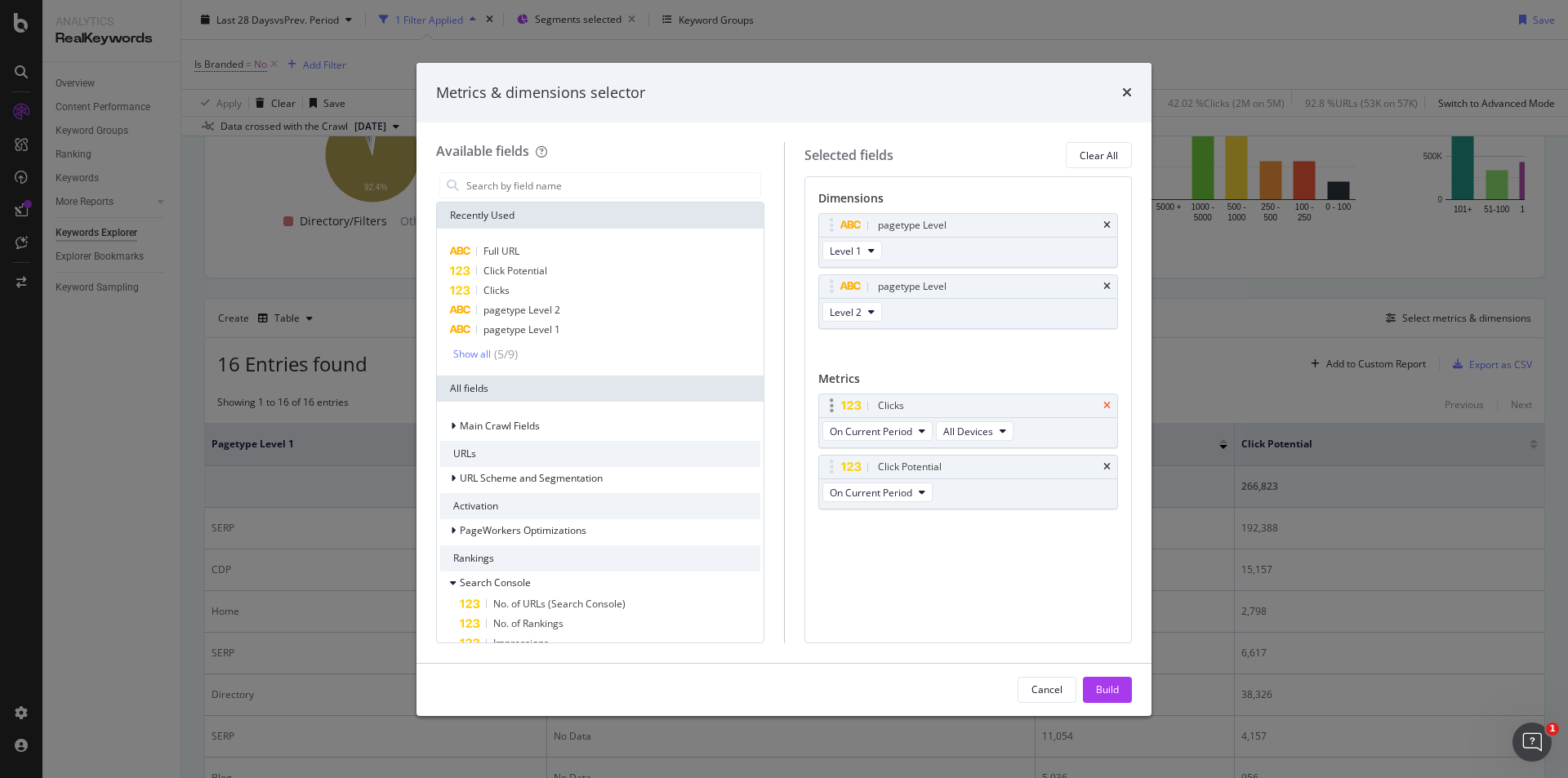
click at [1106, 403] on icon "times" at bounding box center [1107, 406] width 8 height 10
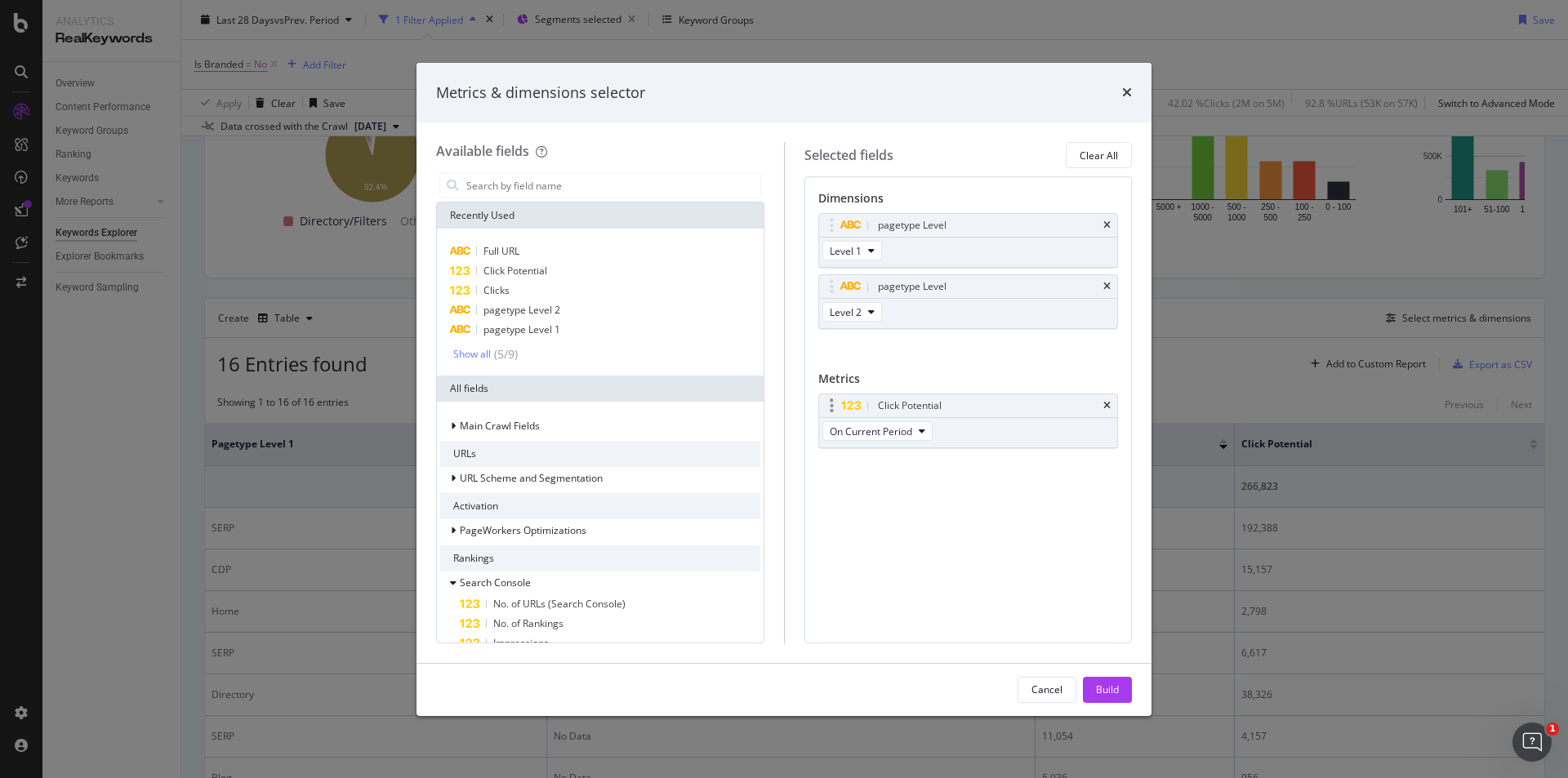
click at [1116, 403] on div "Click Potential" at bounding box center [968, 406] width 299 height 22
click at [1109, 407] on icon "times" at bounding box center [1107, 406] width 8 height 10
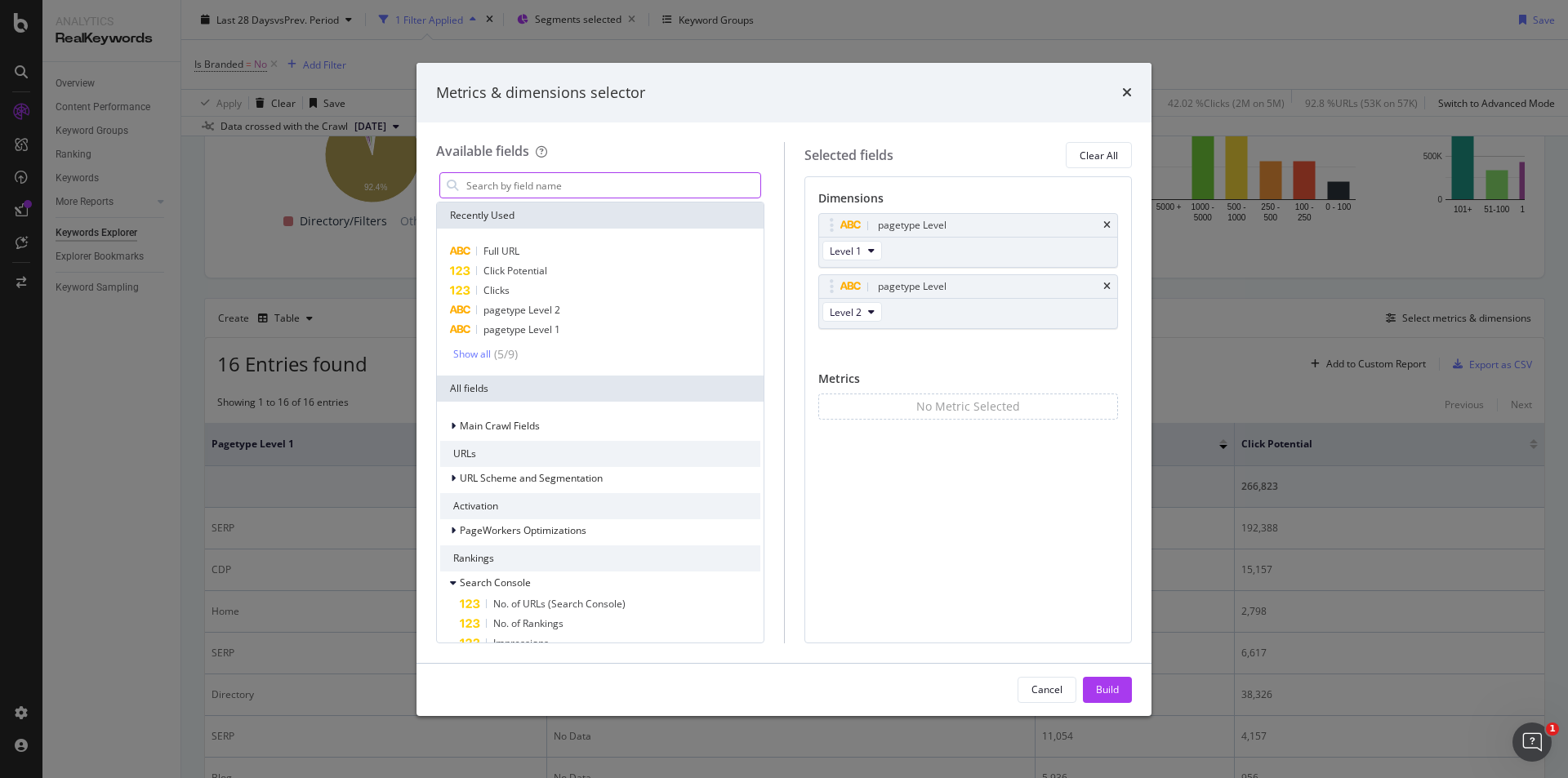
click at [570, 186] on input "modal" at bounding box center [613, 185] width 296 height 24
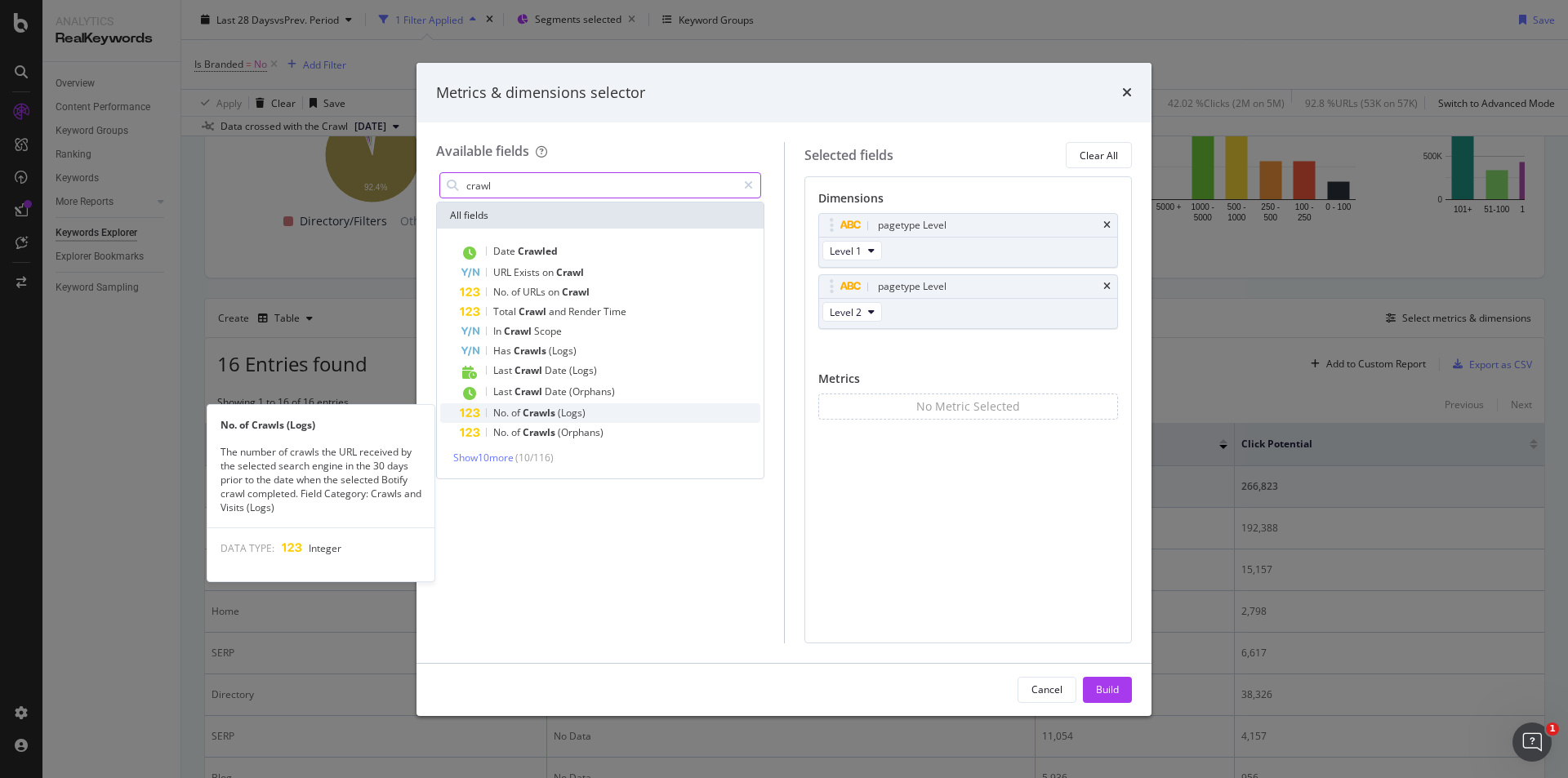
type input "crawl"
click at [557, 410] on span "Crawls" at bounding box center [540, 412] width 35 height 14
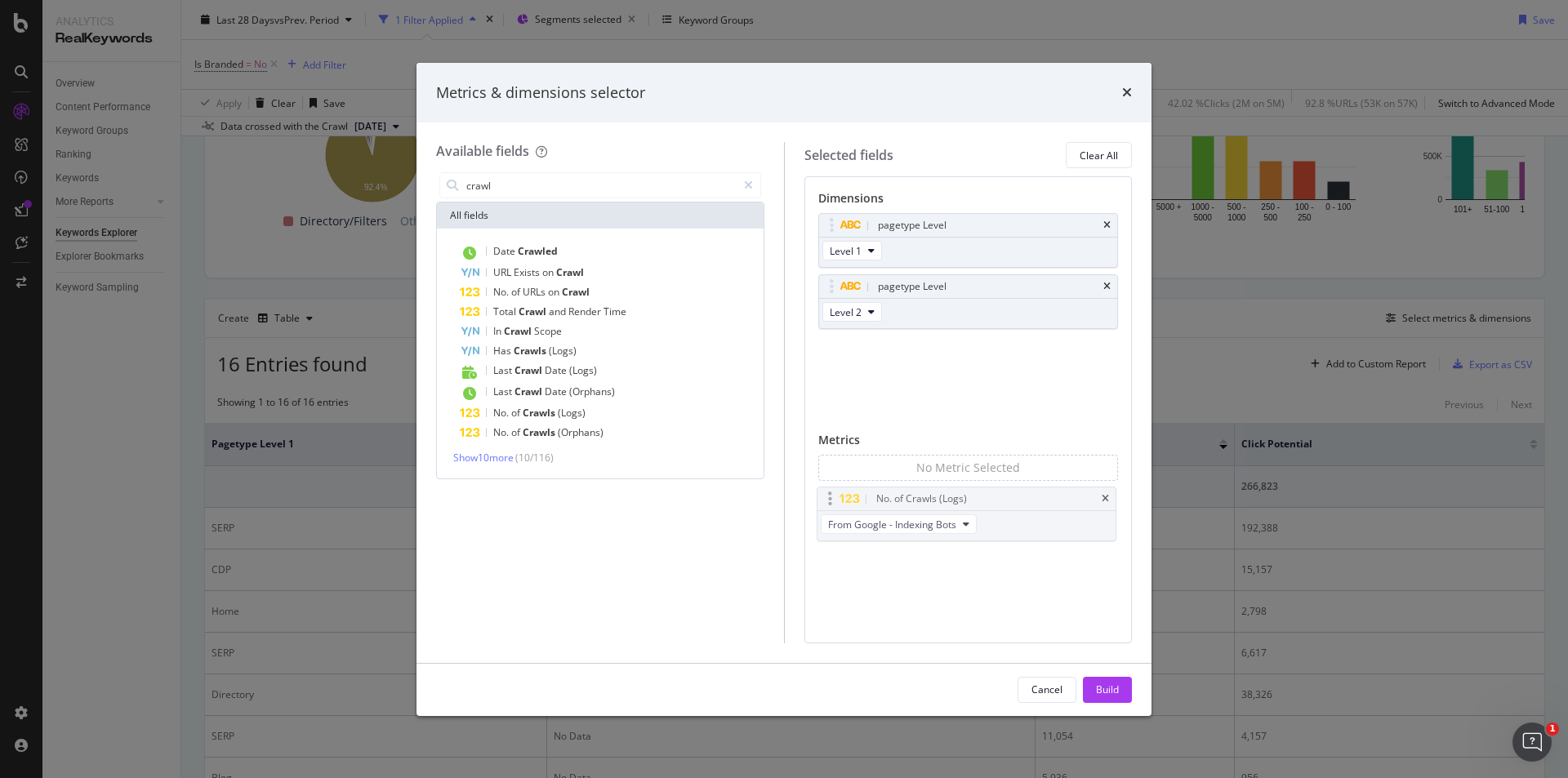
drag, startPoint x: 943, startPoint y: 350, endPoint x: 942, endPoint y: 500, distance: 150.0
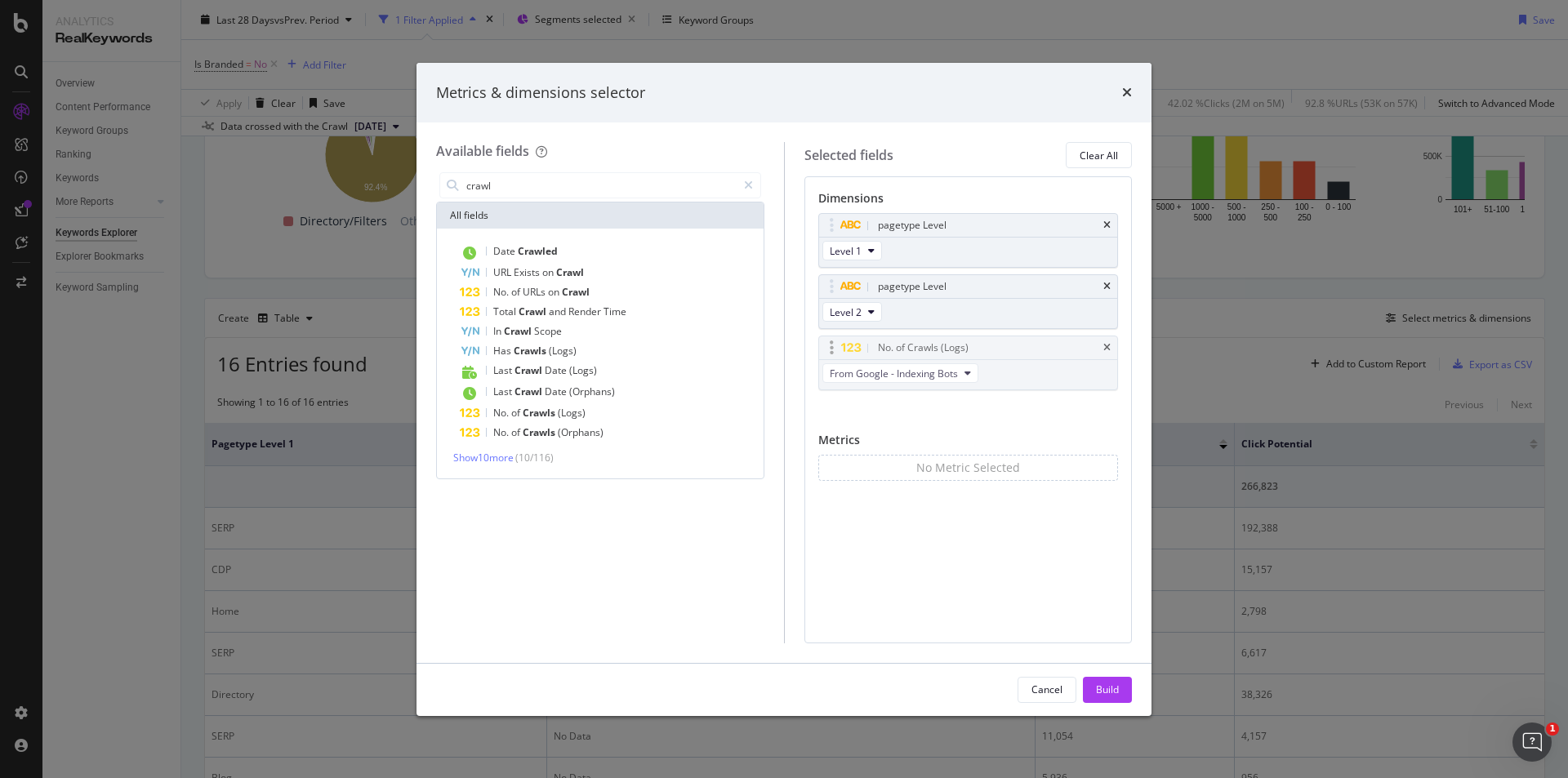
click at [942, 500] on body "Analytics RealKeywords Overview Content Performance Keyword Groups Ranking Keyw…" at bounding box center [784, 389] width 1568 height 778
click at [927, 374] on span "From Google - Indexing Bots" at bounding box center [893, 373] width 128 height 14
click at [486, 461] on span "Show 10 more" at bounding box center [484, 457] width 61 height 14
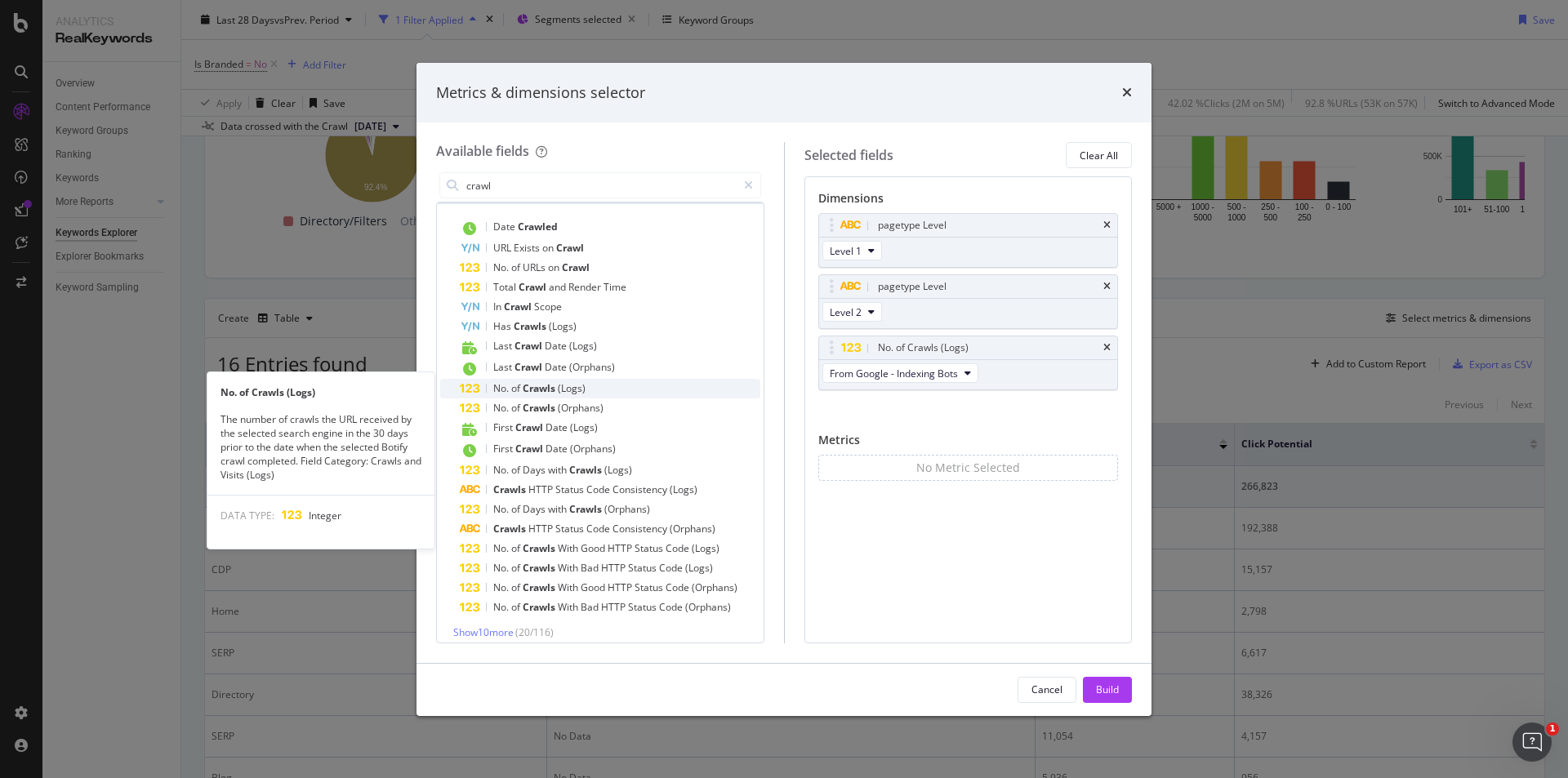
scroll to position [35, 0]
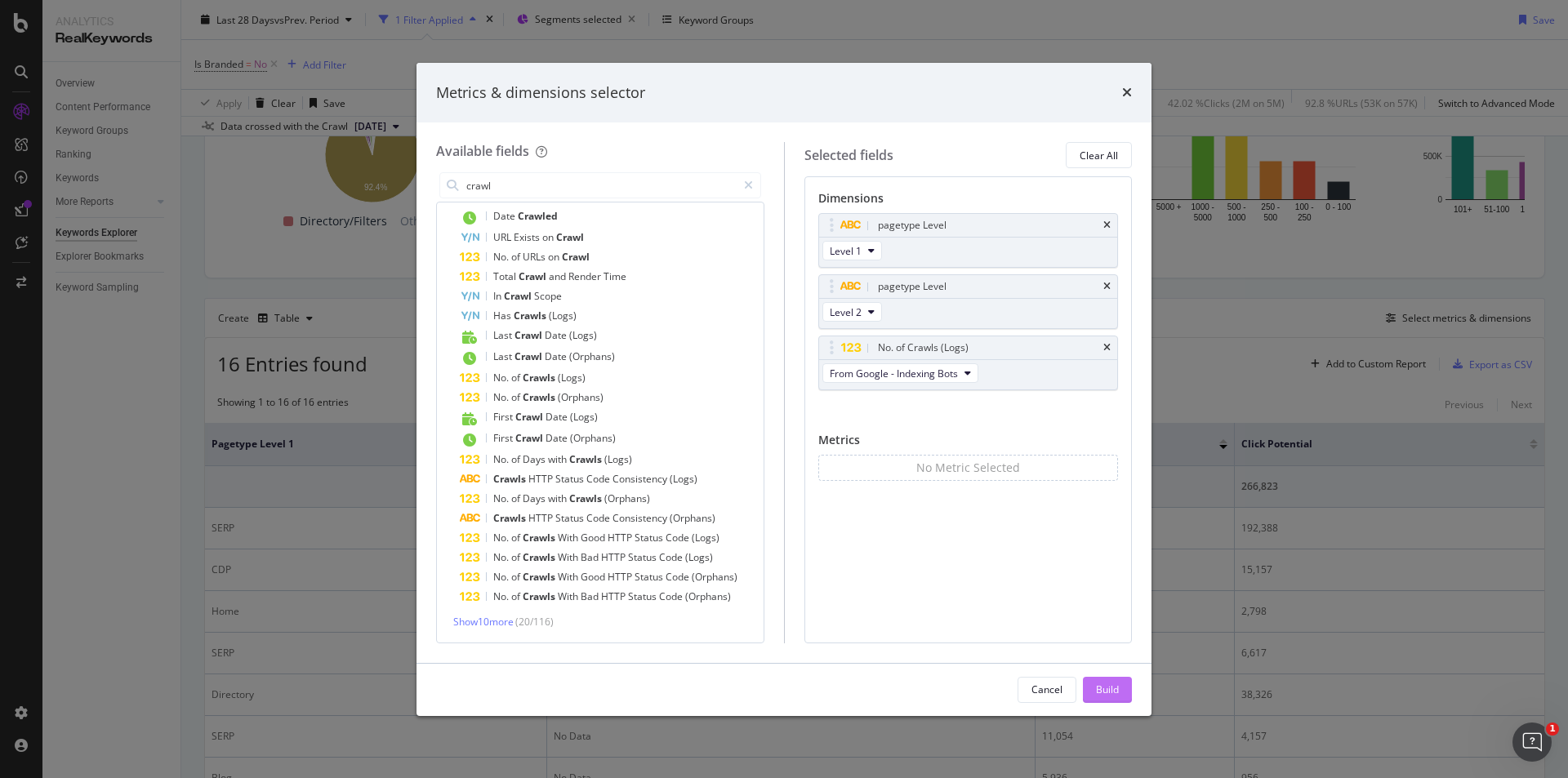
click at [1116, 697] on div "Build" at bounding box center [1107, 690] width 22 height 14
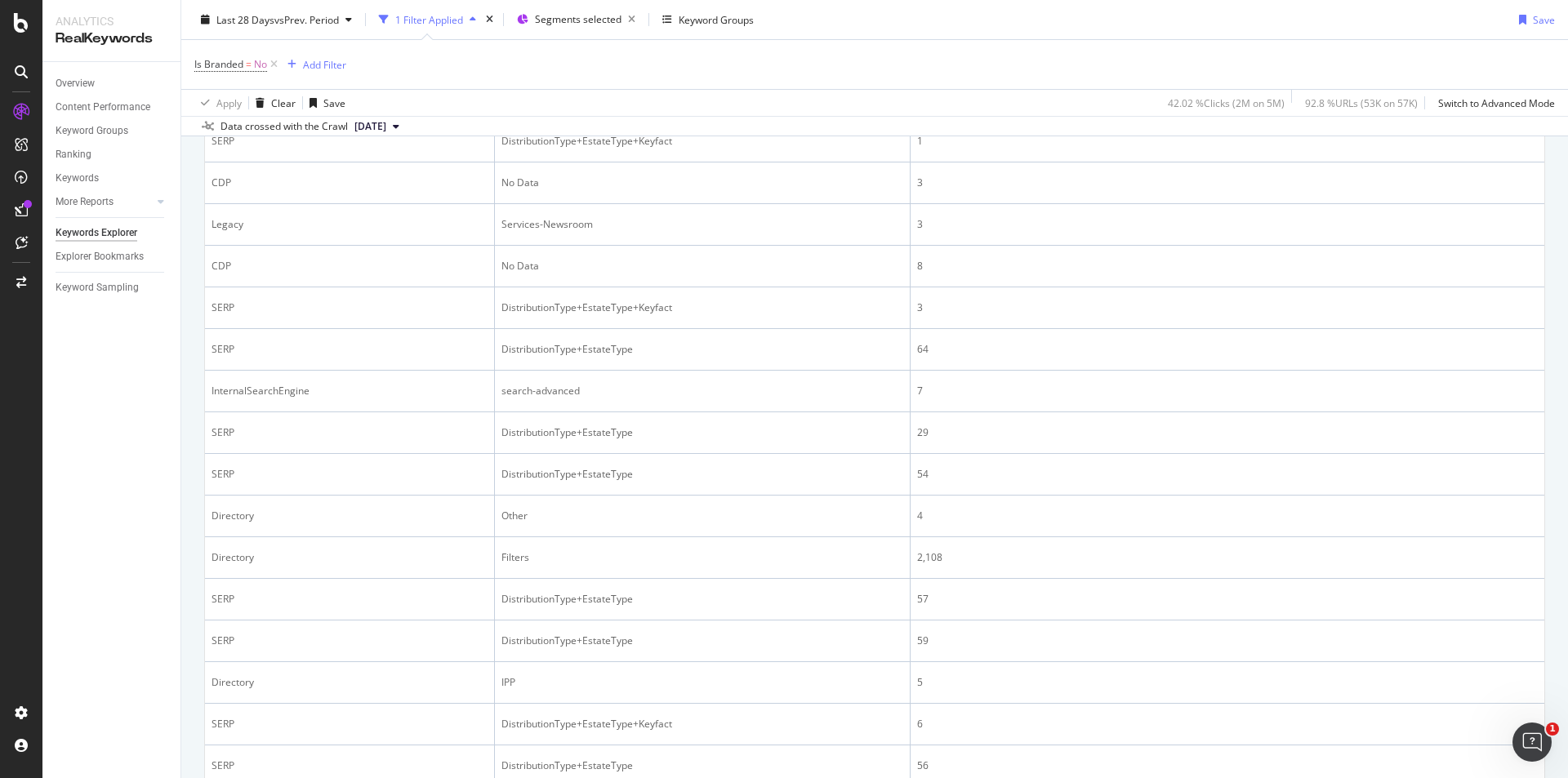
scroll to position [1047, 0]
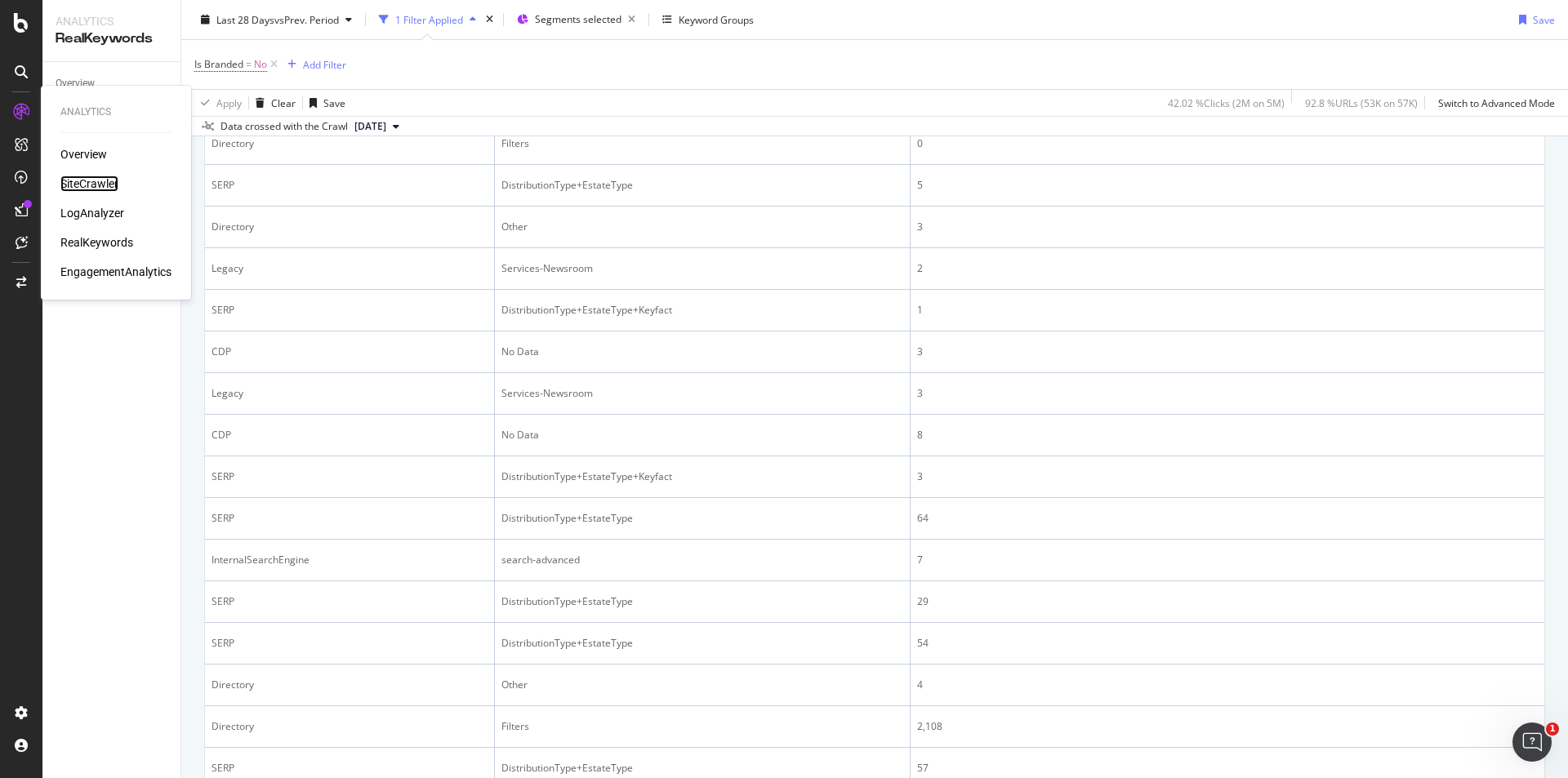
click at [86, 185] on div "SiteCrawler" at bounding box center [89, 184] width 58 height 17
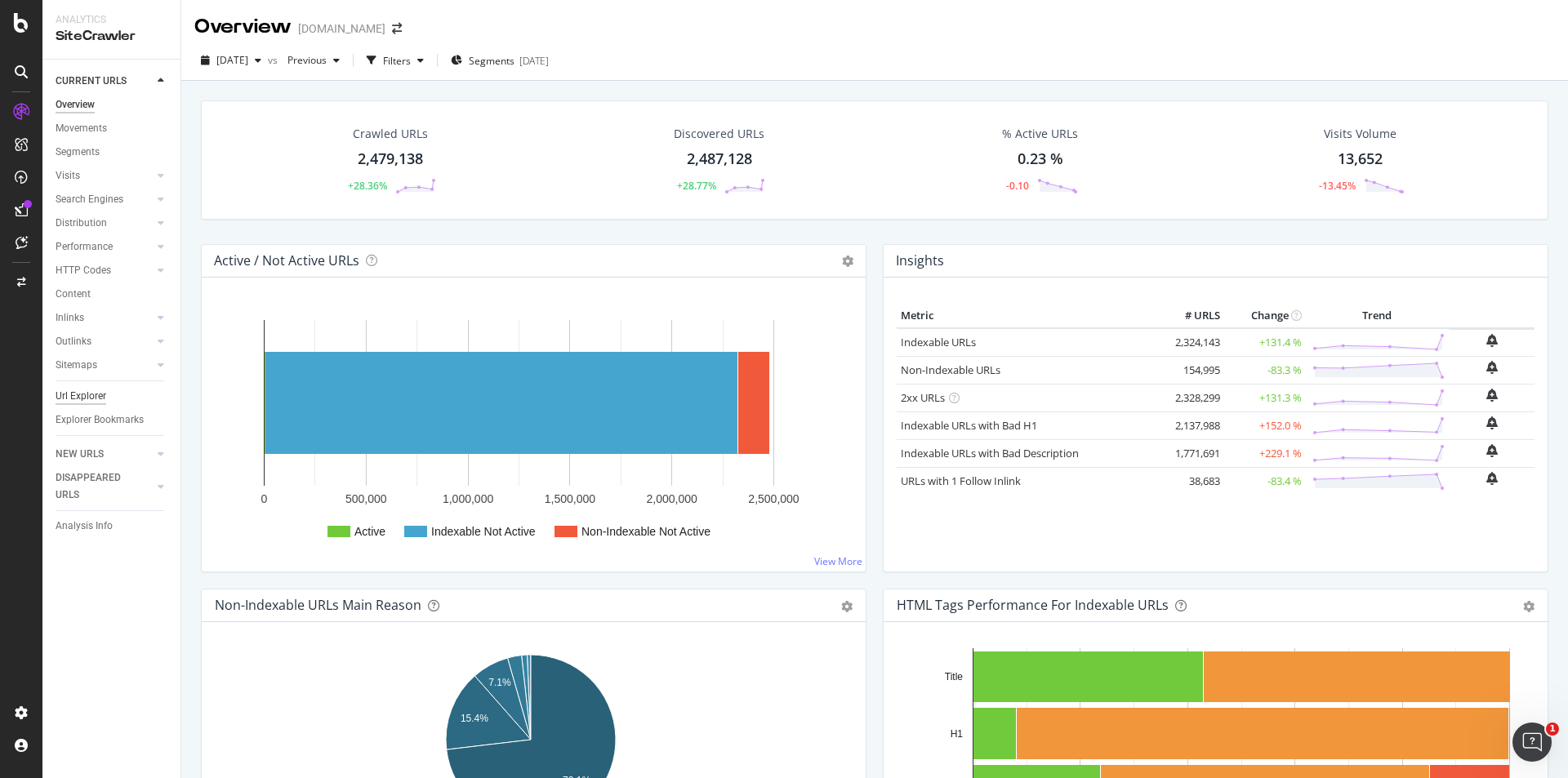
click at [94, 399] on div "Url Explorer" at bounding box center [81, 397] width 51 height 18
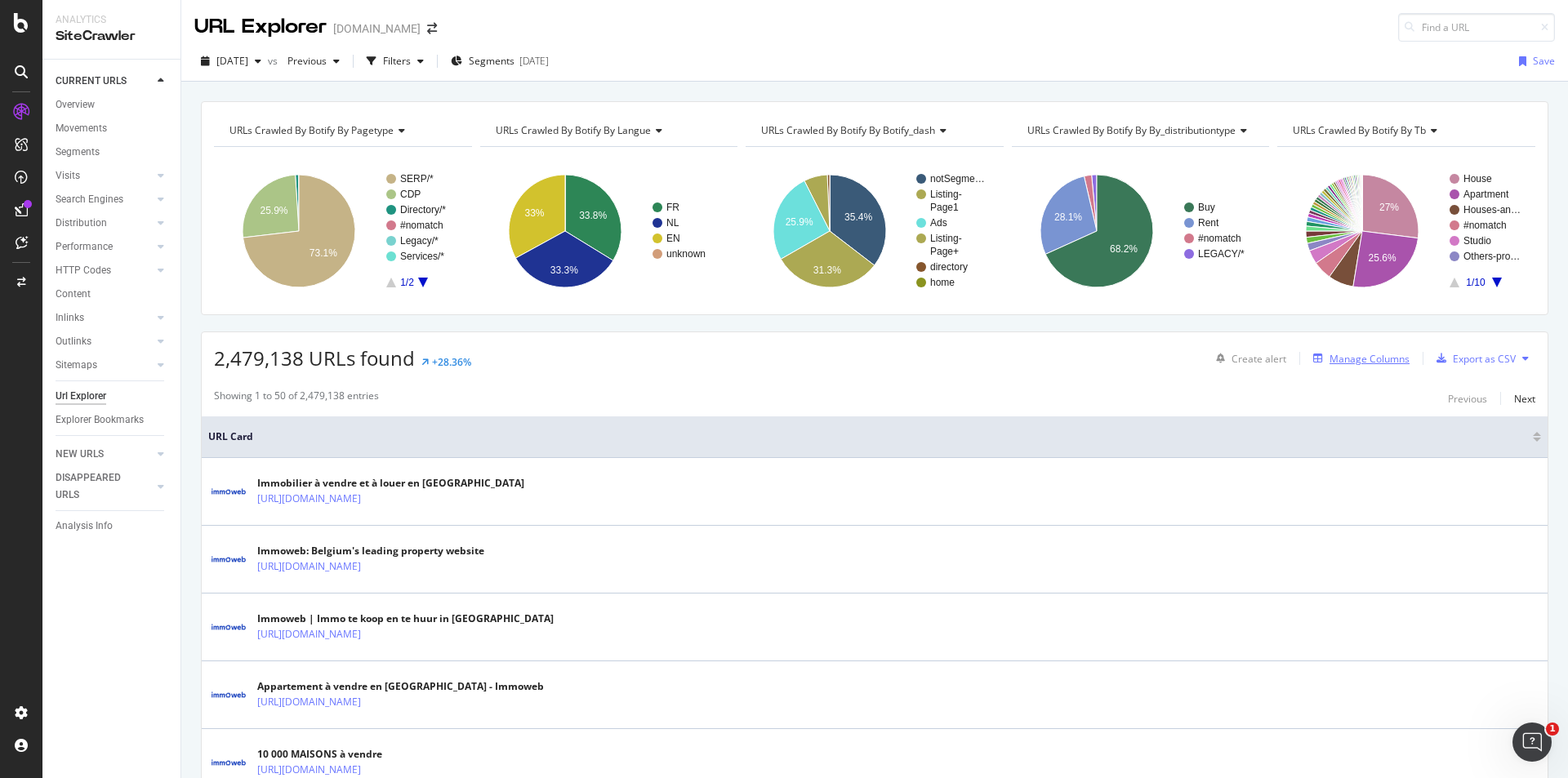
click at [1365, 361] on div "Manage Columns" at bounding box center [1370, 359] width 80 height 14
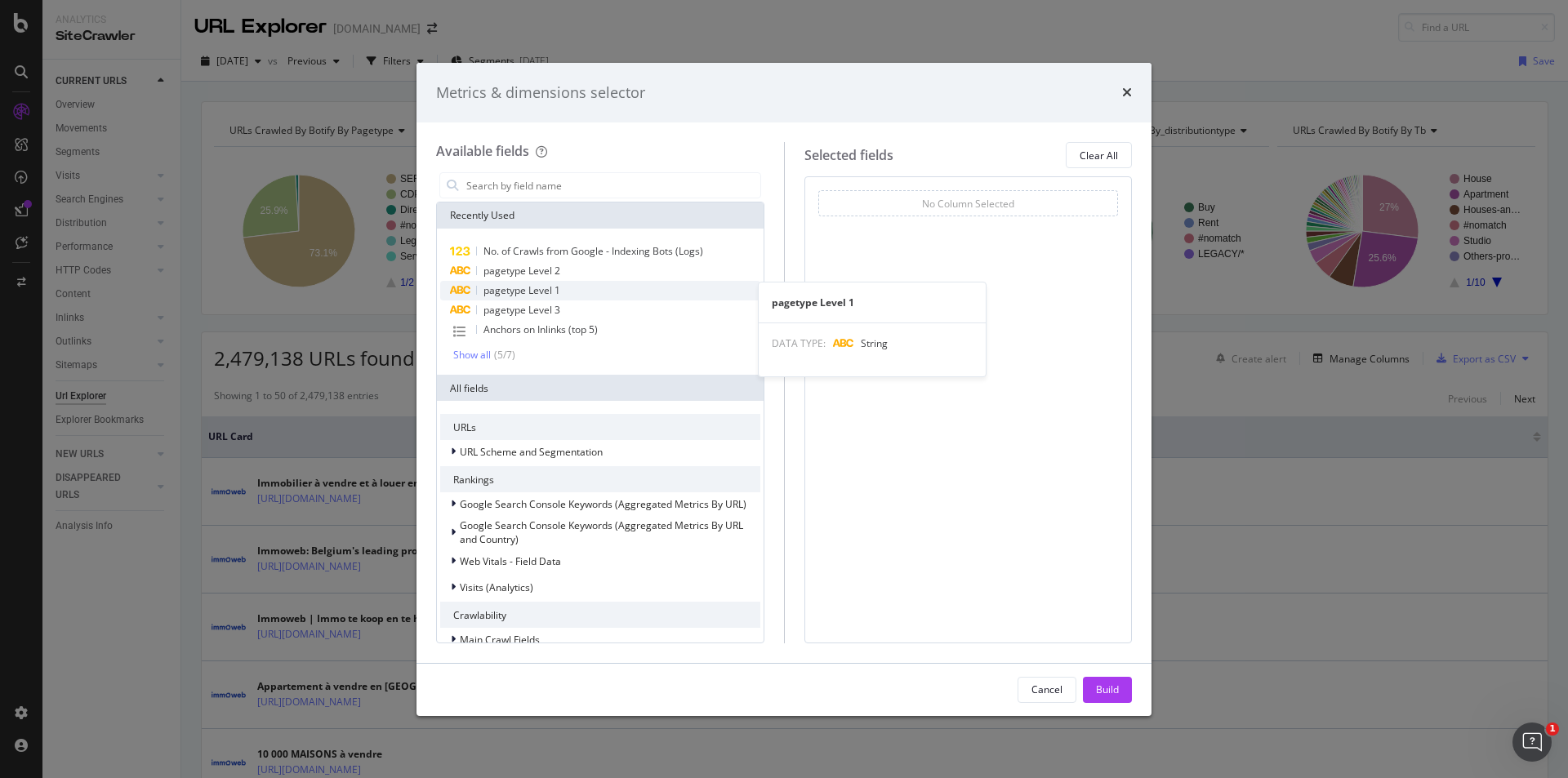
click at [554, 289] on span "pagetype Level 1" at bounding box center [522, 290] width 77 height 14
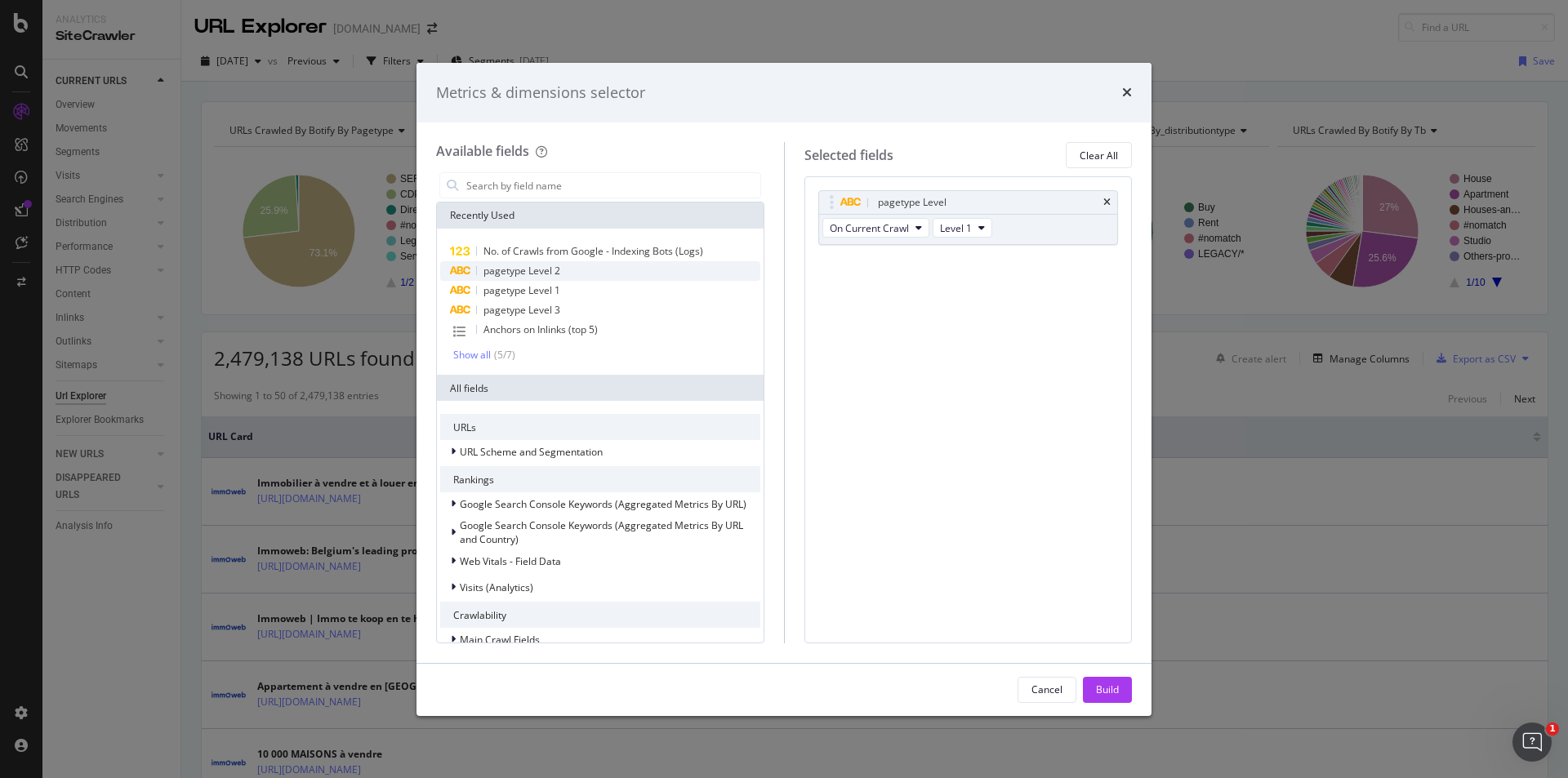
click at [558, 271] on span "pagetype Level 2" at bounding box center [522, 271] width 77 height 14
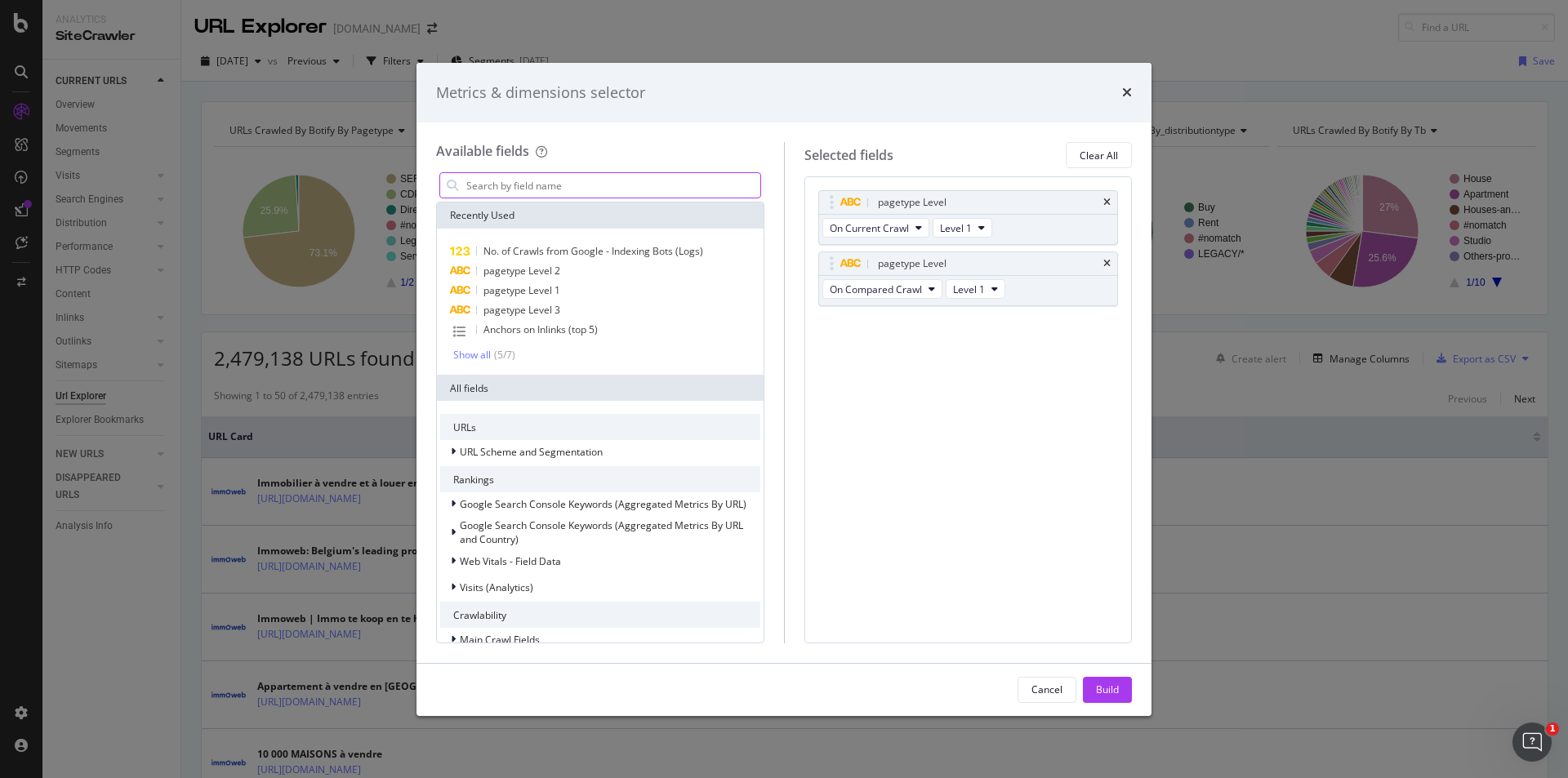
click at [563, 192] on input "modal" at bounding box center [613, 185] width 296 height 24
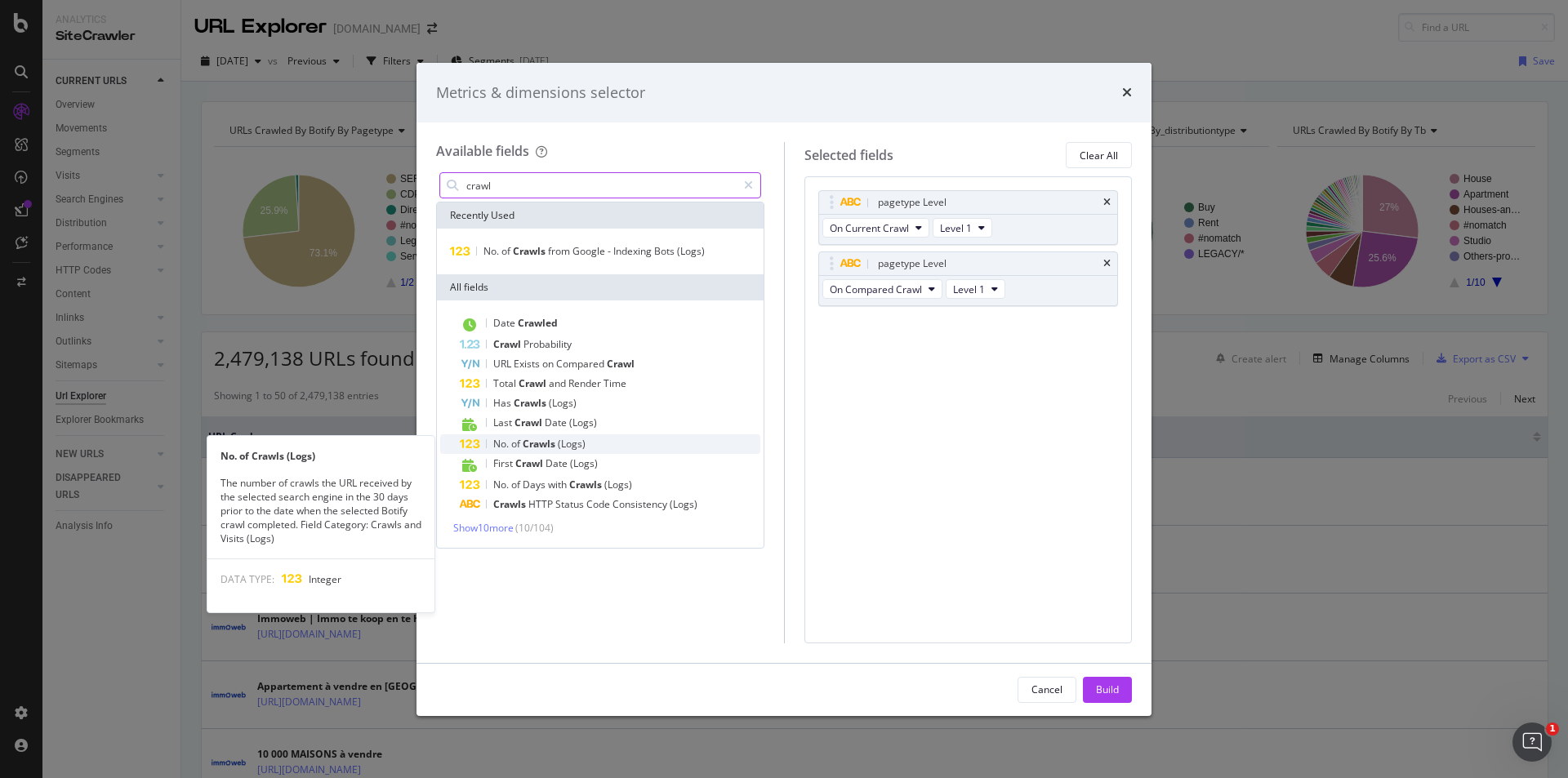
type input "crawl"
click at [553, 443] on span "Crawls" at bounding box center [540, 444] width 35 height 14
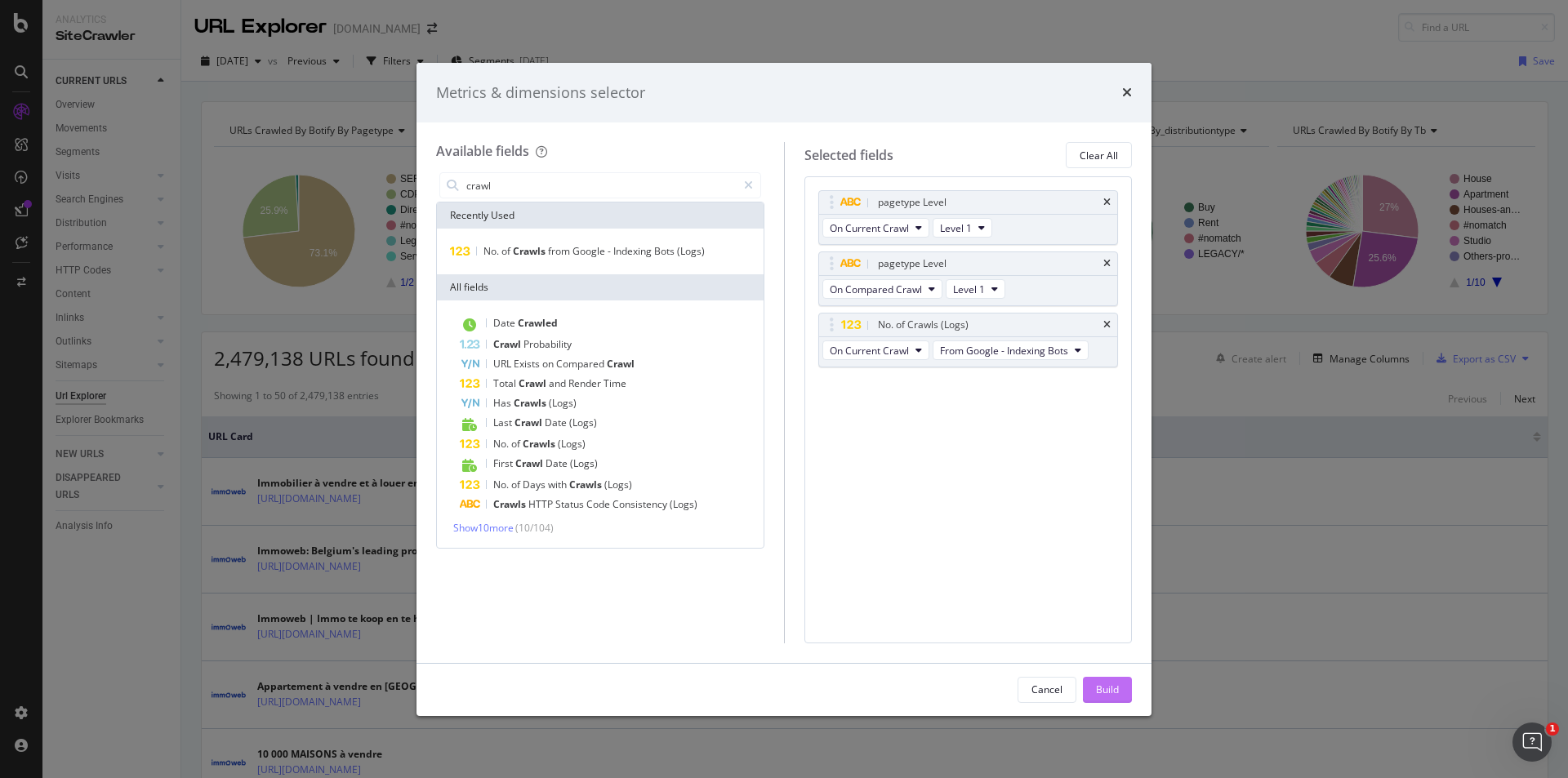
click at [1111, 692] on div "Build" at bounding box center [1107, 690] width 22 height 14
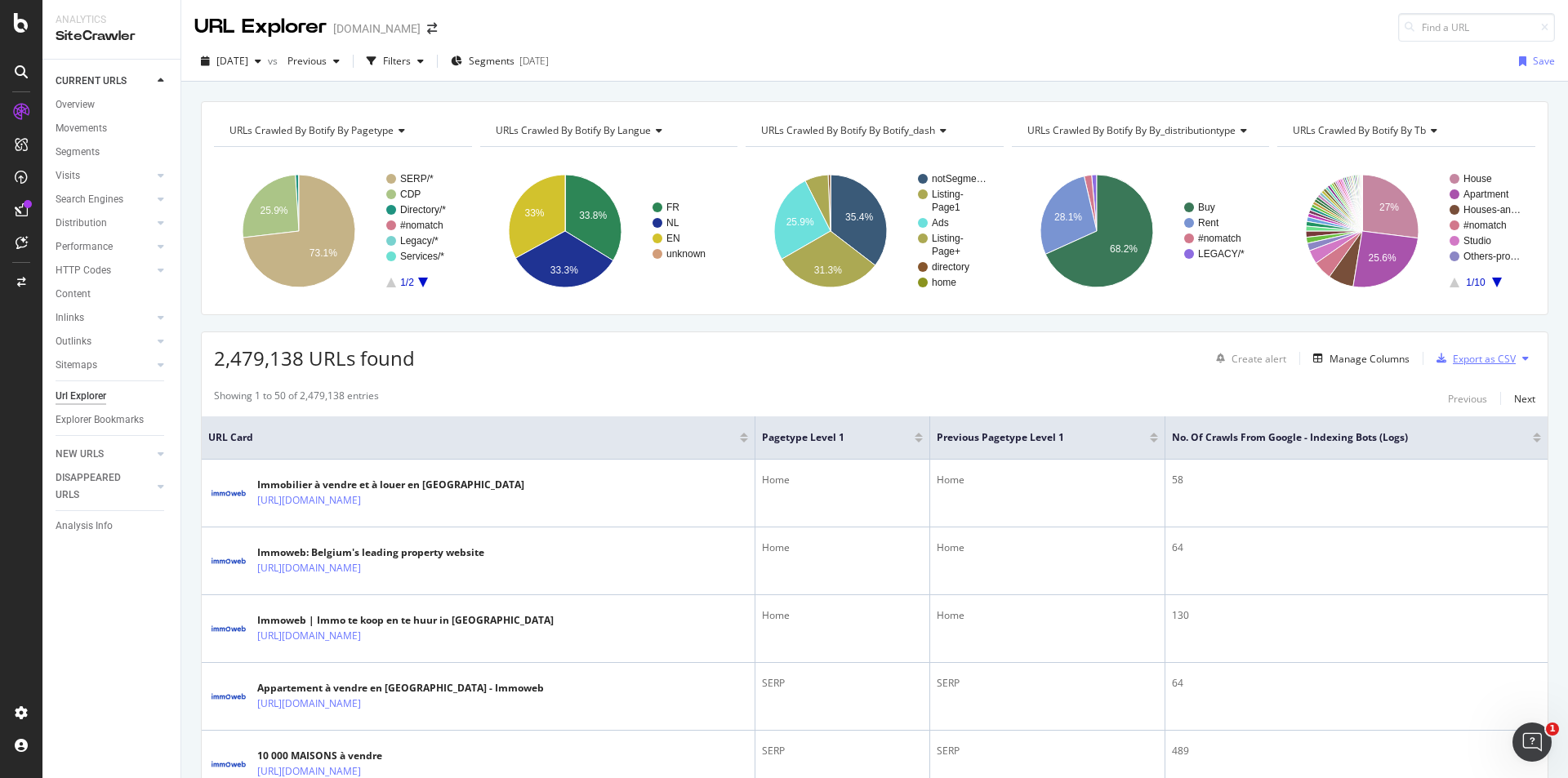
click at [1468, 361] on div "Export as CSV" at bounding box center [1484, 359] width 63 height 14
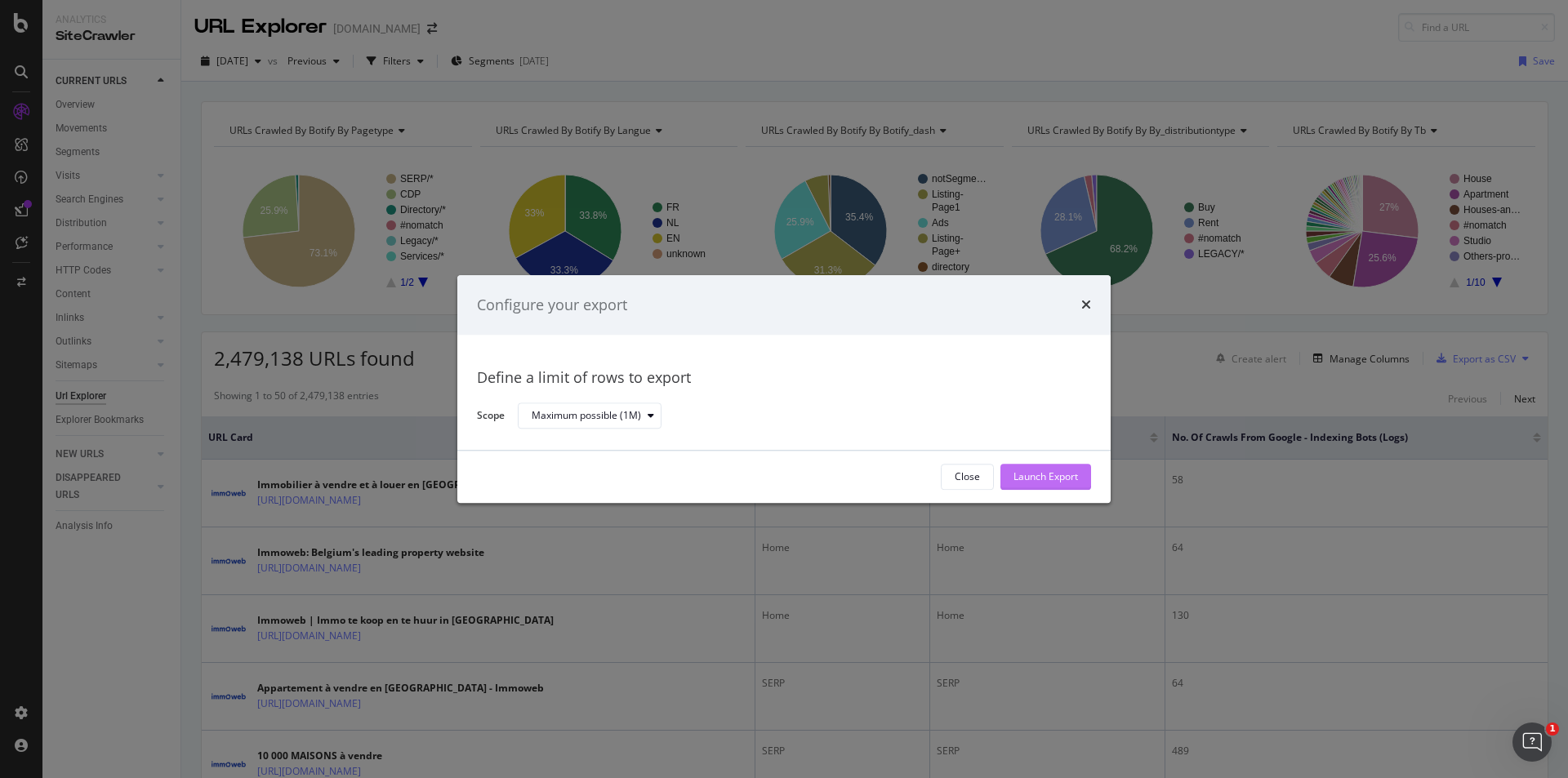
click at [1046, 473] on div "Launch Export" at bounding box center [1045, 477] width 64 height 14
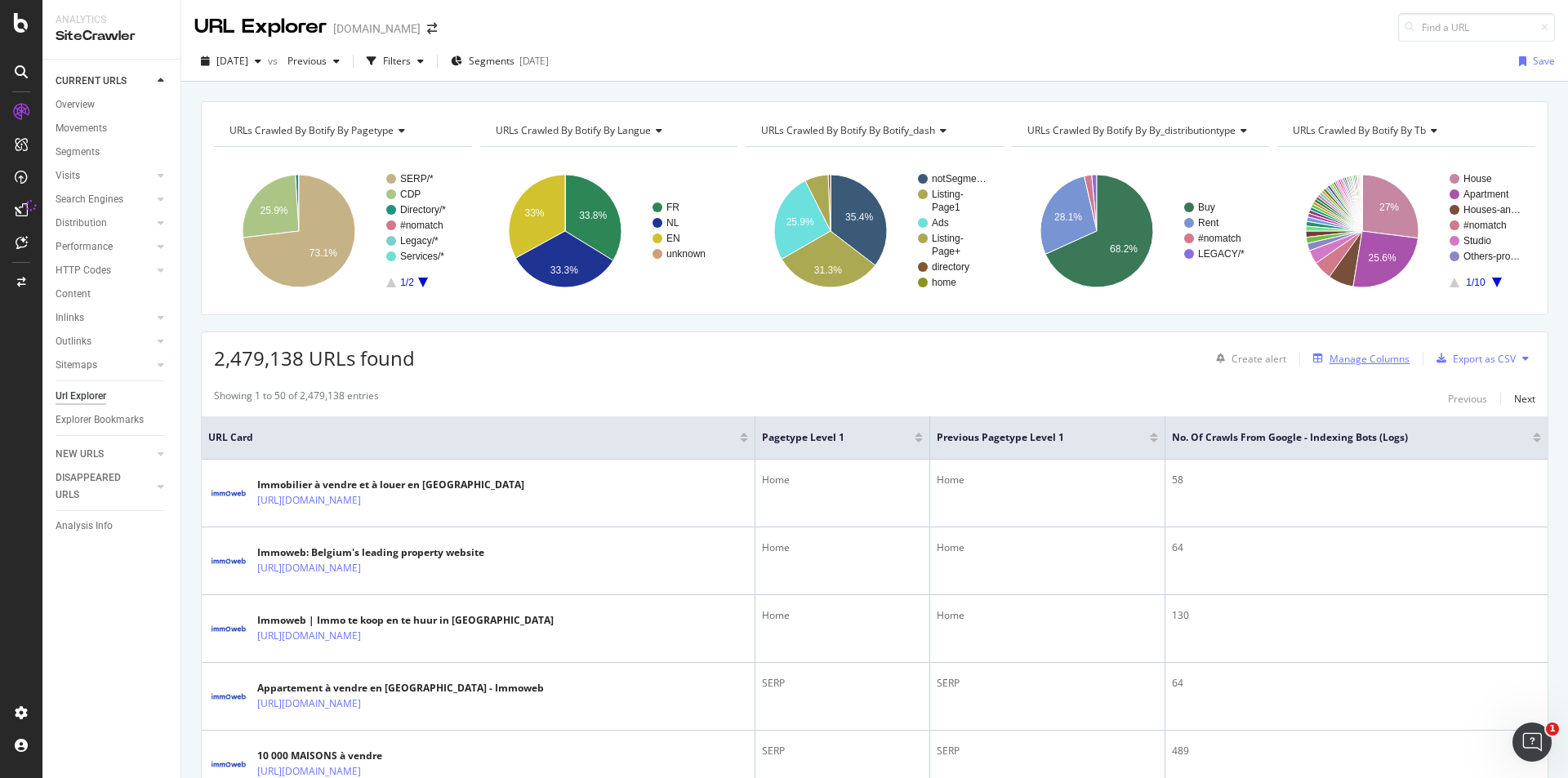
click at [1373, 354] on div "Manage Columns" at bounding box center [1370, 359] width 80 height 14
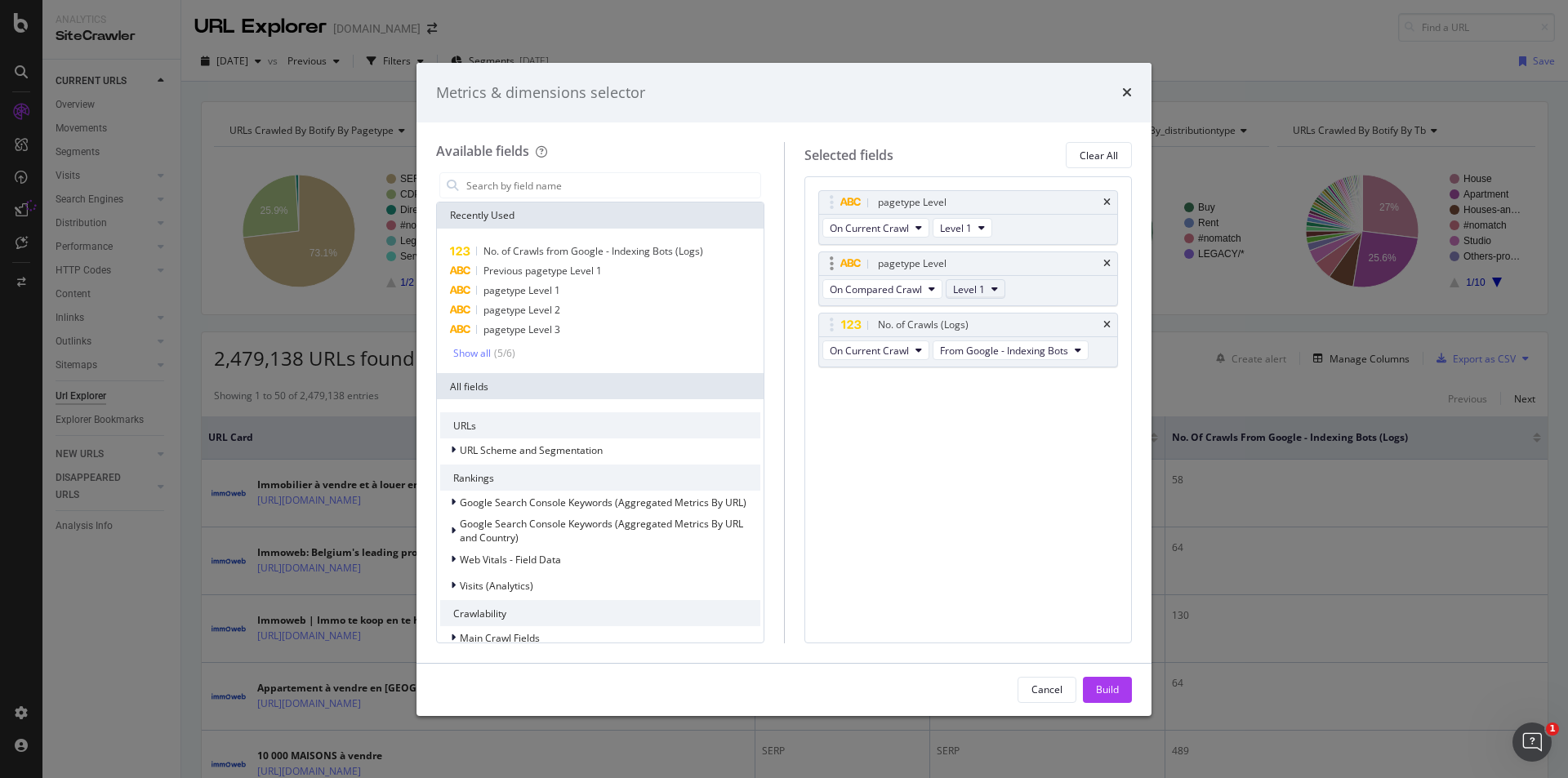
click at [996, 287] on icon "modal" at bounding box center [995, 289] width 7 height 10
click at [976, 351] on span "Level 2" at bounding box center [974, 348] width 32 height 15
click at [930, 291] on icon "modal" at bounding box center [931, 289] width 7 height 10
click at [901, 318] on span "On Current Crawl" at bounding box center [883, 318] width 94 height 15
click at [1111, 691] on div "Build" at bounding box center [1107, 690] width 22 height 14
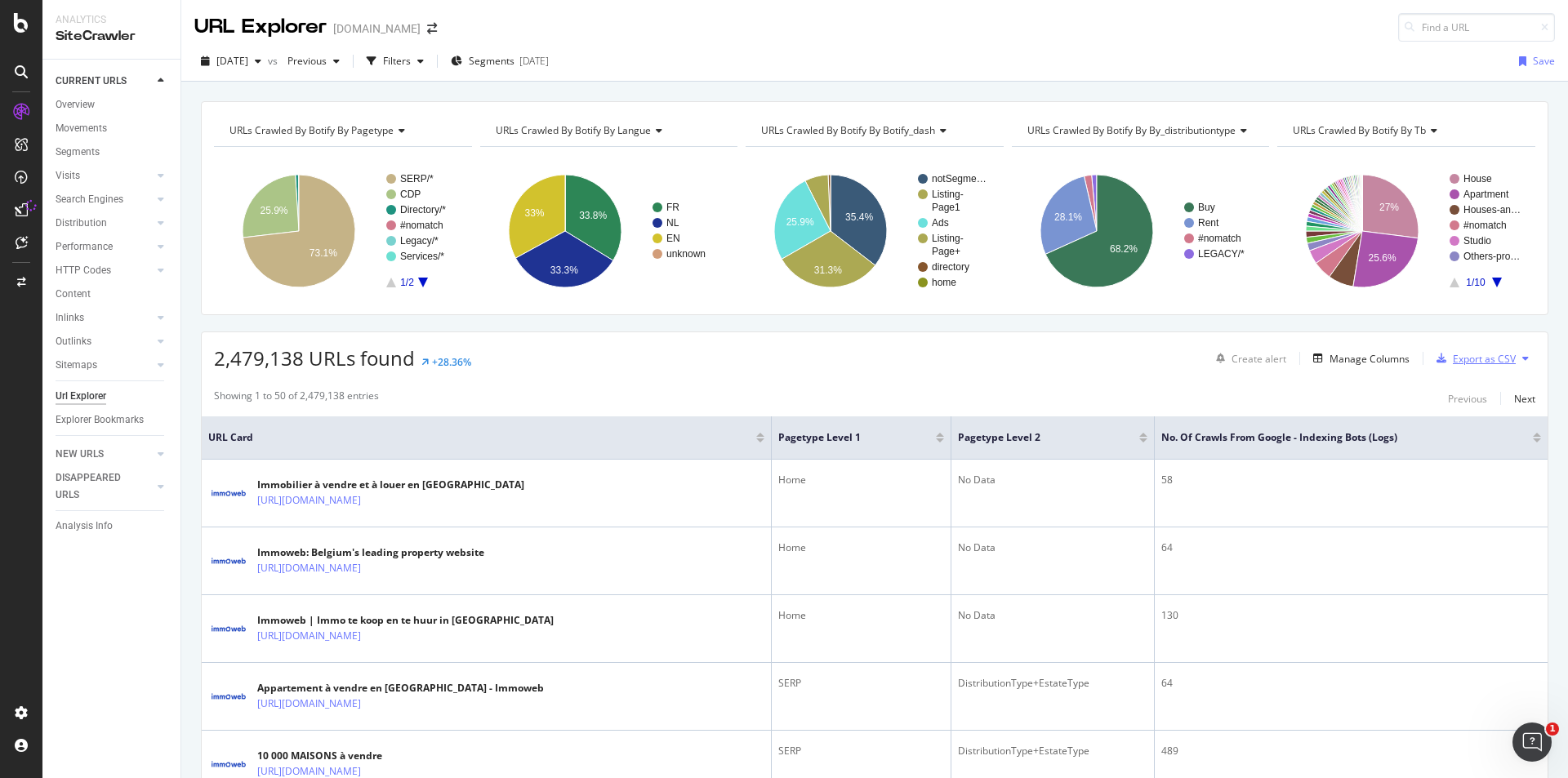
click at [1465, 358] on div "Export as CSV" at bounding box center [1484, 359] width 63 height 14
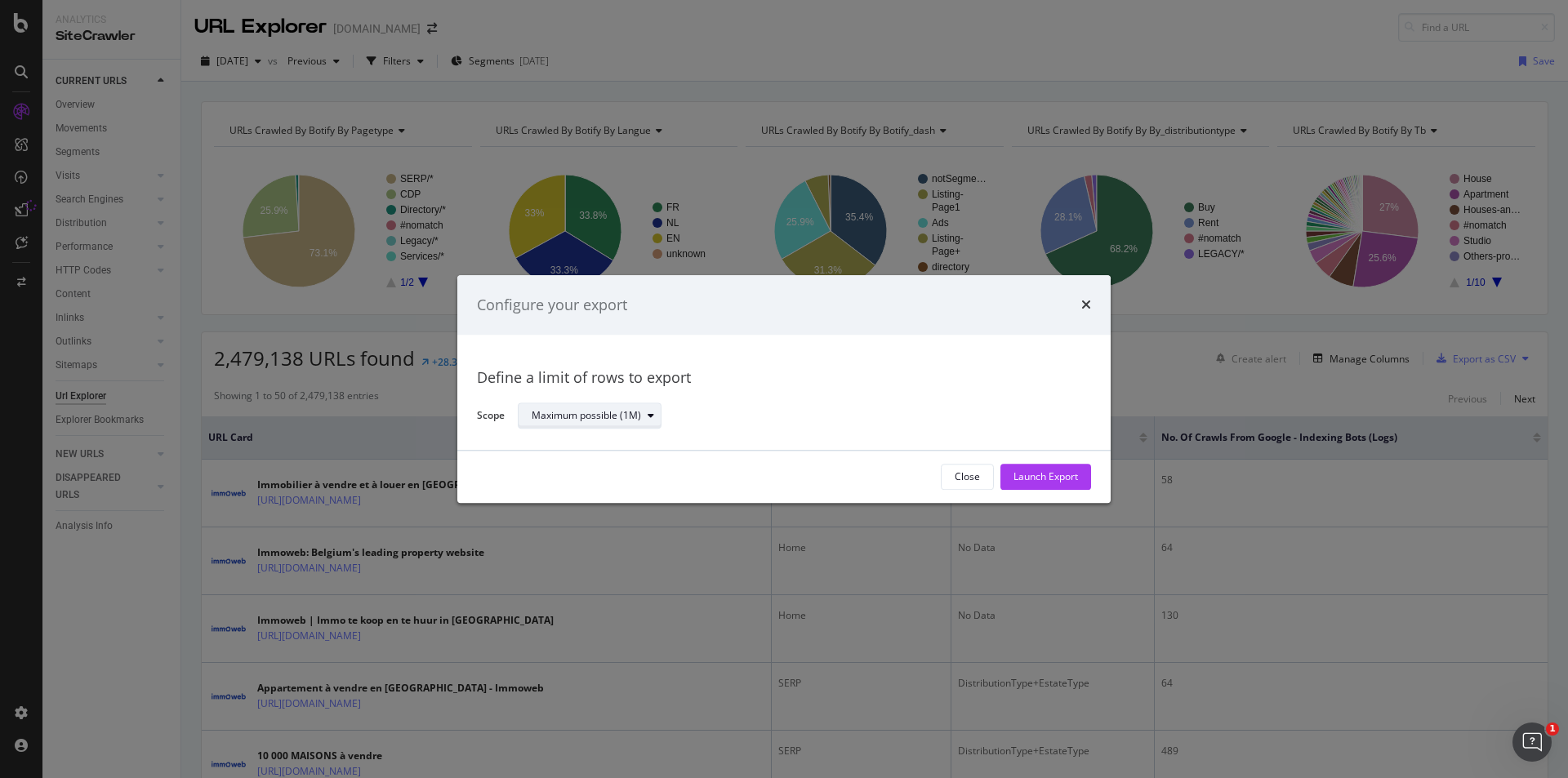
click at [629, 423] on div "Maximum possible (1M)" at bounding box center [596, 416] width 129 height 22
click at [760, 391] on div "Define a limit of rows to export Scope Maximum possible (1M)" at bounding box center [784, 394] width 614 height 76
click at [1089, 296] on div "times" at bounding box center [1086, 306] width 10 height 22
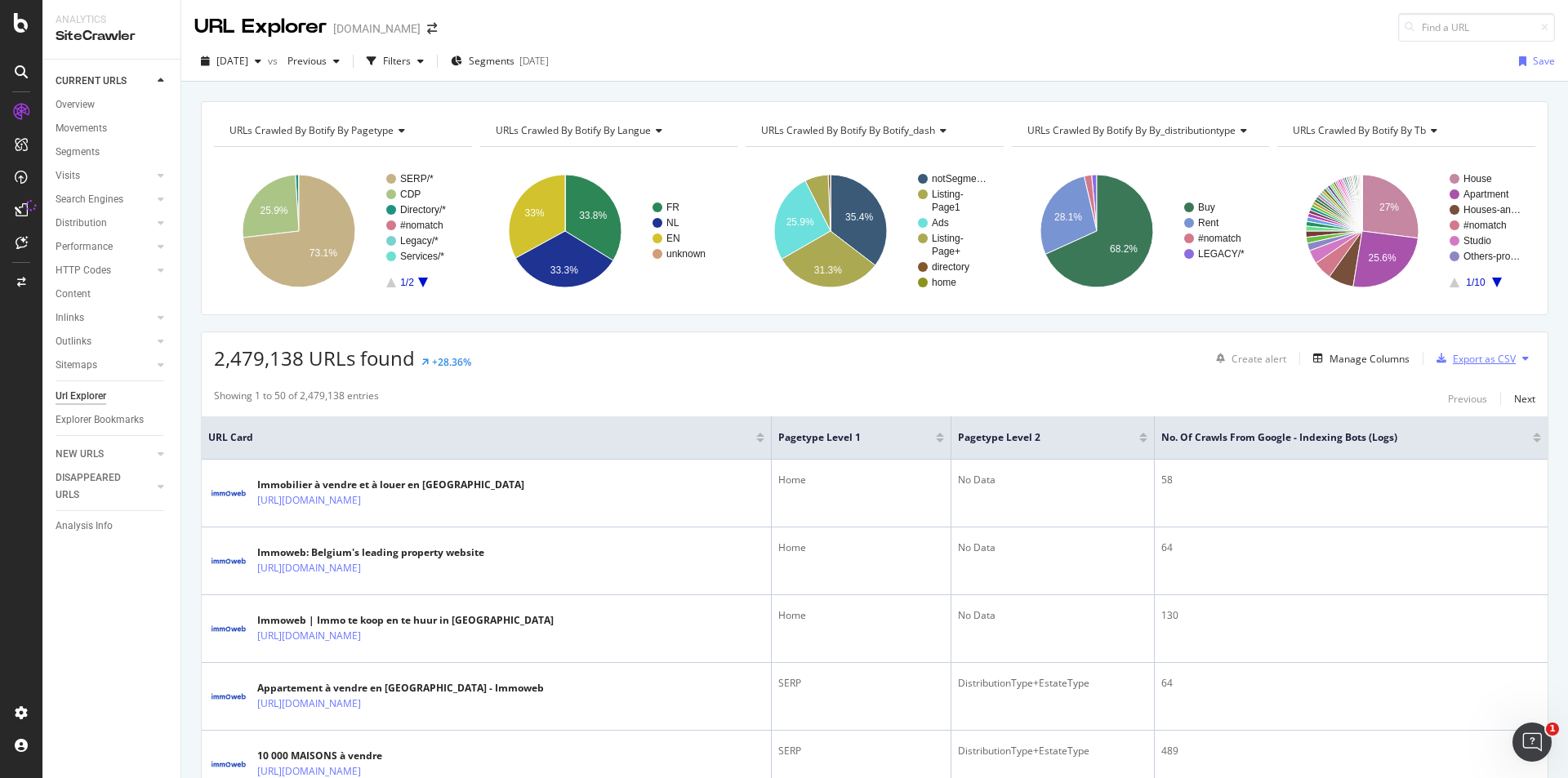
click at [1460, 355] on div "Export as CSV" at bounding box center [1484, 359] width 63 height 14
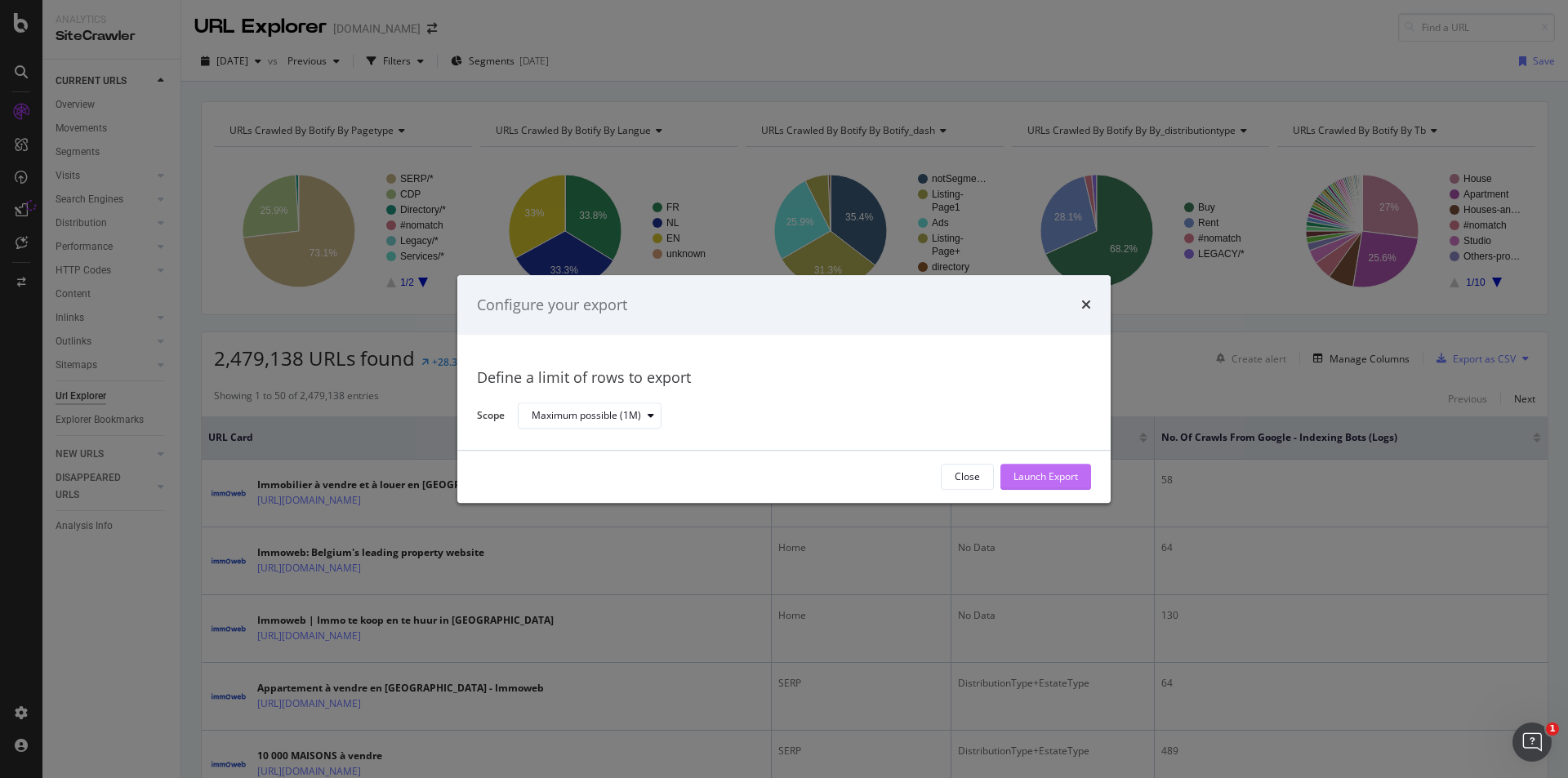
click at [1056, 471] on div "Launch Export" at bounding box center [1045, 477] width 64 height 14
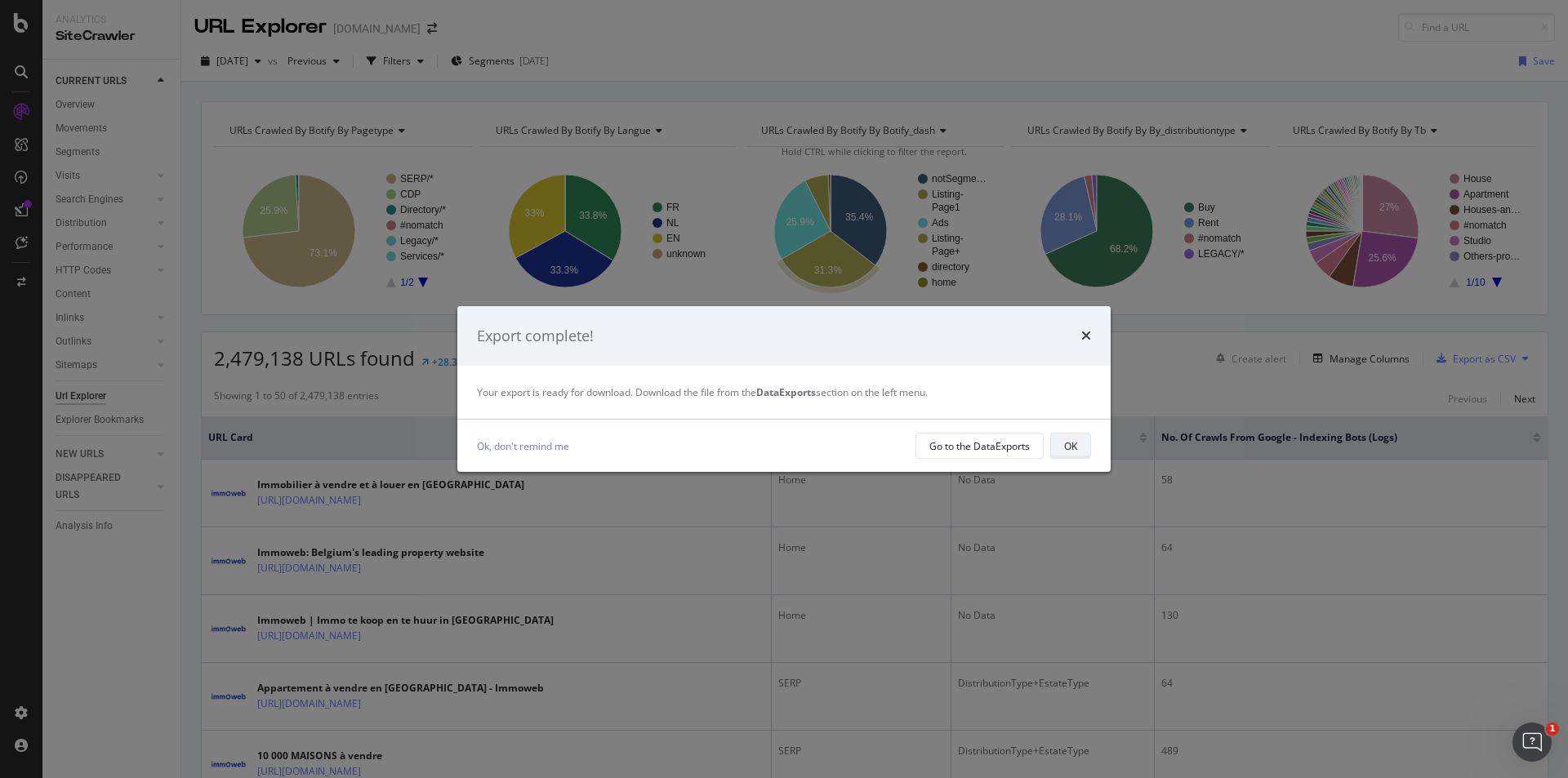
click at [1059, 451] on button "OK" at bounding box center [1071, 446] width 41 height 26
